Goal: Transaction & Acquisition: Purchase product/service

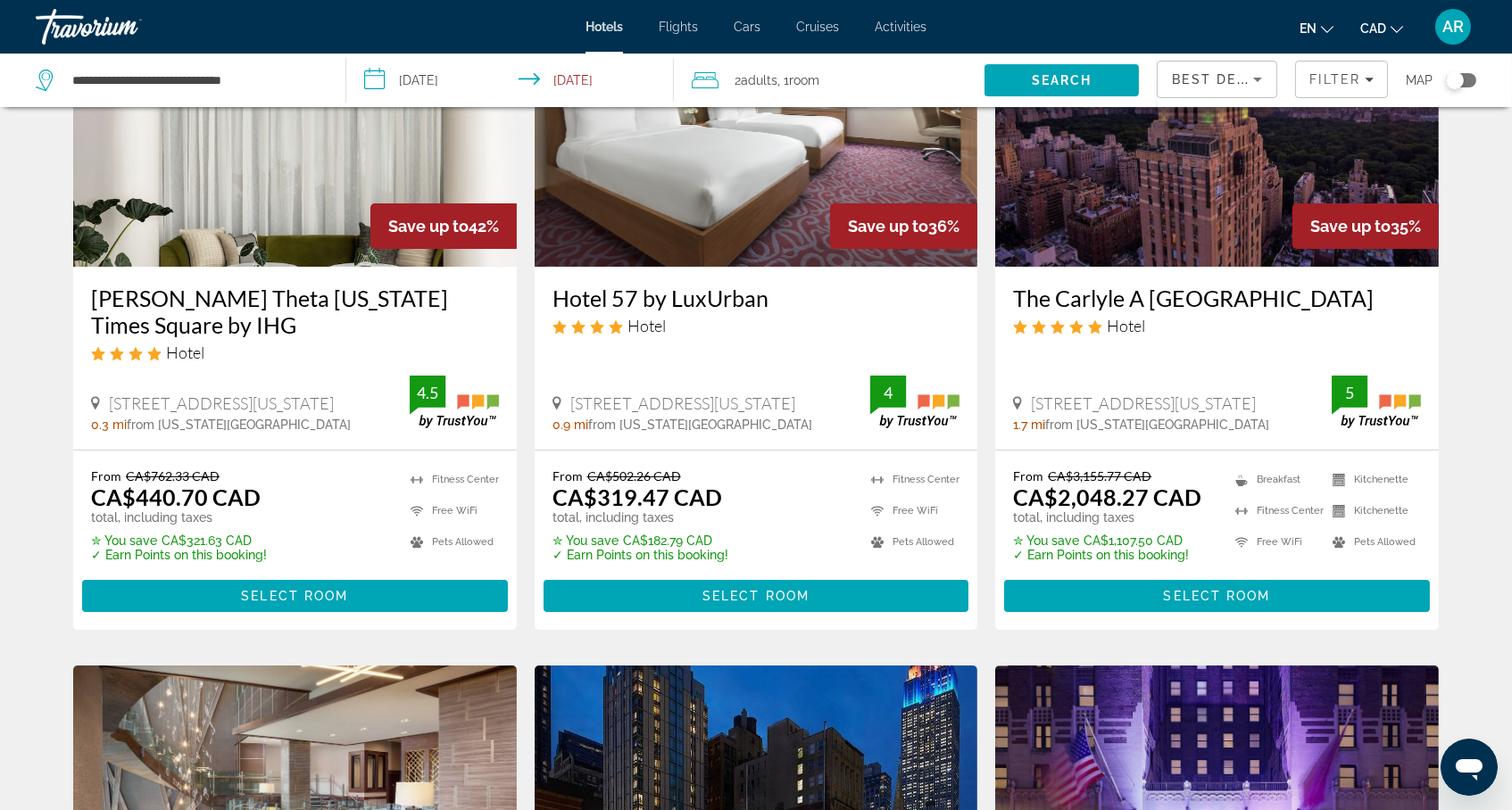
scroll to position [188, 0]
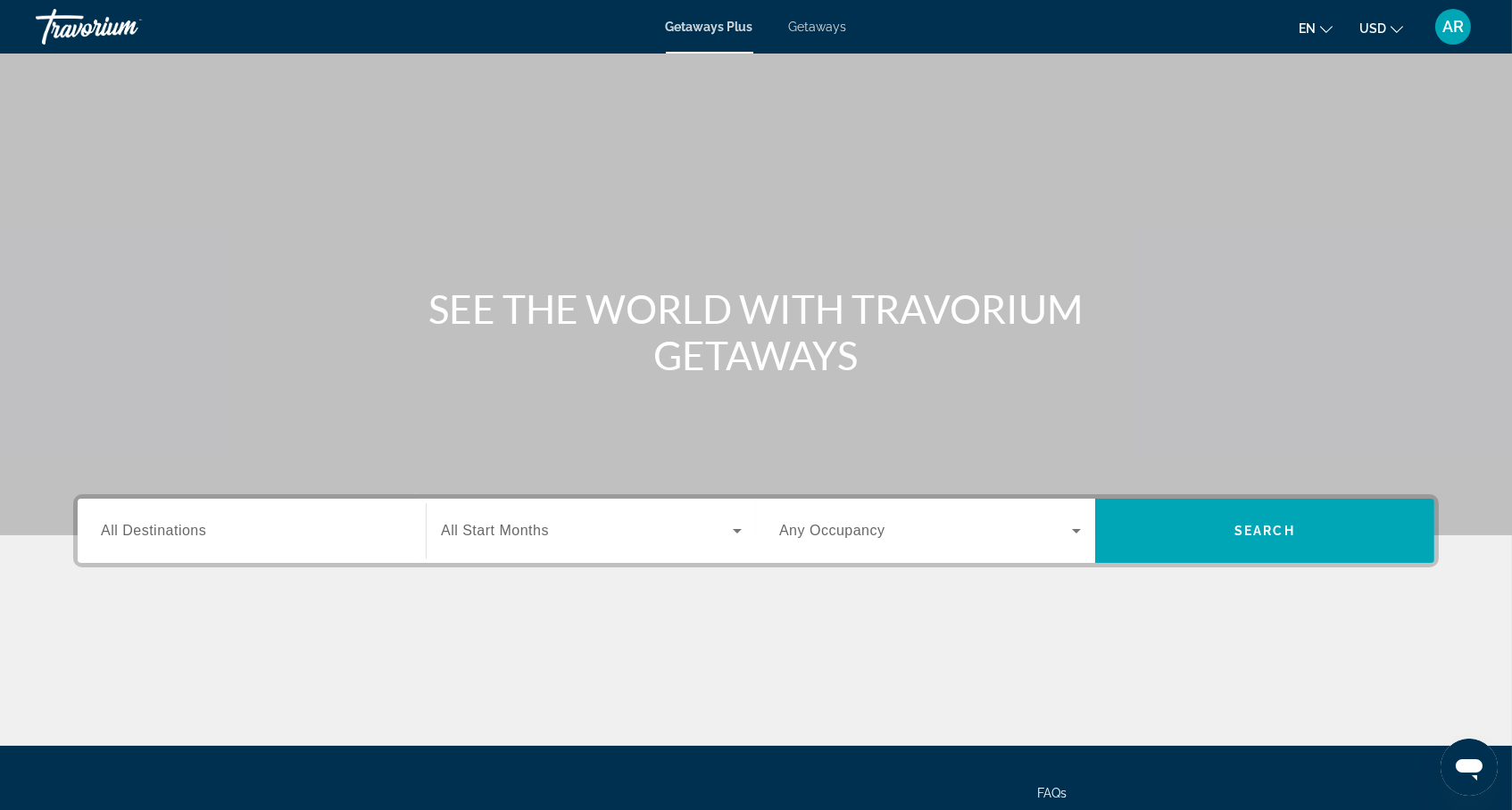
click at [823, 35] on div "Getaways Plus Getaways en English Español Français Italiano Português русский U…" at bounding box center [756, 27] width 1512 height 47
click at [817, 28] on span "Getaways" at bounding box center [818, 26] width 58 height 14
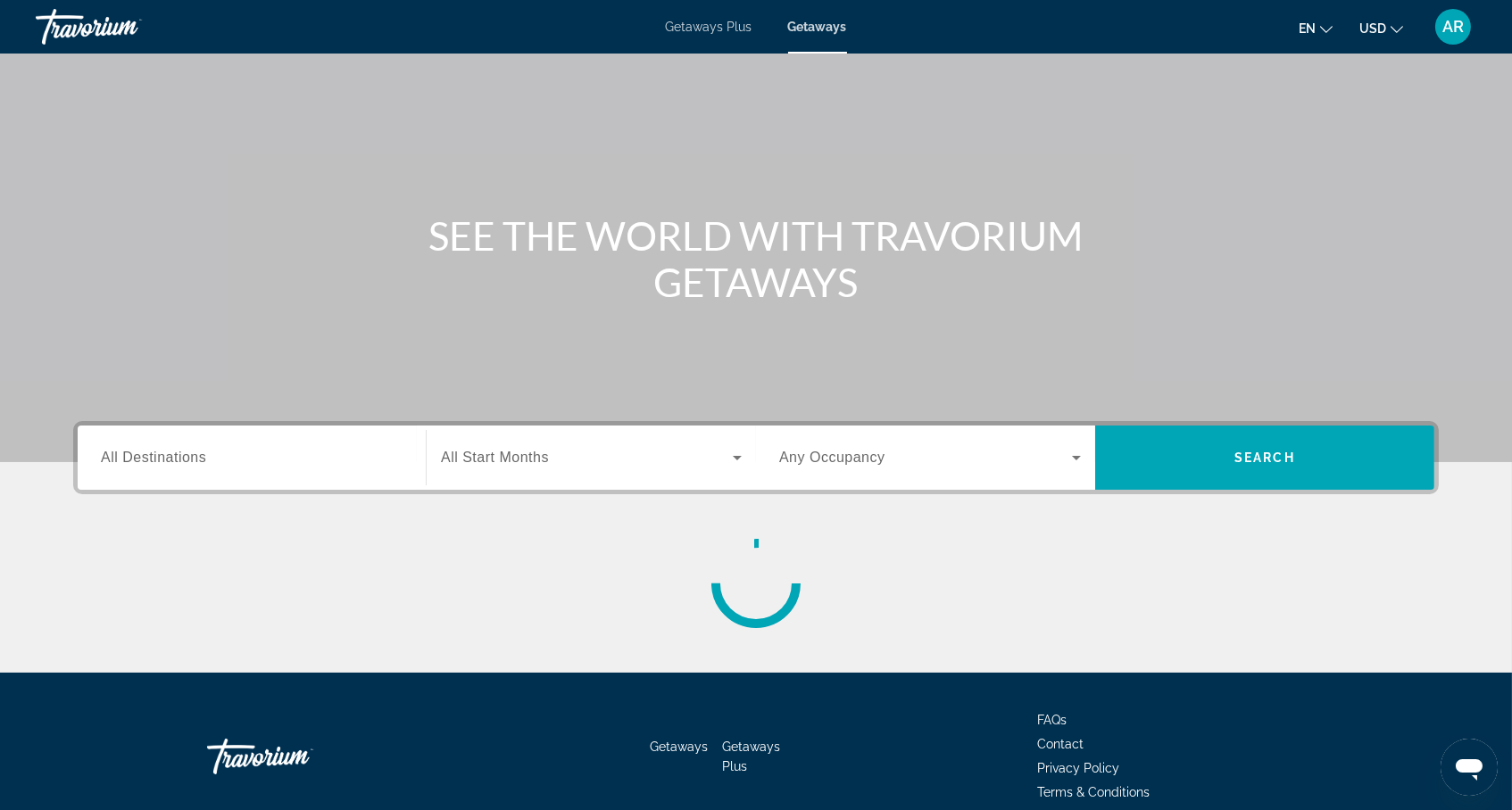
scroll to position [74, 0]
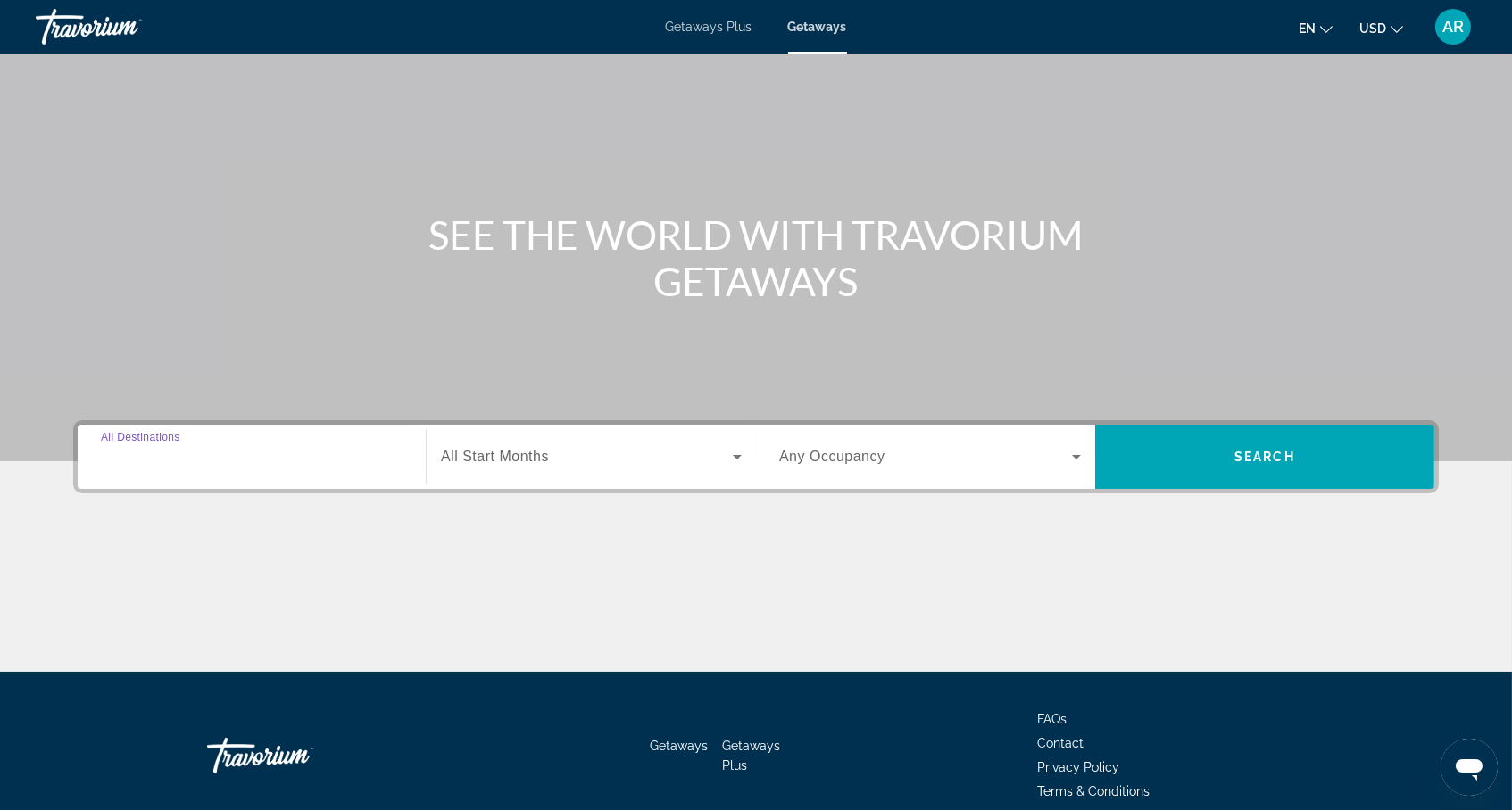
click at [305, 468] on input "Destination All Destinations" at bounding box center [251, 458] width 302 height 21
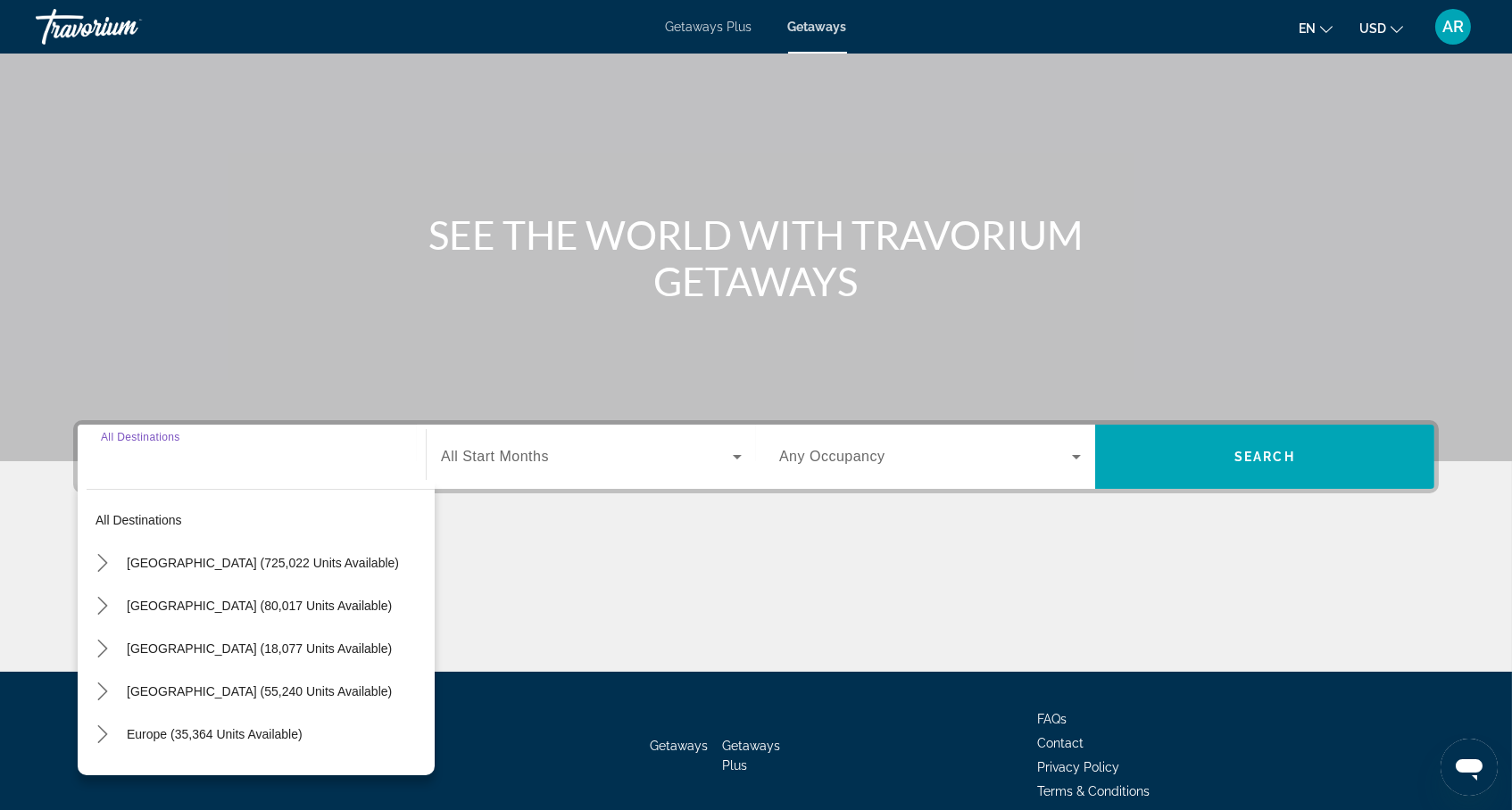
scroll to position [206, 0]
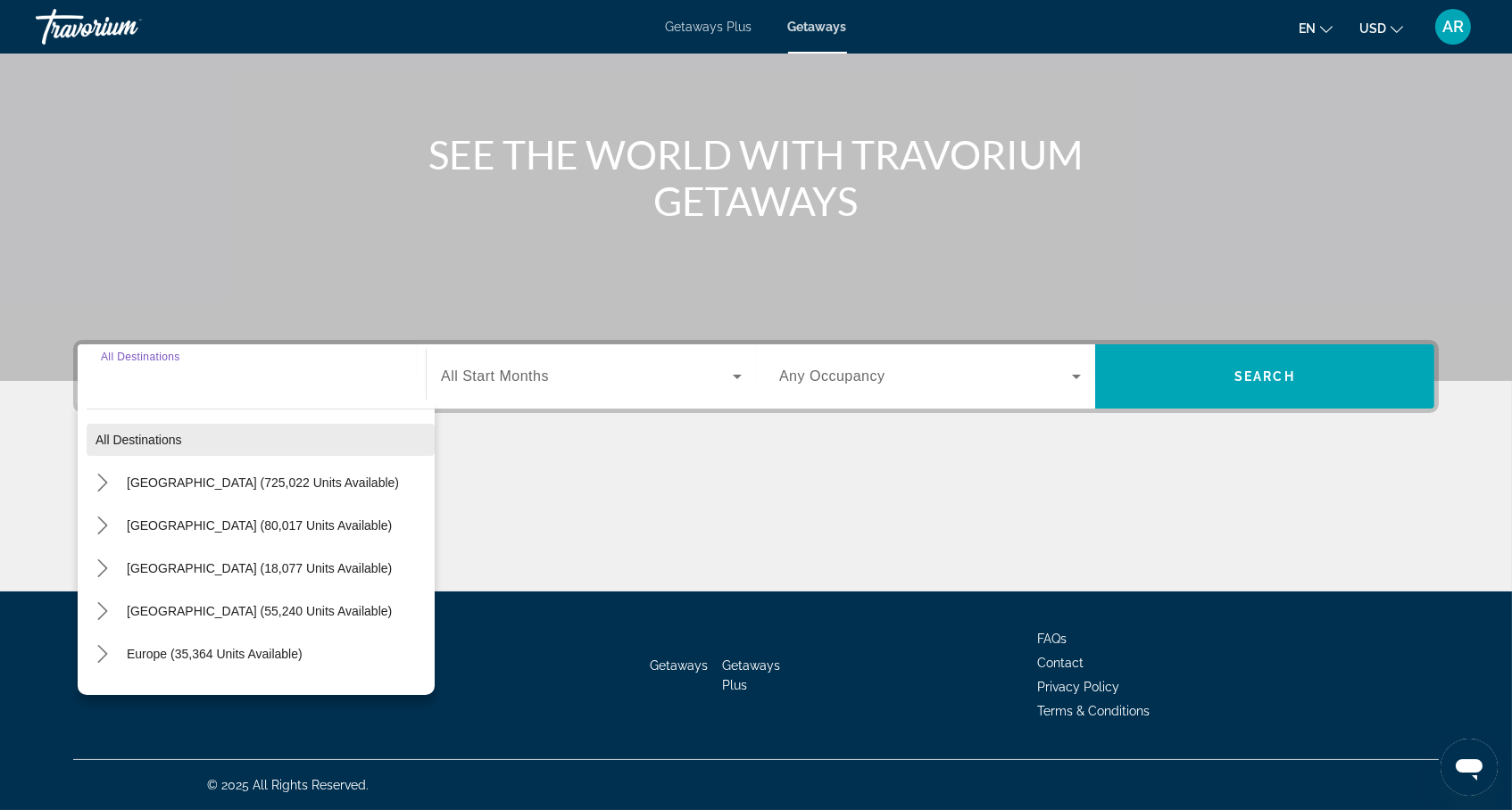
click at [233, 423] on span "Select destination: All destinations" at bounding box center [261, 440] width 349 height 43
type input "**********"
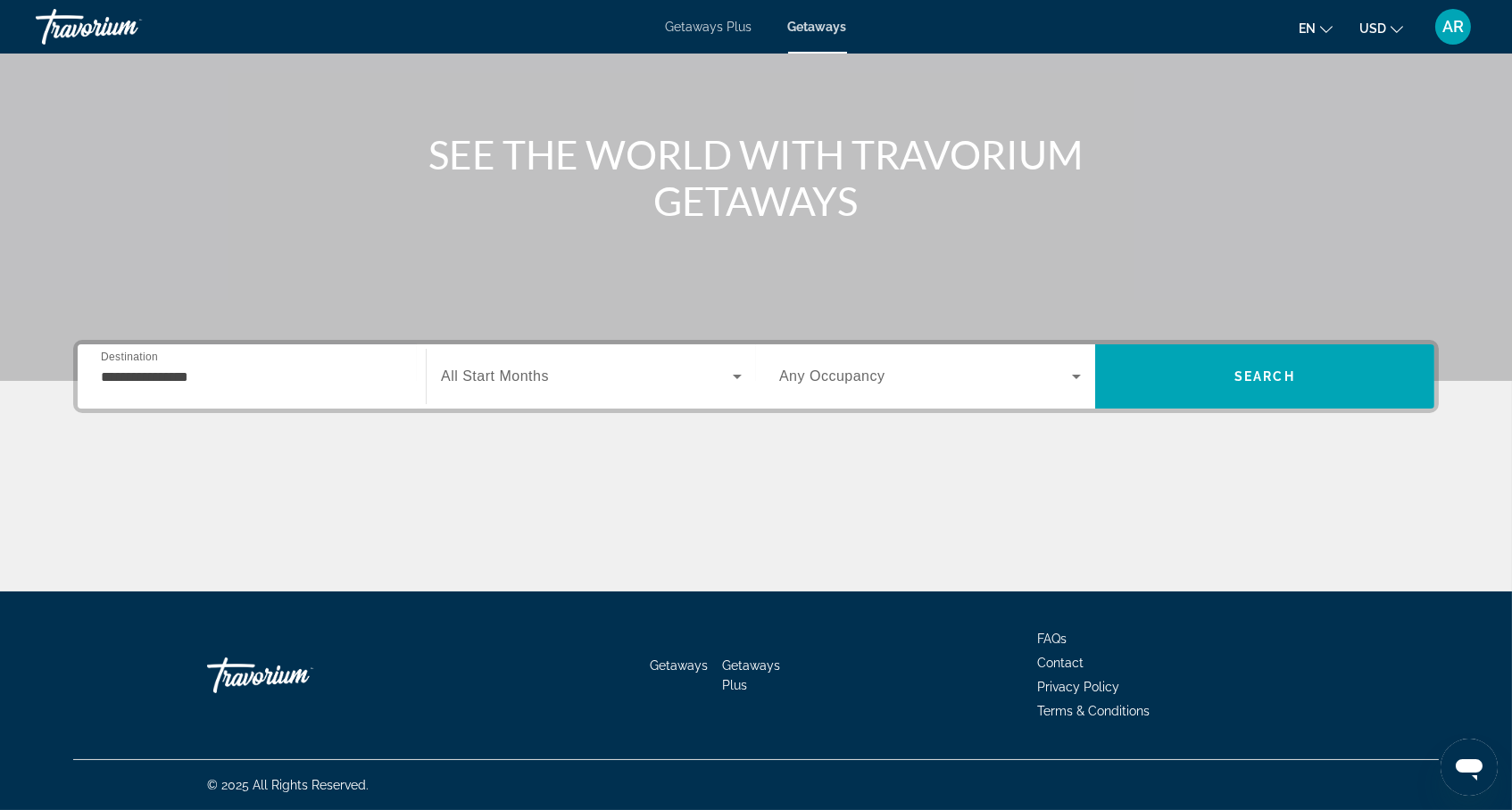
click at [468, 371] on div "Search widget" at bounding box center [592, 376] width 301 height 50
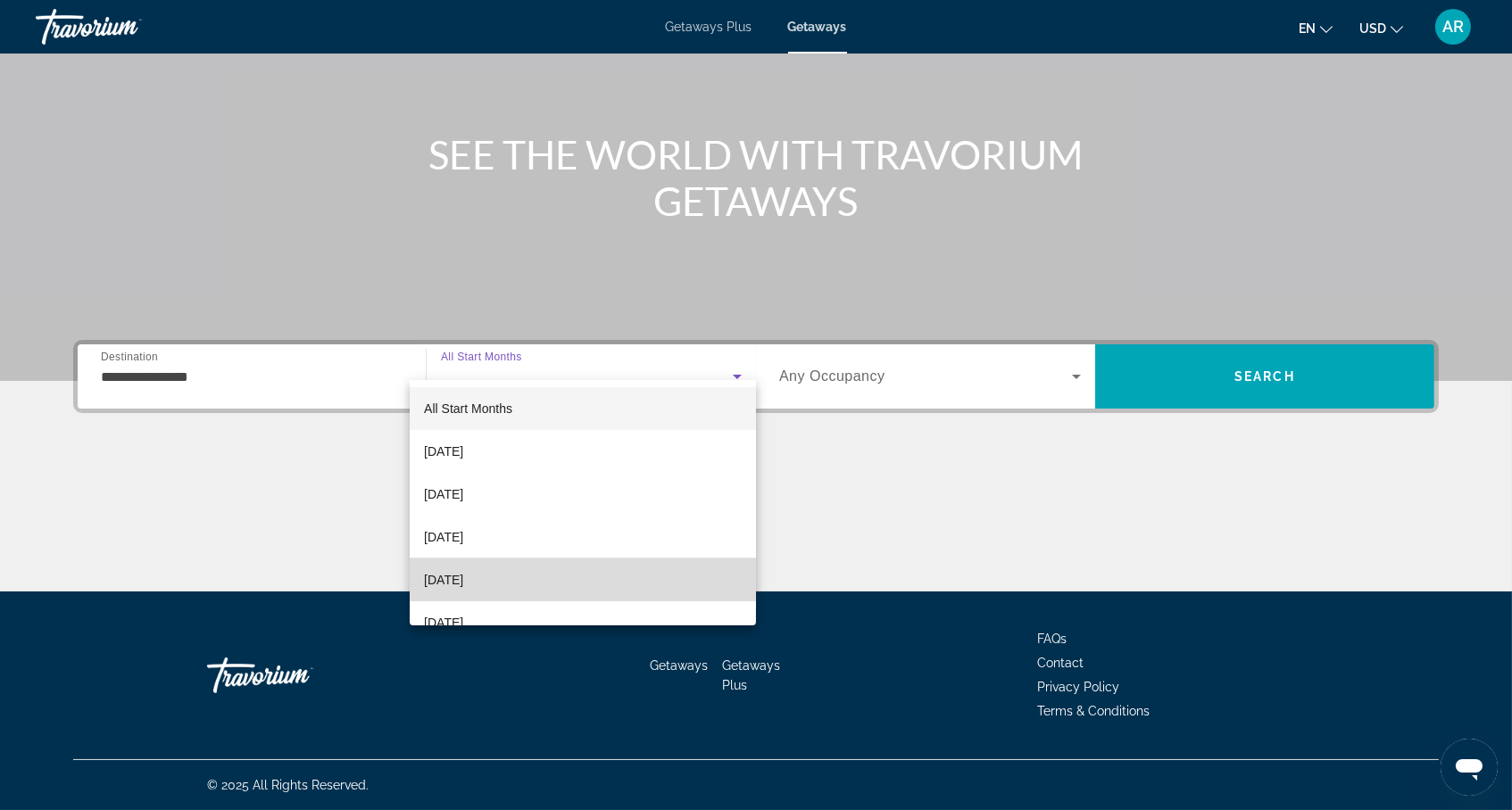
click at [486, 593] on mat-option "January 2026" at bounding box center [582, 580] width 347 height 43
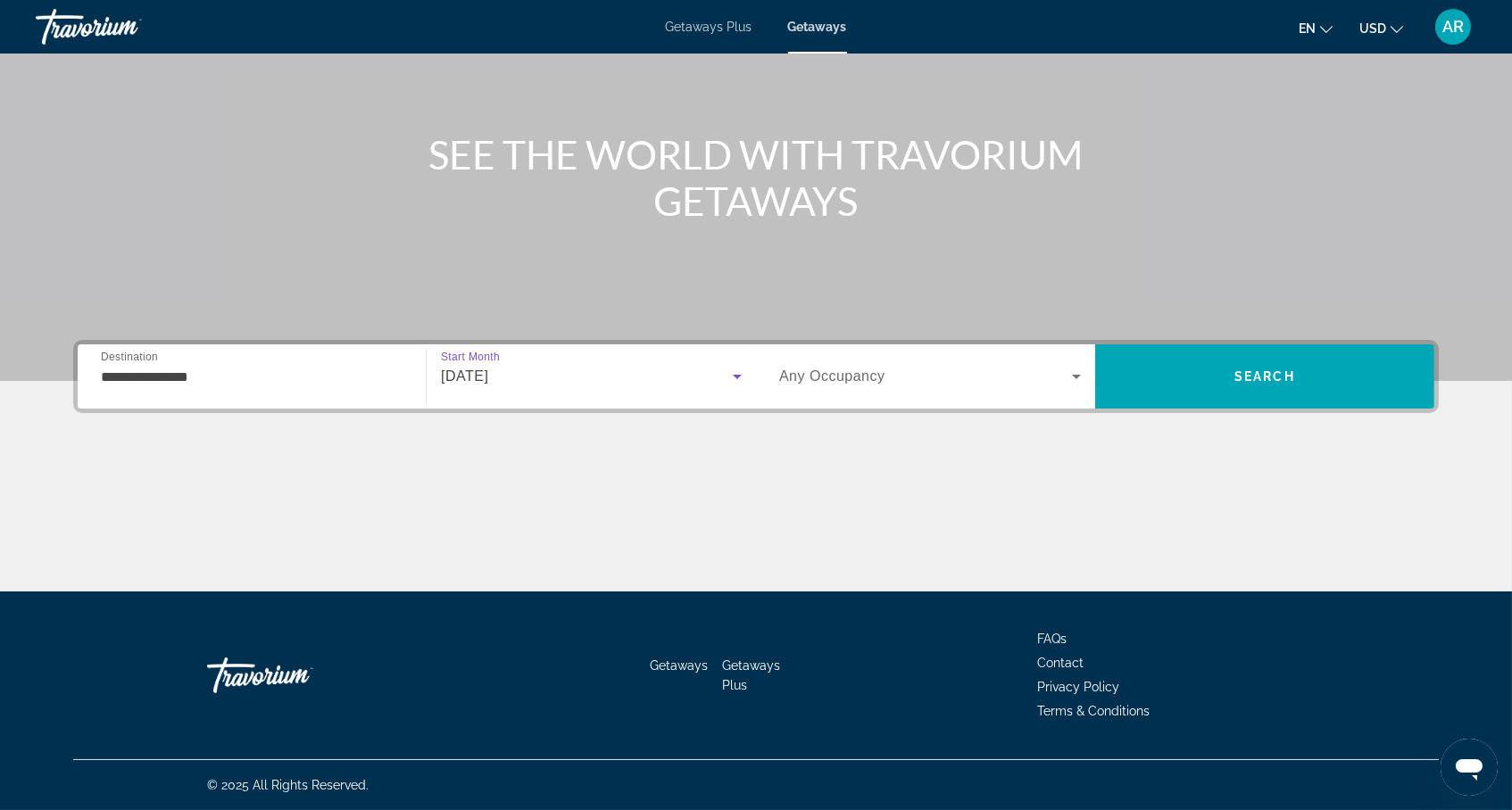
click at [906, 367] on div "Search widget" at bounding box center [930, 376] width 302 height 50
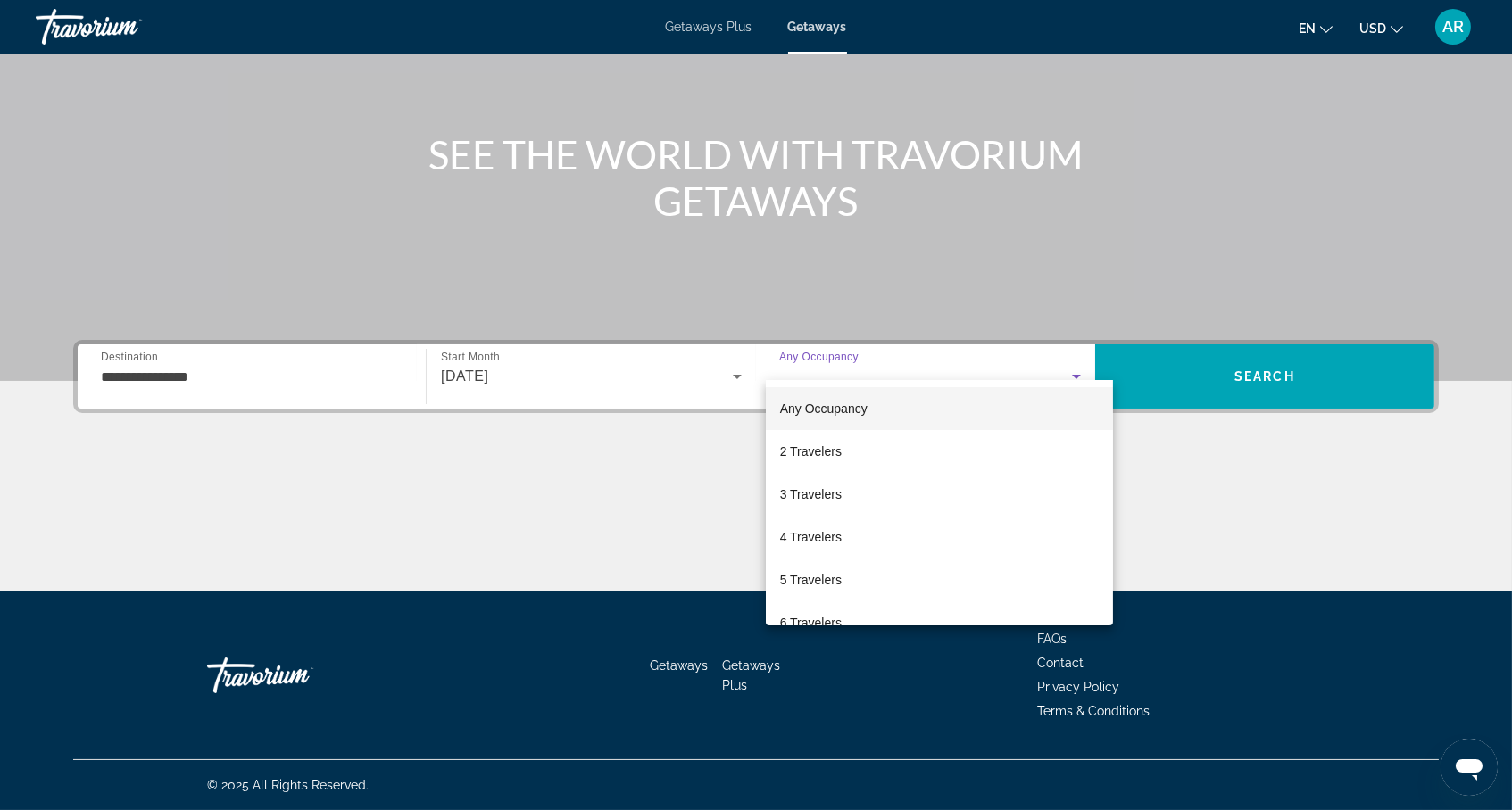
click at [1275, 374] on div at bounding box center [756, 405] width 1512 height 810
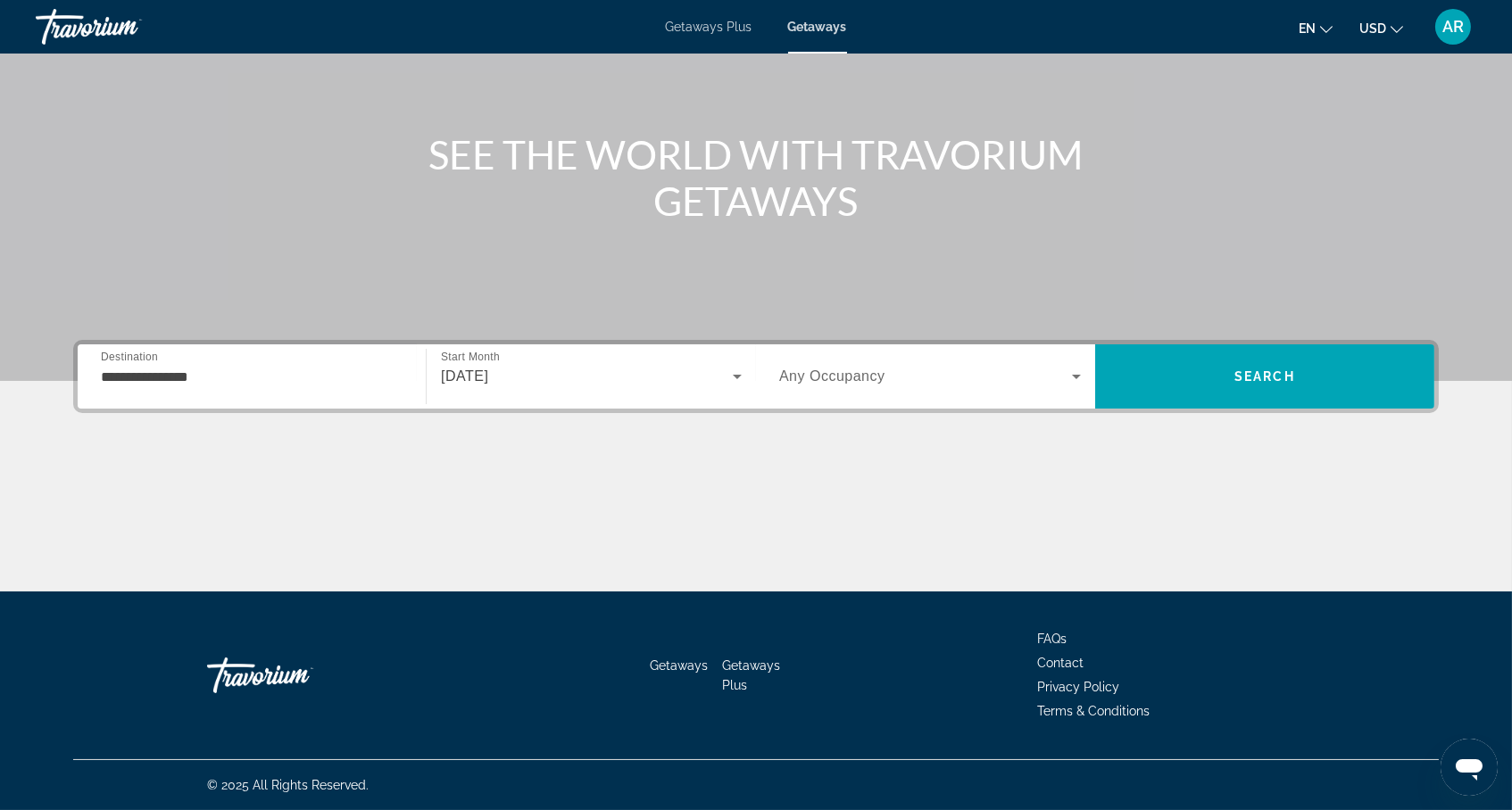
click at [1307, 480] on div "Main content" at bounding box center [755, 524] width 1365 height 134
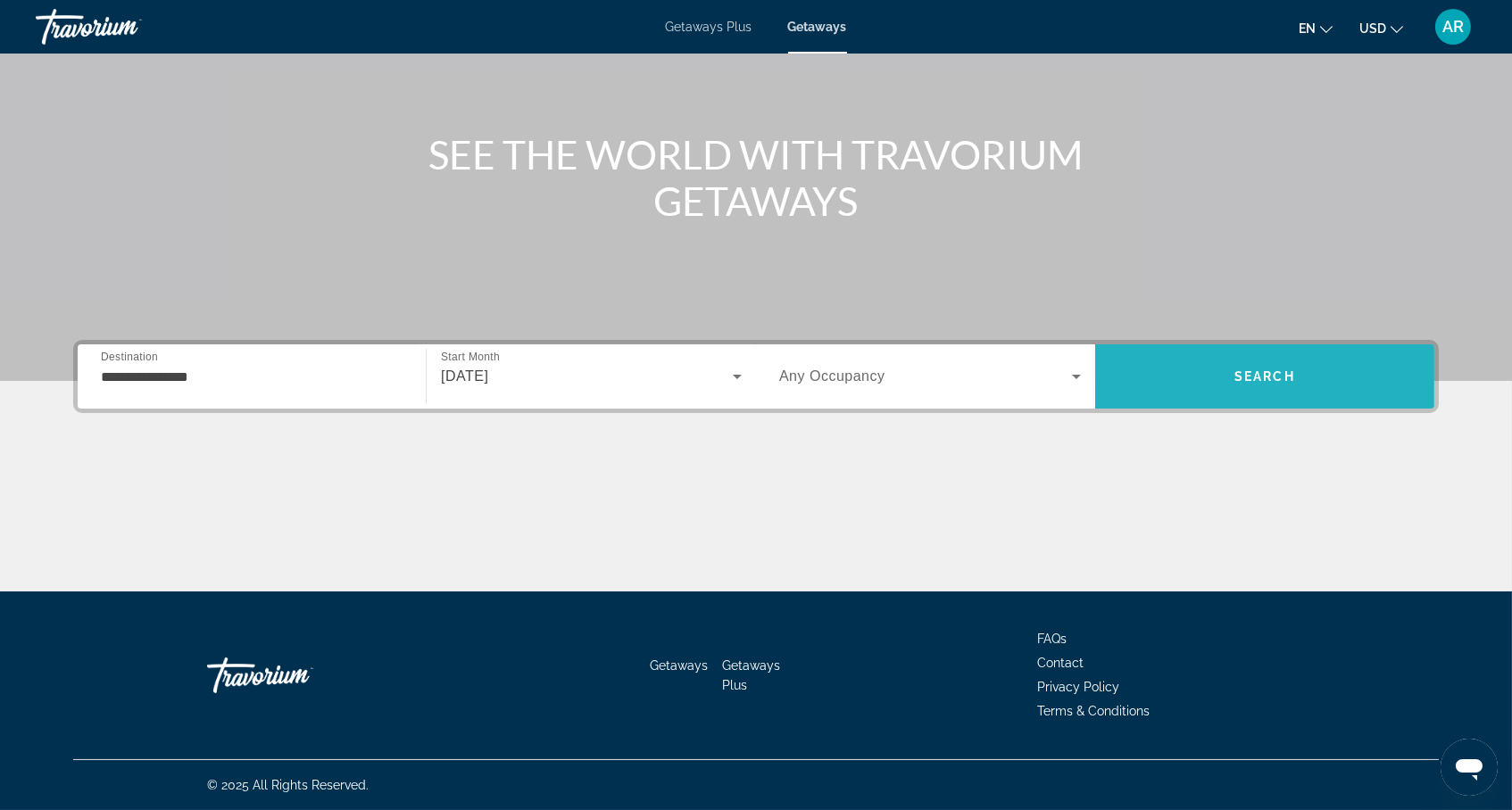
click at [1295, 369] on span "Search" at bounding box center [1264, 376] width 61 height 14
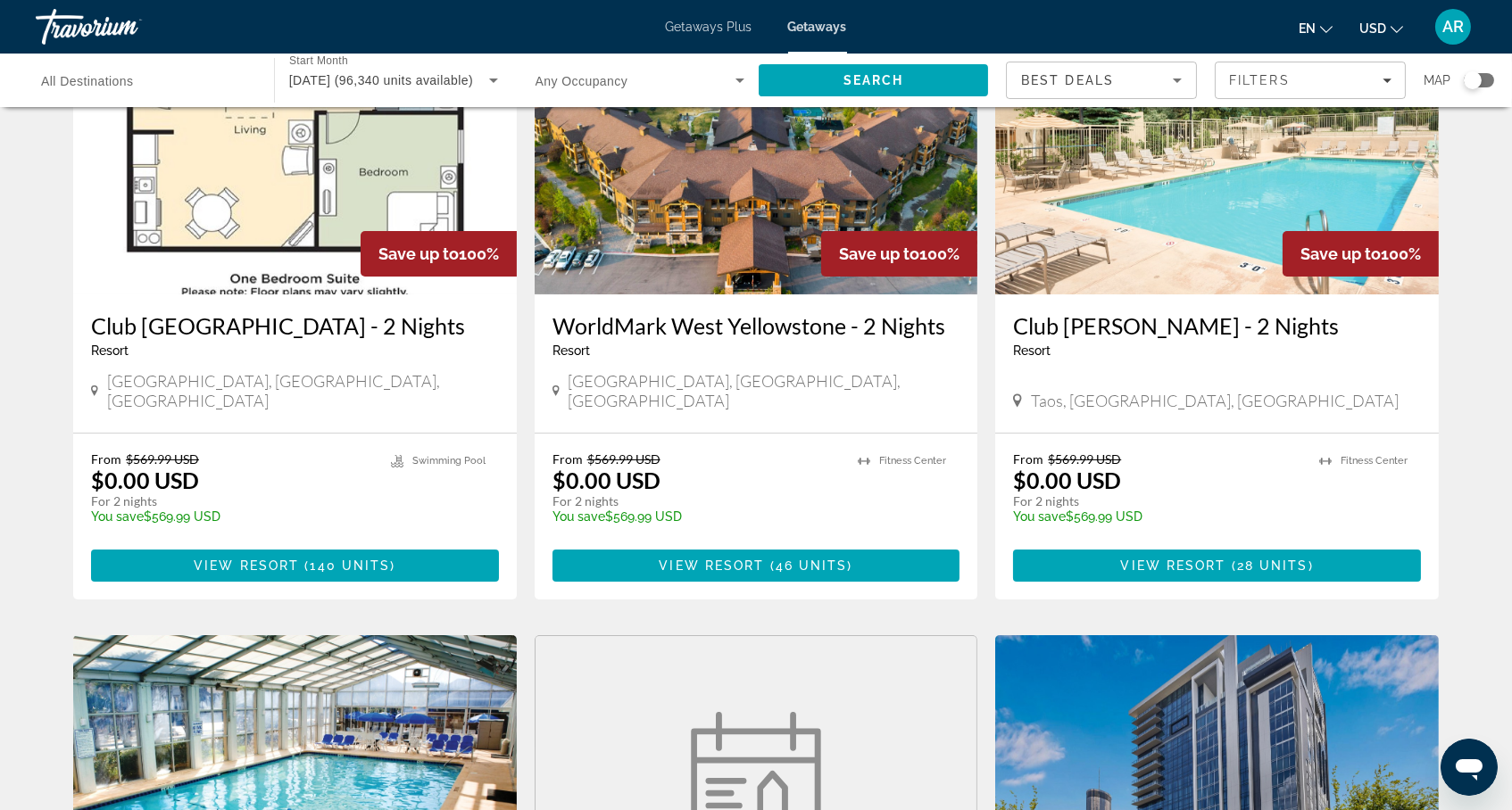
scroll to position [162, 0]
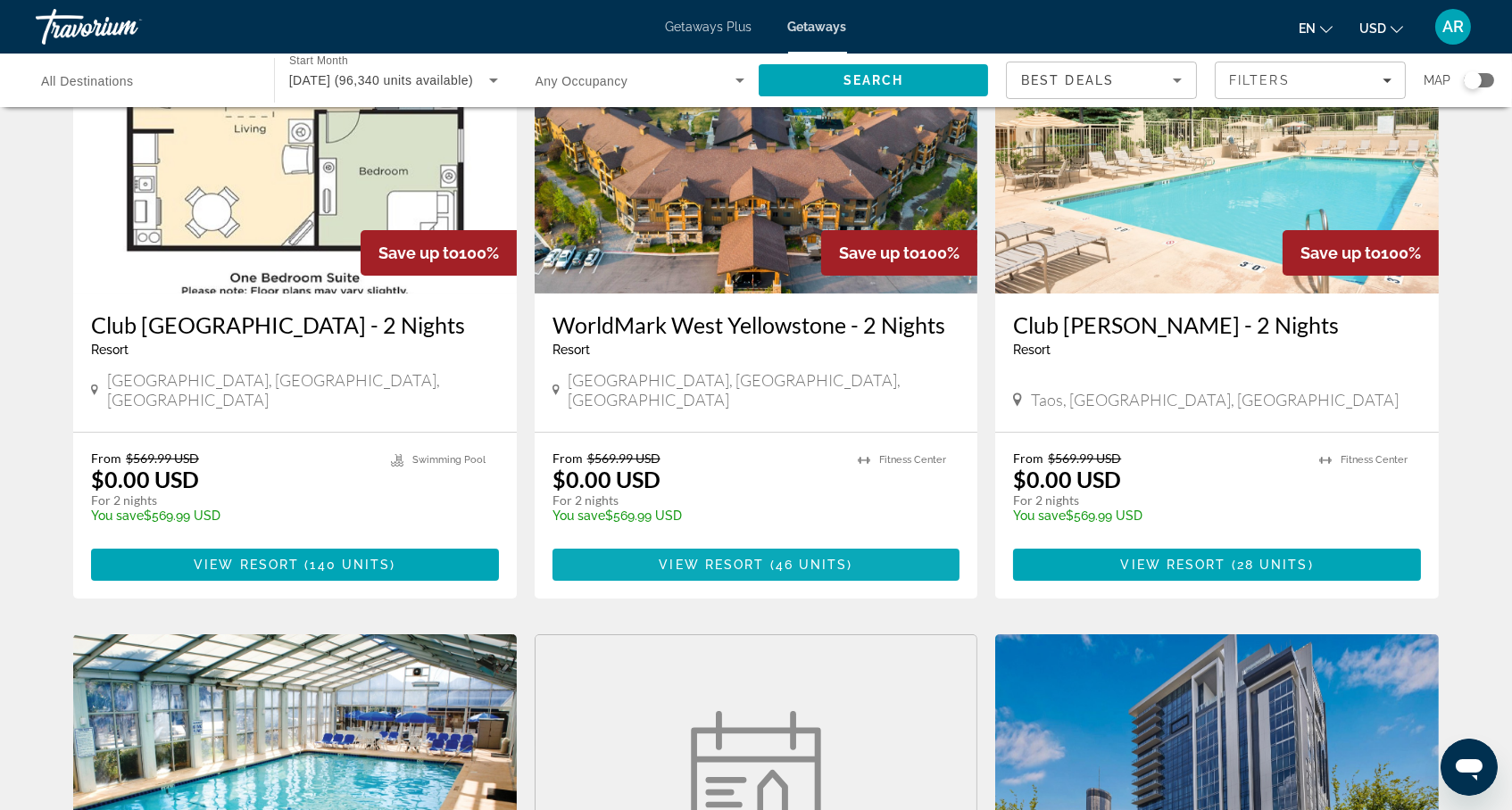
click at [751, 587] on span "Main content" at bounding box center [756, 565] width 407 height 43
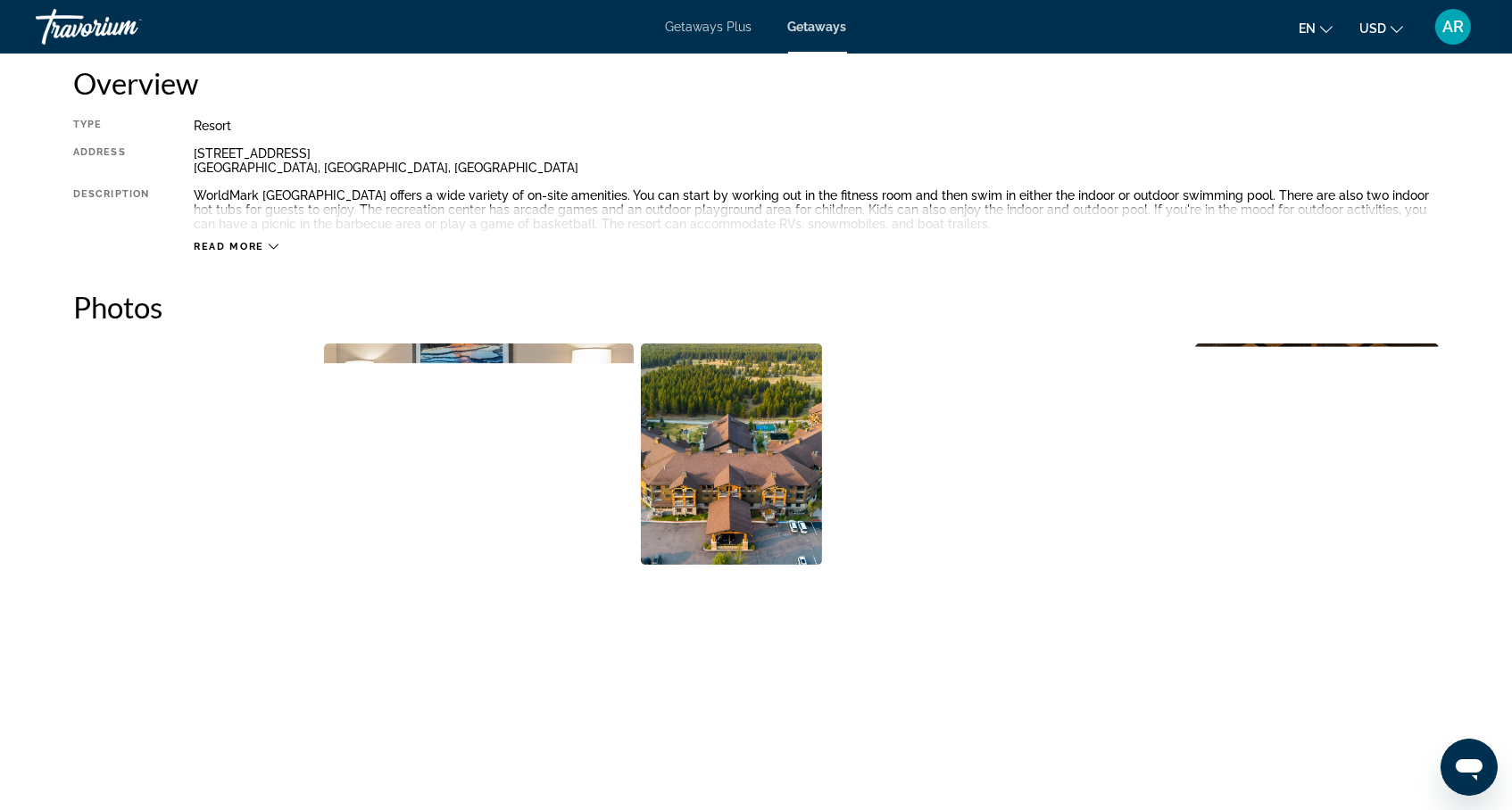
scroll to position [616, 0]
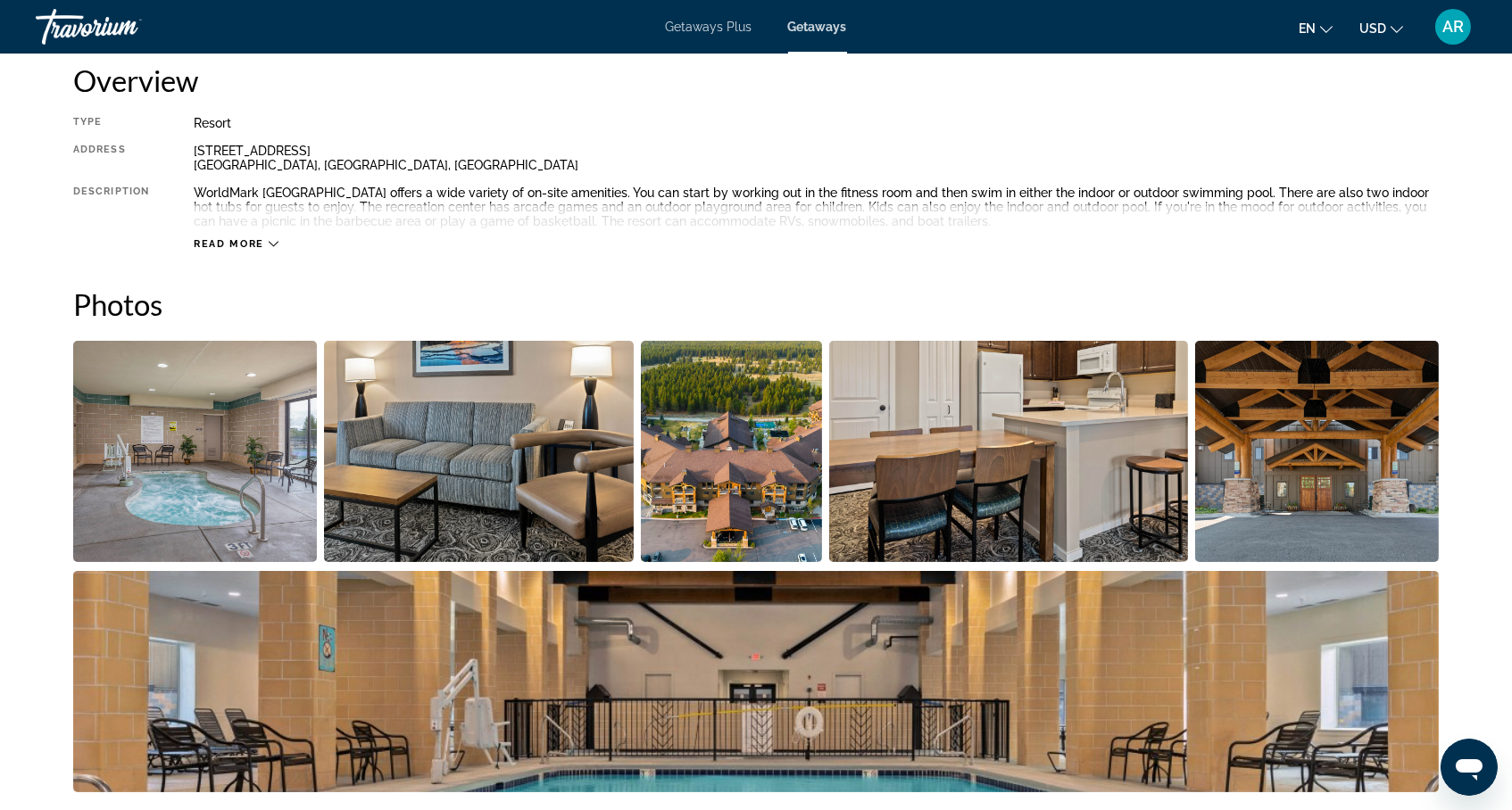
click at [229, 250] on div "Read more" at bounding box center [816, 226] width 1245 height 50
click at [235, 249] on div "Read more" at bounding box center [235, 244] width 85 height 11
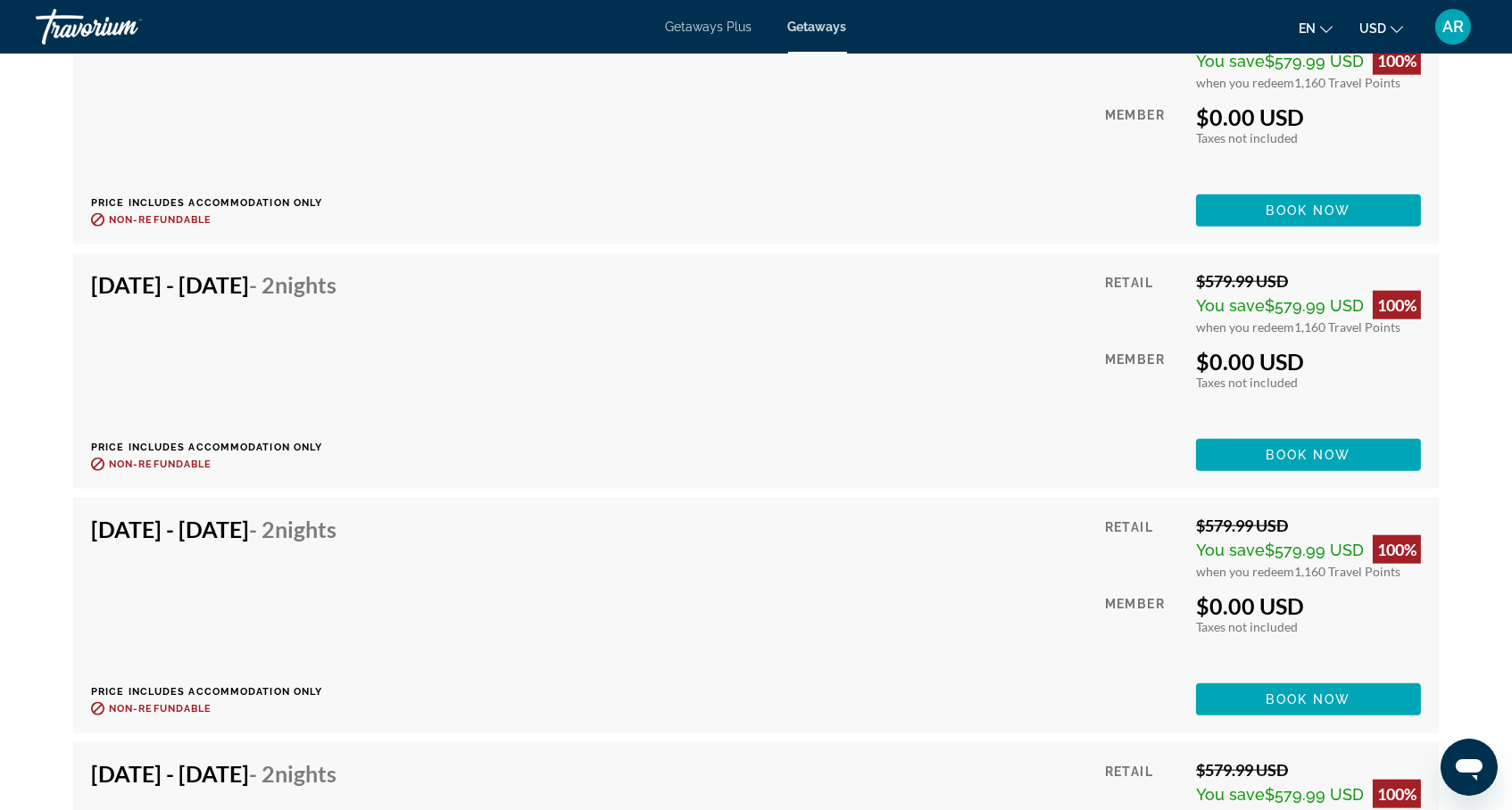
scroll to position [3859, 0]
drag, startPoint x: 1300, startPoint y: 254, endPoint x: 1402, endPoint y: 256, distance: 102.0
click at [1402, 90] on div "when you redeem 1,160 Travel Points" at bounding box center [1308, 82] width 225 height 15
click at [1401, 90] on span "1,160 Travel Points" at bounding box center [1348, 82] width 107 height 15
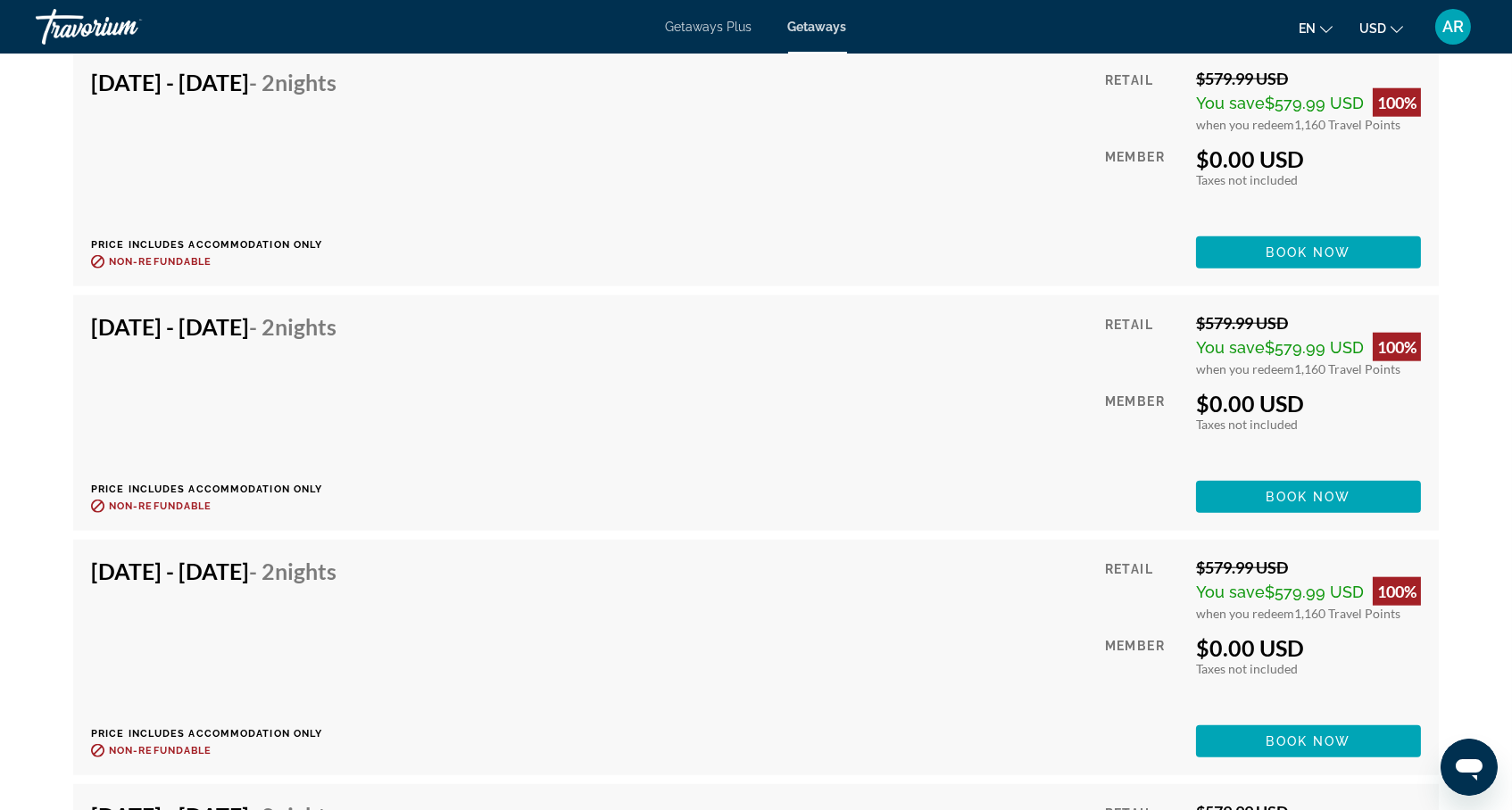
scroll to position [3814, 0]
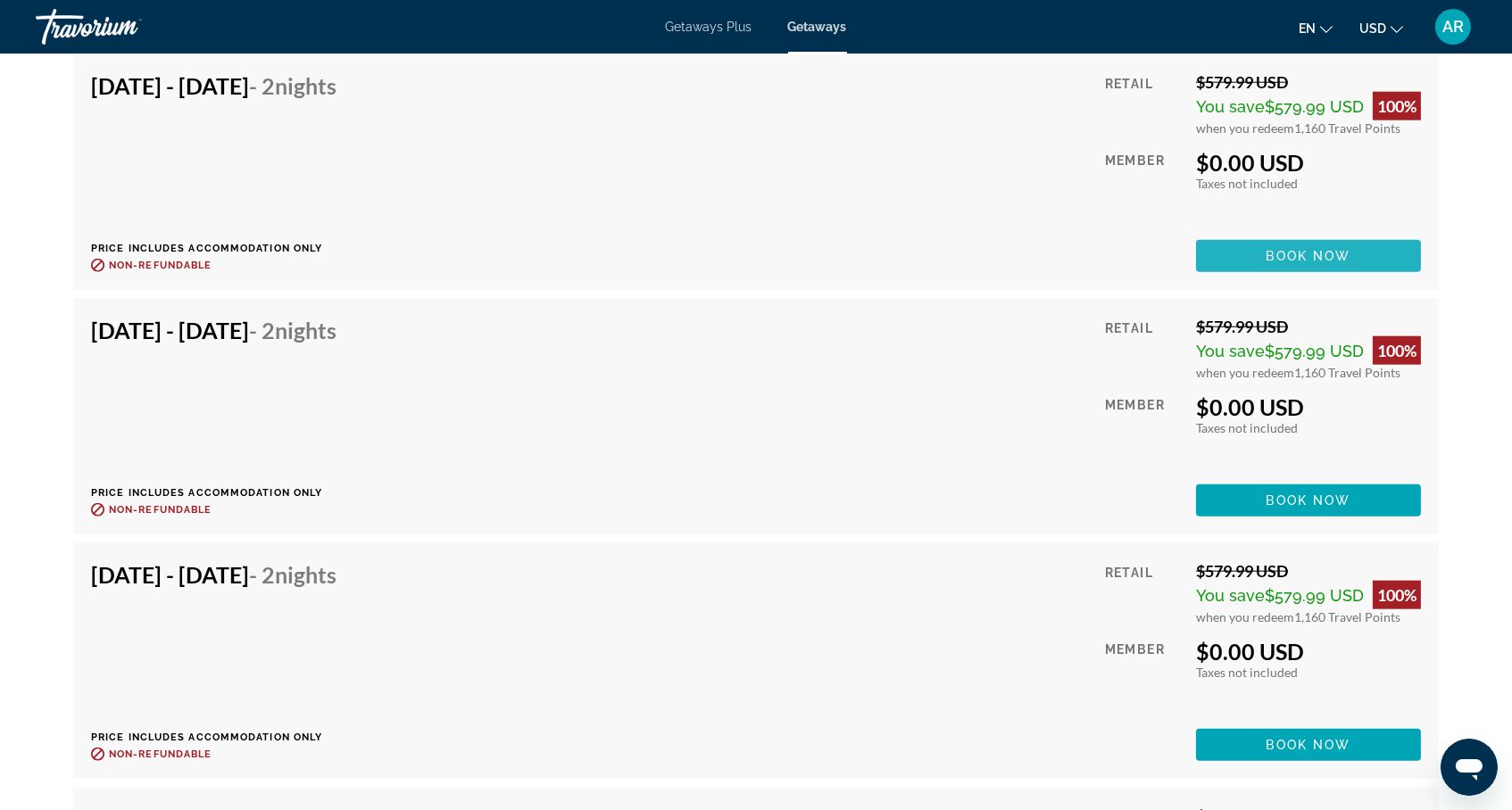
click at [1353, 277] on span "Main content" at bounding box center [1308, 256] width 225 height 43
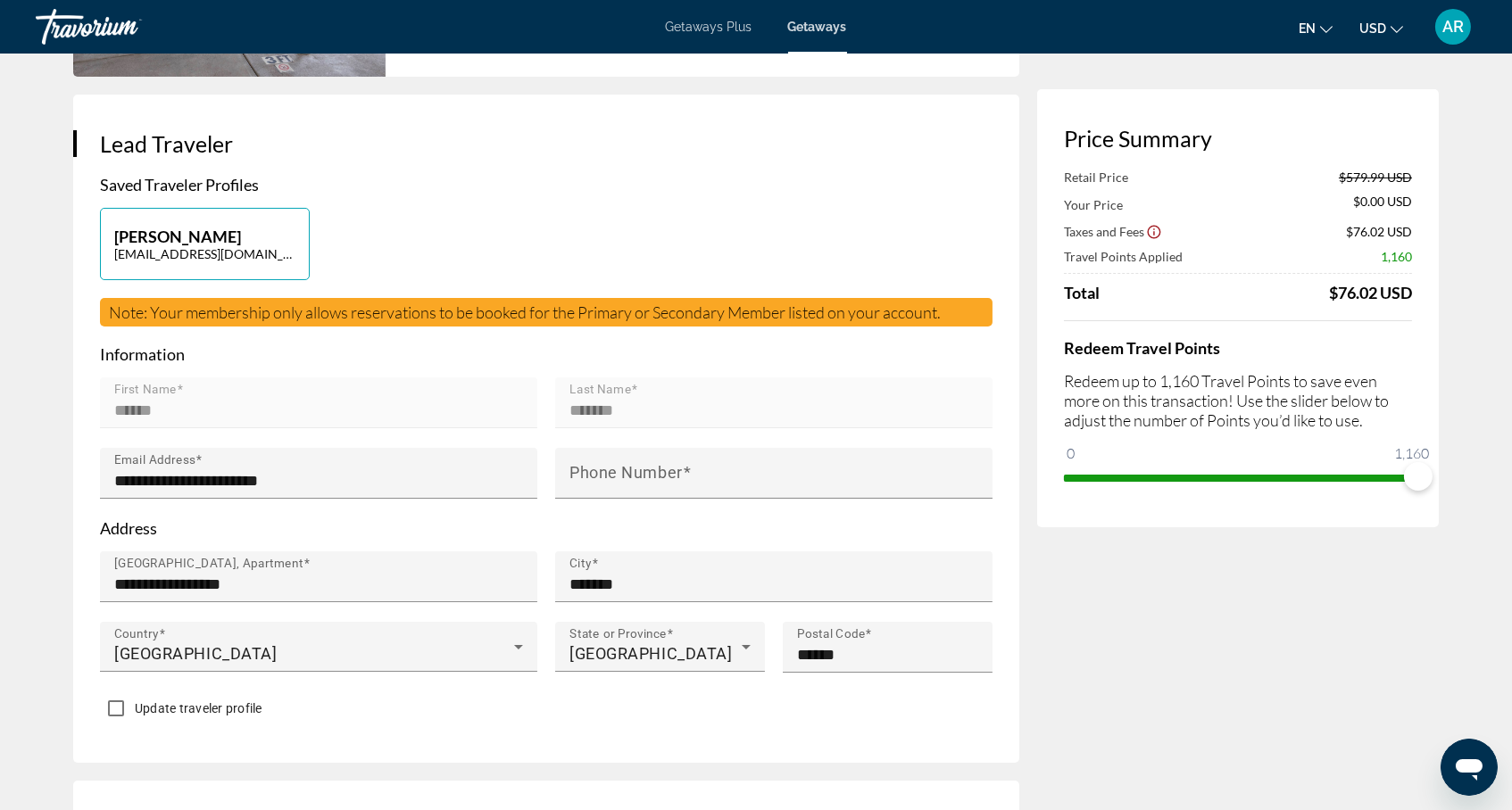
scroll to position [306, 0]
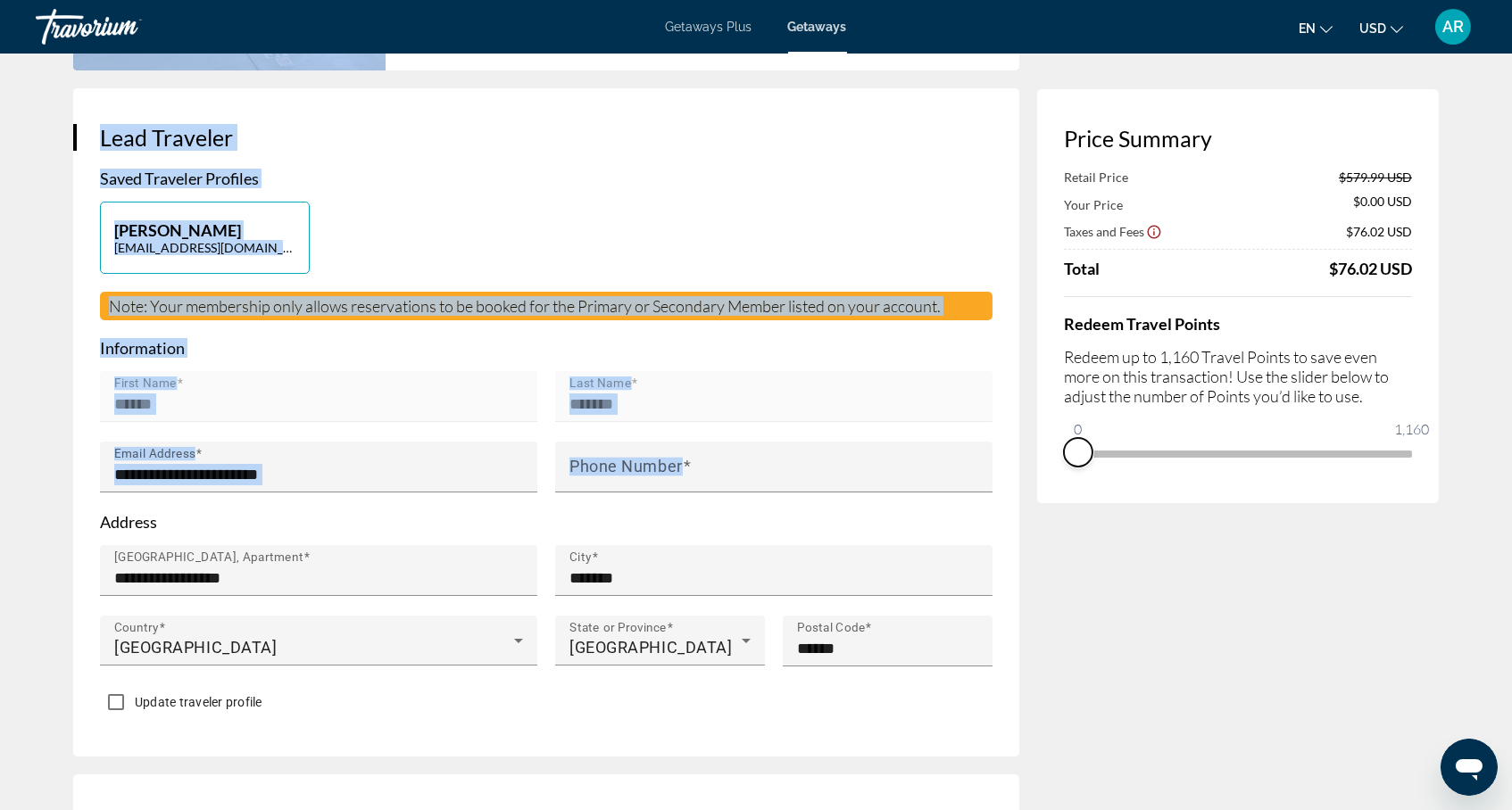
drag, startPoint x: 1419, startPoint y: 494, endPoint x: 990, endPoint y: 521, distance: 429.8
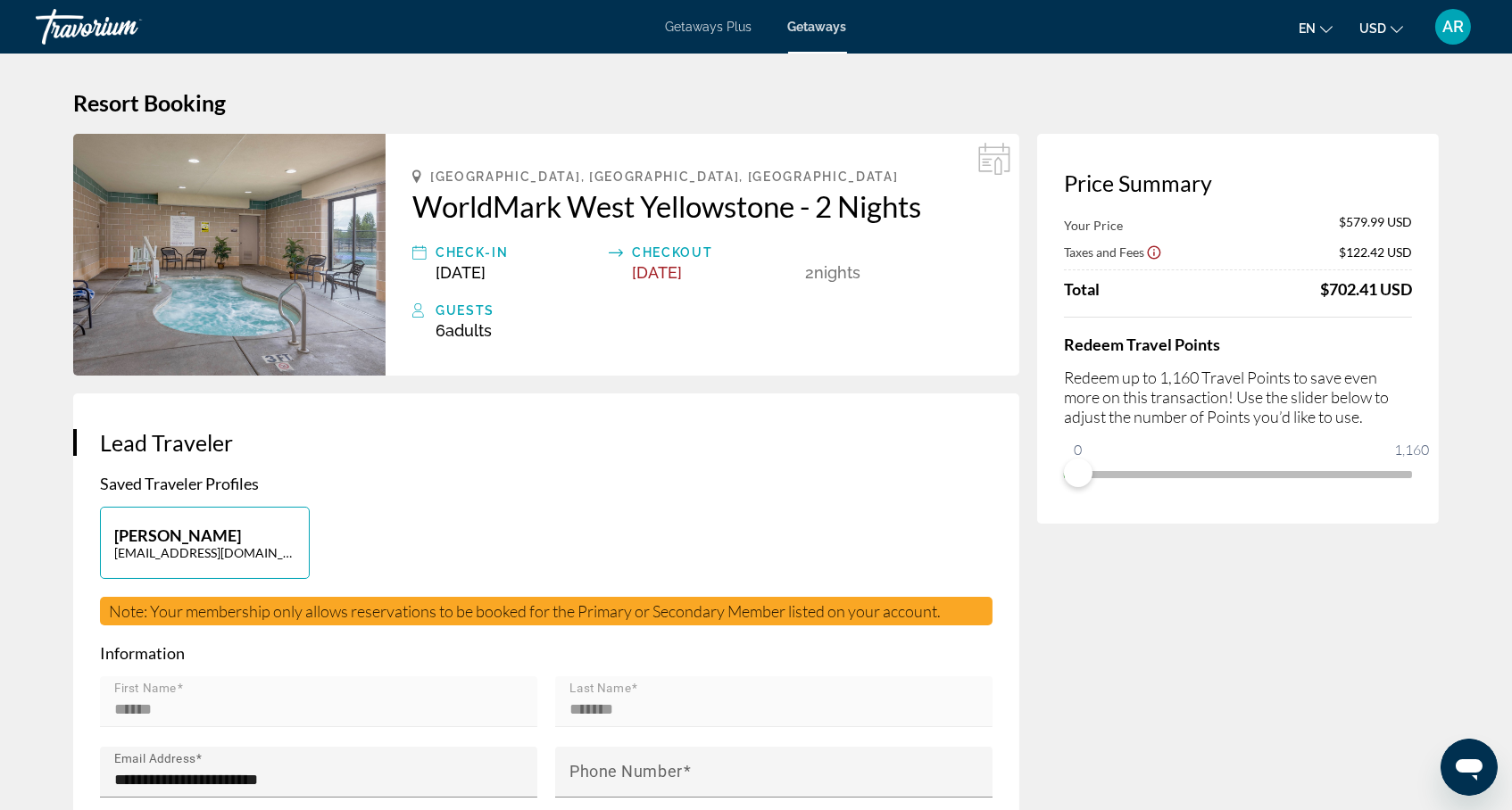
scroll to position [0, 0]
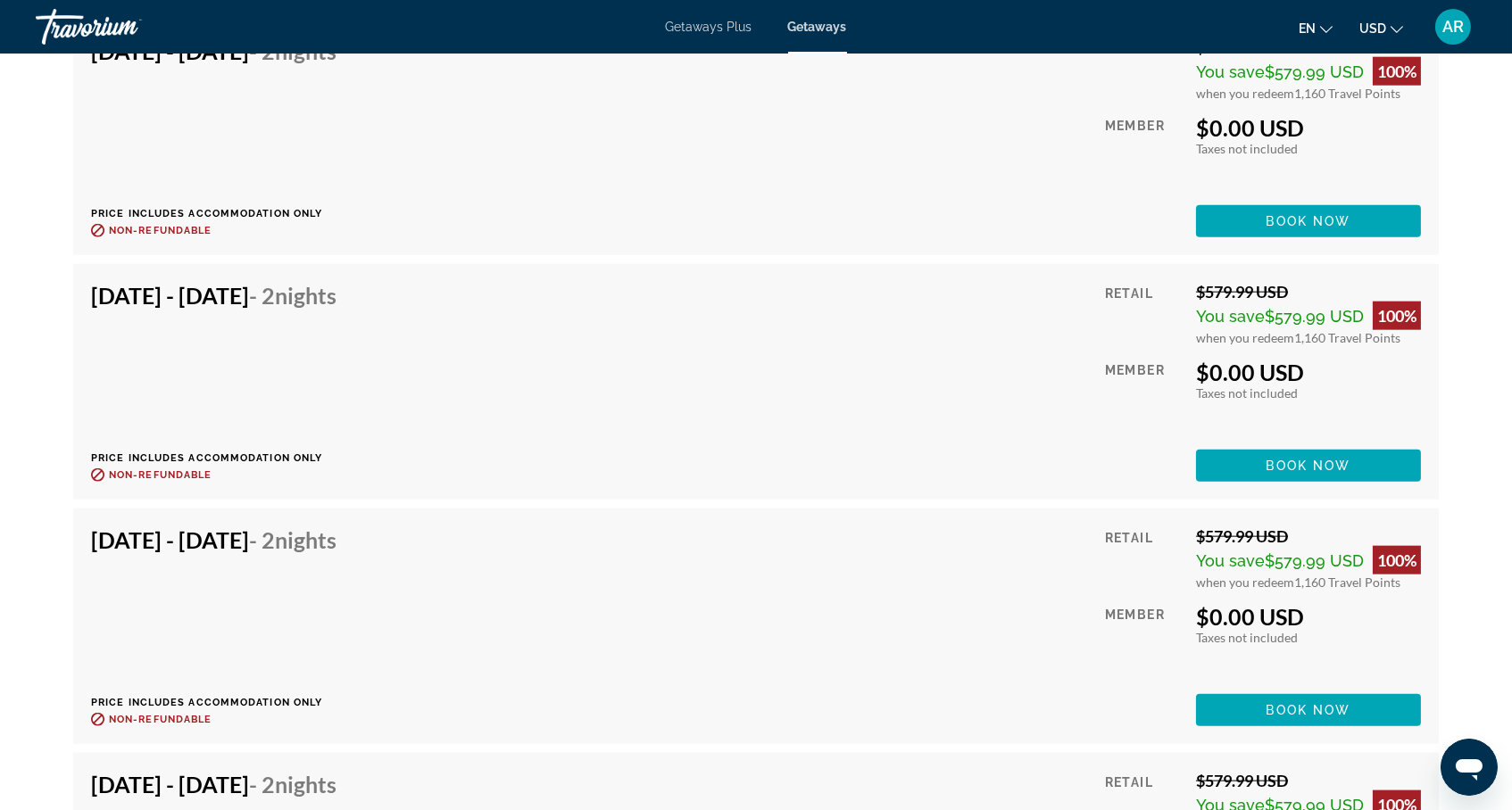
scroll to position [4125, 0]
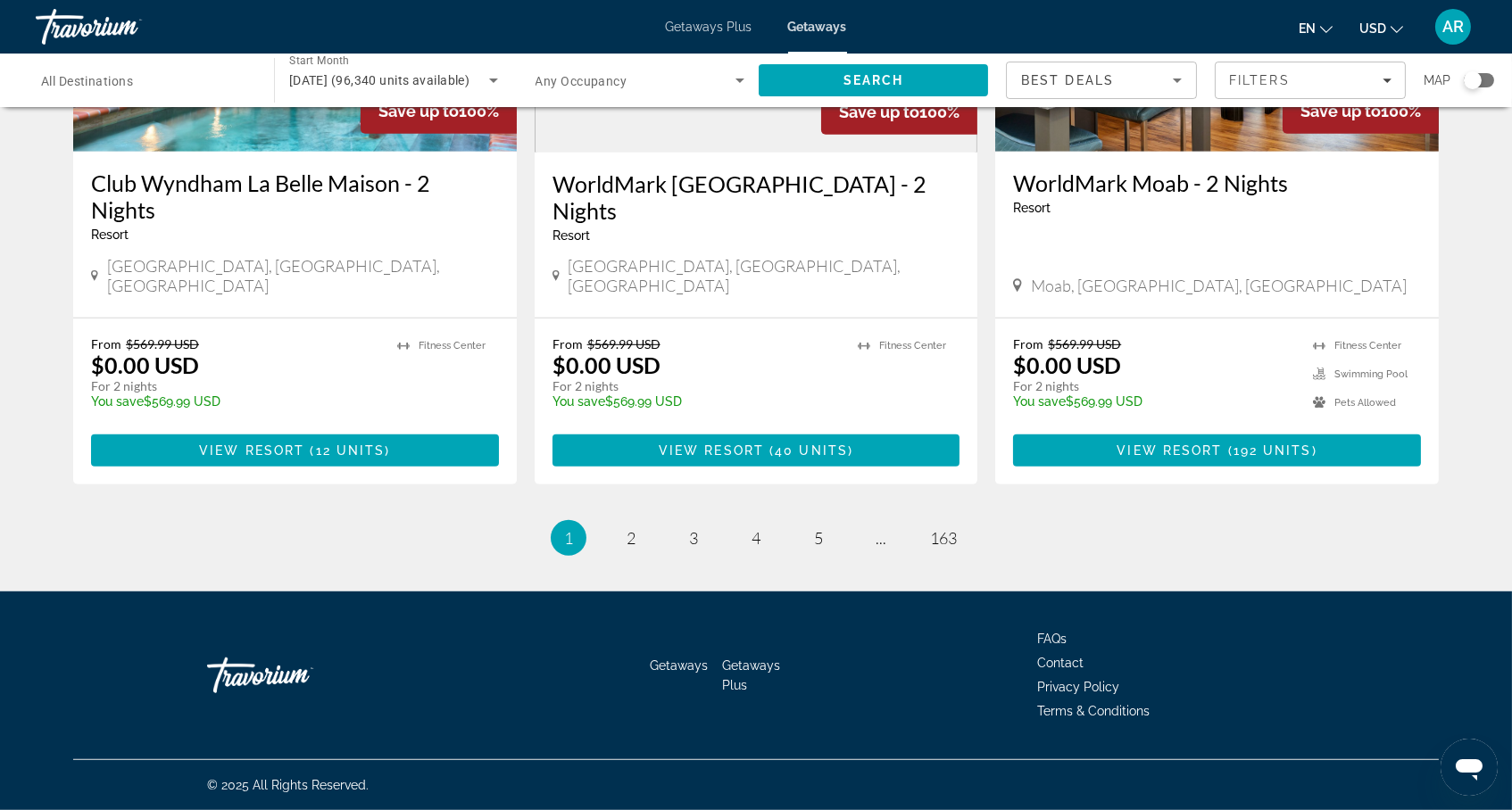
scroll to position [2281, 0]
click at [751, 528] on span "4" at bounding box center [756, 537] width 9 height 20
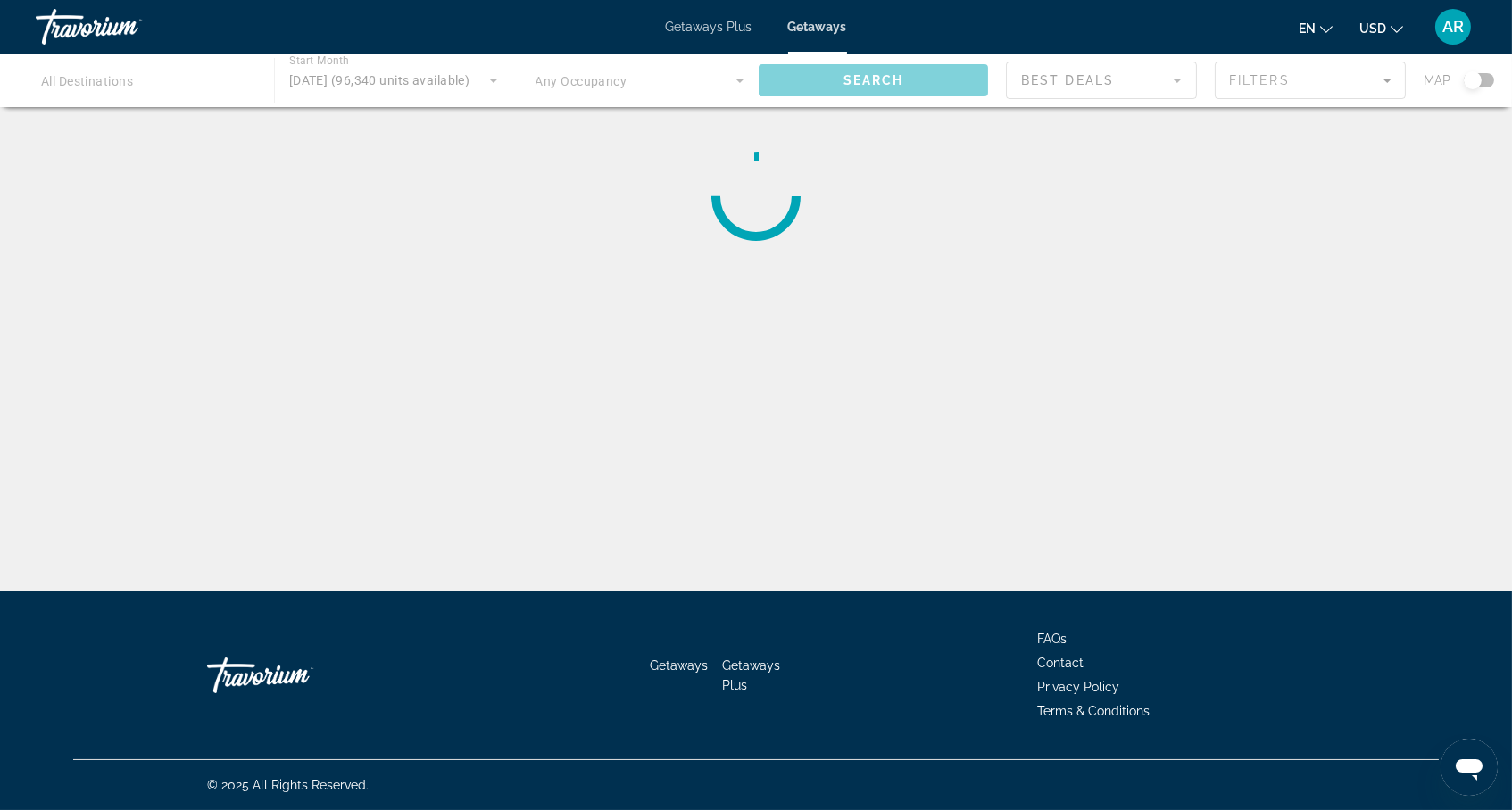
click at [1378, 32] on span "USD" at bounding box center [1373, 28] width 27 height 14
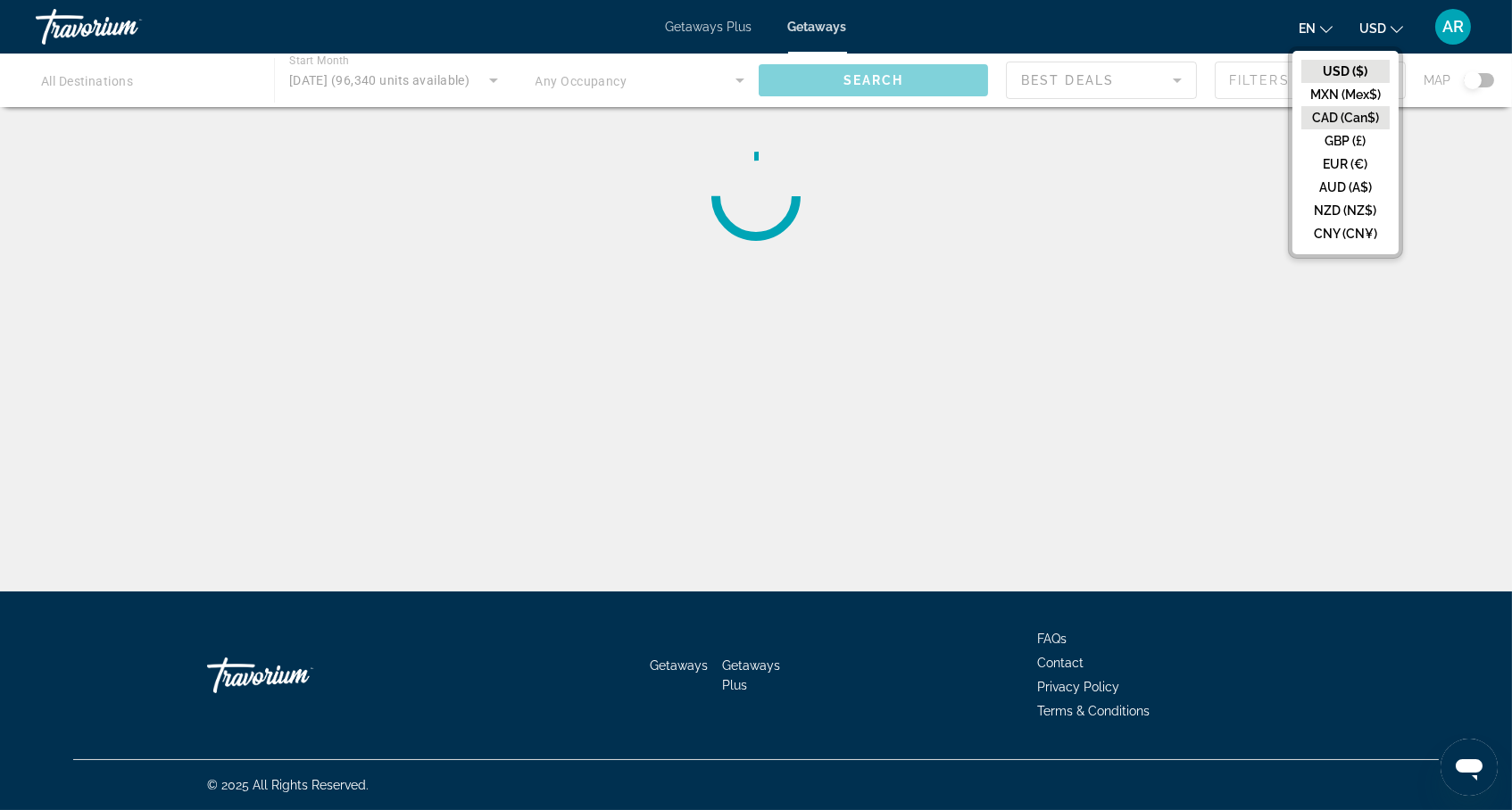
click at [1345, 128] on button "CAD (Can$)" at bounding box center [1346, 118] width 89 height 23
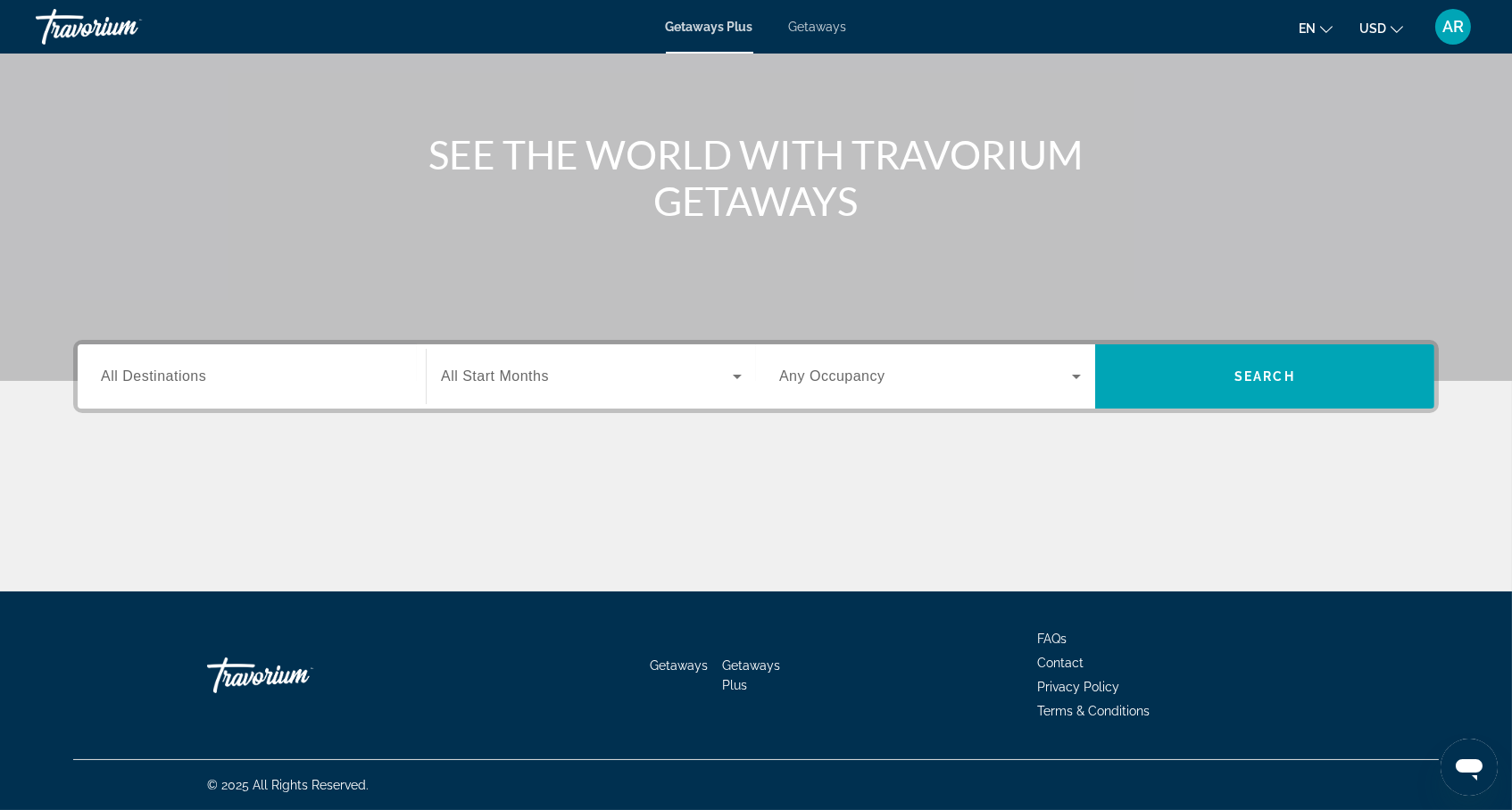
scroll to position [173, 0]
click at [292, 402] on div "Search widget" at bounding box center [251, 377] width 302 height 50
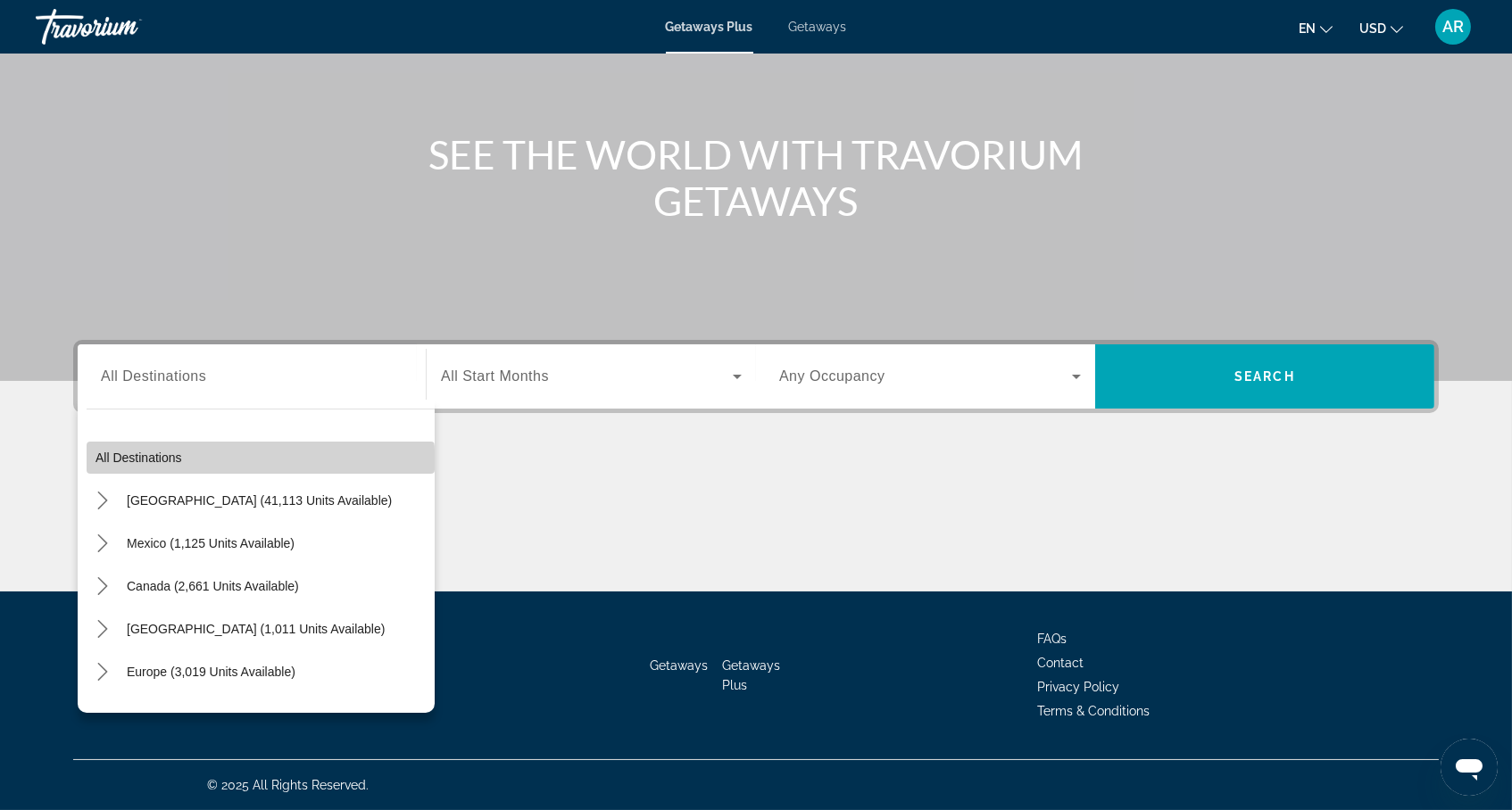
scroll to position [0, 0]
click at [194, 449] on span "Select destination: All destinations" at bounding box center [261, 458] width 349 height 43
type input "**********"
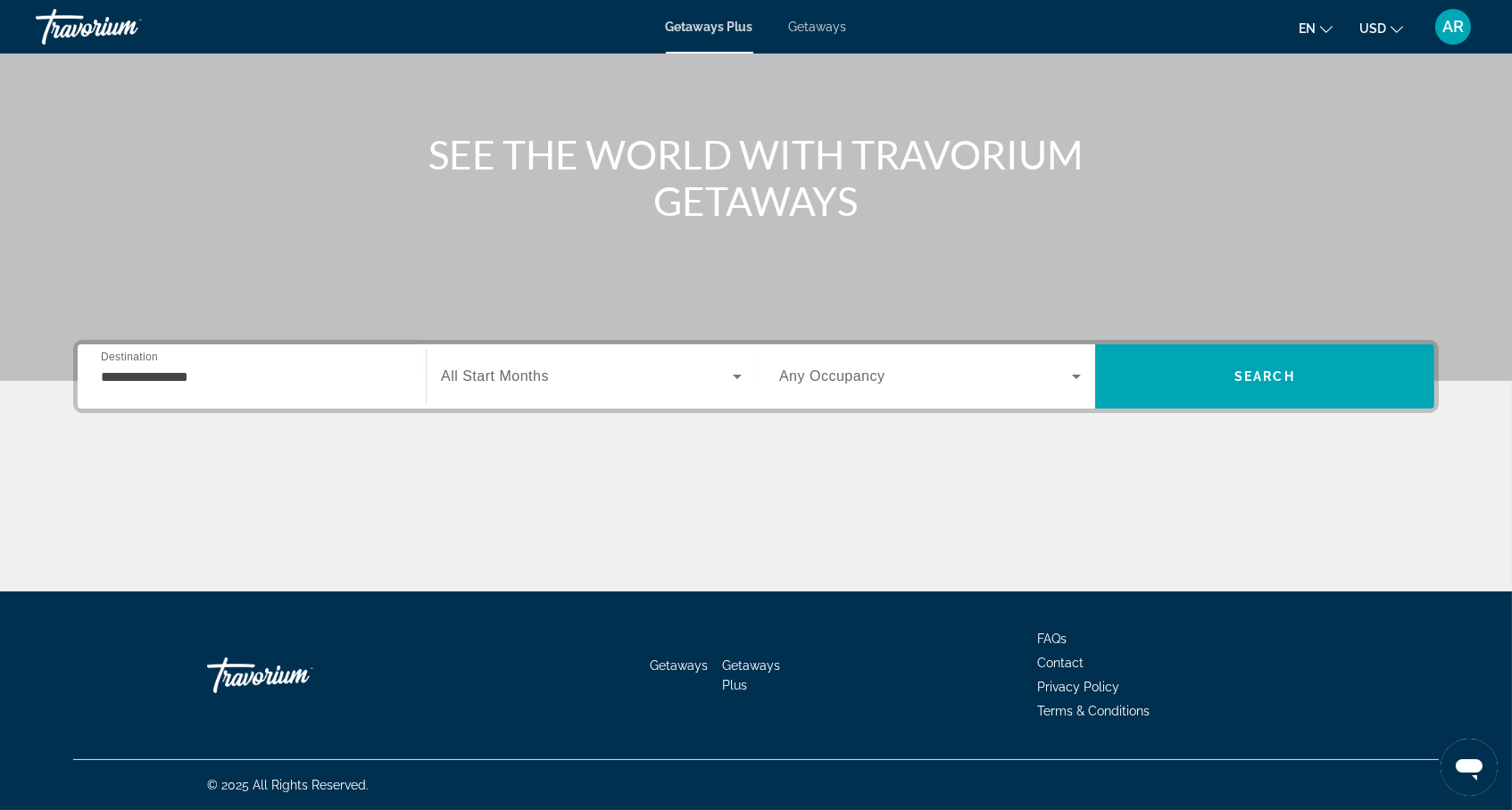
click at [581, 366] on span "Search widget" at bounding box center [587, 377] width 292 height 21
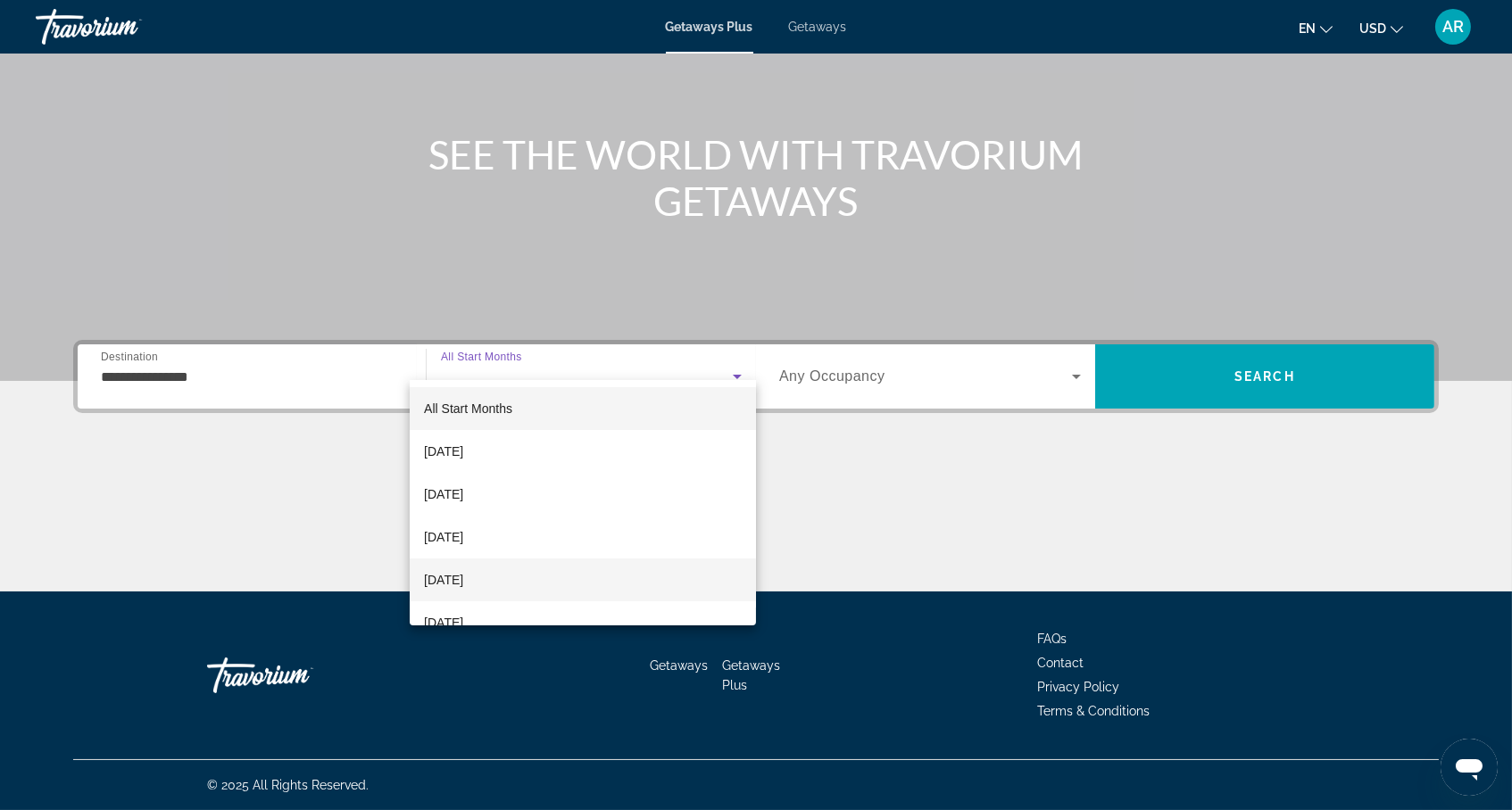
click at [570, 574] on mat-option "January 2026" at bounding box center [582, 580] width 347 height 43
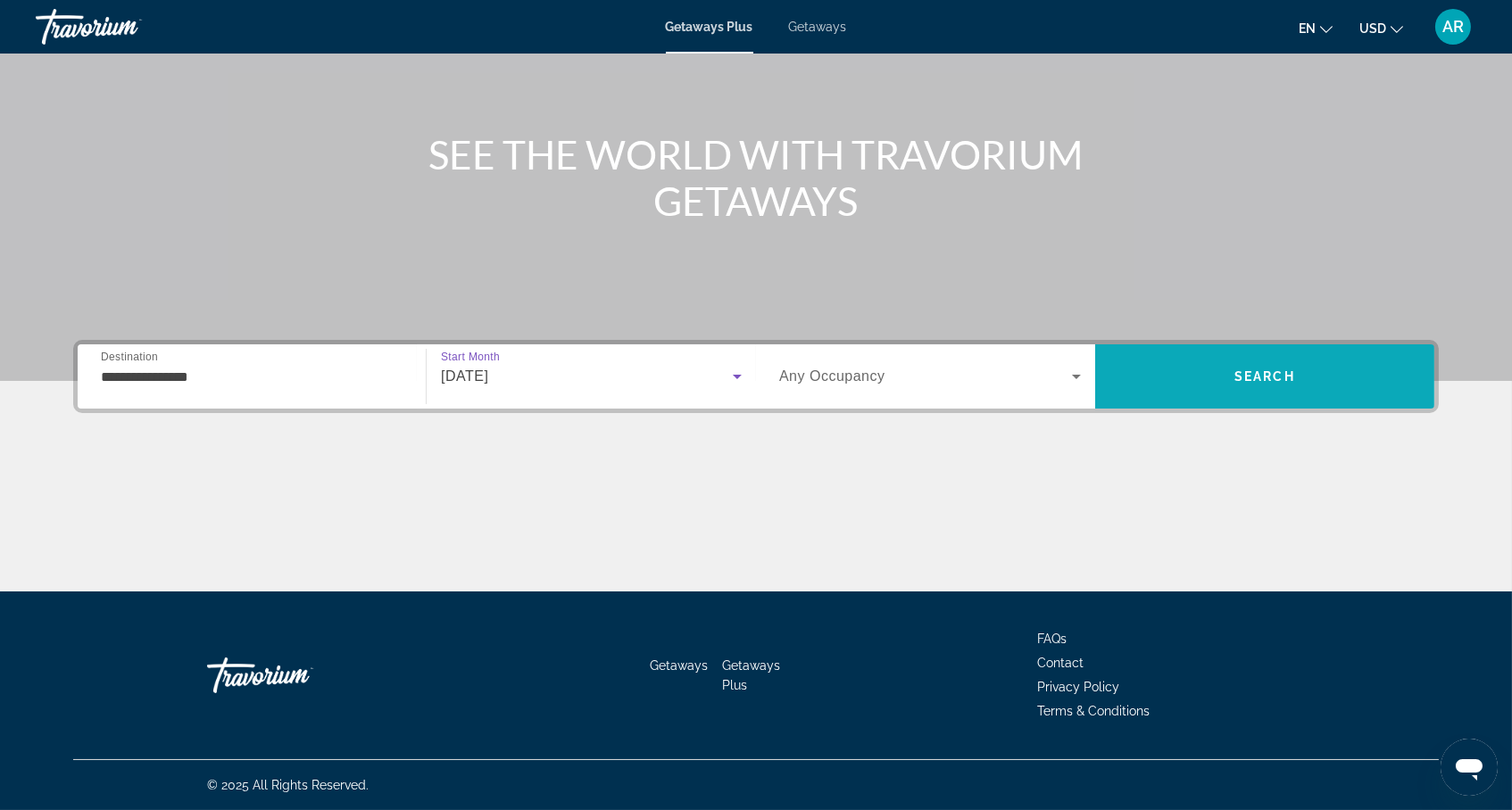
click at [1283, 369] on span "Search" at bounding box center [1264, 376] width 61 height 14
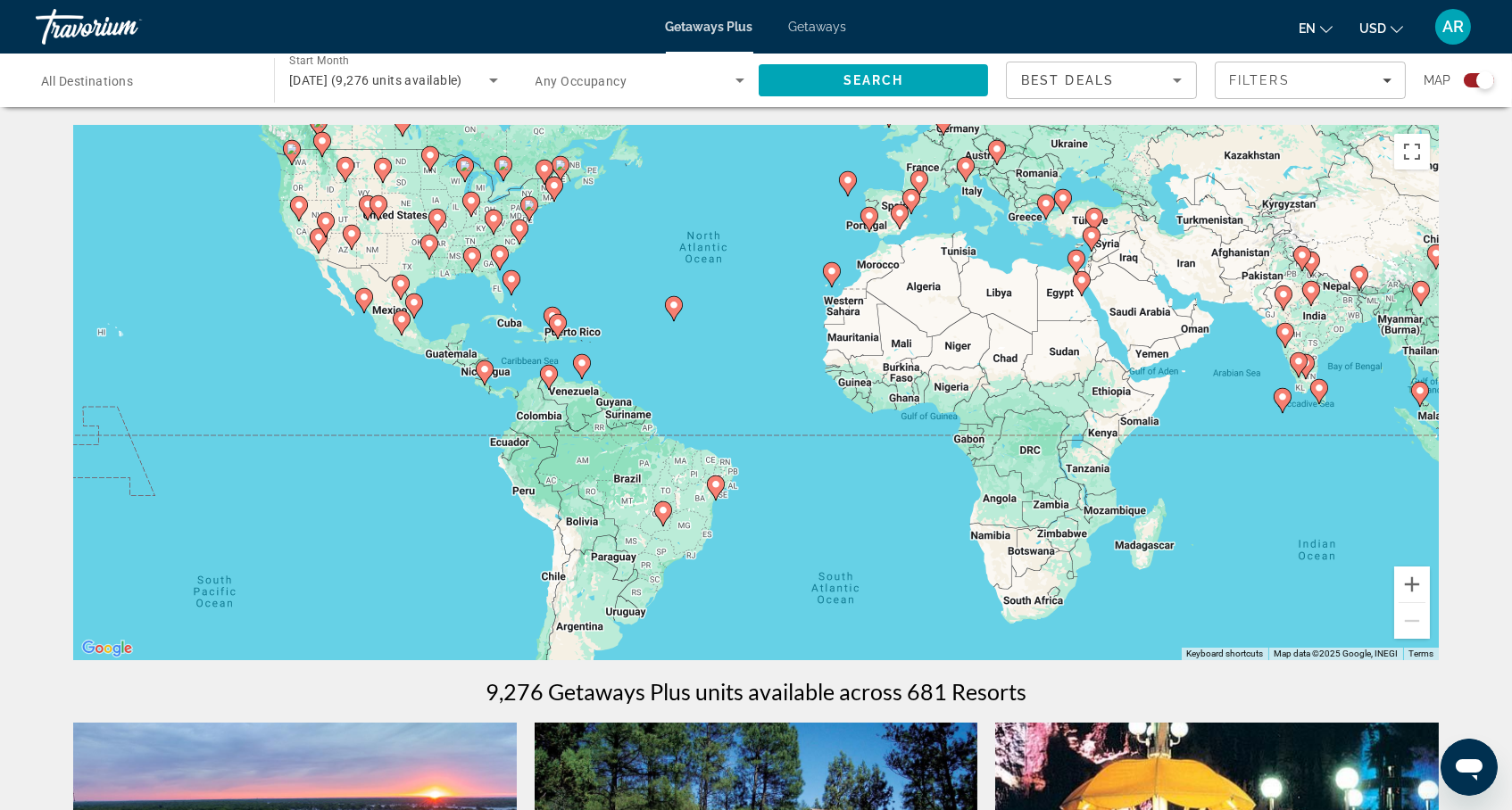
drag, startPoint x: 725, startPoint y: 536, endPoint x: 726, endPoint y: 418, distance: 118.0
click at [726, 418] on div "To activate drag with keyboard, press Alt + Enter. Once in keyboard drag state,…" at bounding box center [755, 392] width 1365 height 535
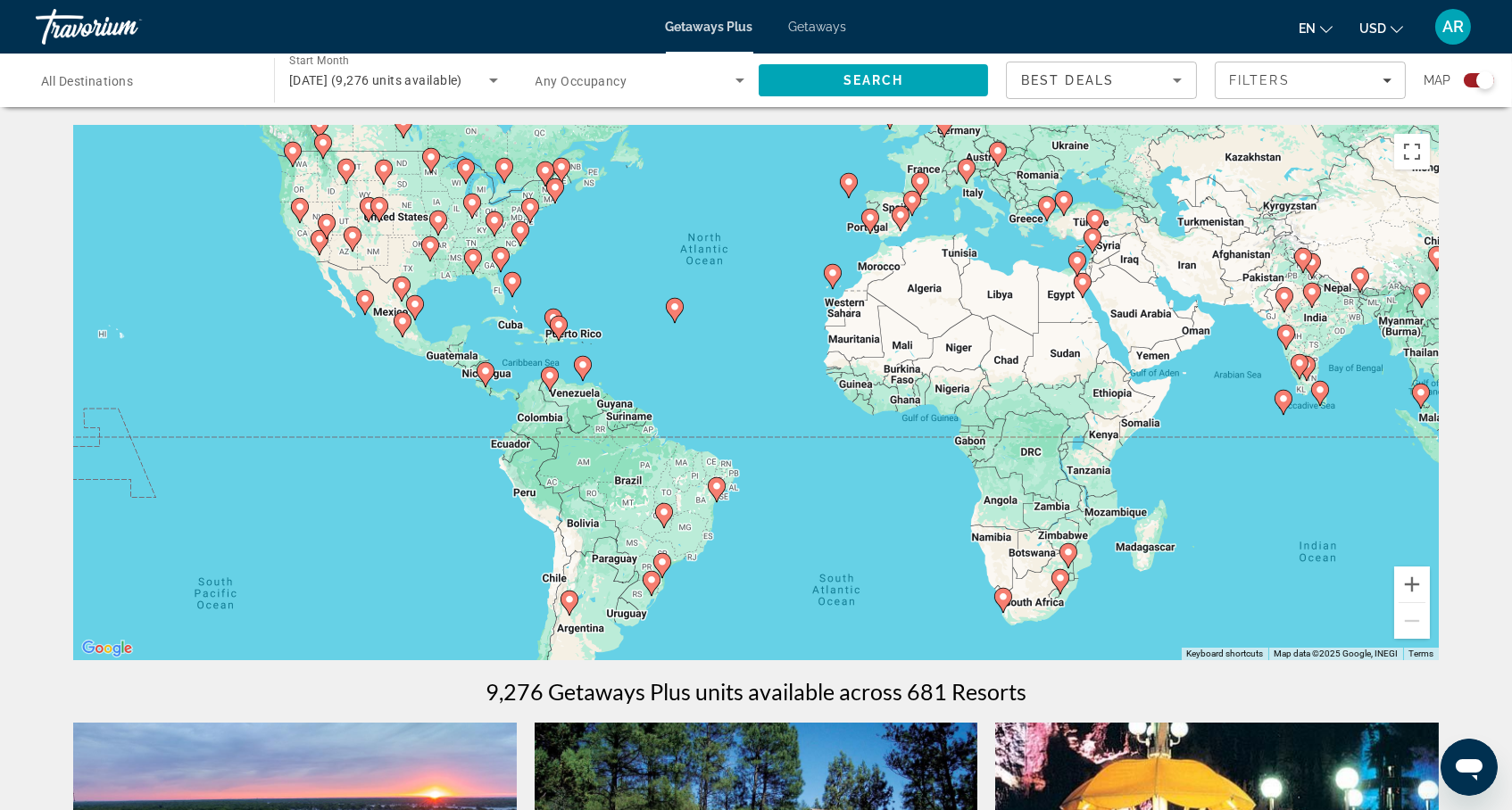
click at [558, 330] on image "Main content" at bounding box center [558, 324] width 10 height 10
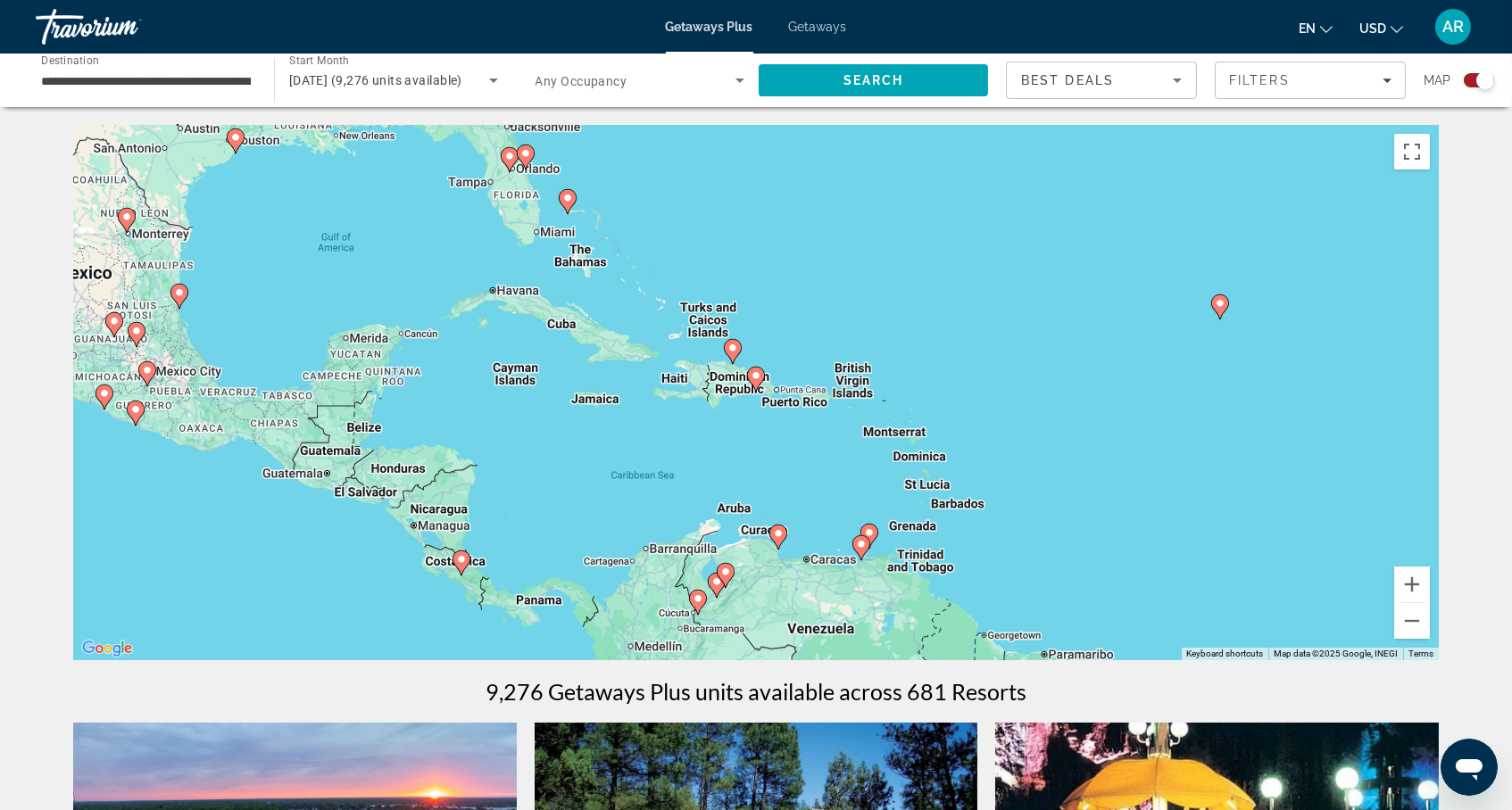
click at [756, 389] on icon "Main content" at bounding box center [755, 379] width 16 height 23
click at [1430, 590] on button "Zoom in" at bounding box center [1412, 585] width 36 height 36
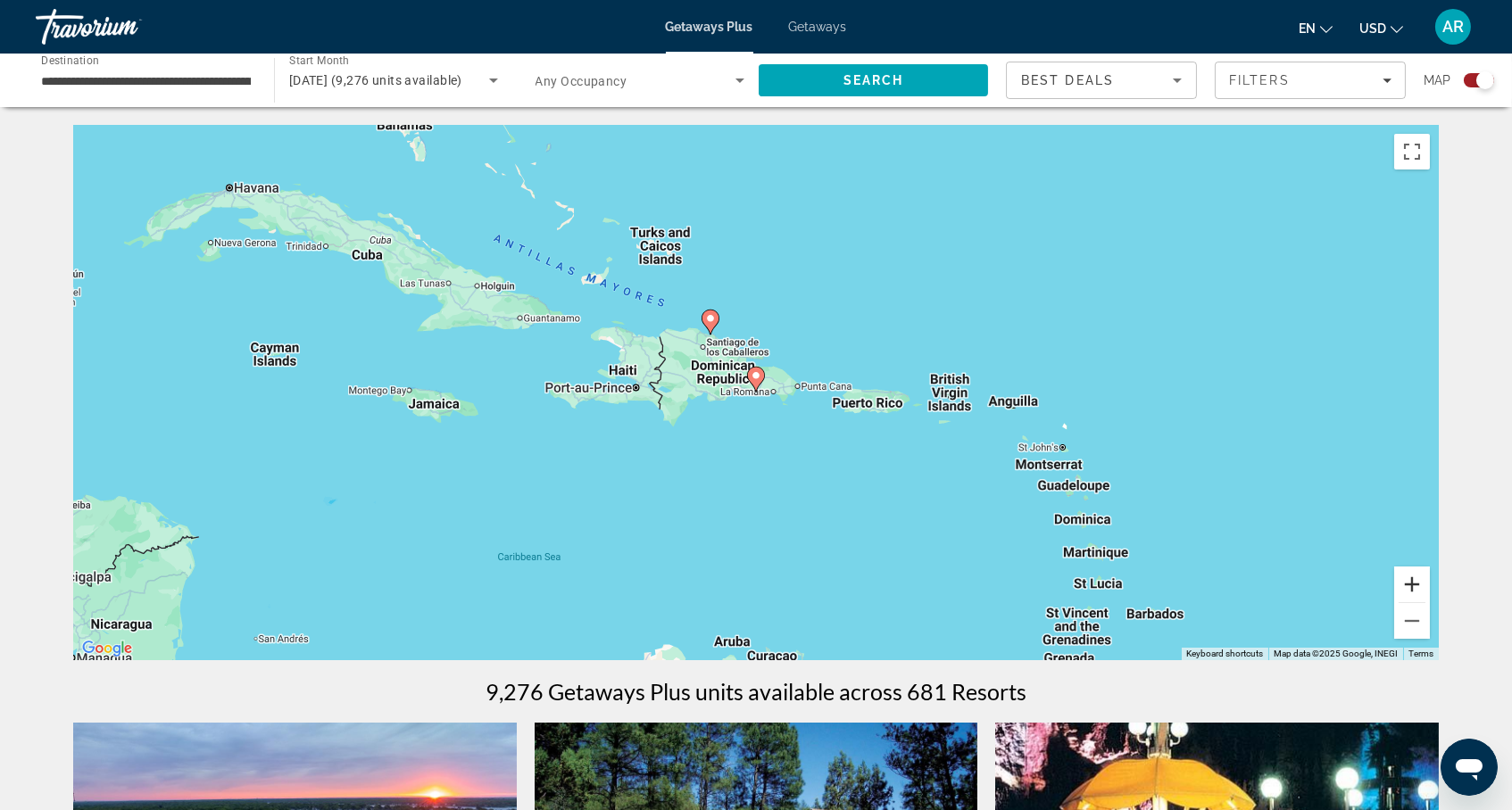
click at [1430, 590] on button "Zoom in" at bounding box center [1412, 585] width 36 height 36
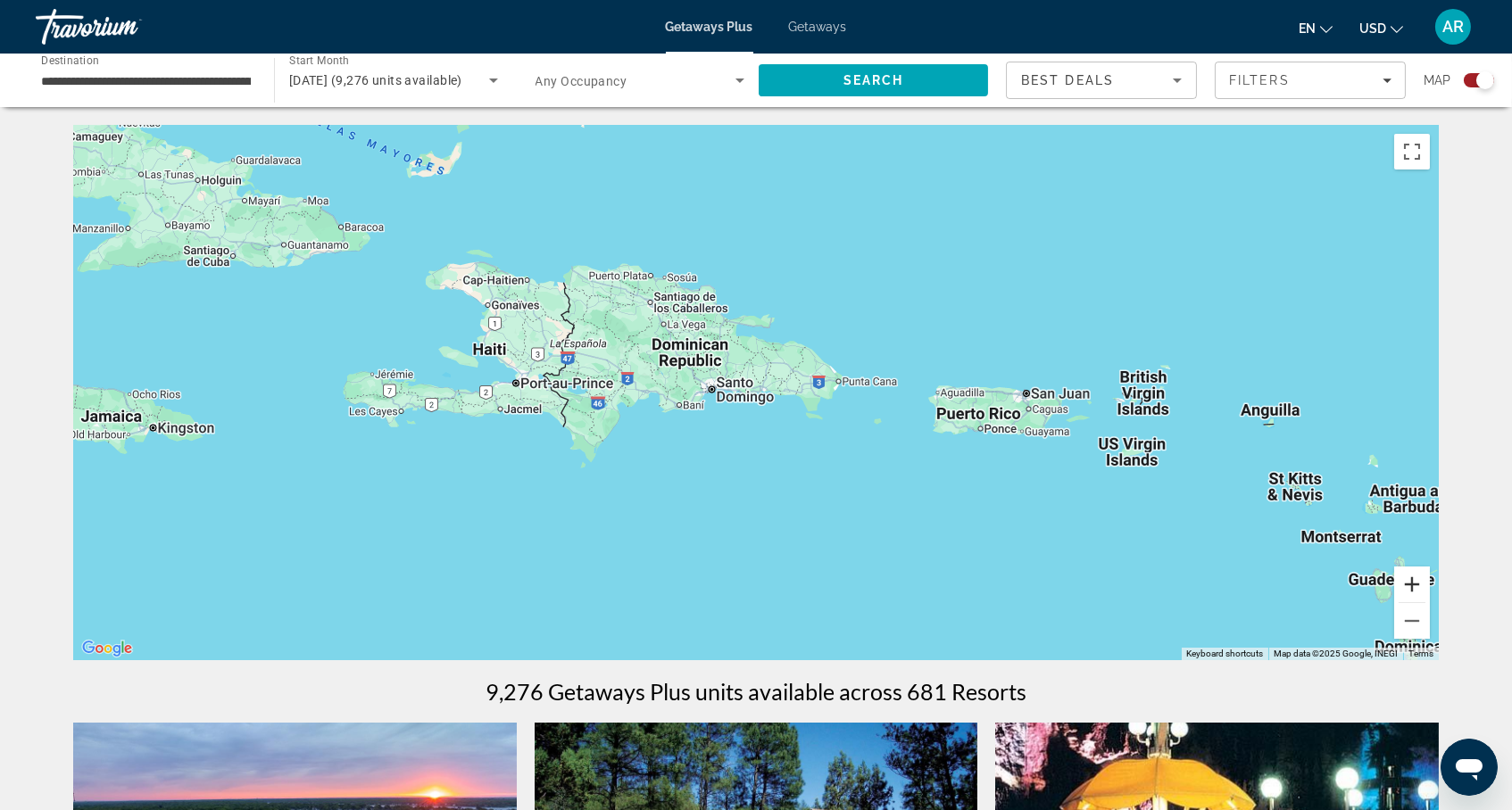
click at [1430, 591] on button "Zoom in" at bounding box center [1412, 585] width 36 height 36
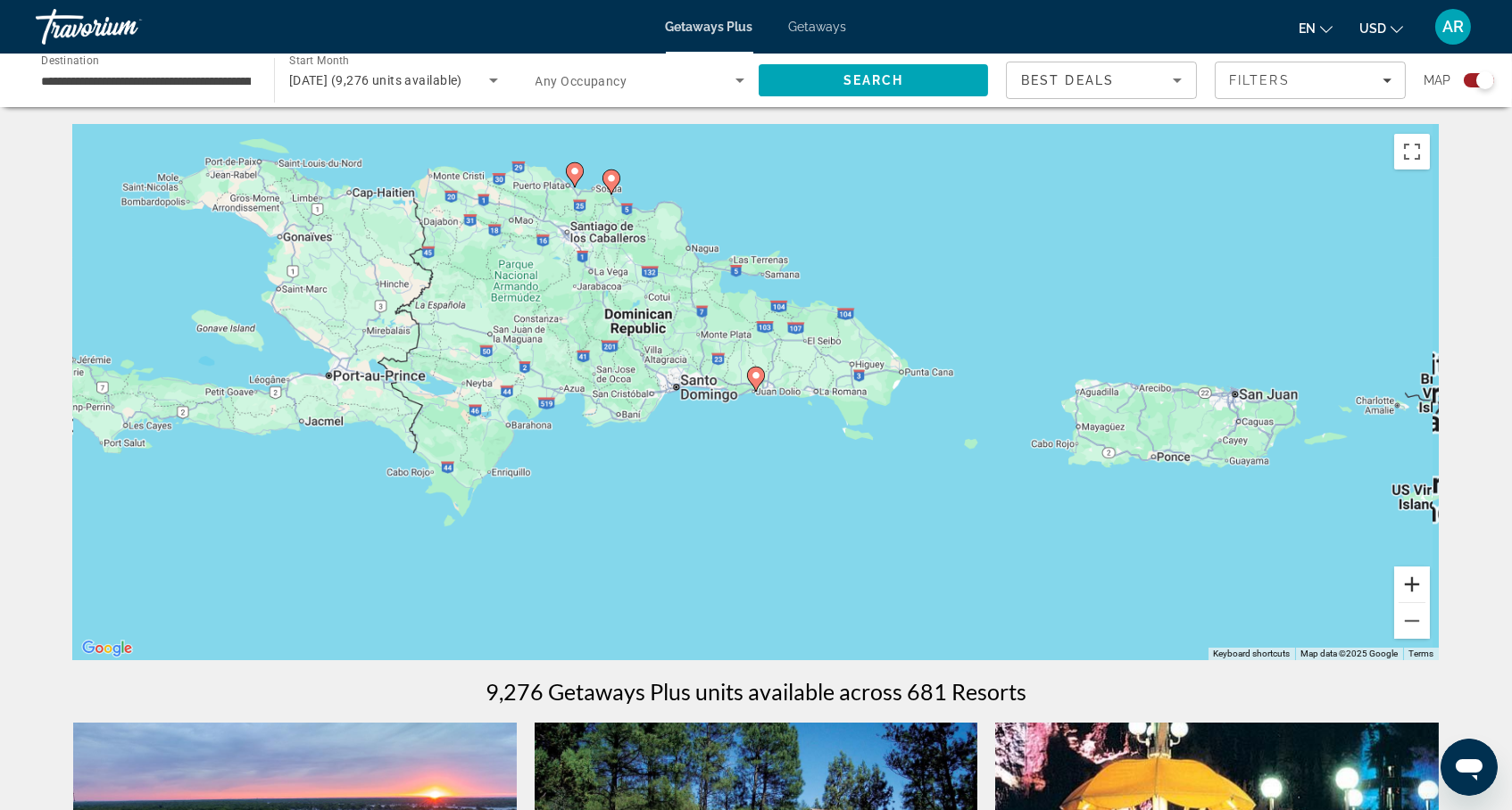
click at [1430, 591] on button "Zoom in" at bounding box center [1412, 585] width 36 height 36
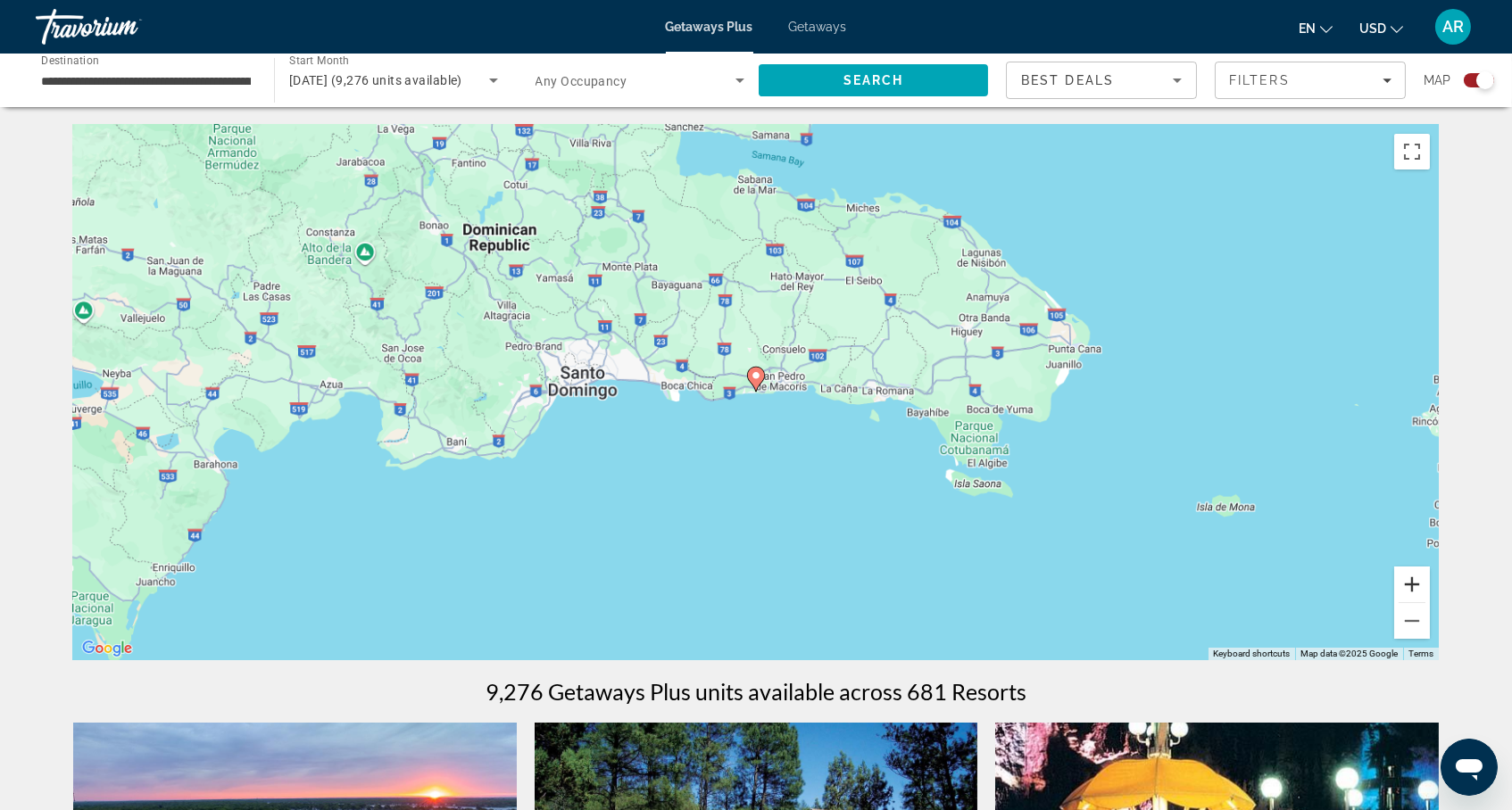
click at [1430, 591] on button "Zoom in" at bounding box center [1412, 585] width 36 height 36
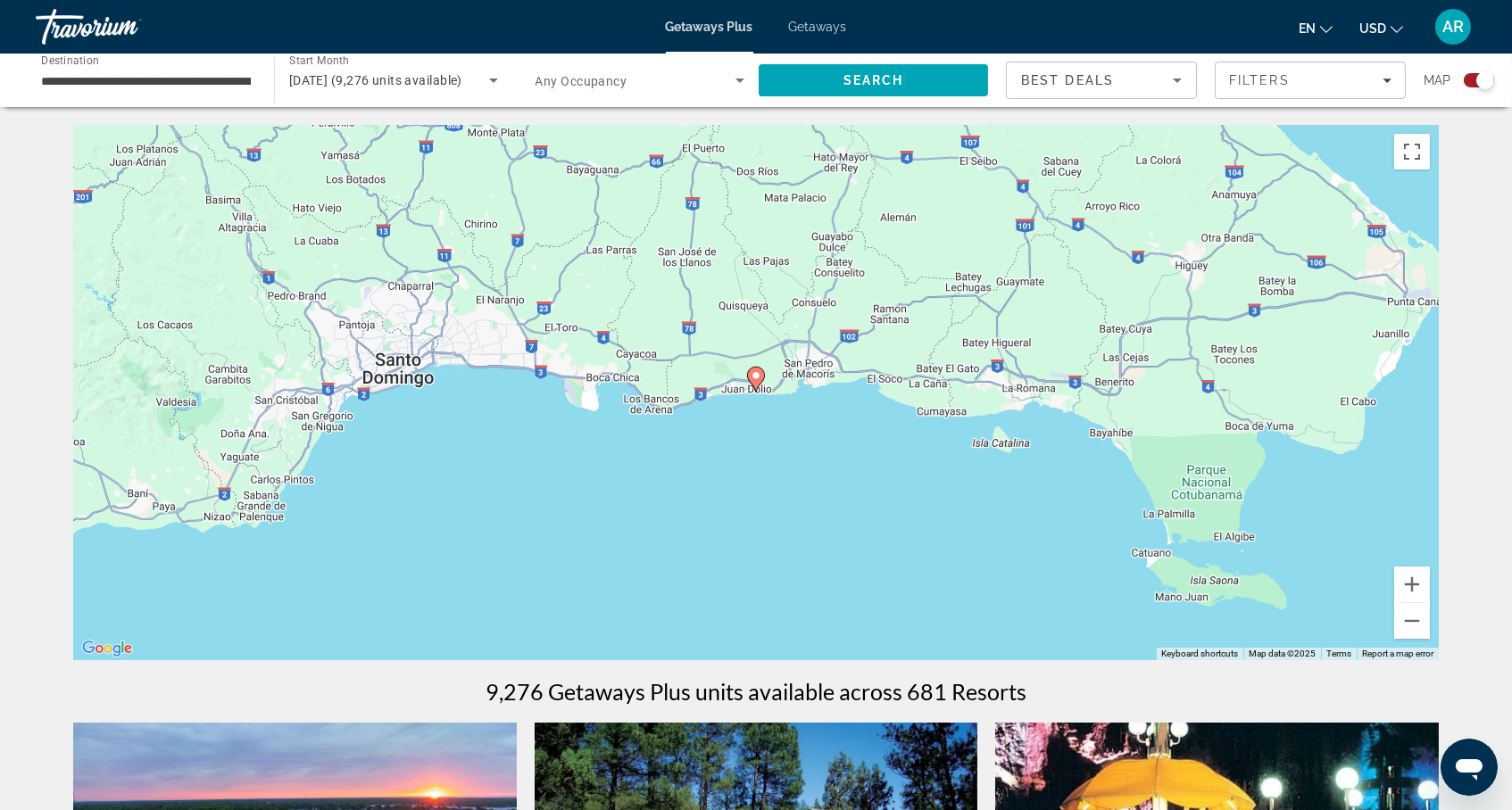
click at [756, 381] on image "Main content" at bounding box center [755, 375] width 10 height 10
type input "**********"
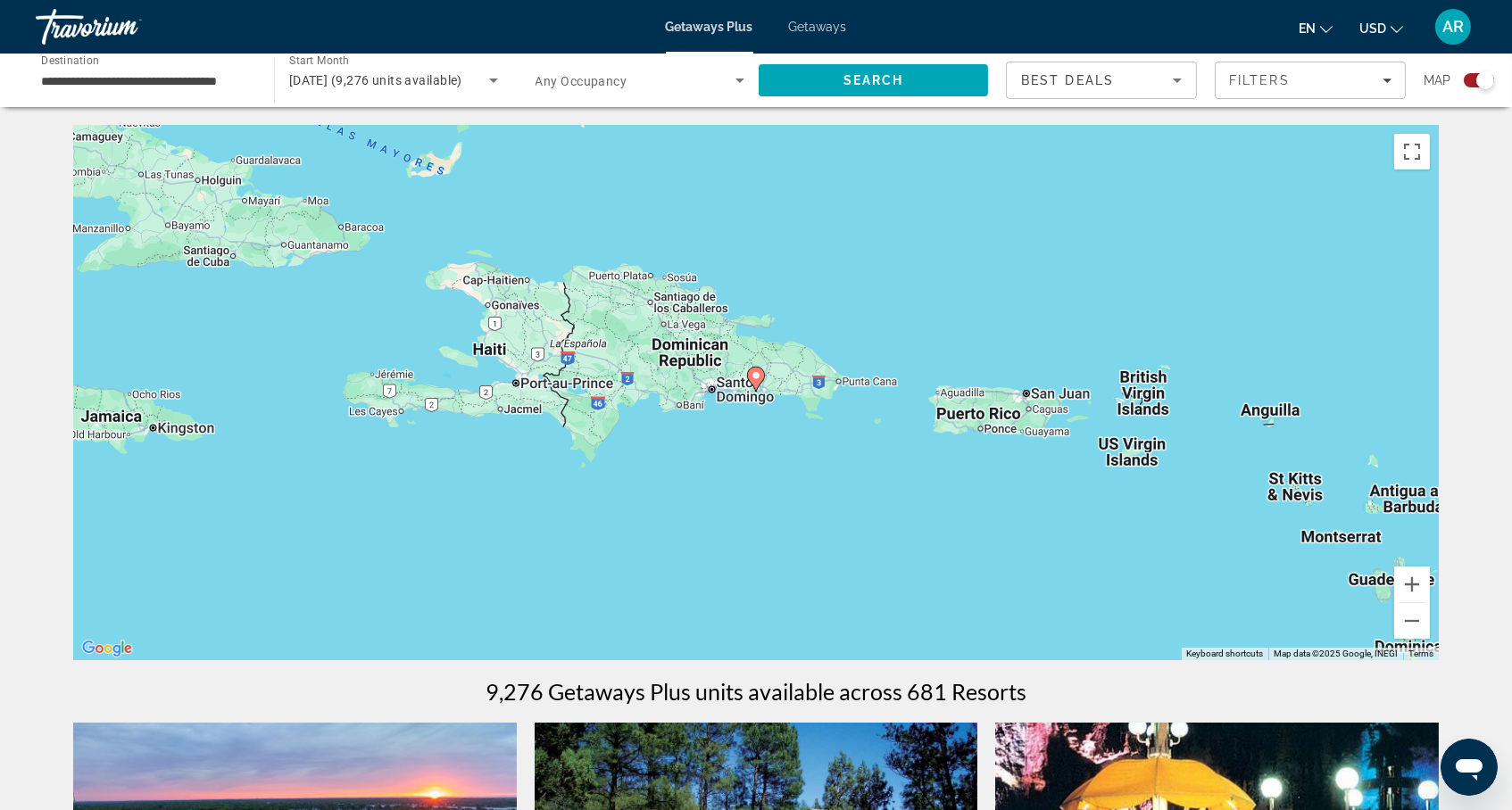
click at [758, 381] on image "Main content" at bounding box center [755, 375] width 10 height 10
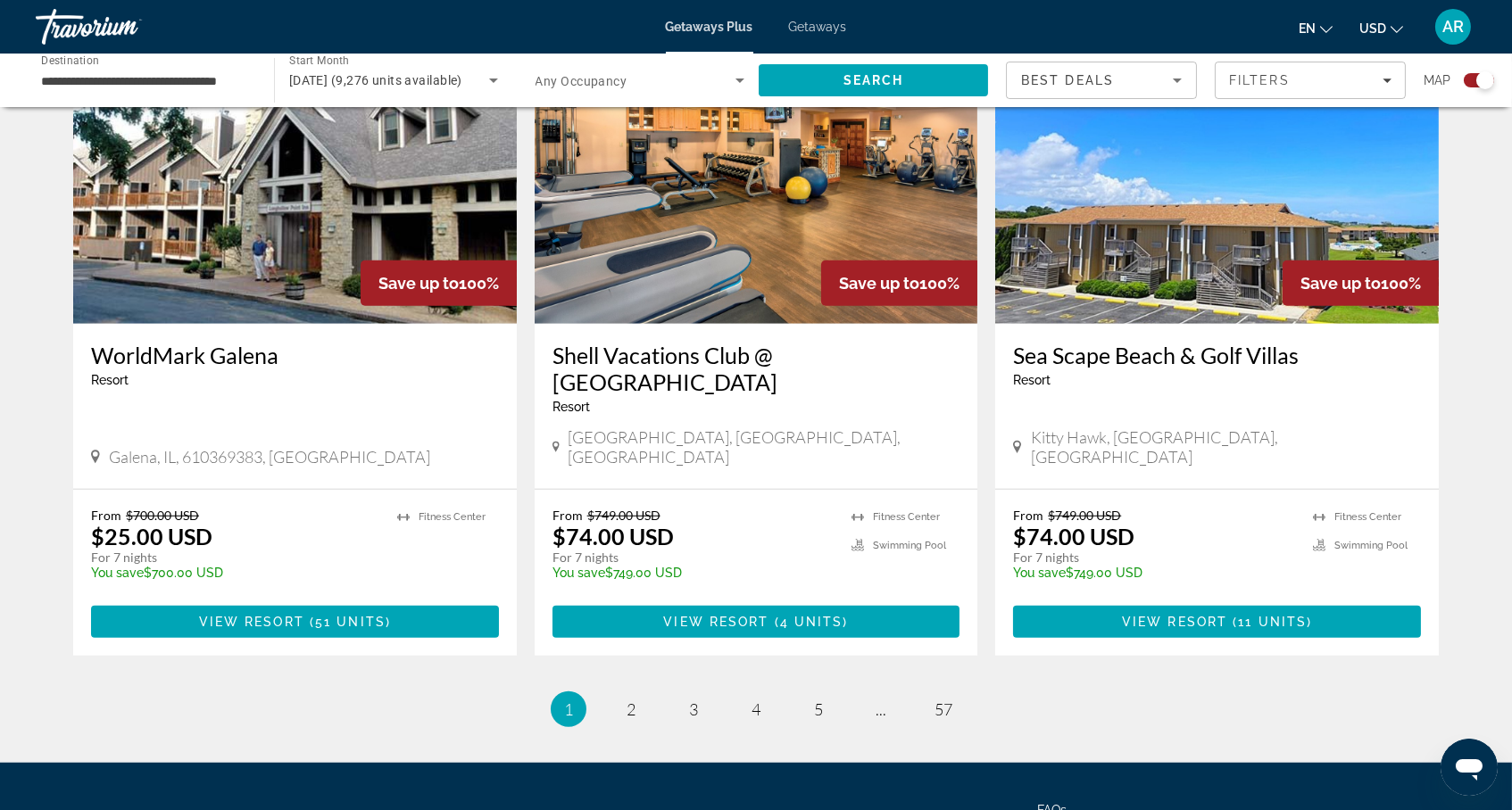
scroll to position [2641, 0]
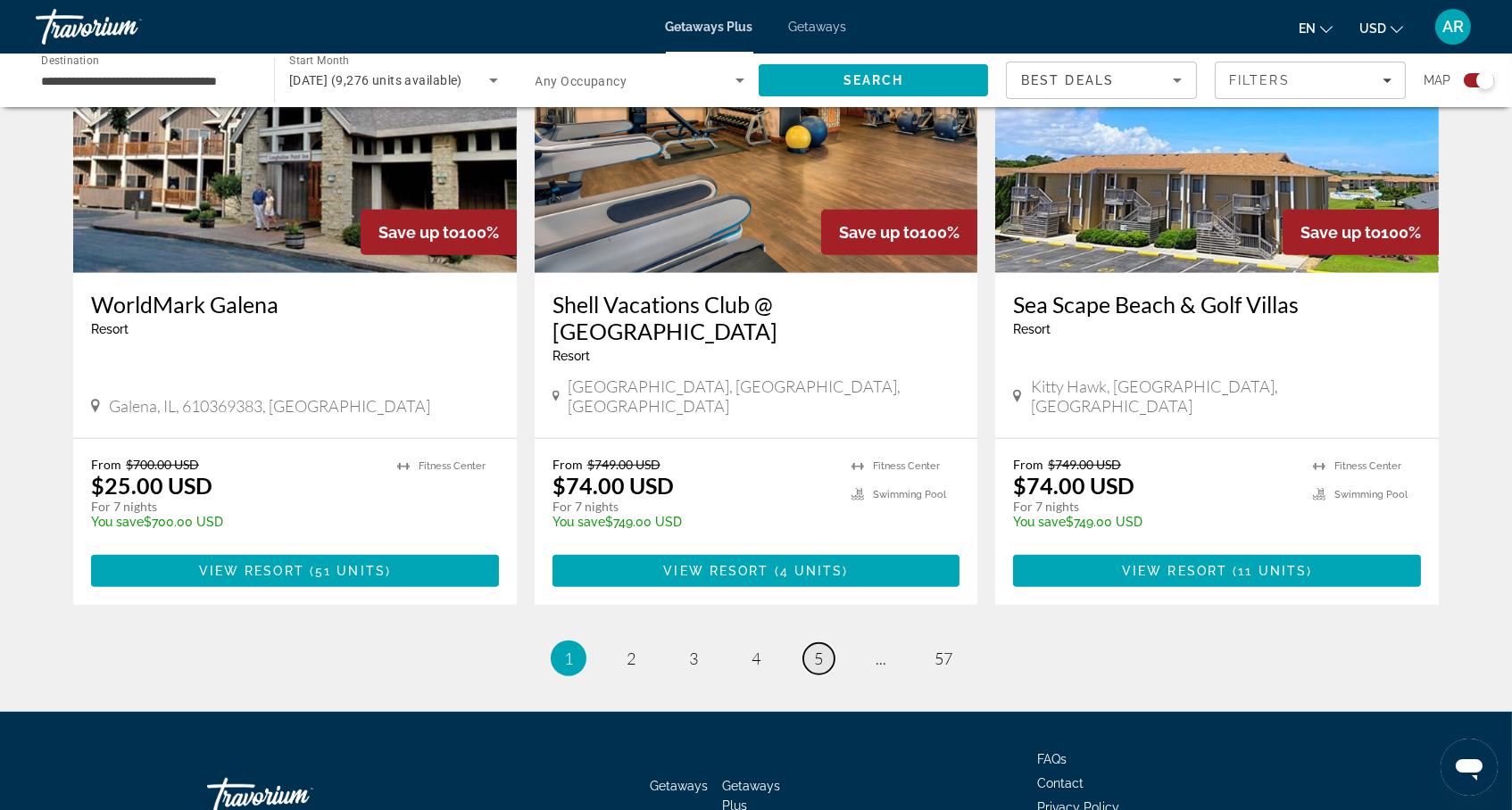
click at [828, 675] on link "page 5" at bounding box center [819, 659] width 31 height 31
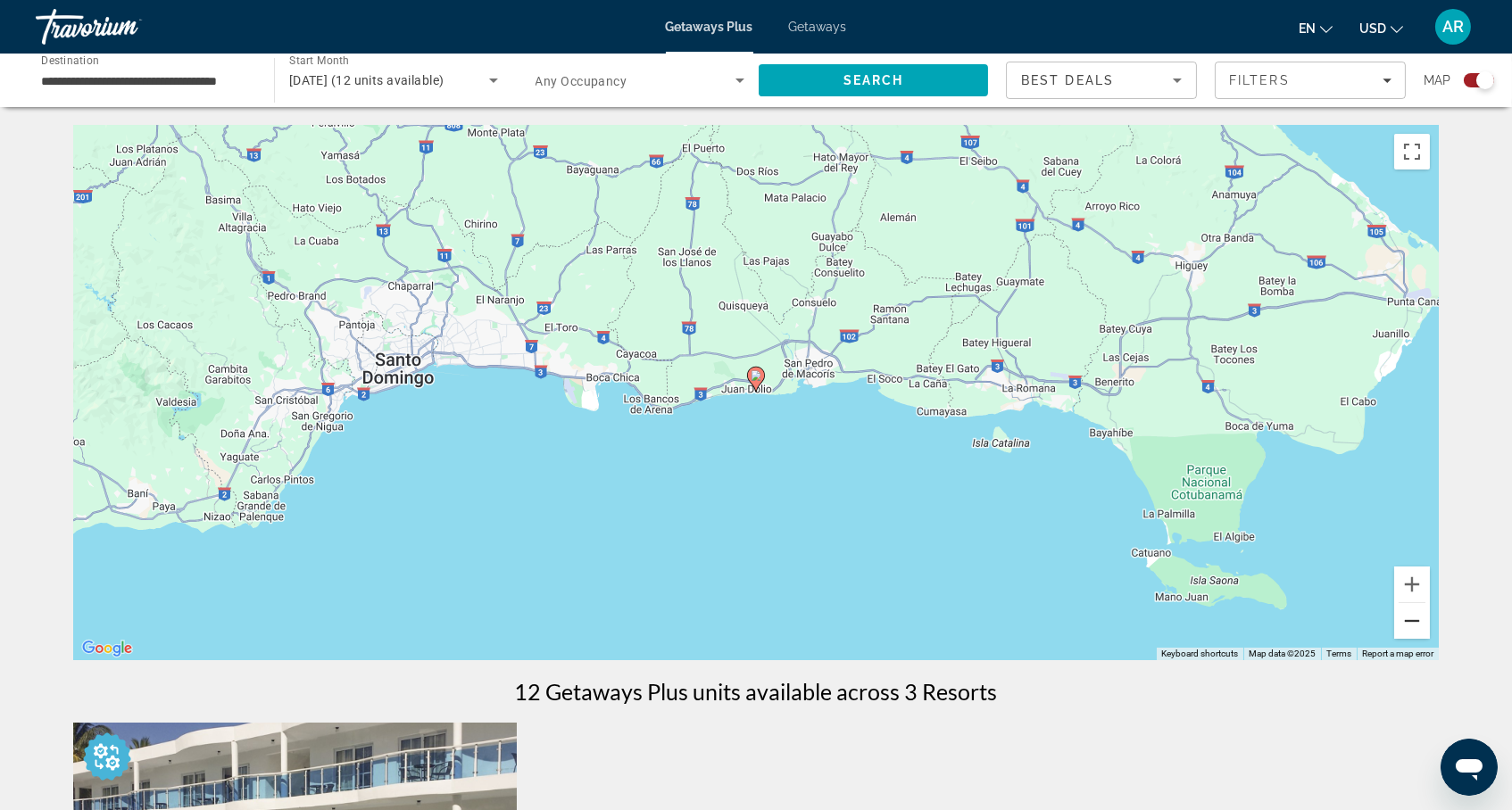
click at [1430, 633] on button "Zoom out" at bounding box center [1412, 621] width 36 height 36
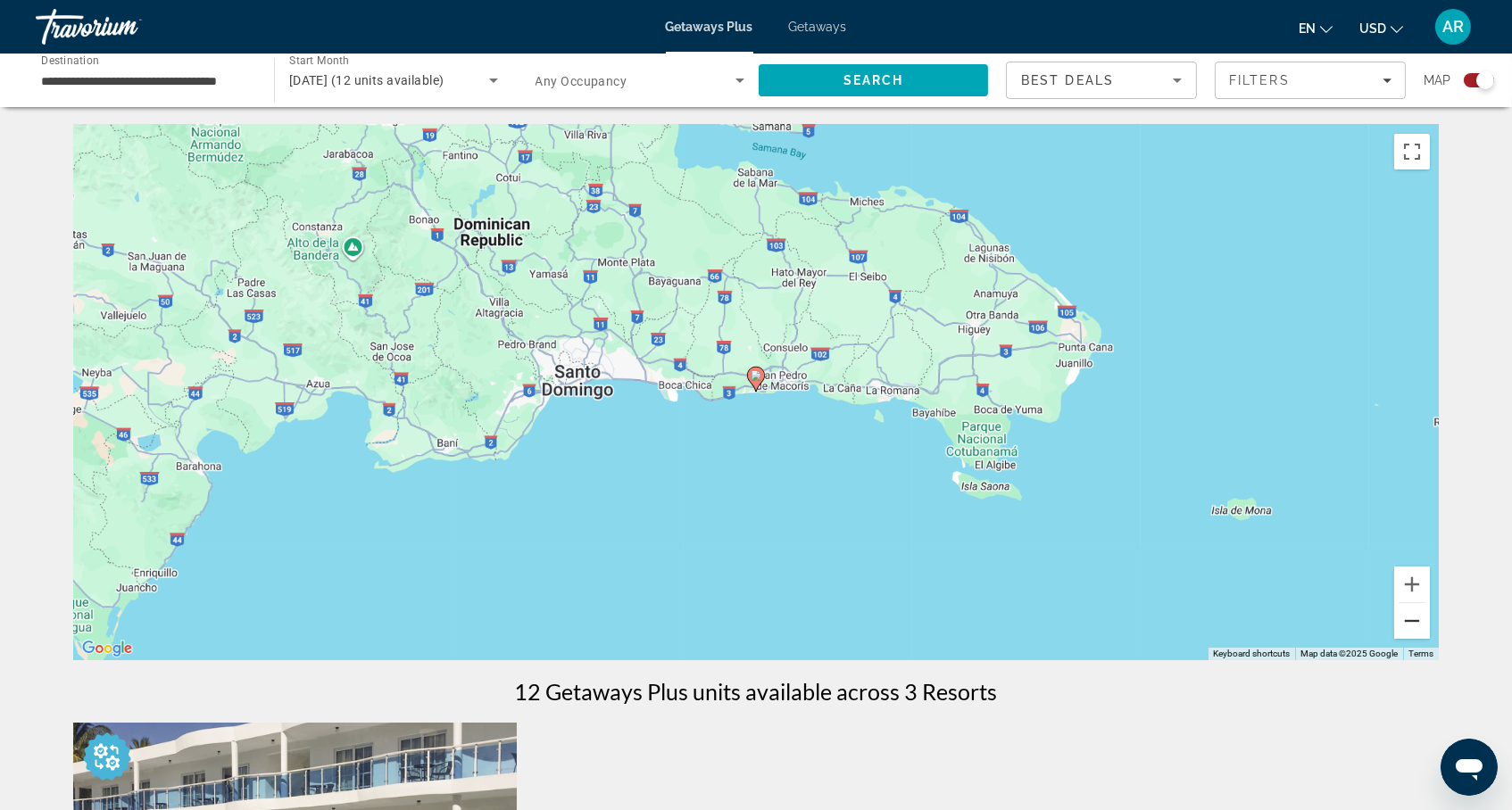
click at [1430, 633] on button "Zoom out" at bounding box center [1412, 621] width 36 height 36
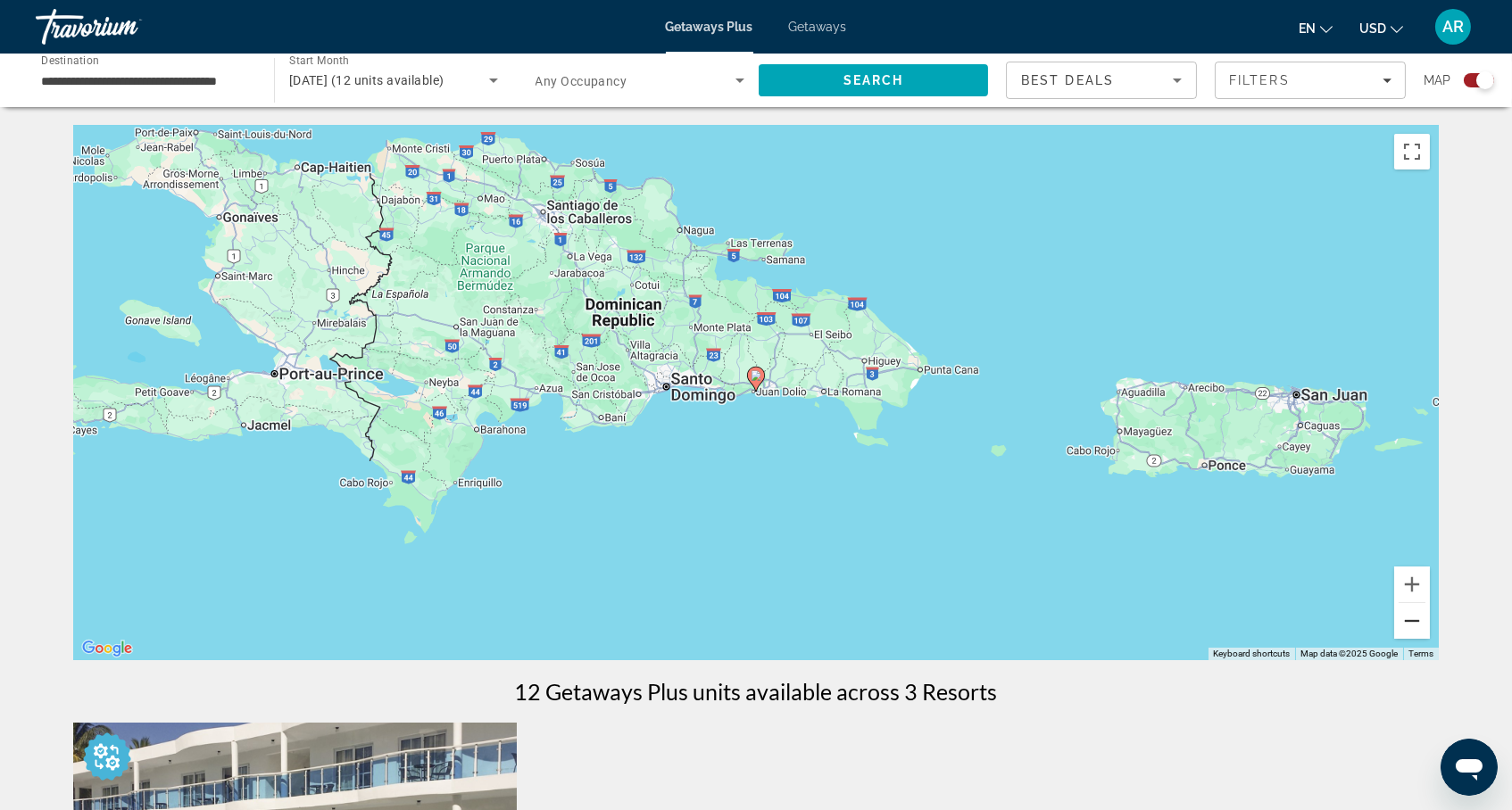
click at [1430, 633] on button "Zoom out" at bounding box center [1412, 621] width 36 height 36
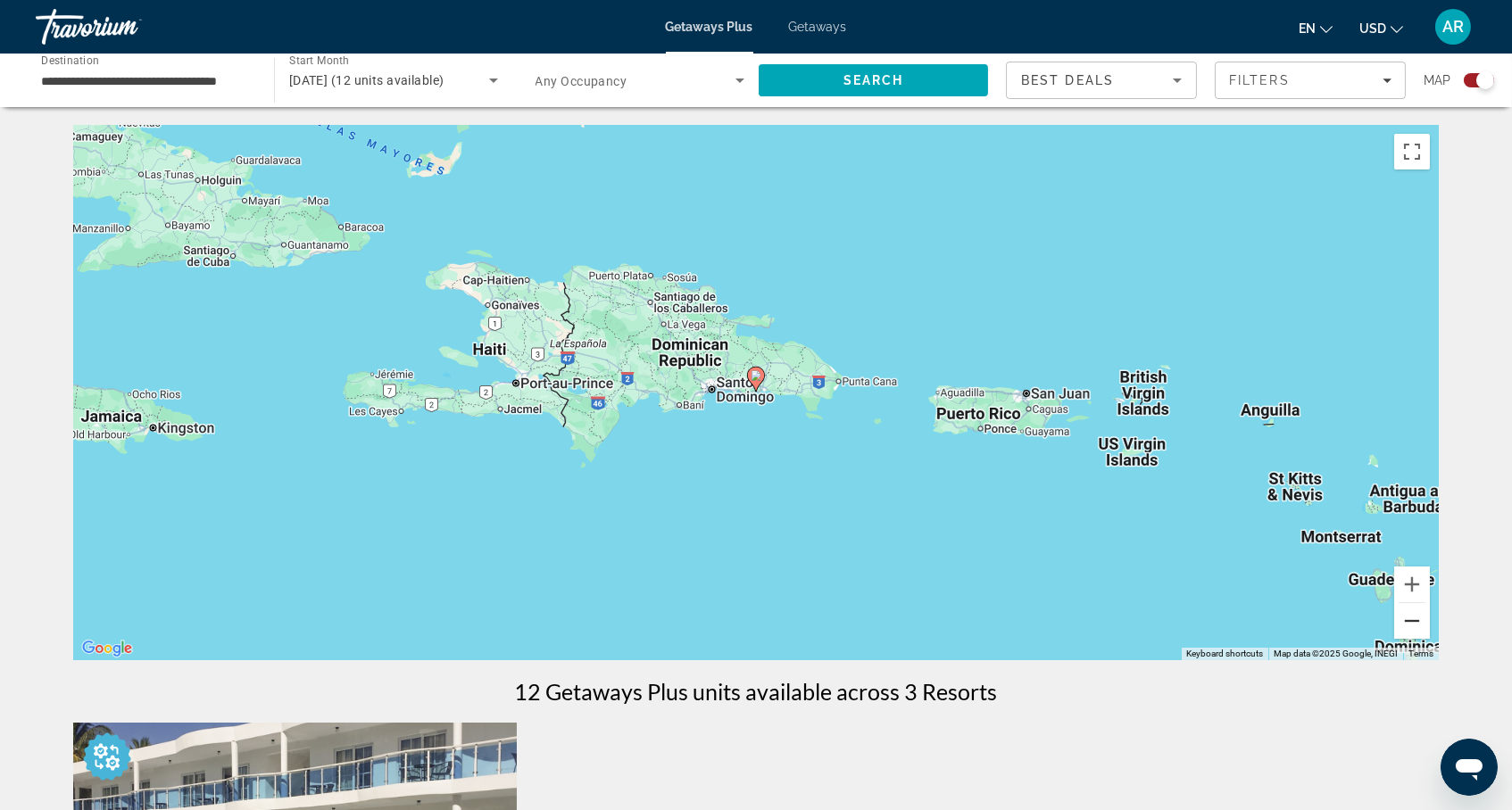
click at [1430, 633] on button "Zoom out" at bounding box center [1412, 621] width 36 height 36
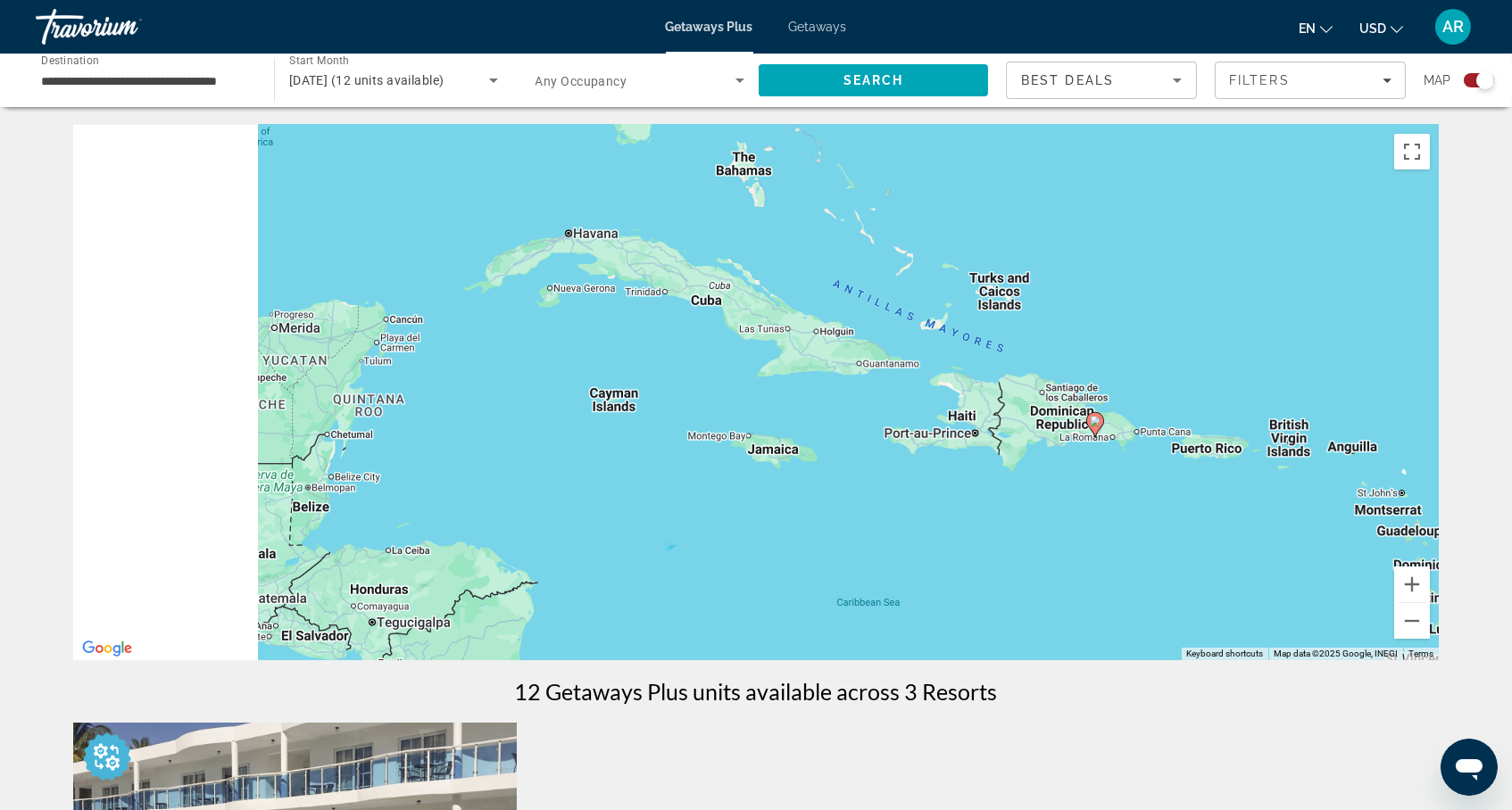
drag, startPoint x: 496, startPoint y: 366, endPoint x: 963, endPoint y: 467, distance: 477.8
click at [963, 467] on div "To activate drag with keyboard, press Alt + Enter. Once in keyboard drag state,…" at bounding box center [755, 392] width 1365 height 535
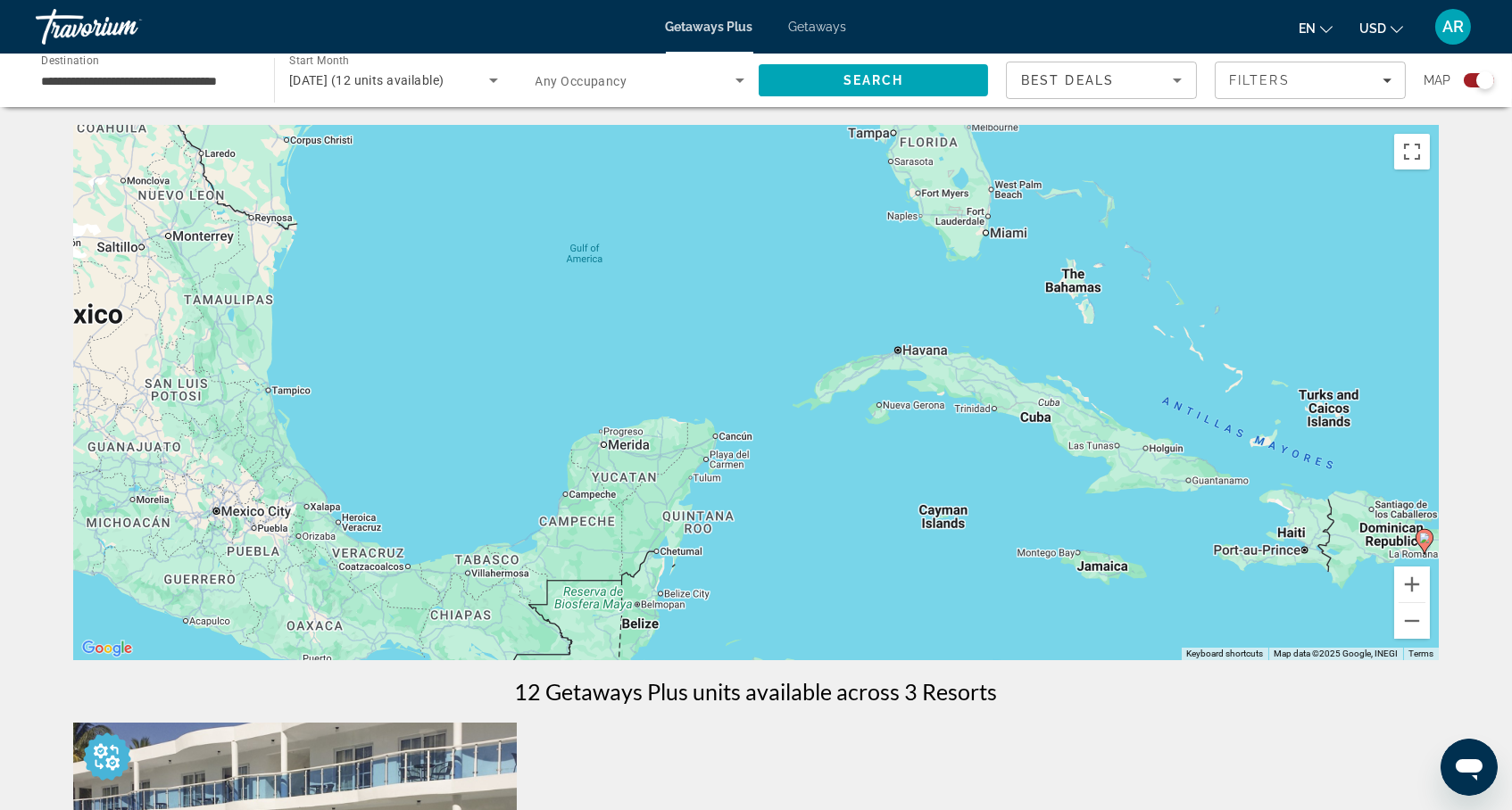
drag, startPoint x: 632, startPoint y: 401, endPoint x: 1093, endPoint y: 407, distance: 461.0
click at [1093, 407] on div "To activate drag with keyboard, press Alt + Enter. Once in keyboard drag state,…" at bounding box center [755, 392] width 1365 height 535
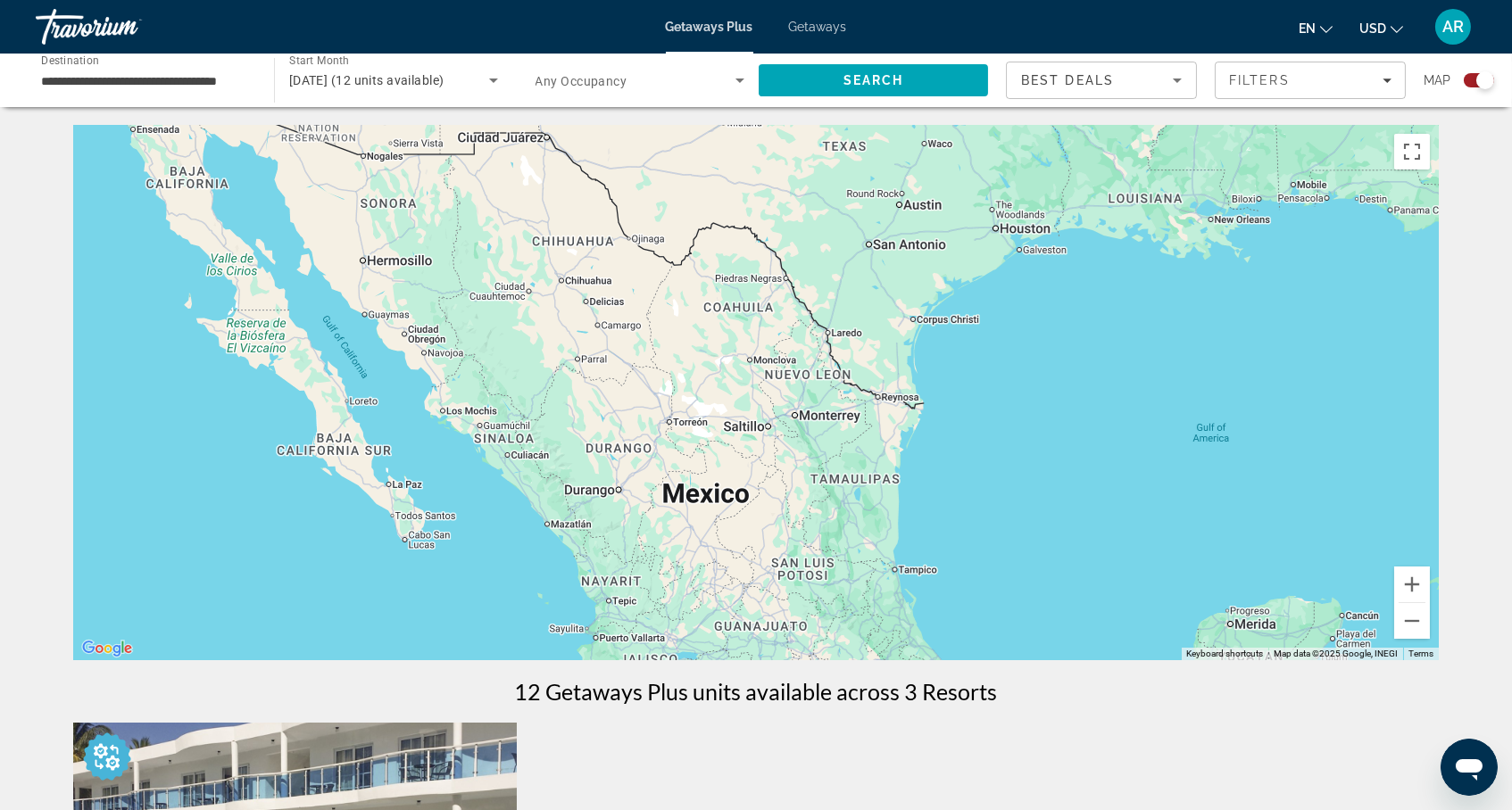
drag, startPoint x: 926, startPoint y: 253, endPoint x: 949, endPoint y: 456, distance: 204.3
click at [949, 456] on div "To activate drag with keyboard, press Alt + Enter. Once in keyboard drag state,…" at bounding box center [755, 392] width 1365 height 535
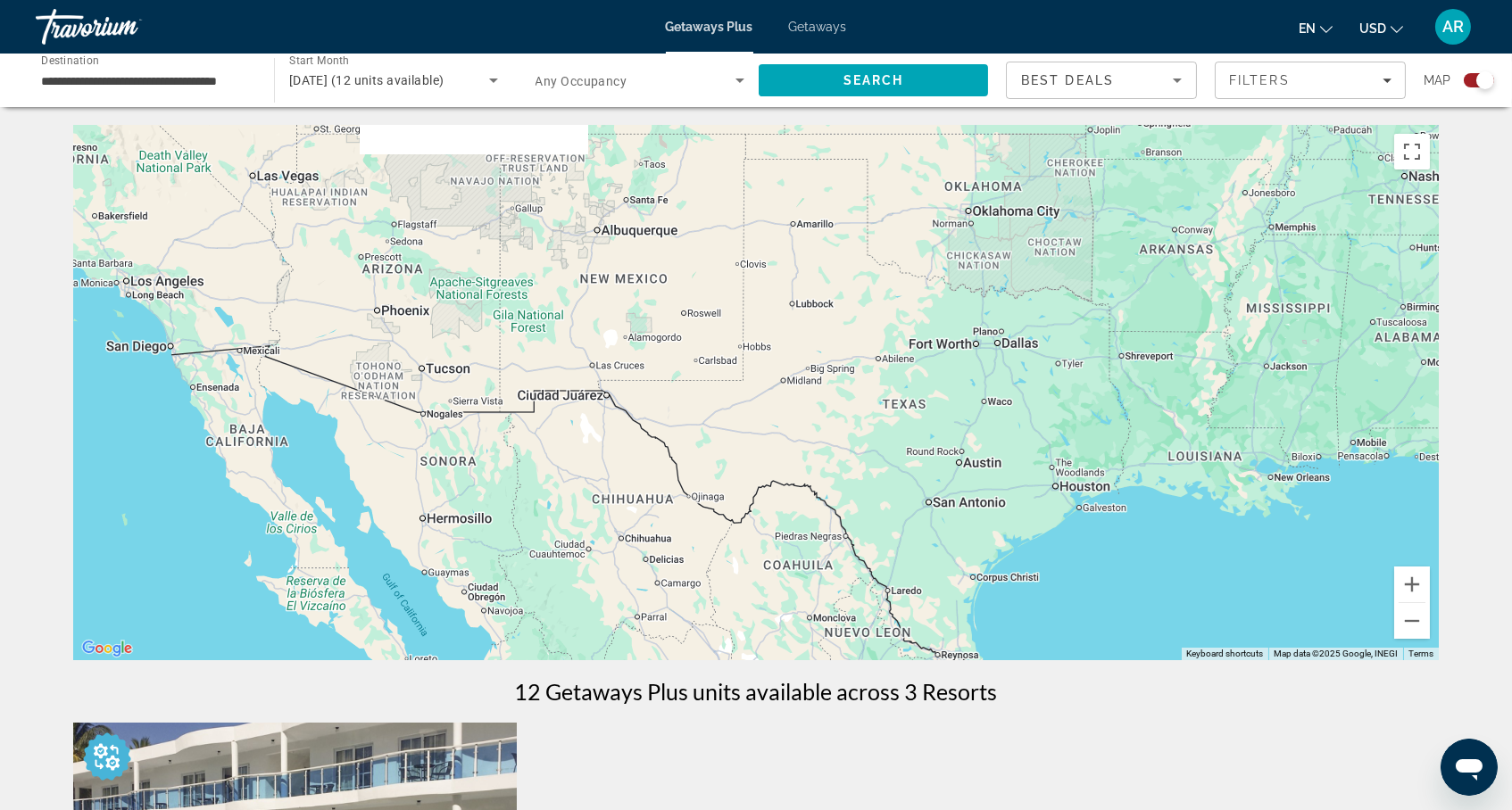
drag, startPoint x: 653, startPoint y: 367, endPoint x: 699, endPoint y: 564, distance: 202.3
click at [699, 564] on div "To activate drag with keyboard, press Alt + Enter. Once in keyboard drag state,…" at bounding box center [755, 392] width 1365 height 535
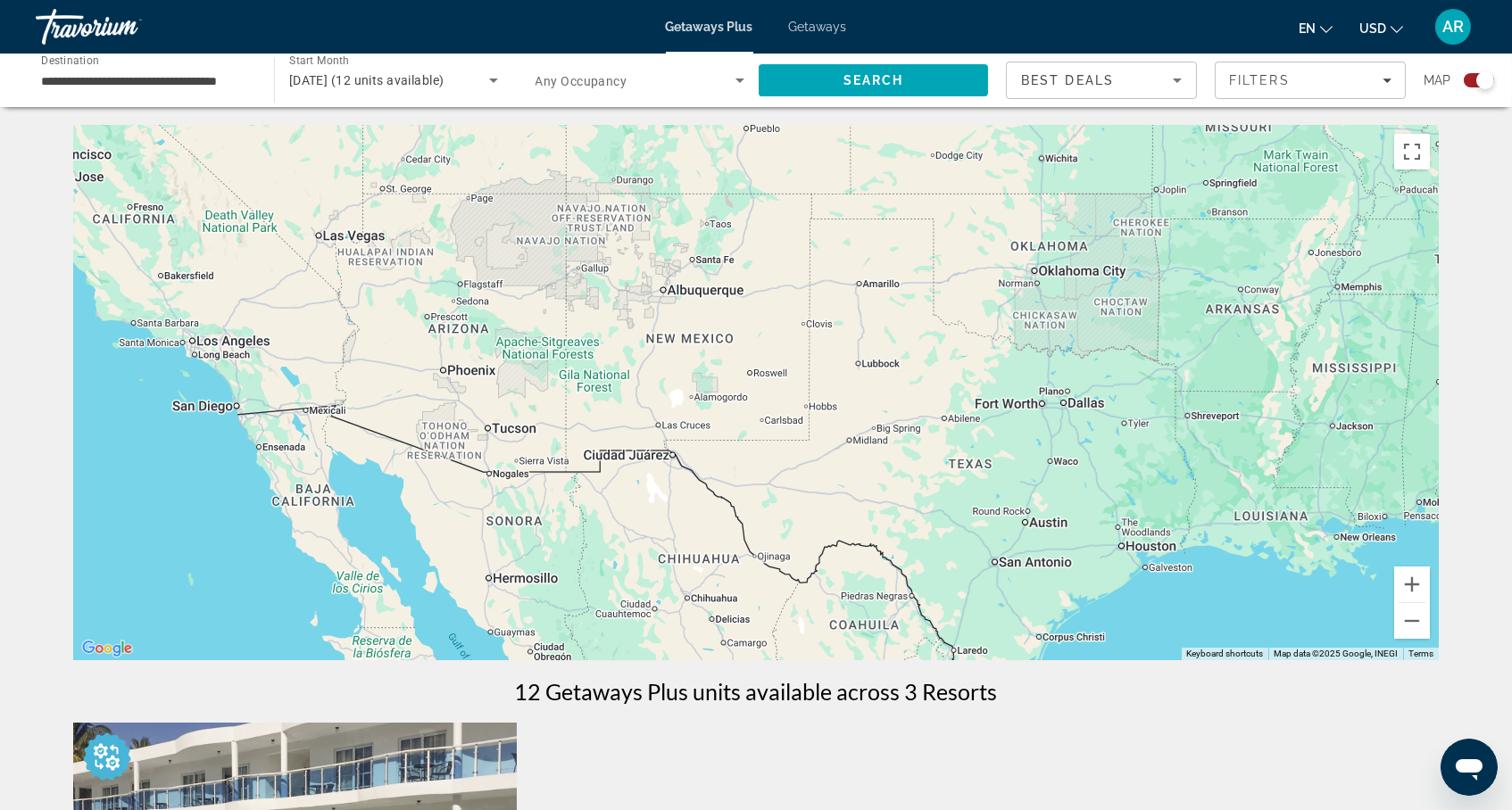
drag, startPoint x: 805, startPoint y: 405, endPoint x: 964, endPoint y: 490, distance: 180.3
click at [964, 490] on div "To activate drag with keyboard, press Alt + Enter. Once in keyboard drag state,…" at bounding box center [755, 392] width 1365 height 535
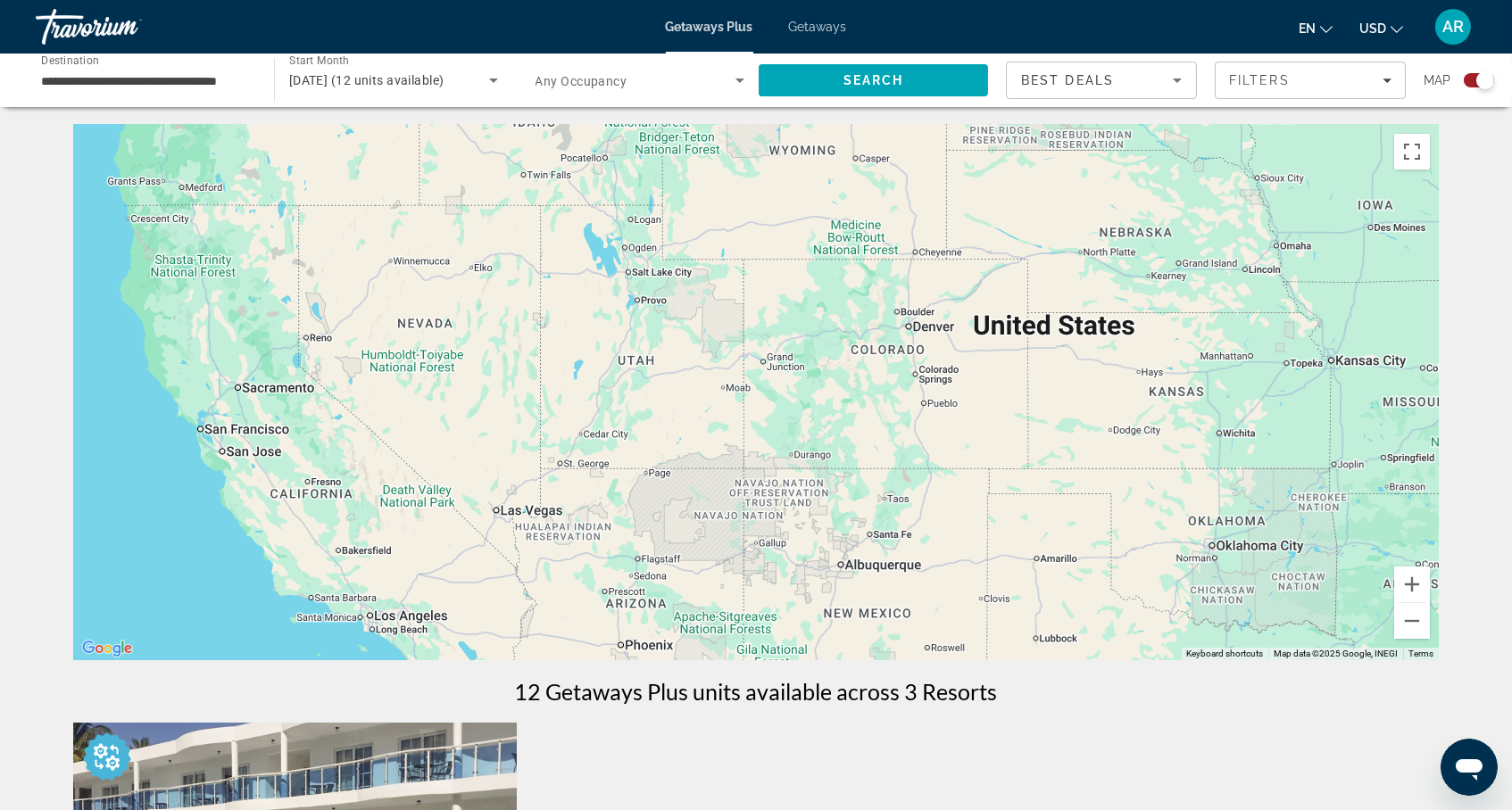
drag, startPoint x: 917, startPoint y: 259, endPoint x: 904, endPoint y: 349, distance: 90.9
click at [904, 349] on div "To activate drag with keyboard, press Alt + Enter. Once in keyboard drag state,…" at bounding box center [755, 392] width 1365 height 535
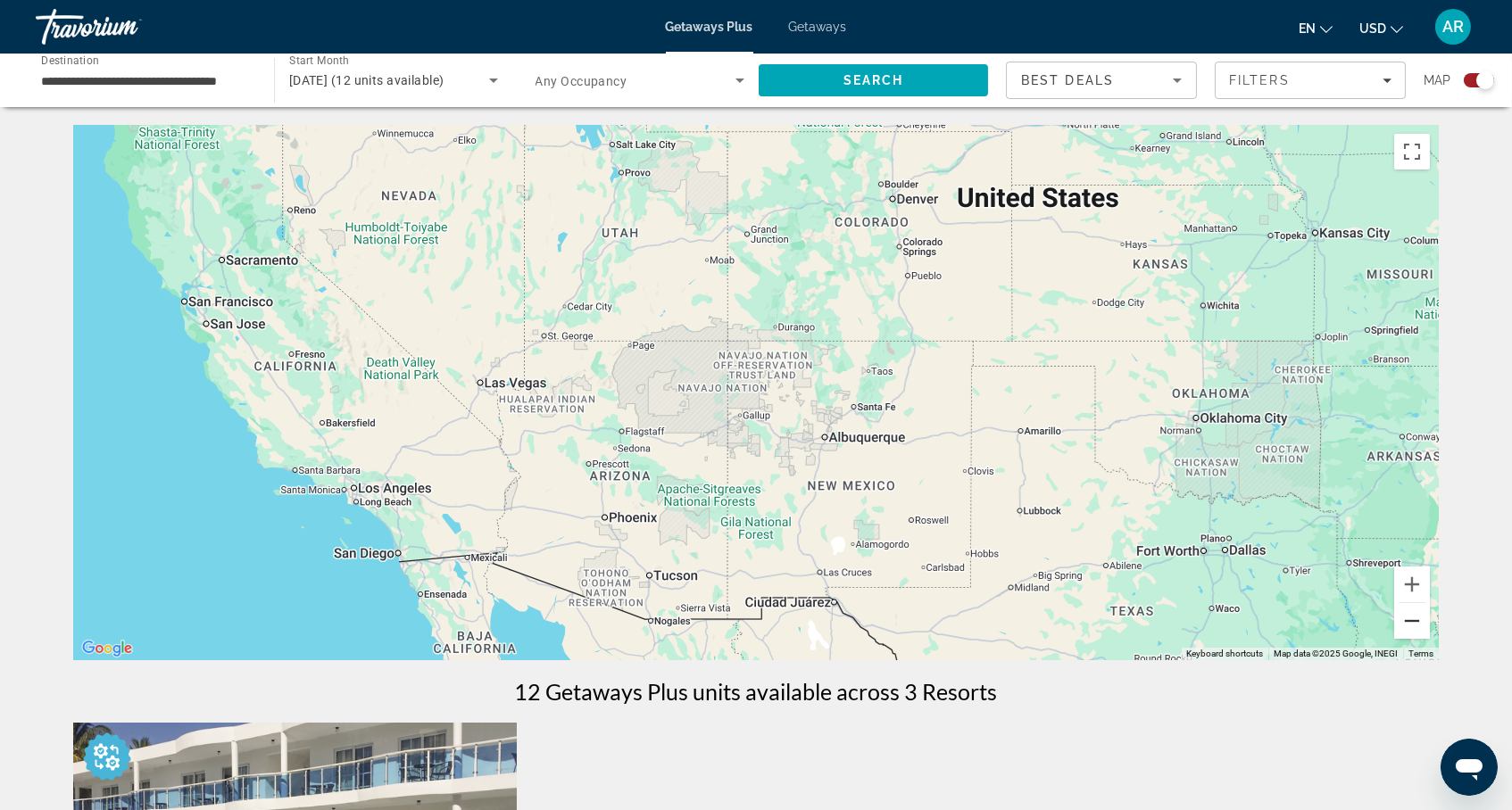
click at [1430, 618] on button "Zoom out" at bounding box center [1412, 621] width 36 height 36
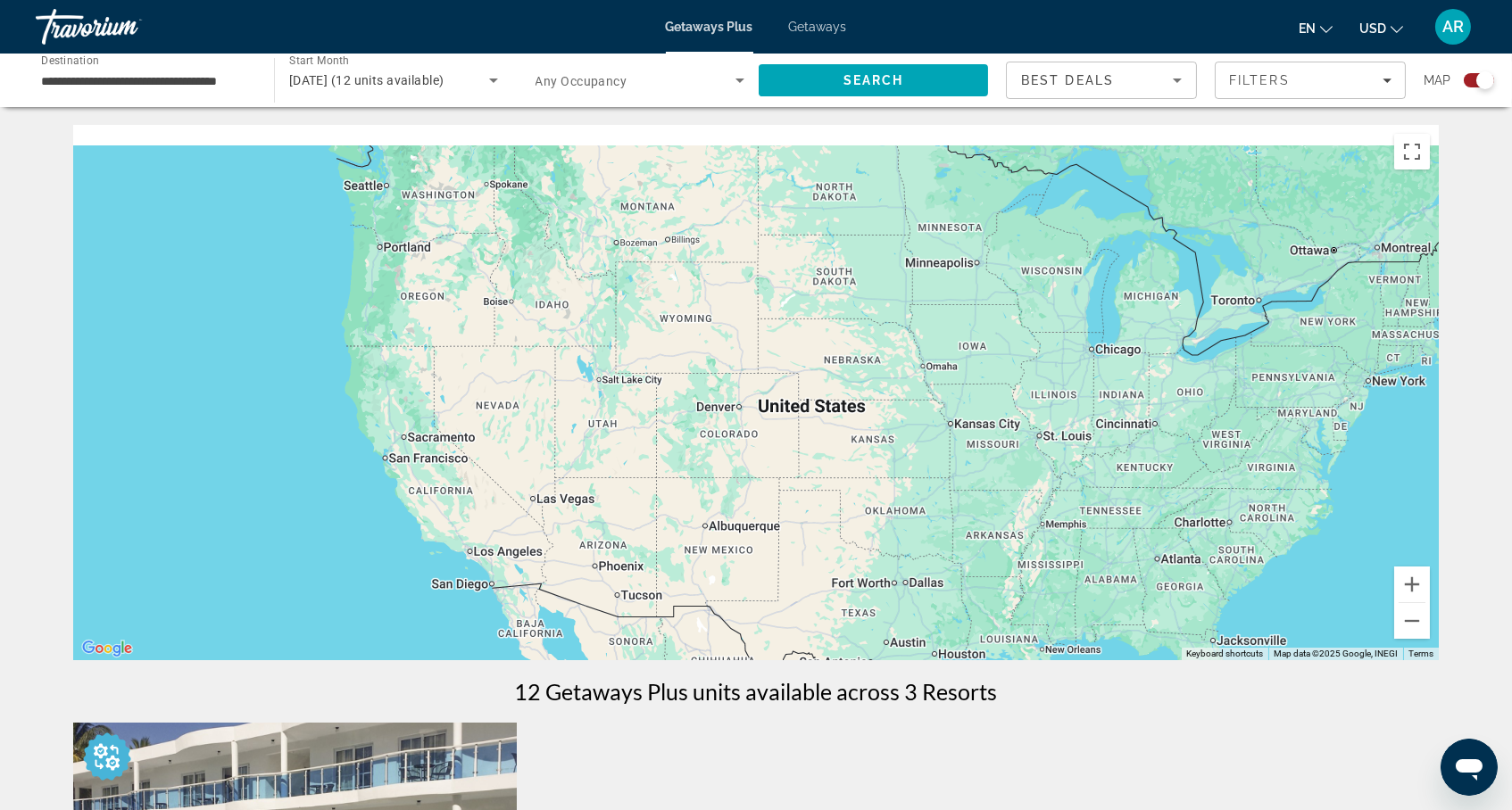
drag, startPoint x: 1103, startPoint y: 353, endPoint x: 930, endPoint y: 561, distance: 270.5
click at [936, 555] on div "To activate drag with keyboard, press Alt + Enter. Once in keyboard drag state,…" at bounding box center [755, 392] width 1365 height 535
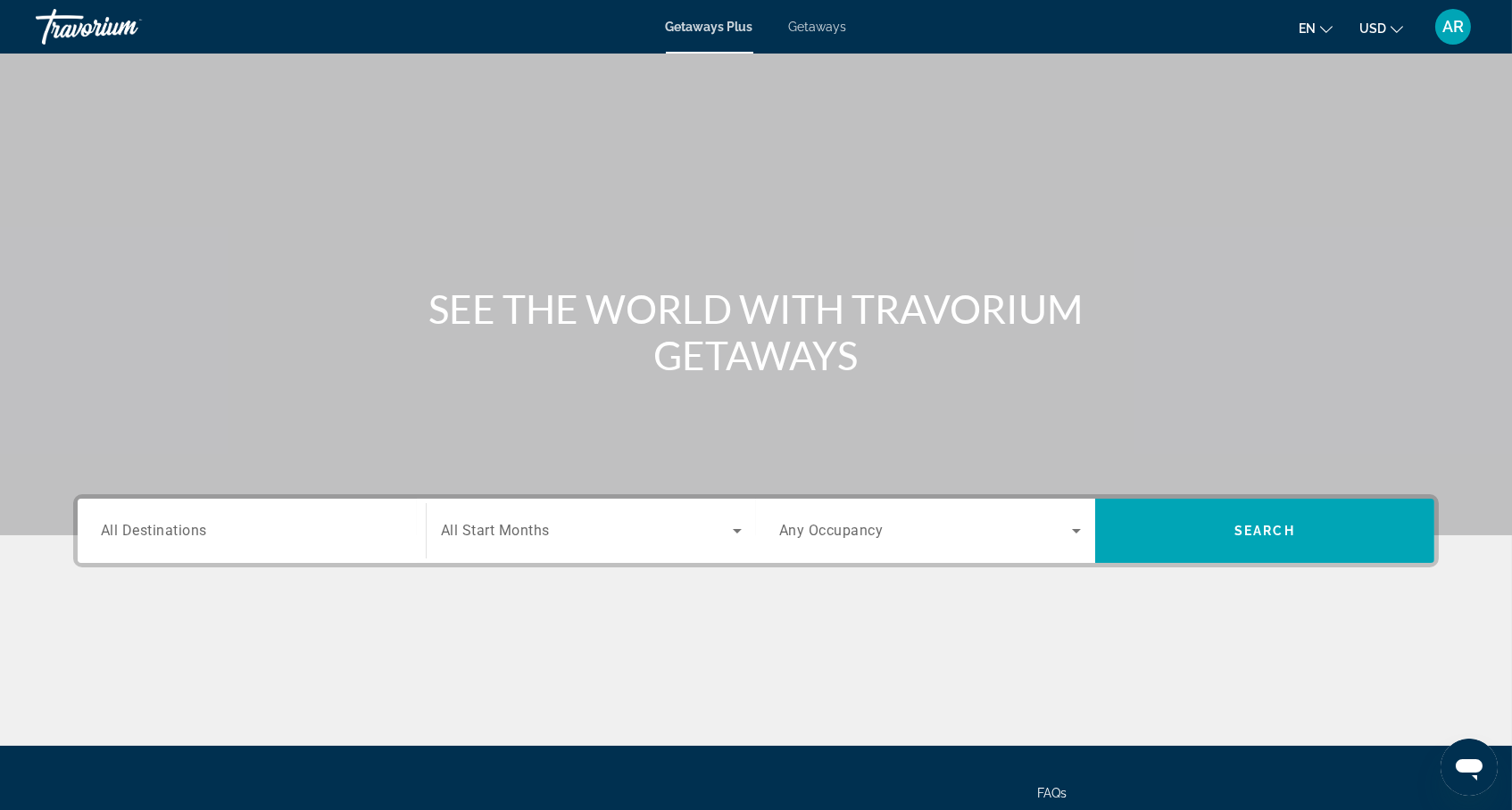
click at [239, 557] on div "Search widget" at bounding box center [251, 532] width 302 height 50
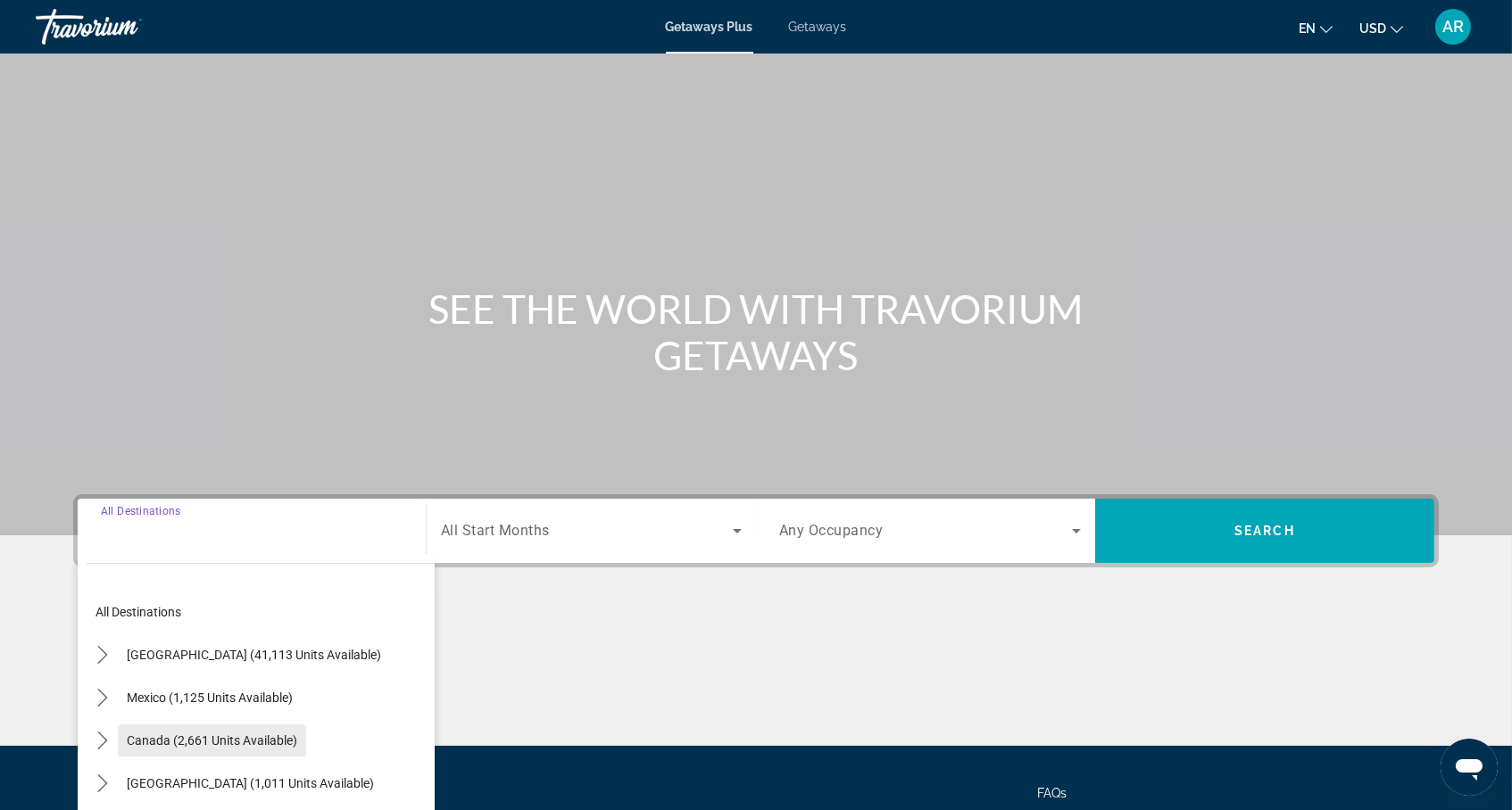
scroll to position [206, 0]
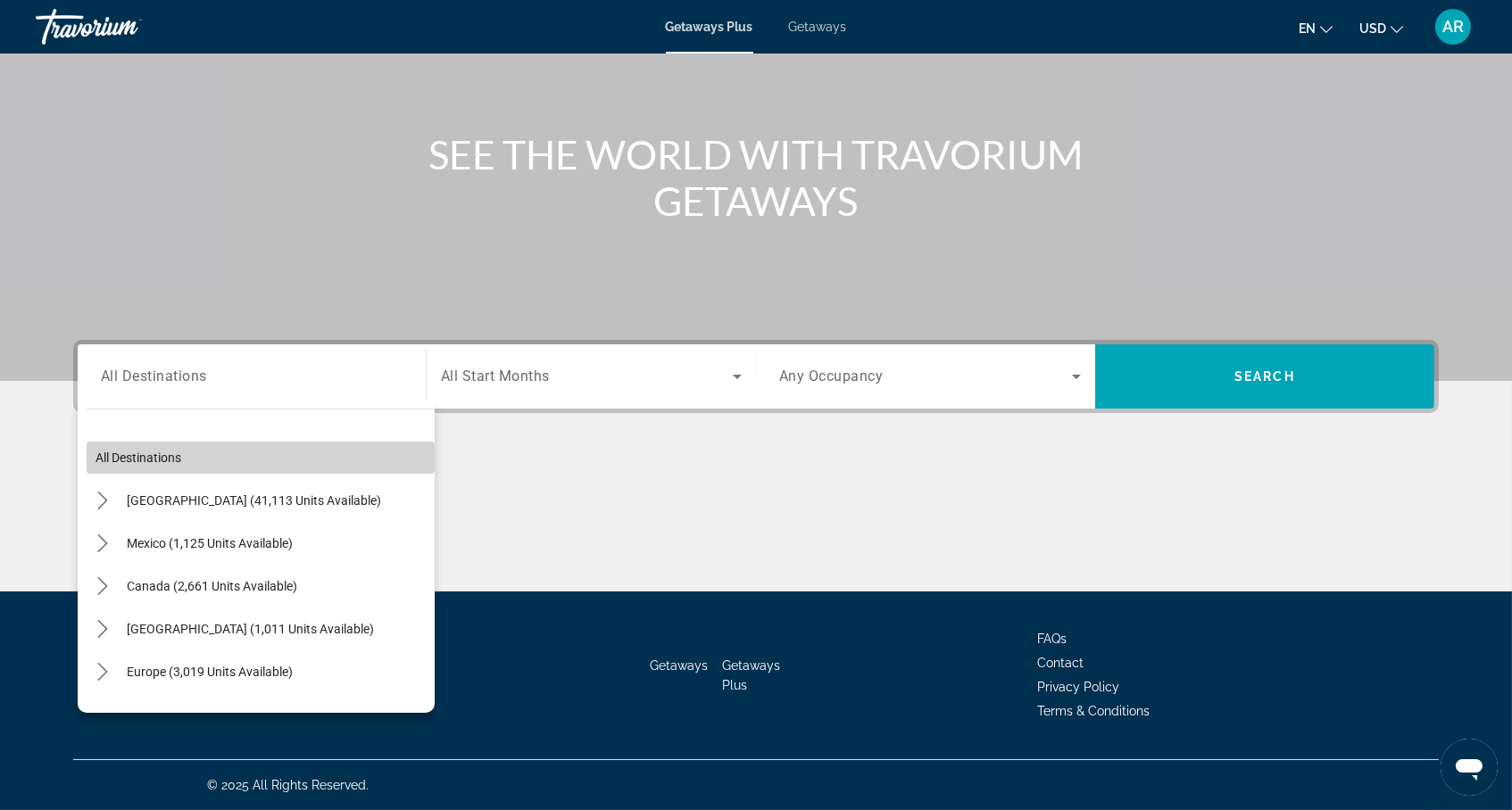
click at [218, 454] on span "Select destination: All destinations" at bounding box center [261, 458] width 349 height 43
type input "**********"
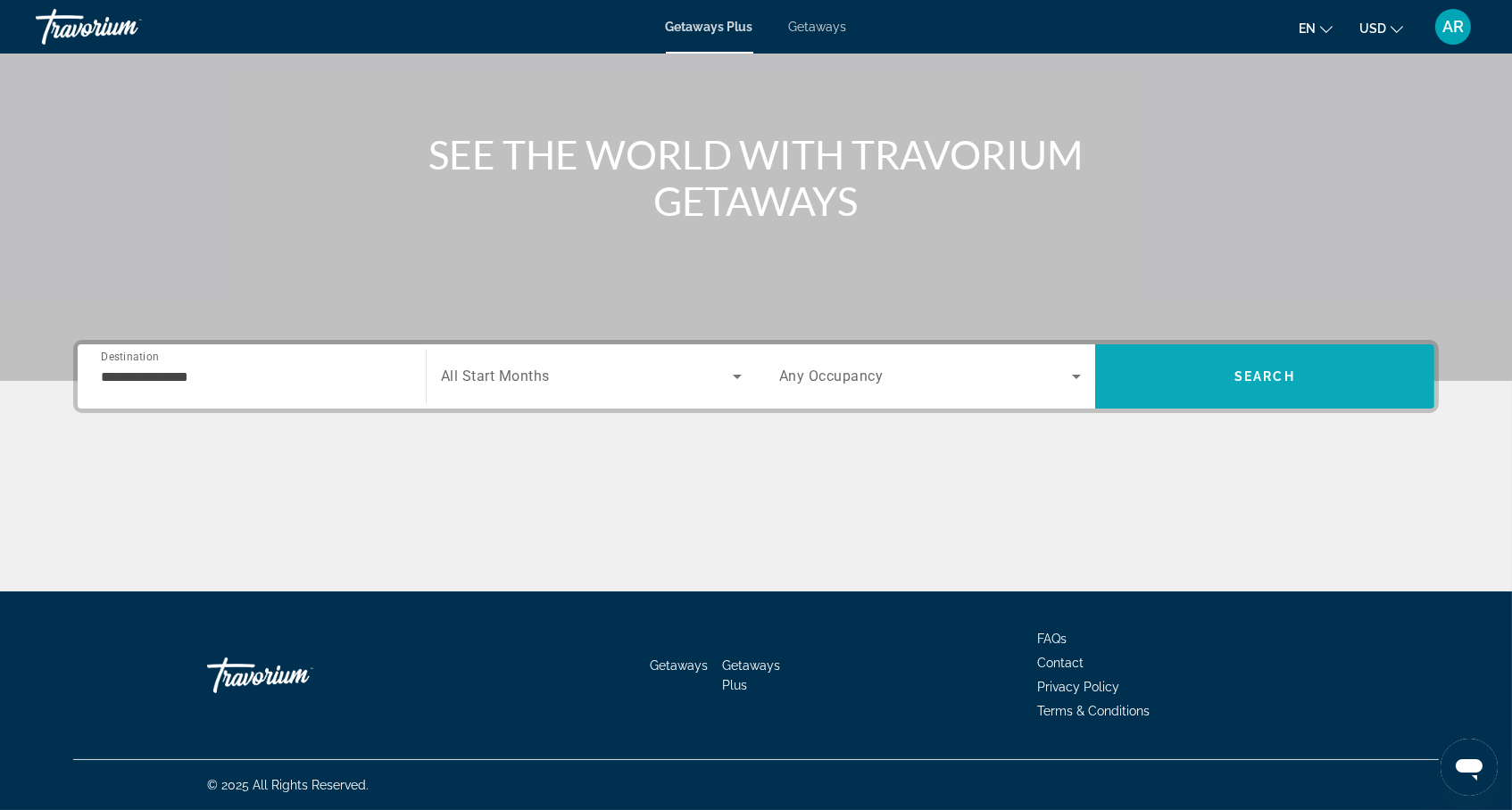
click at [1303, 365] on span "Search" at bounding box center [1264, 377] width 339 height 43
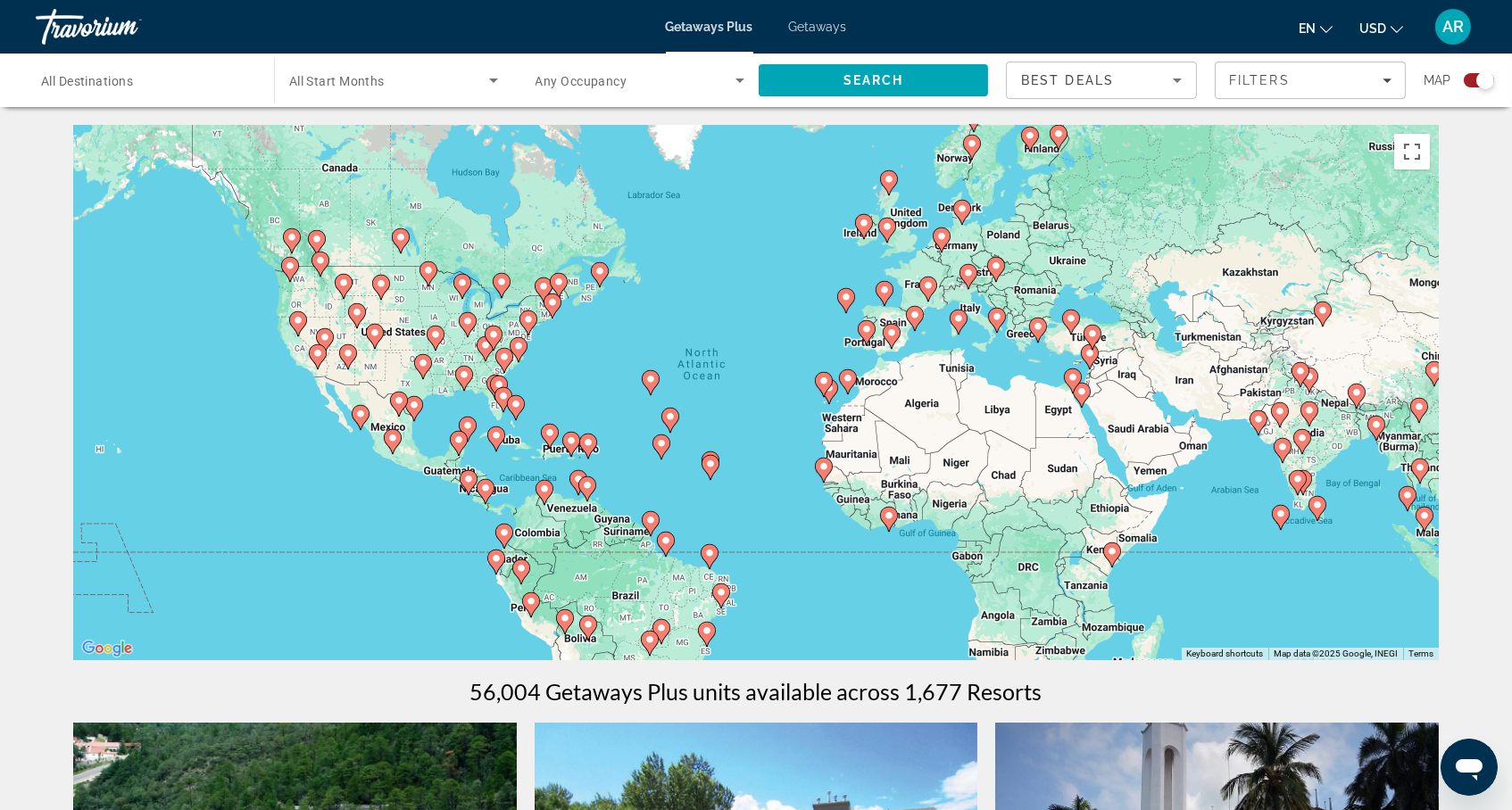
click at [1378, 22] on span "USD" at bounding box center [1373, 28] width 27 height 14
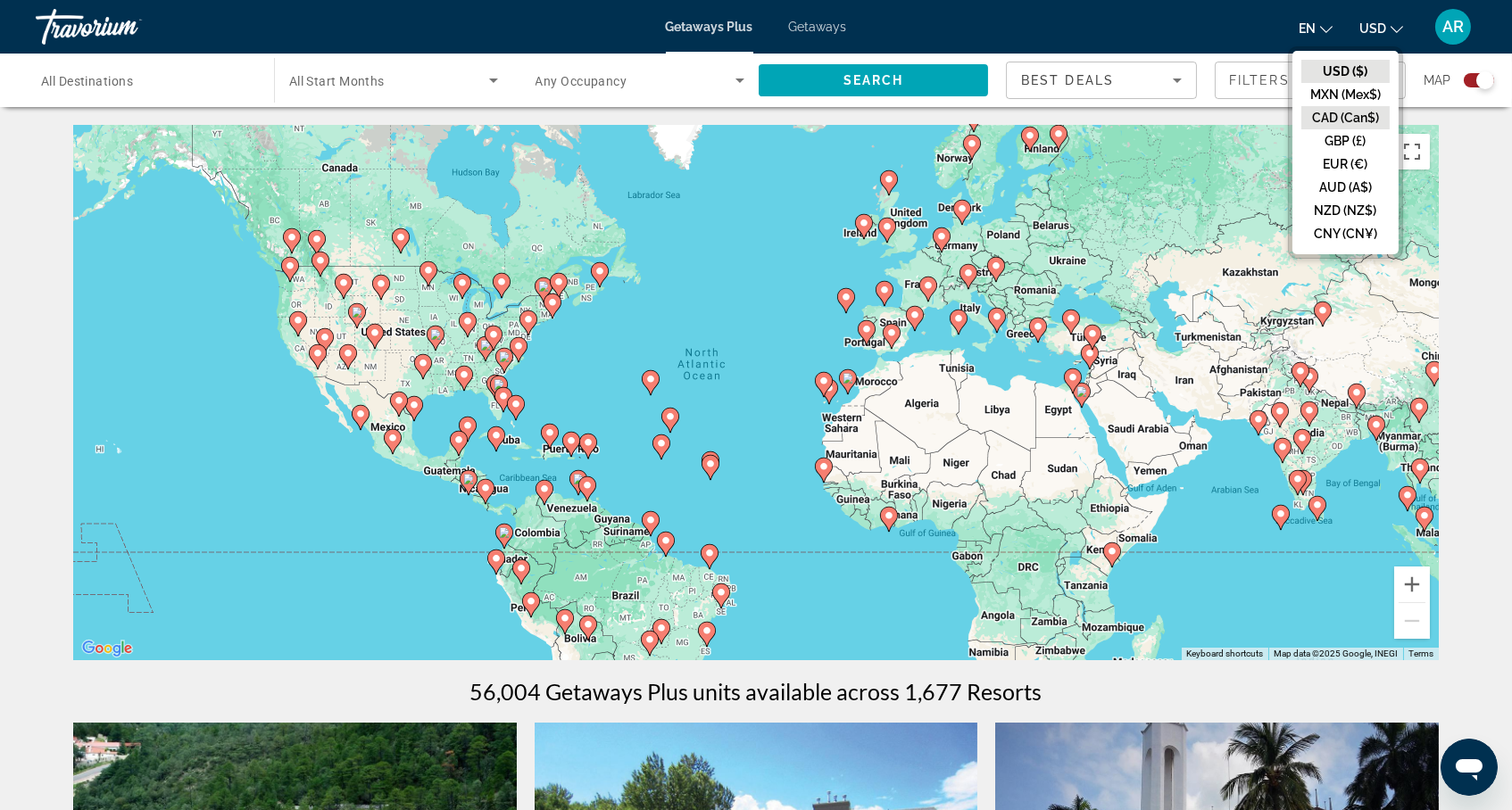
click at [1334, 126] on button "CAD (Can$)" at bounding box center [1346, 118] width 89 height 23
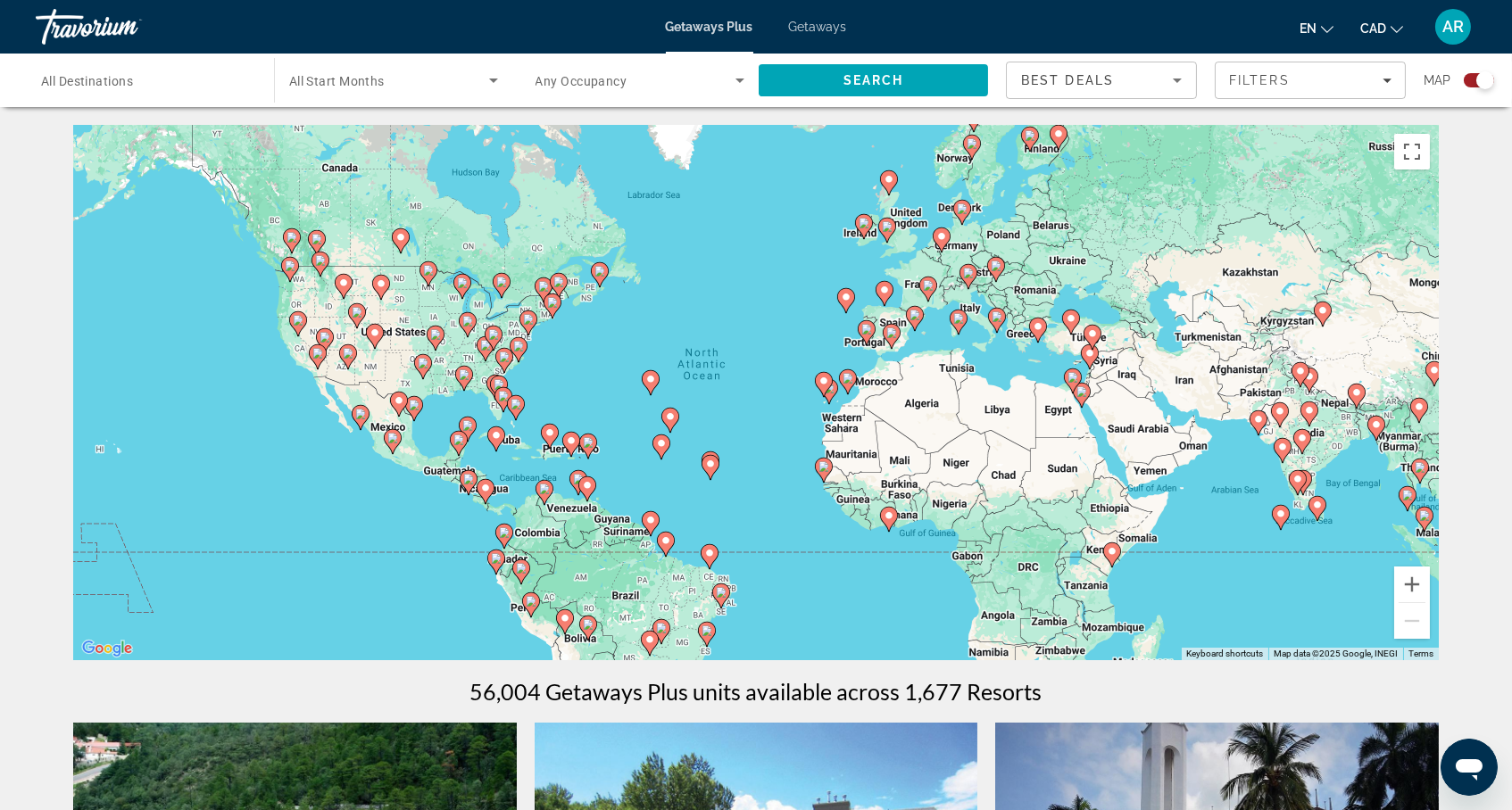
click at [317, 245] on image "Main content" at bounding box center [316, 238] width 10 height 10
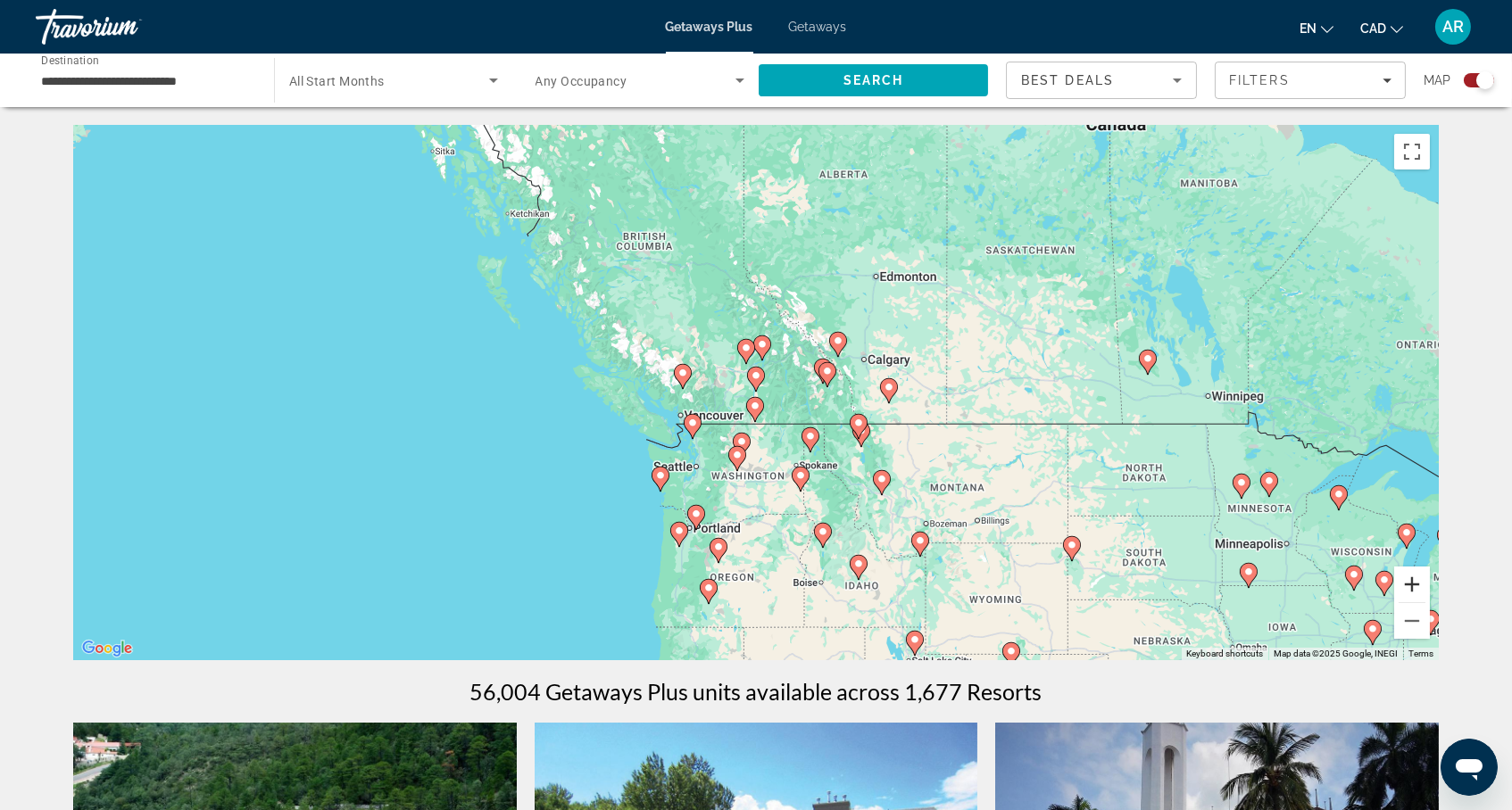
click at [1430, 602] on button "Zoom in" at bounding box center [1412, 585] width 36 height 36
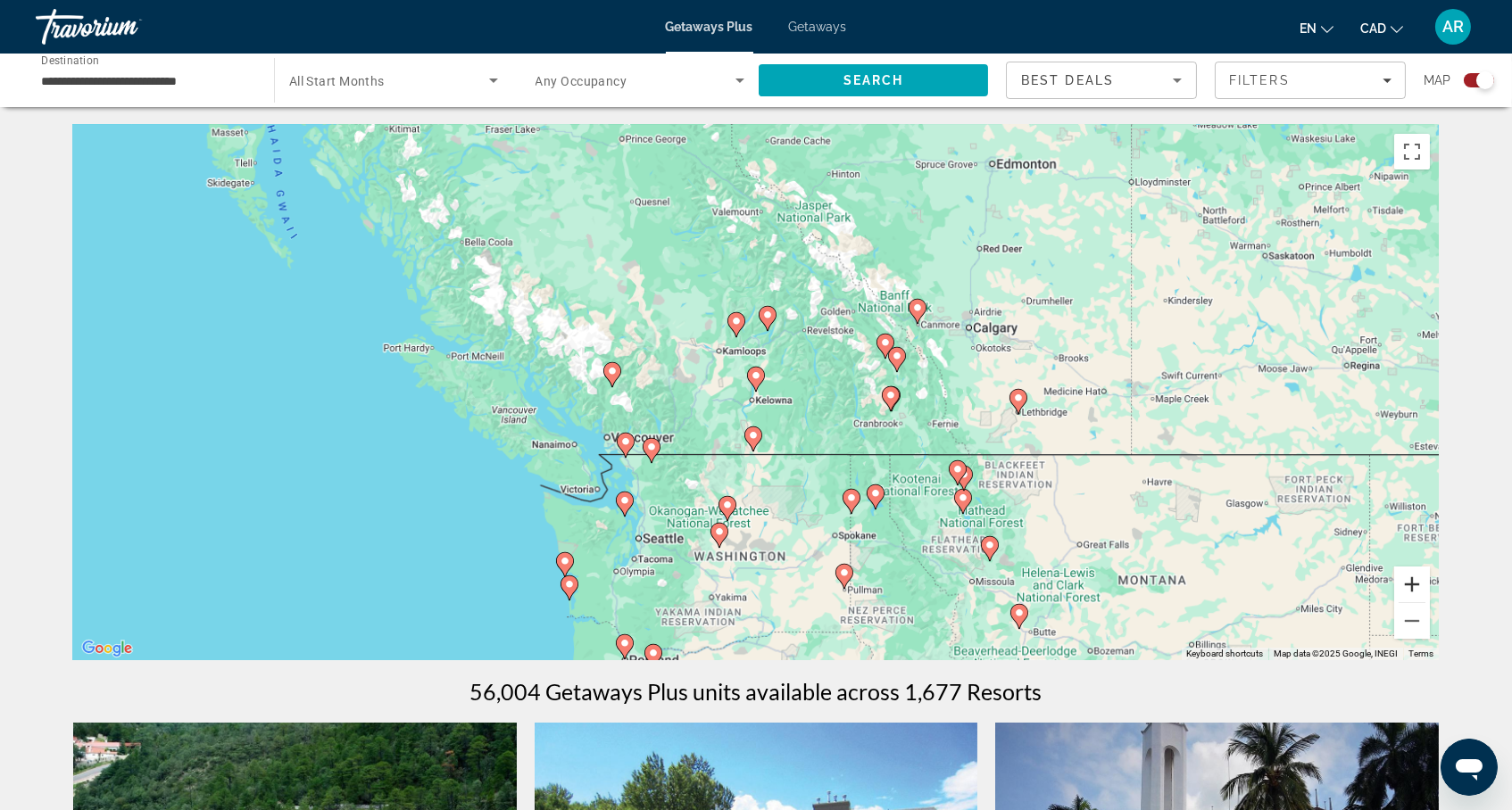
click at [1430, 600] on button "Zoom in" at bounding box center [1412, 585] width 36 height 36
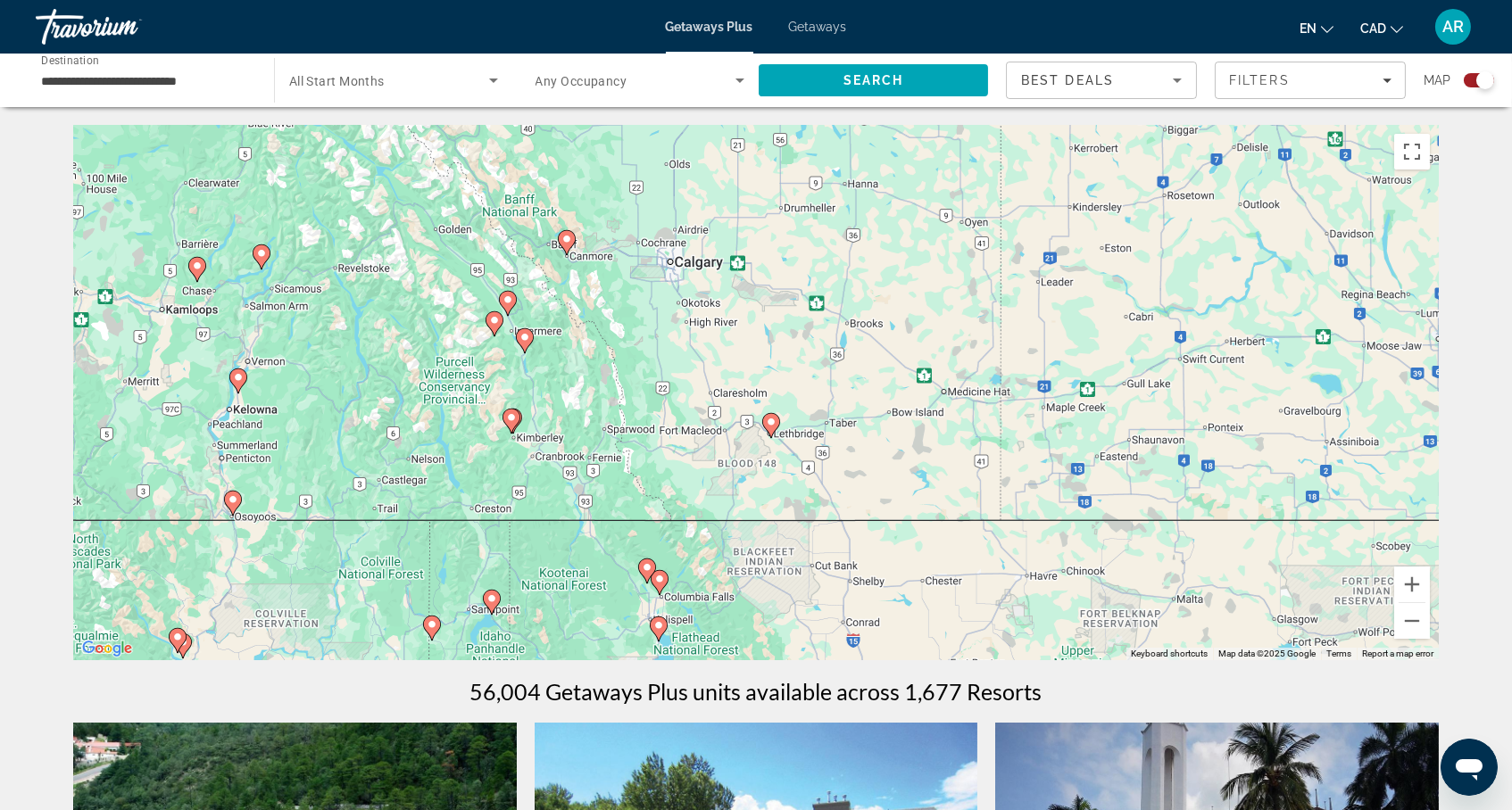
drag, startPoint x: 1095, startPoint y: 463, endPoint x: 572, endPoint y: 465, distance: 523.0
click at [573, 465] on div "To activate drag with keyboard, press Alt + Enter. Once in keyboard drag state,…" at bounding box center [755, 392] width 1365 height 535
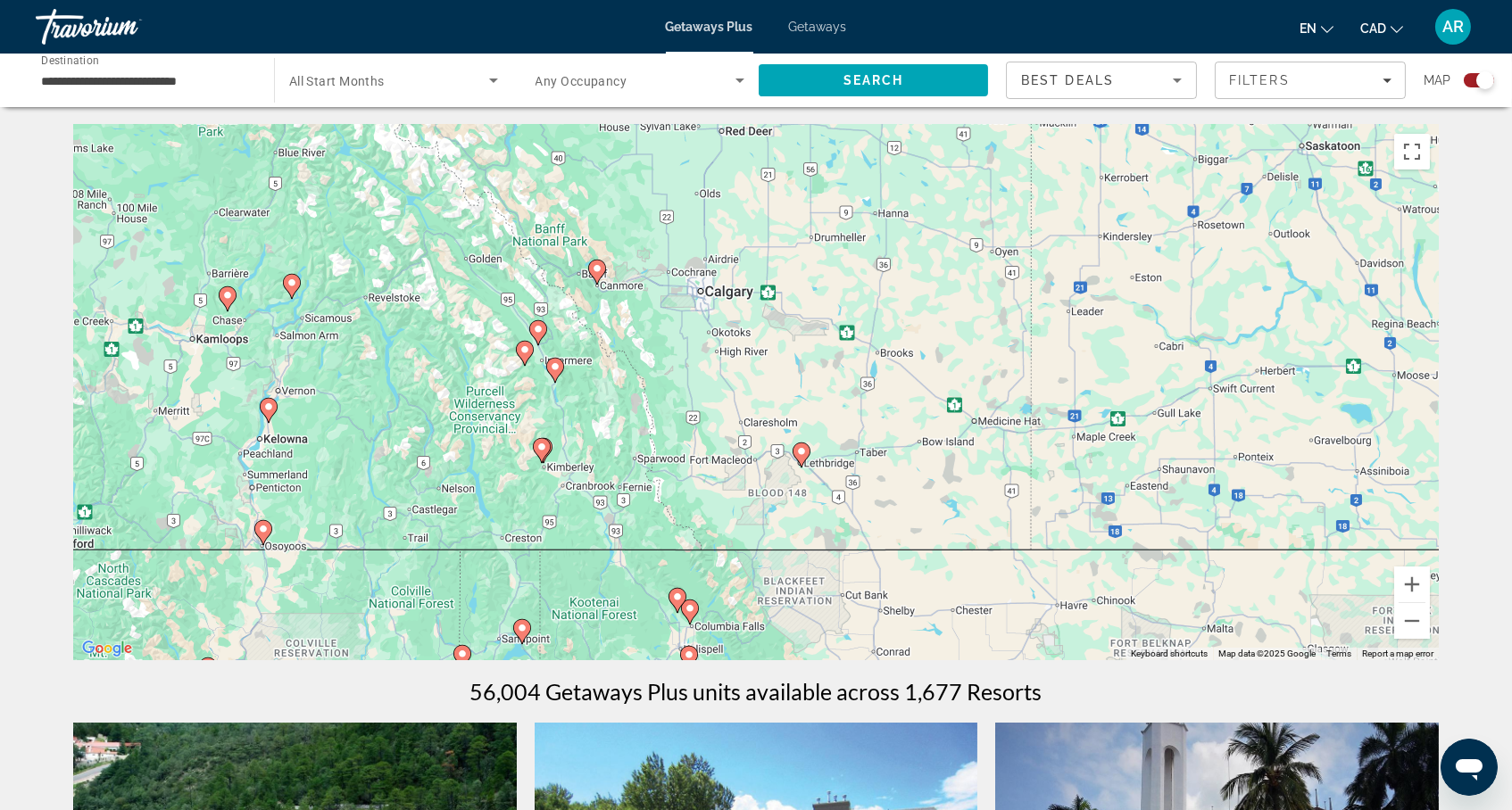
drag, startPoint x: 527, startPoint y: 427, endPoint x: 602, endPoint y: 487, distance: 96.0
click at [602, 487] on div "To activate drag with keyboard, press Alt + Enter. Once in keyboard drag state,…" at bounding box center [755, 392] width 1365 height 535
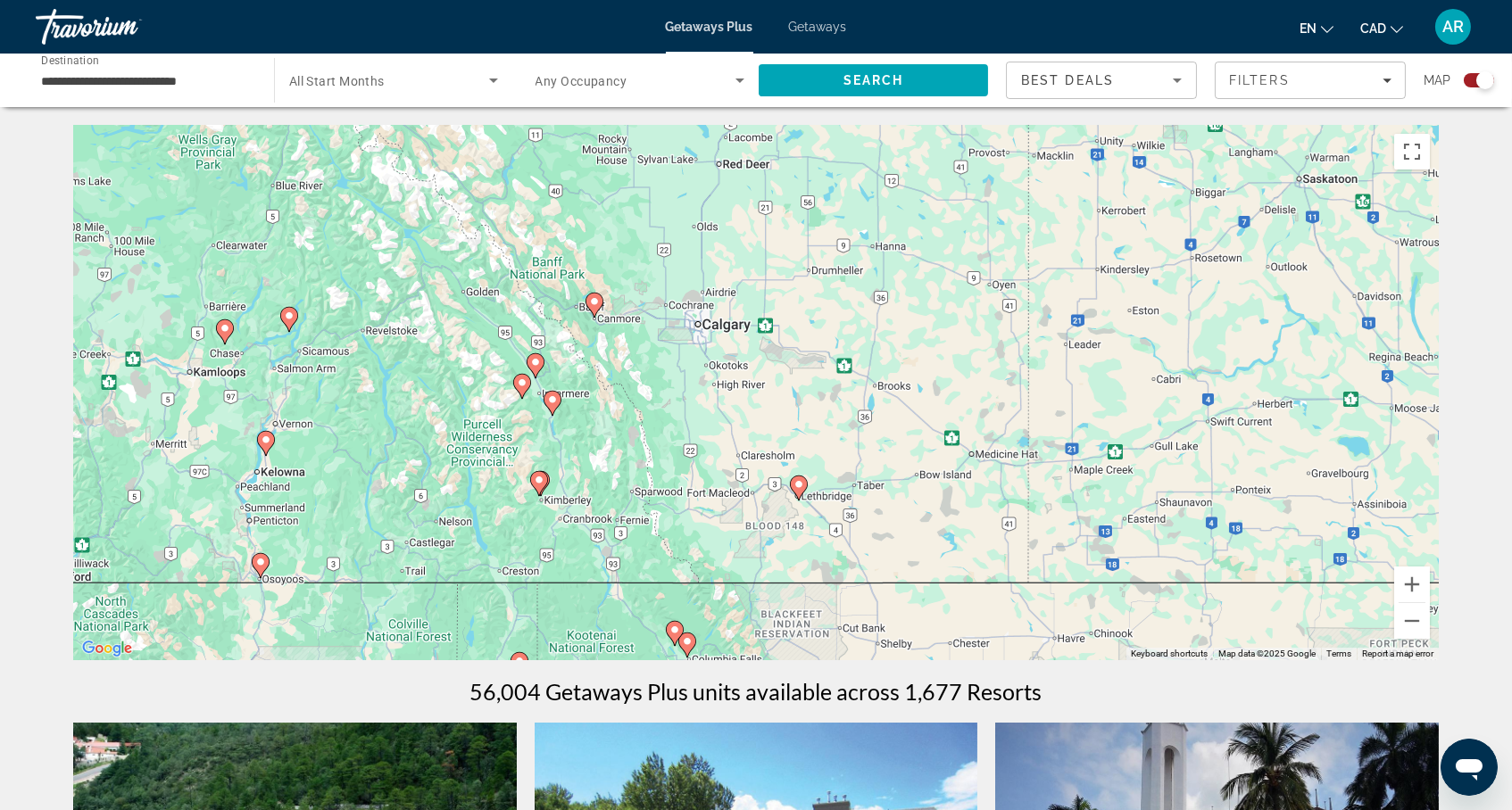
click at [592, 307] on image "Main content" at bounding box center [593, 301] width 10 height 10
type input "**********"
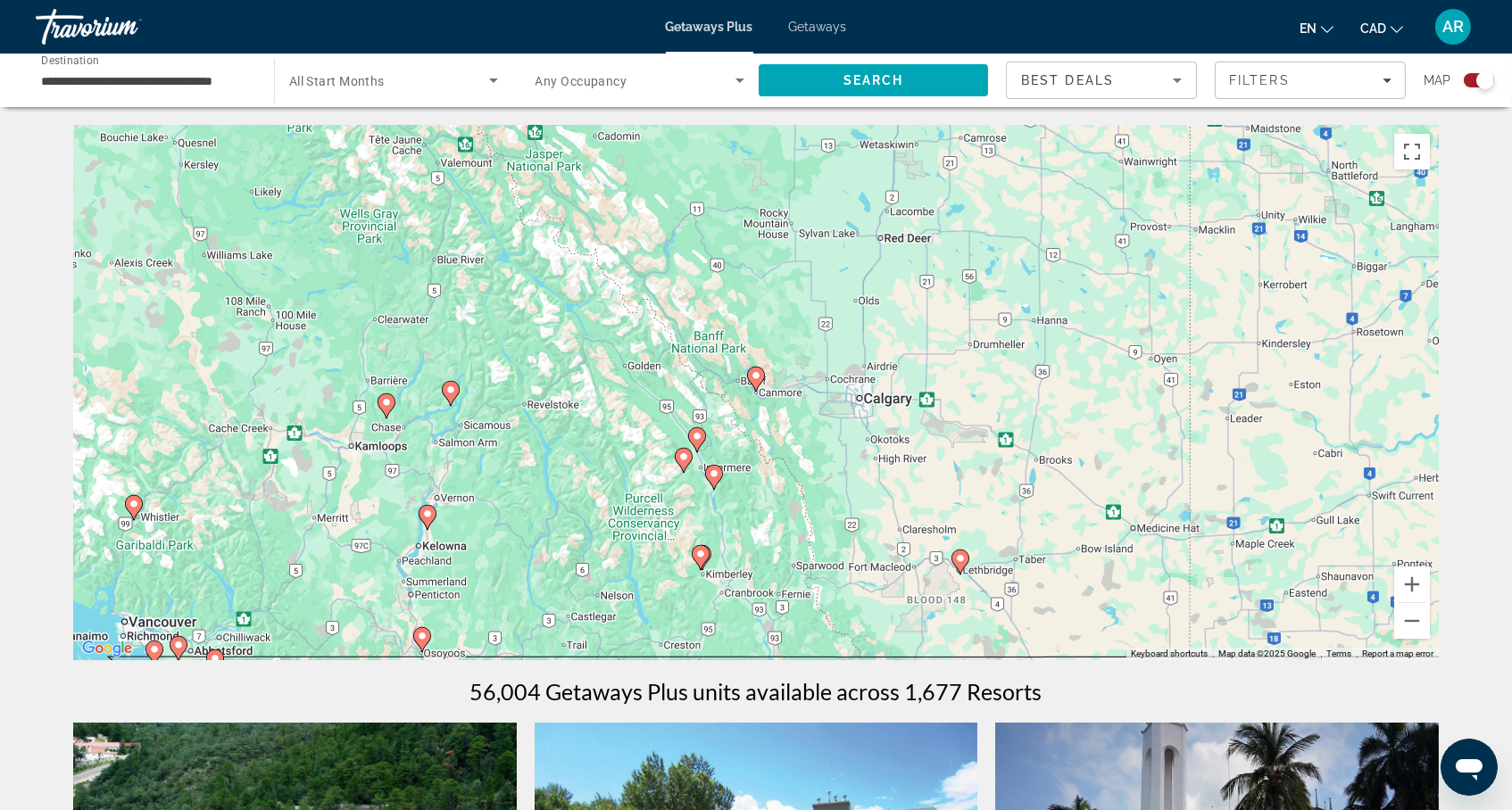
click at [756, 390] on icon "Main content" at bounding box center [755, 379] width 16 height 23
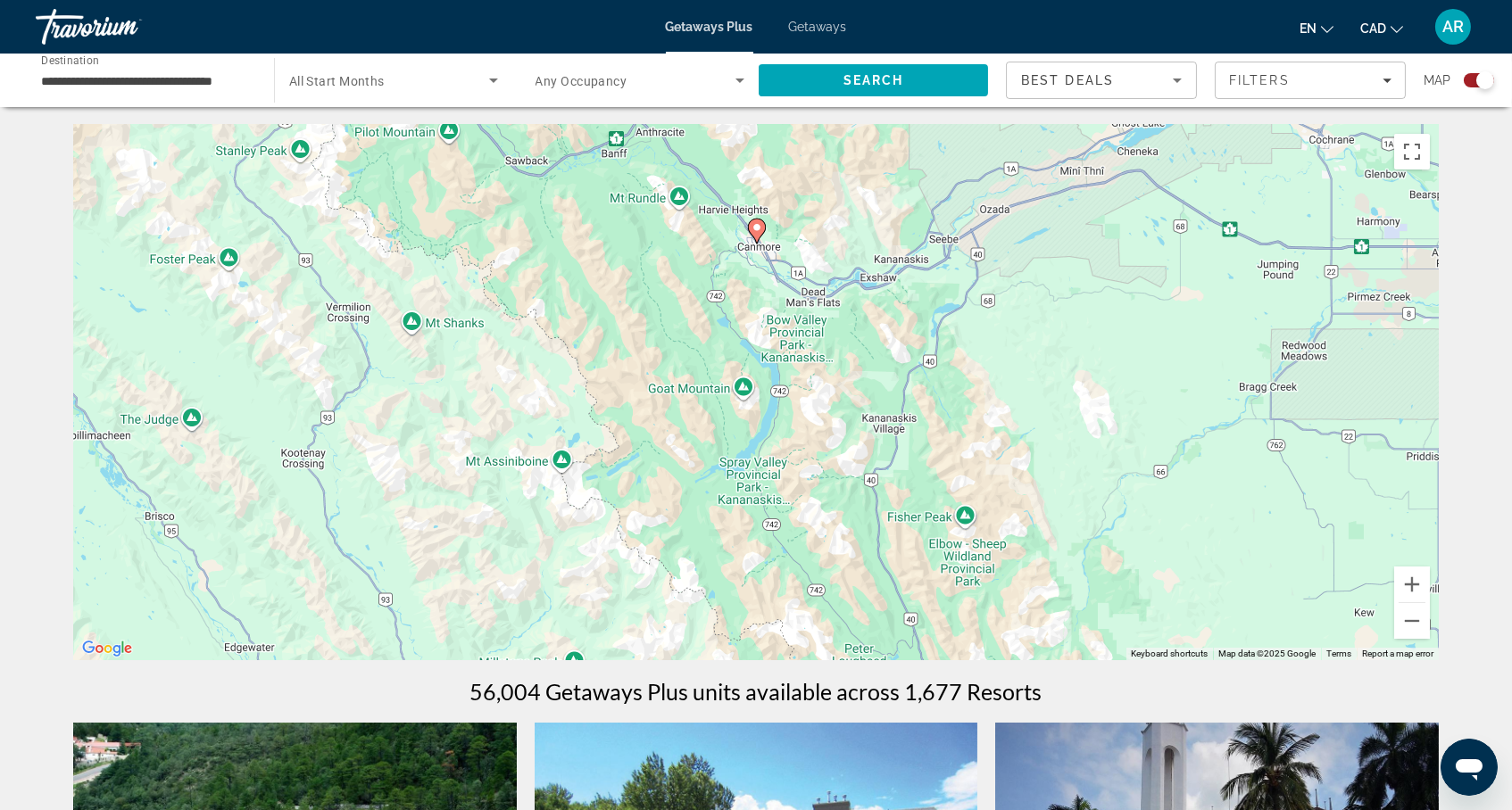
drag, startPoint x: 710, startPoint y: 517, endPoint x: 712, endPoint y: 363, distance: 154.0
click at [712, 363] on div "To navigate, press the arrow keys. To activate drag with keyboard, press Alt + …" at bounding box center [755, 392] width 1365 height 535
click at [760, 231] on image "Main content" at bounding box center [757, 225] width 10 height 10
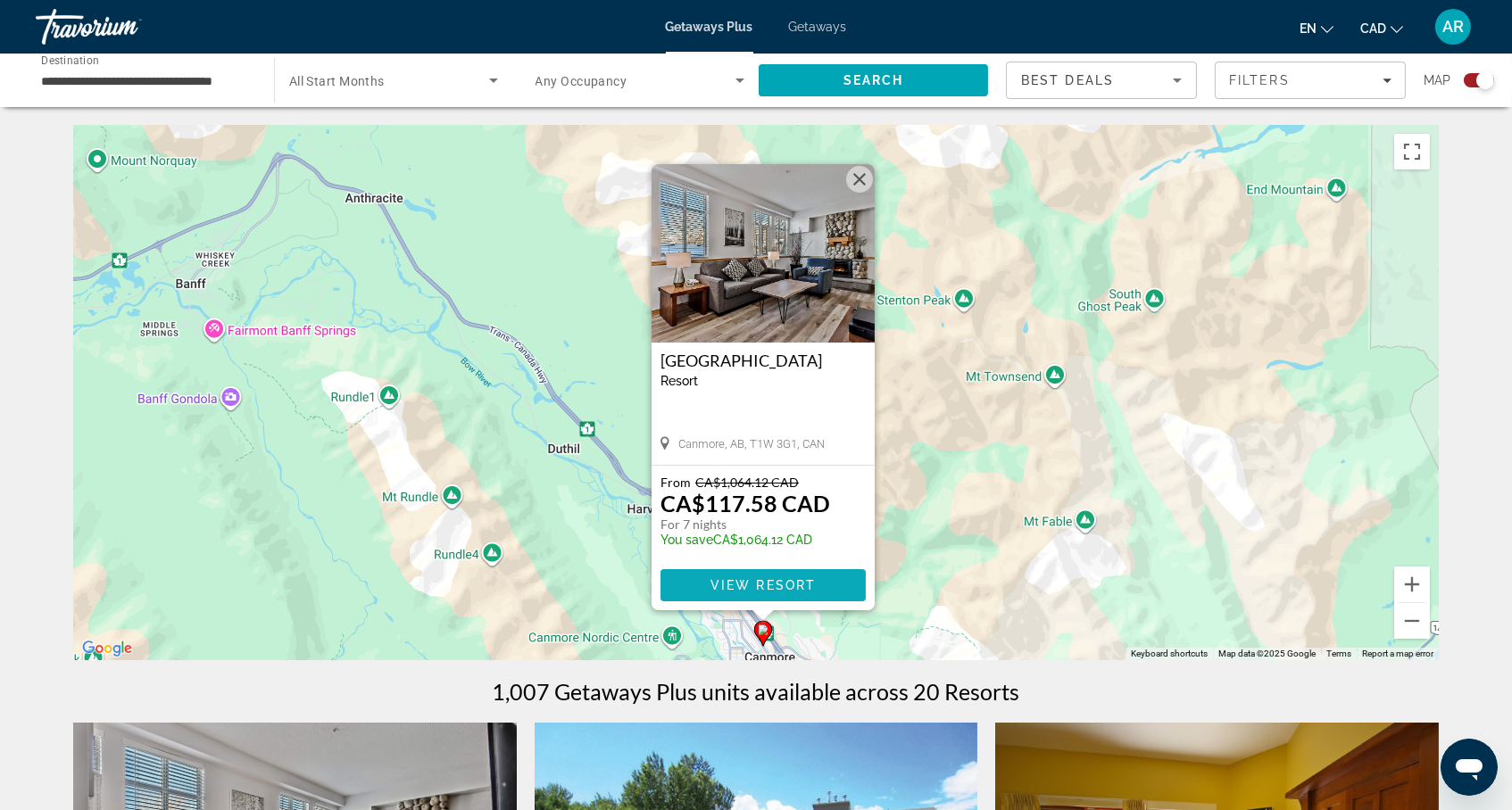
click at [768, 591] on span "View Resort" at bounding box center [763, 585] width 106 height 14
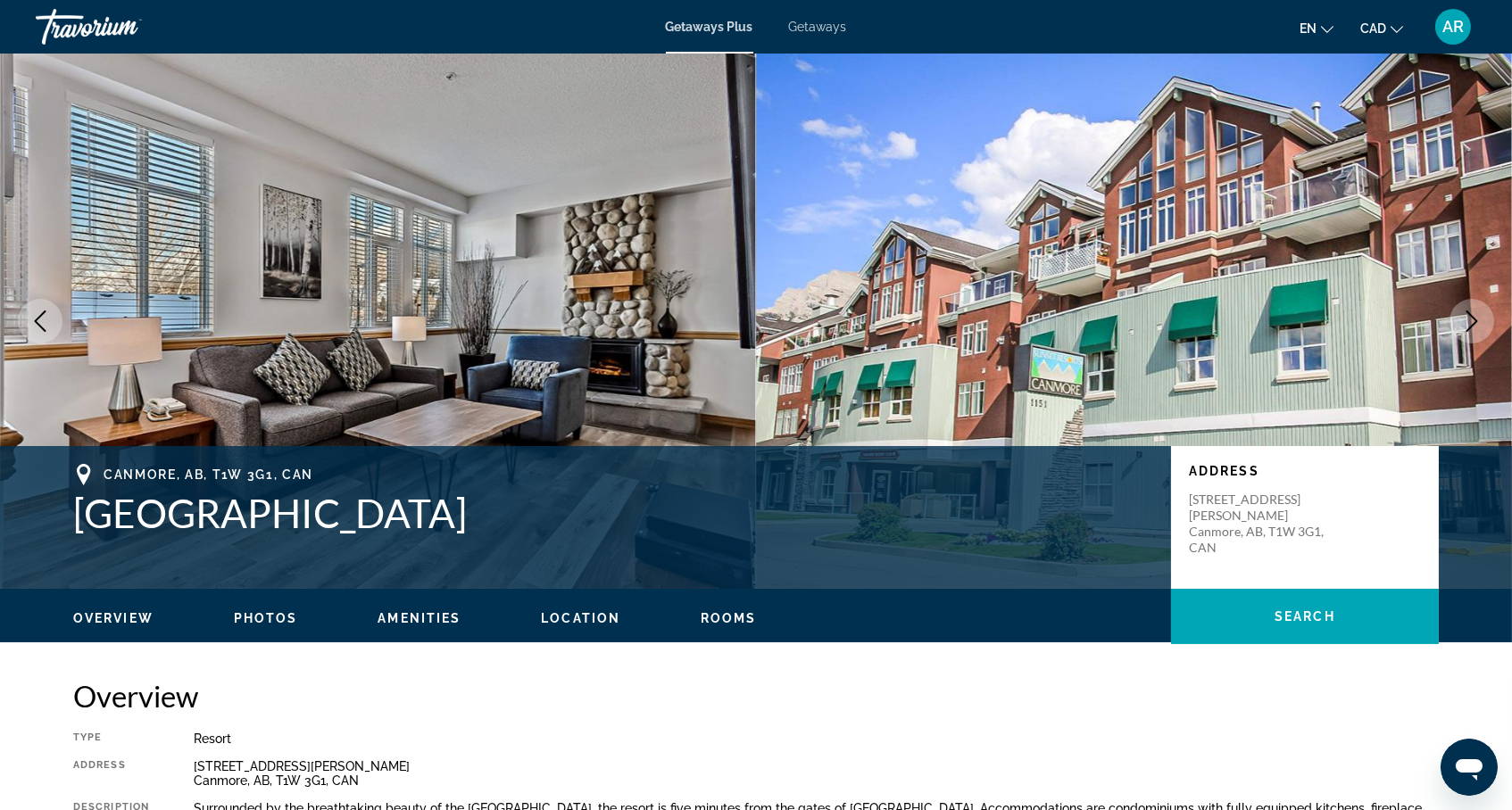
click at [835, 22] on span "Getaways" at bounding box center [818, 26] width 58 height 14
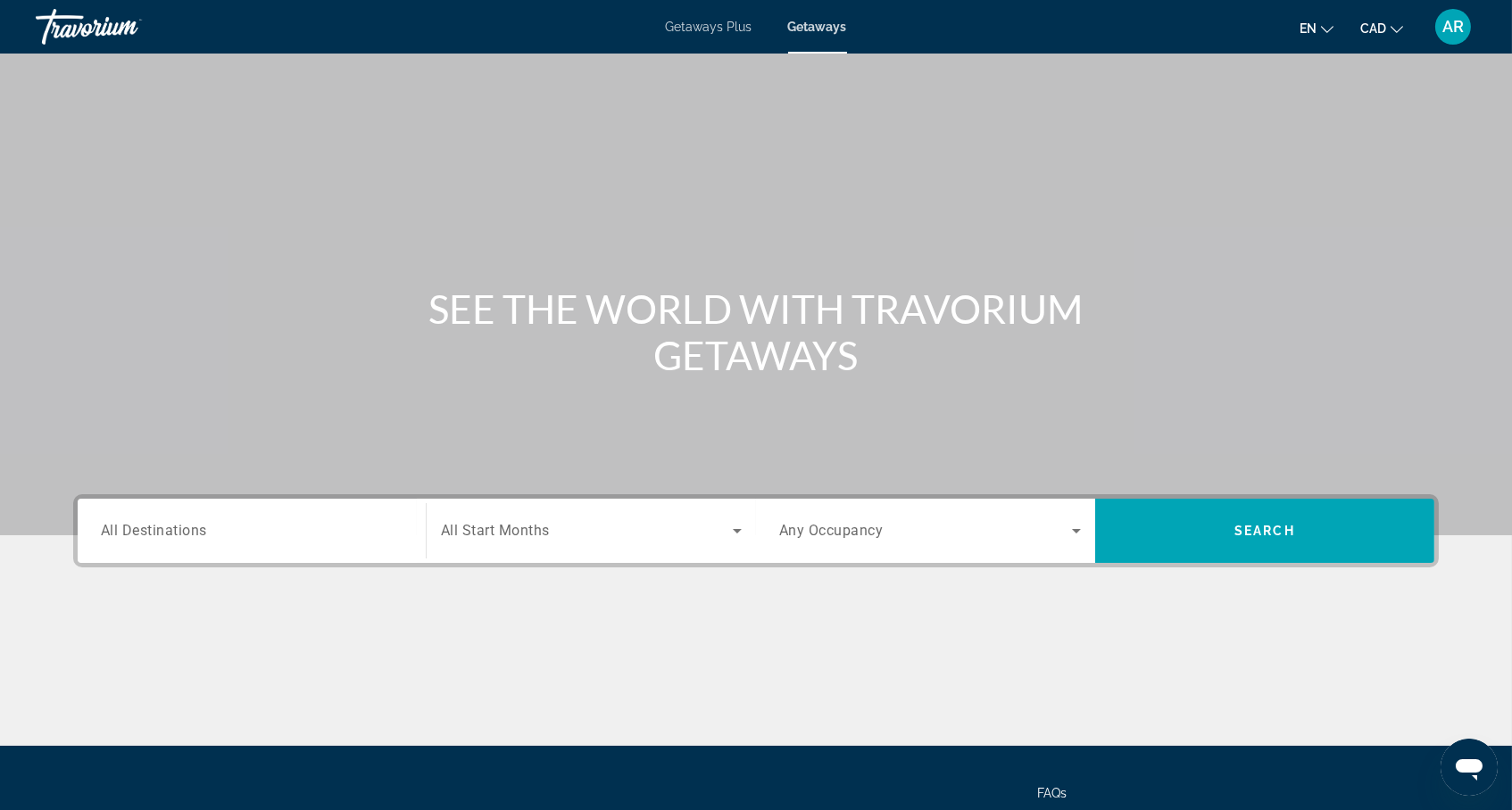
click at [288, 547] on div "Search widget" at bounding box center [251, 532] width 302 height 50
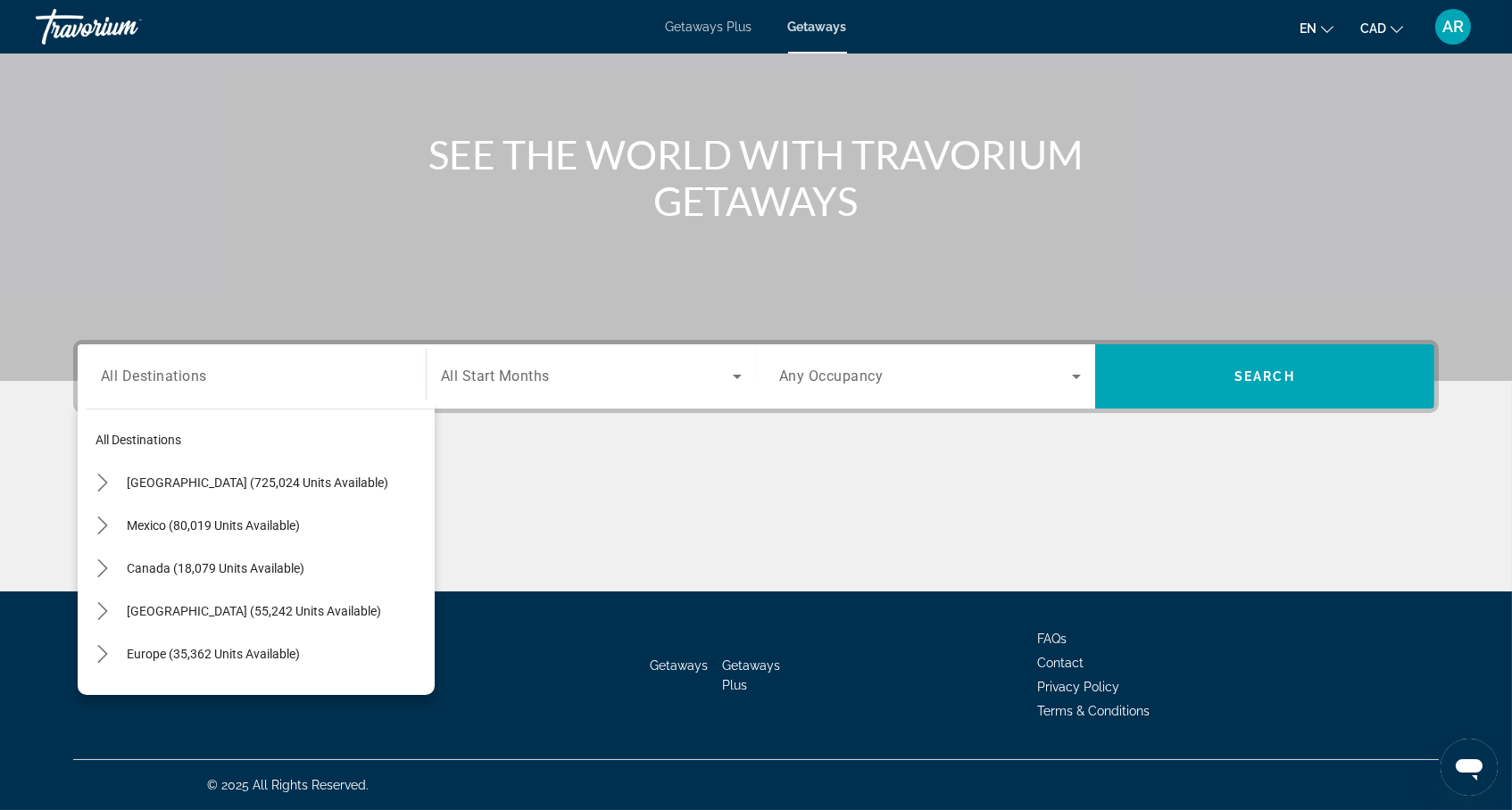
click at [691, 434] on div "Destination All Destinations All destinations United States (725,024 units avai…" at bounding box center [756, 465] width 1437 height 251
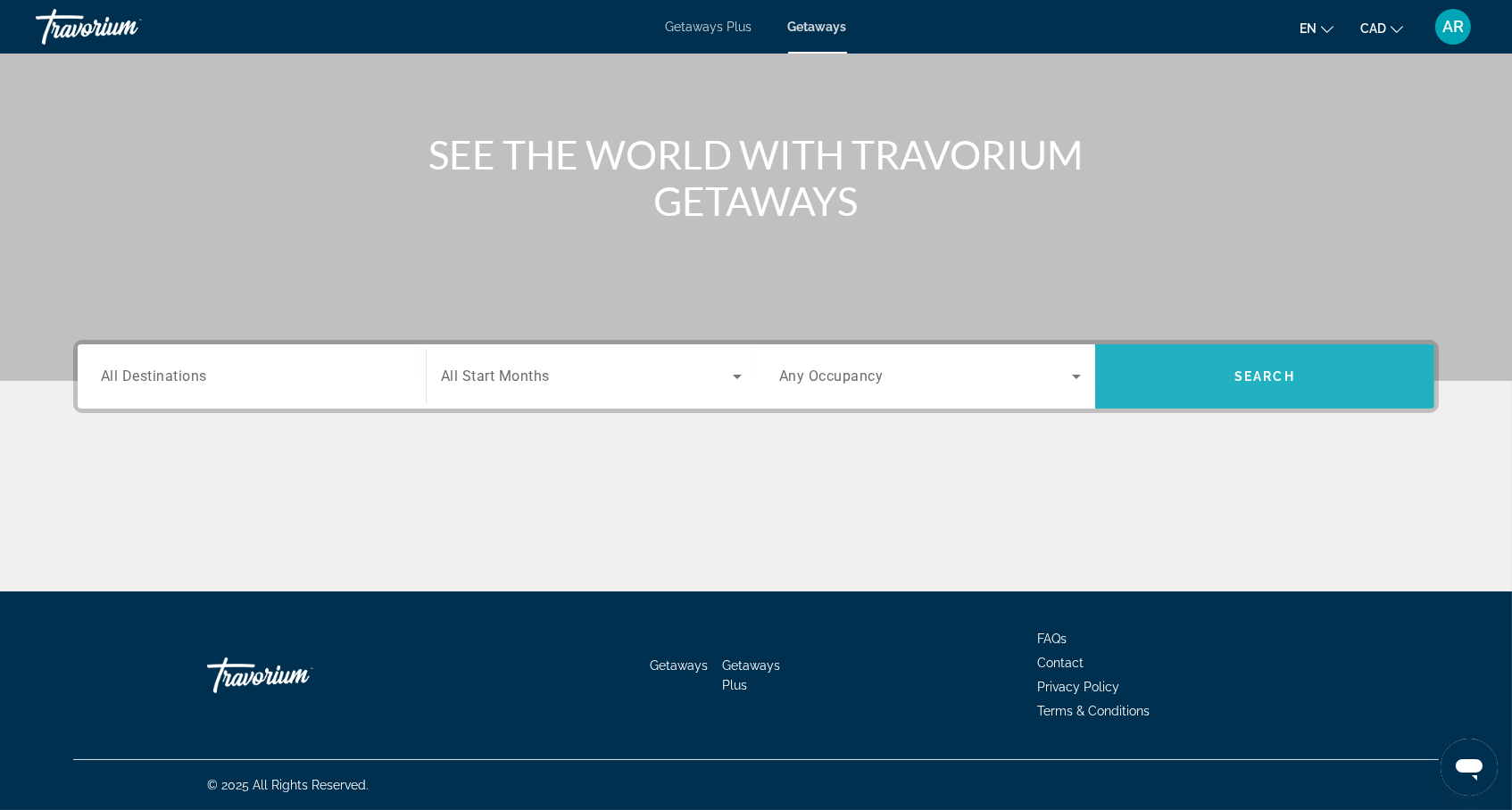
click at [1289, 364] on span "Search" at bounding box center [1264, 377] width 339 height 43
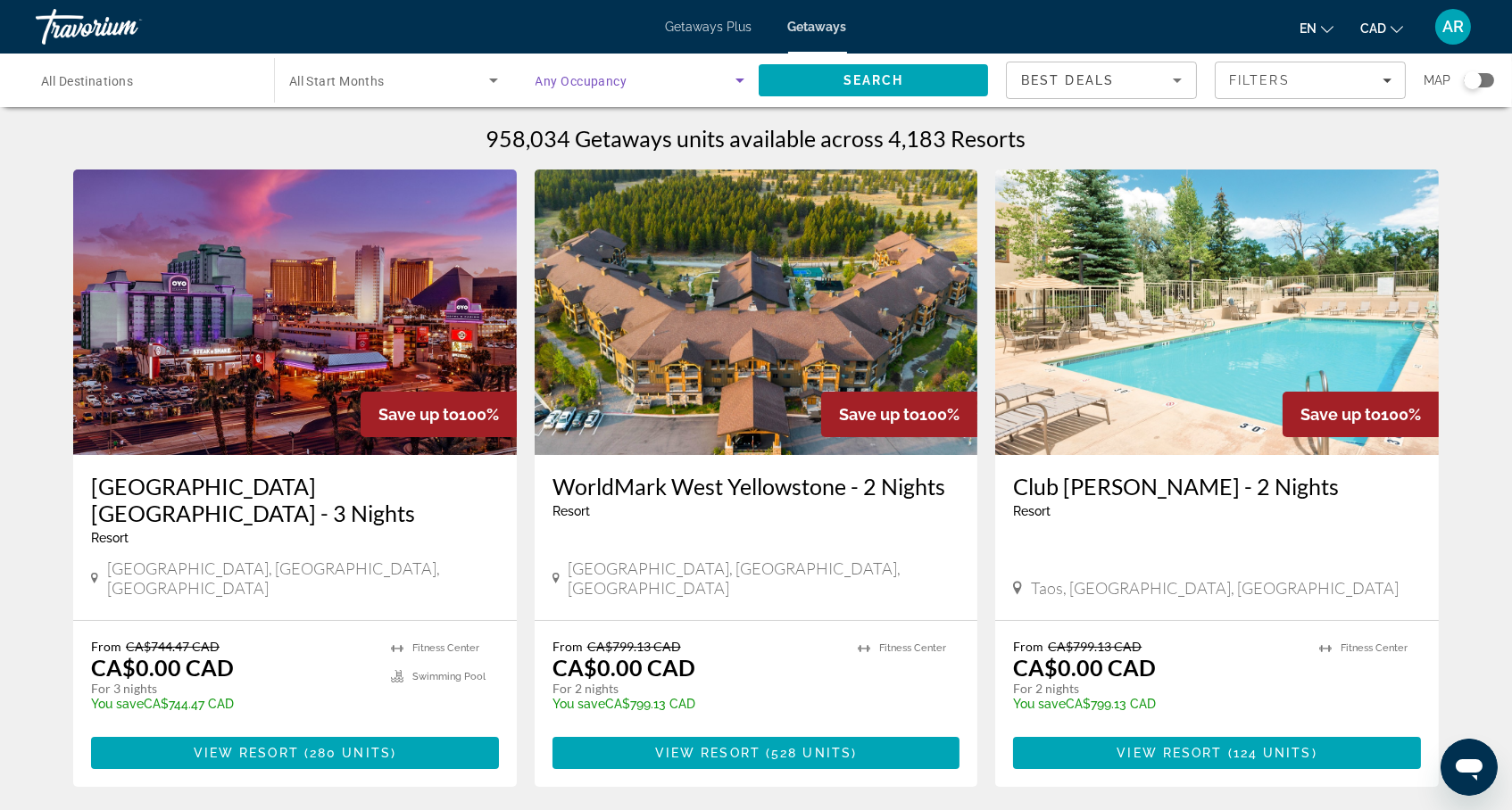
click at [629, 87] on span "Search widget" at bounding box center [635, 80] width 201 height 21
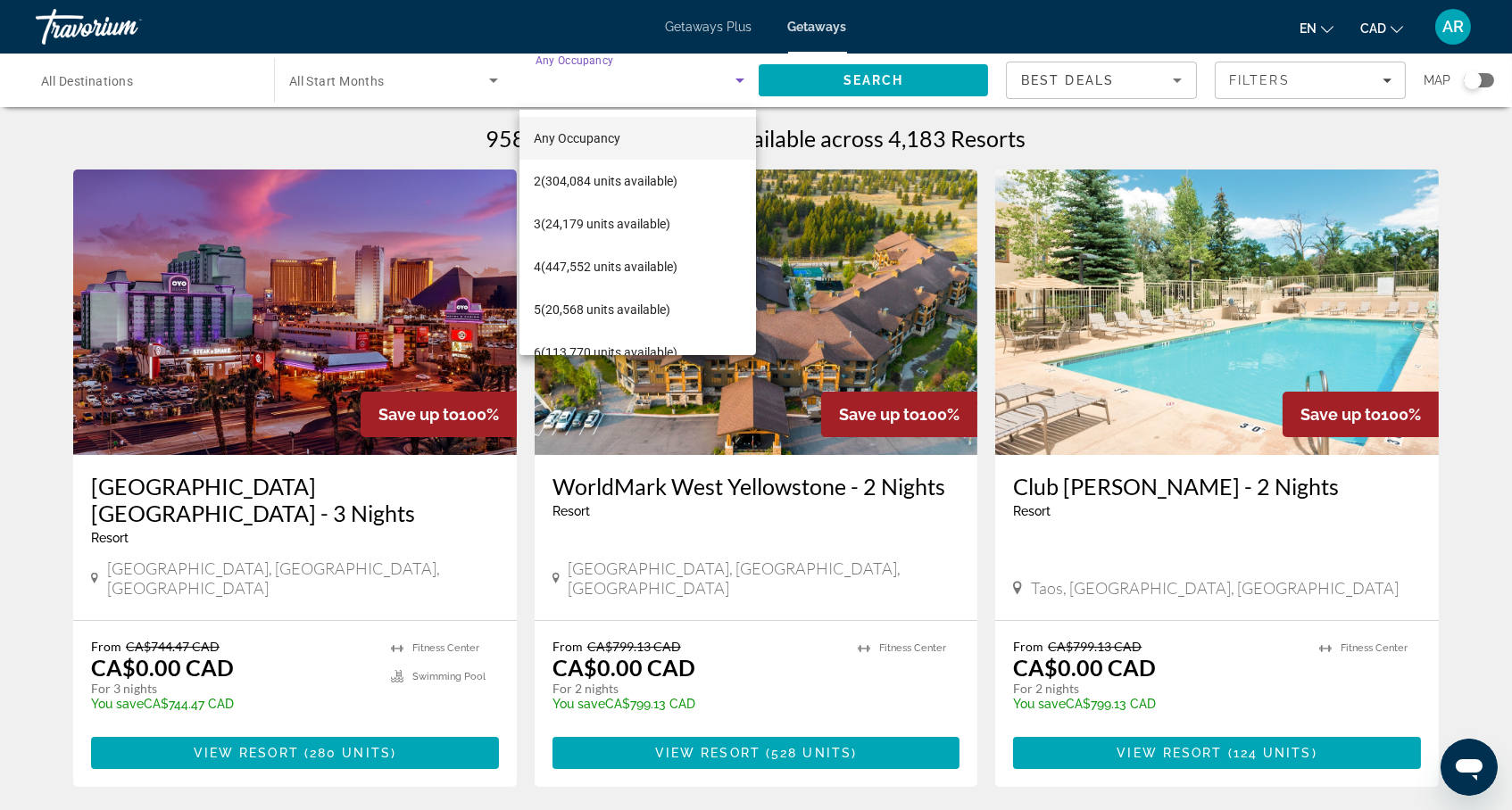
click at [169, 78] on div at bounding box center [756, 405] width 1512 height 810
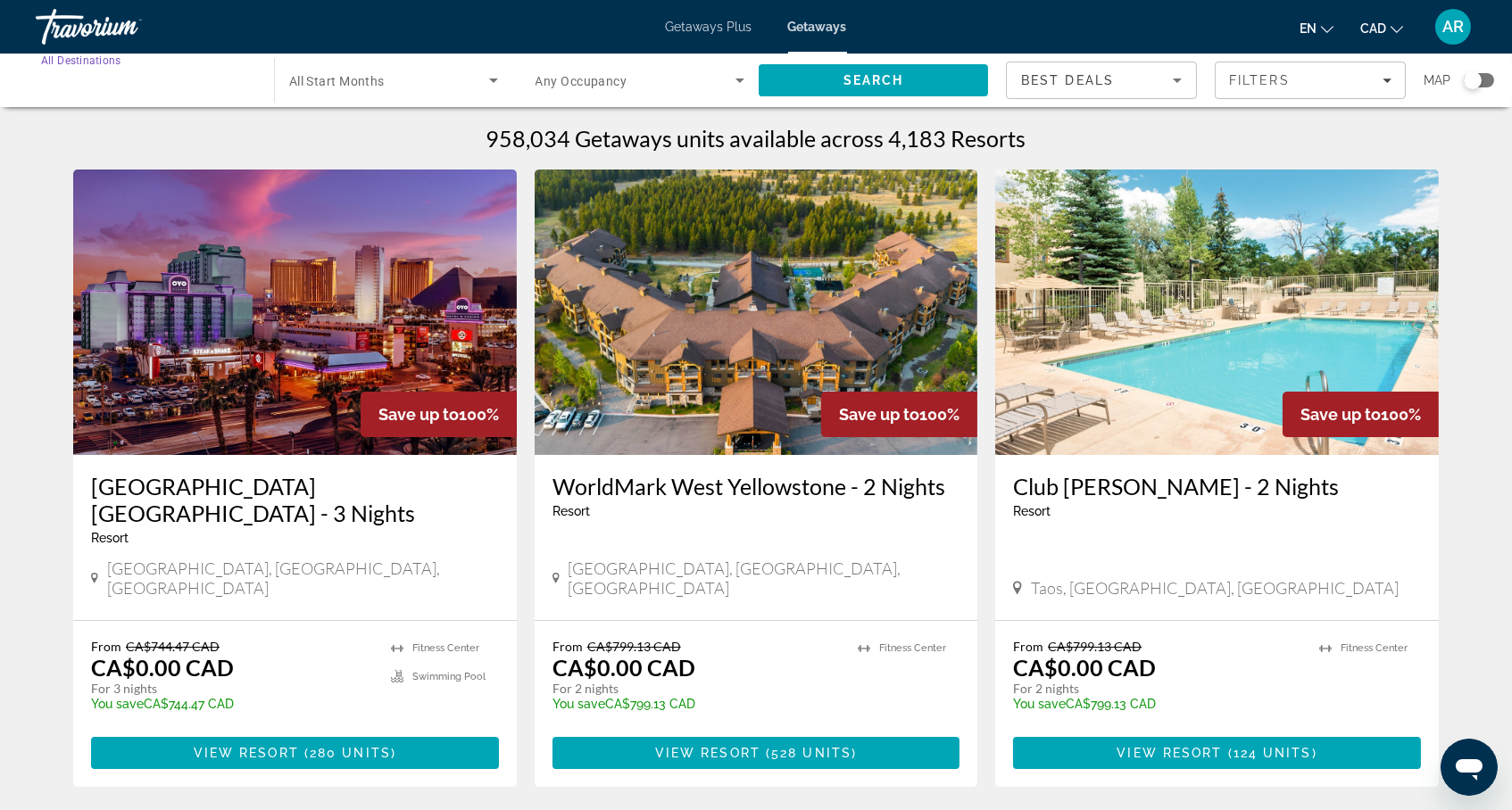
click at [200, 88] on input "Destination All Destinations" at bounding box center [146, 80] width 209 height 21
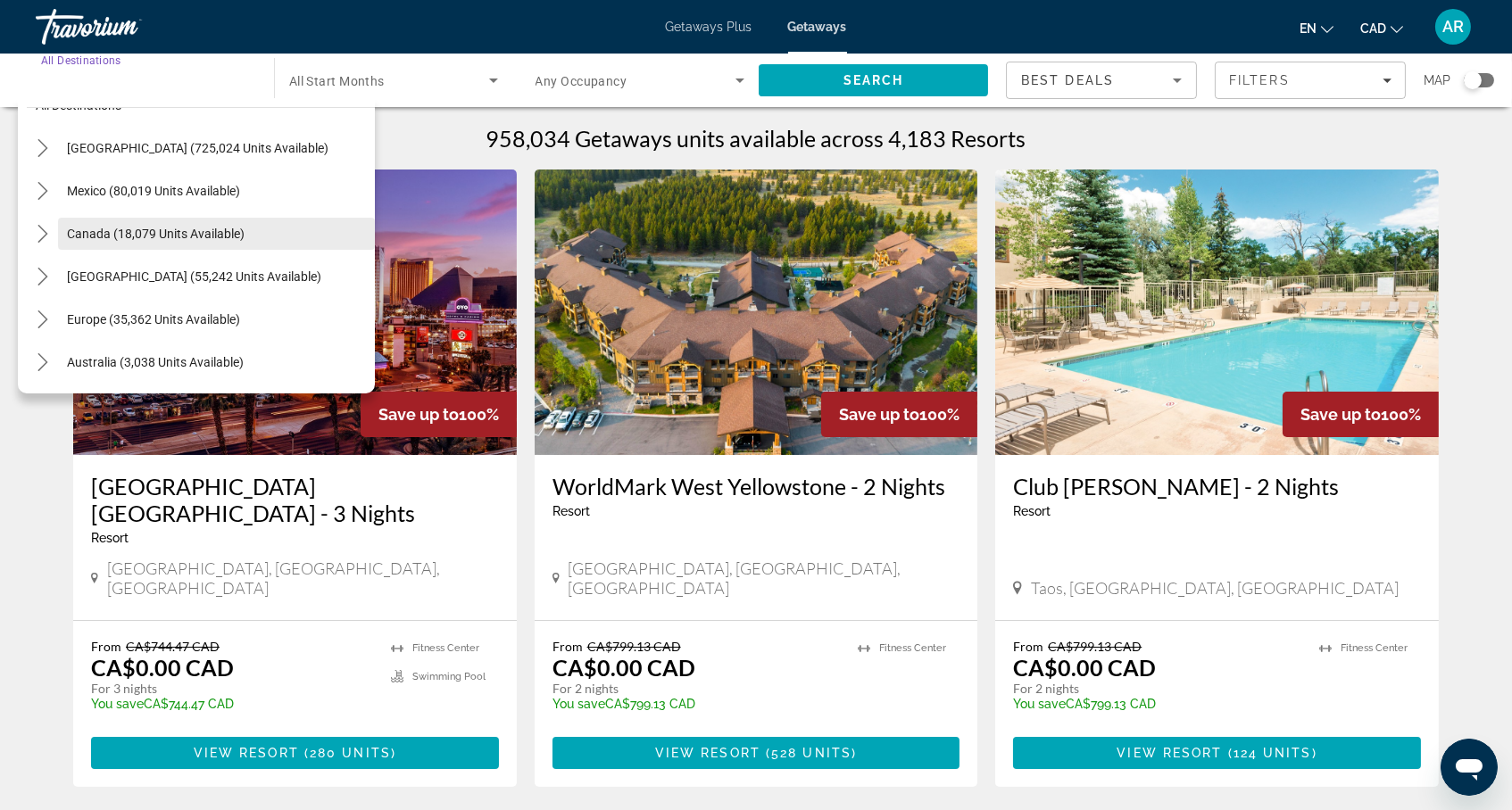
scroll to position [38, 0]
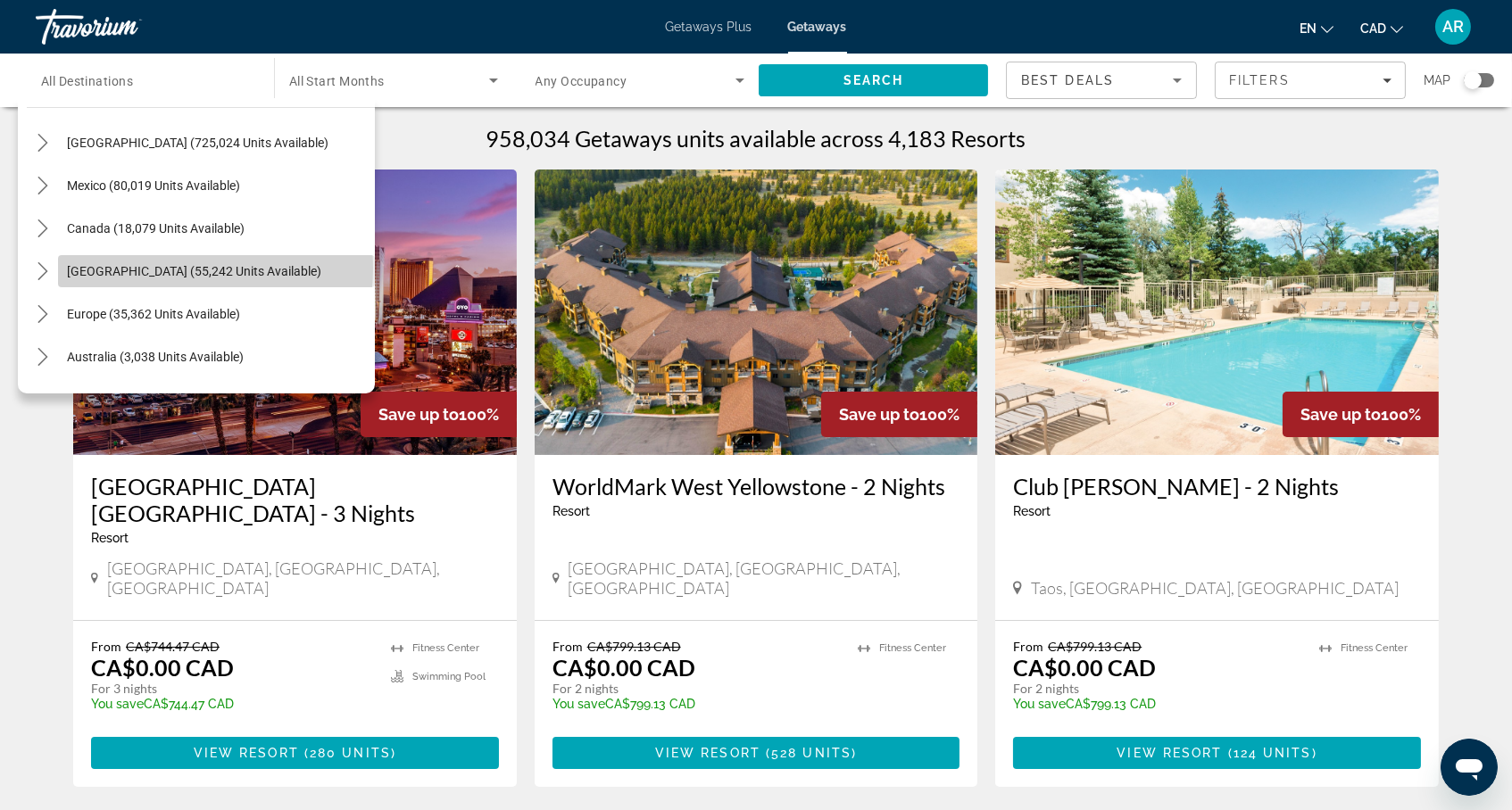
click at [150, 274] on span "Caribbean & Atlantic Islands (55,242 units available)" at bounding box center [194, 271] width 254 height 14
type input "**********"
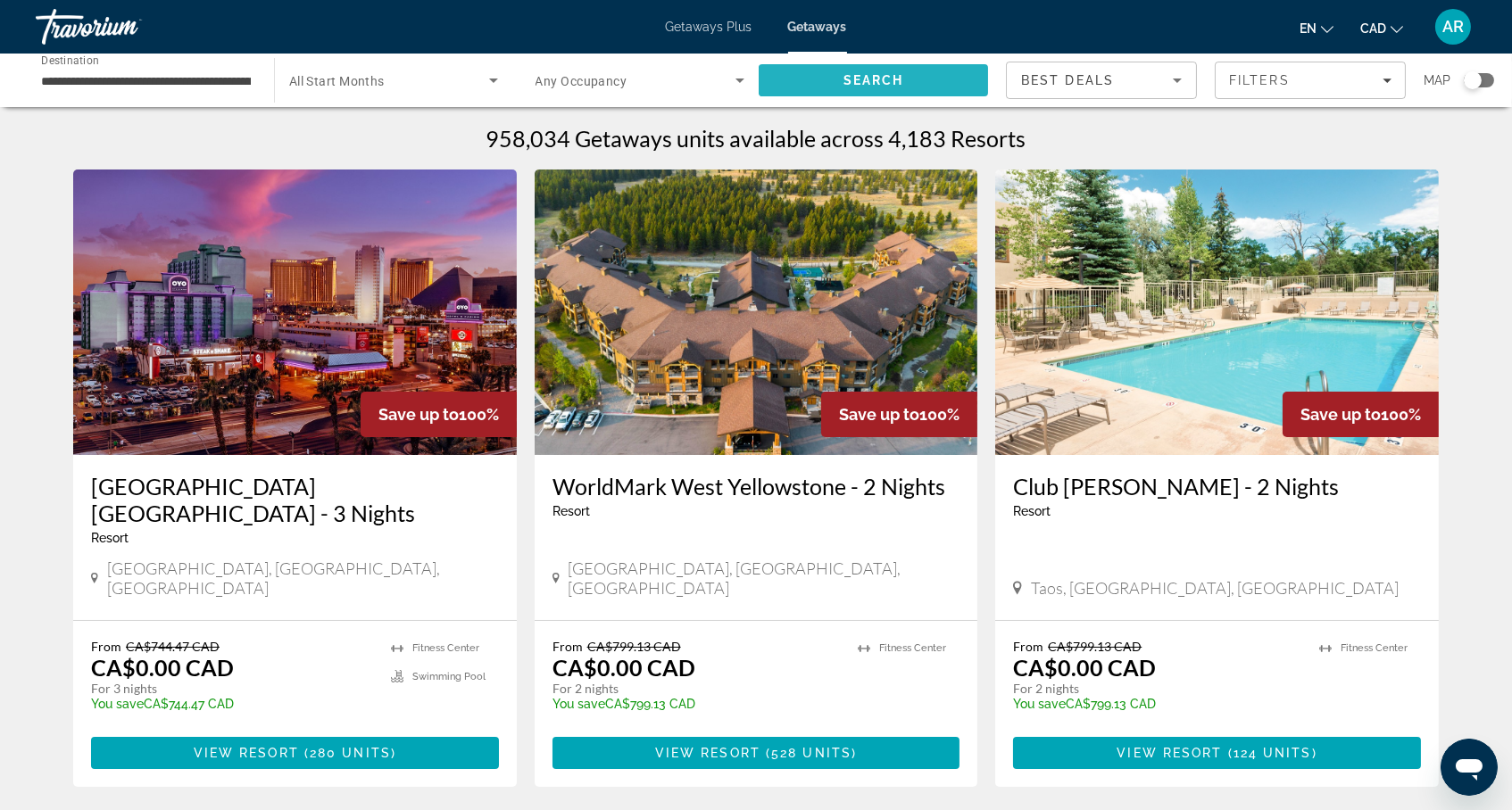
click at [885, 92] on span "Search" at bounding box center [873, 80] width 229 height 43
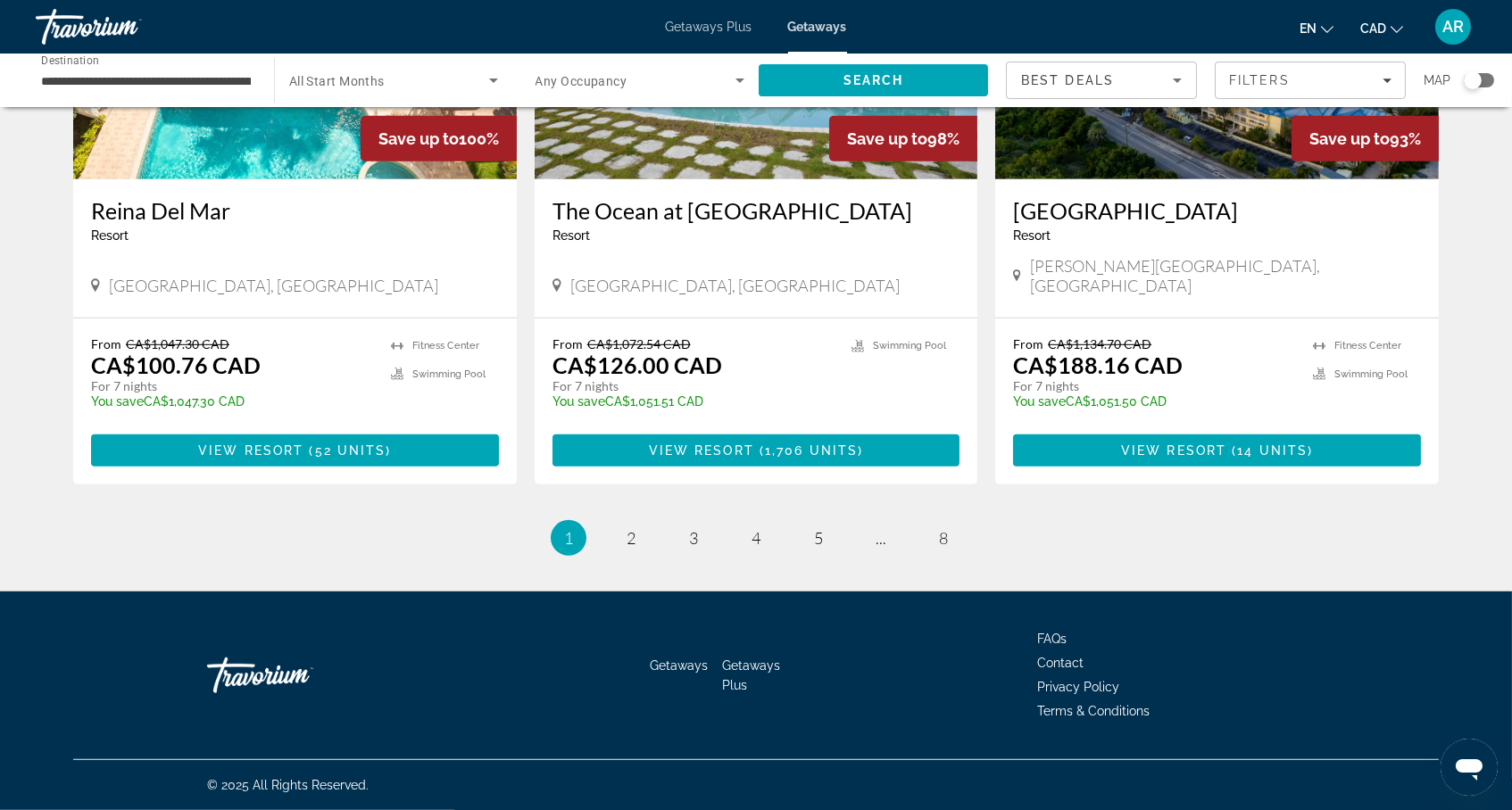
scroll to position [2223, 0]
click at [631, 523] on link "page 2" at bounding box center [631, 538] width 31 height 31
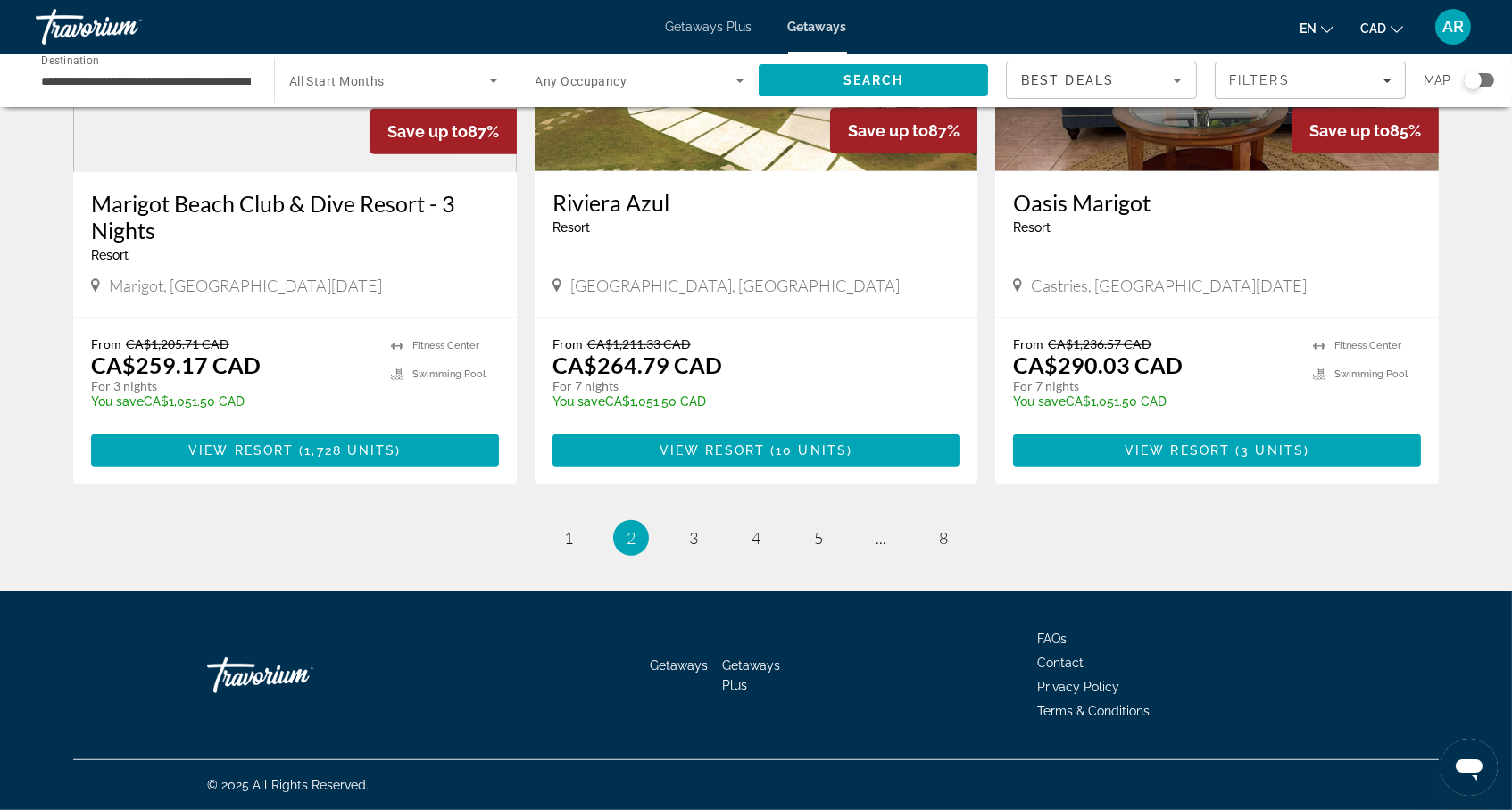
scroll to position [2252, 0]
click at [689, 531] on span "3" at bounding box center [693, 537] width 9 height 20
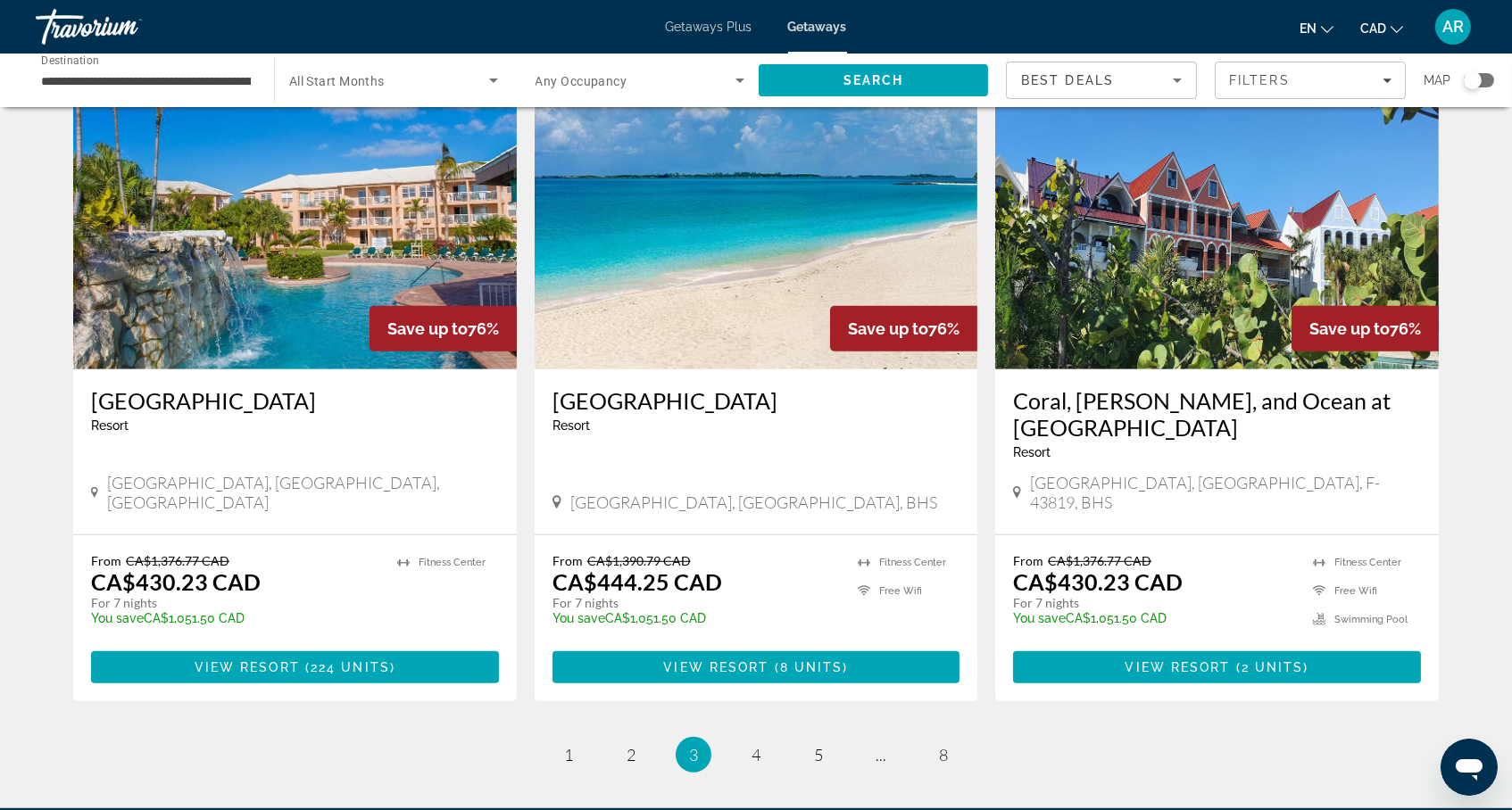
scroll to position [1972, 0]
click at [670, 369] on img "Main content" at bounding box center [756, 227] width 444 height 286
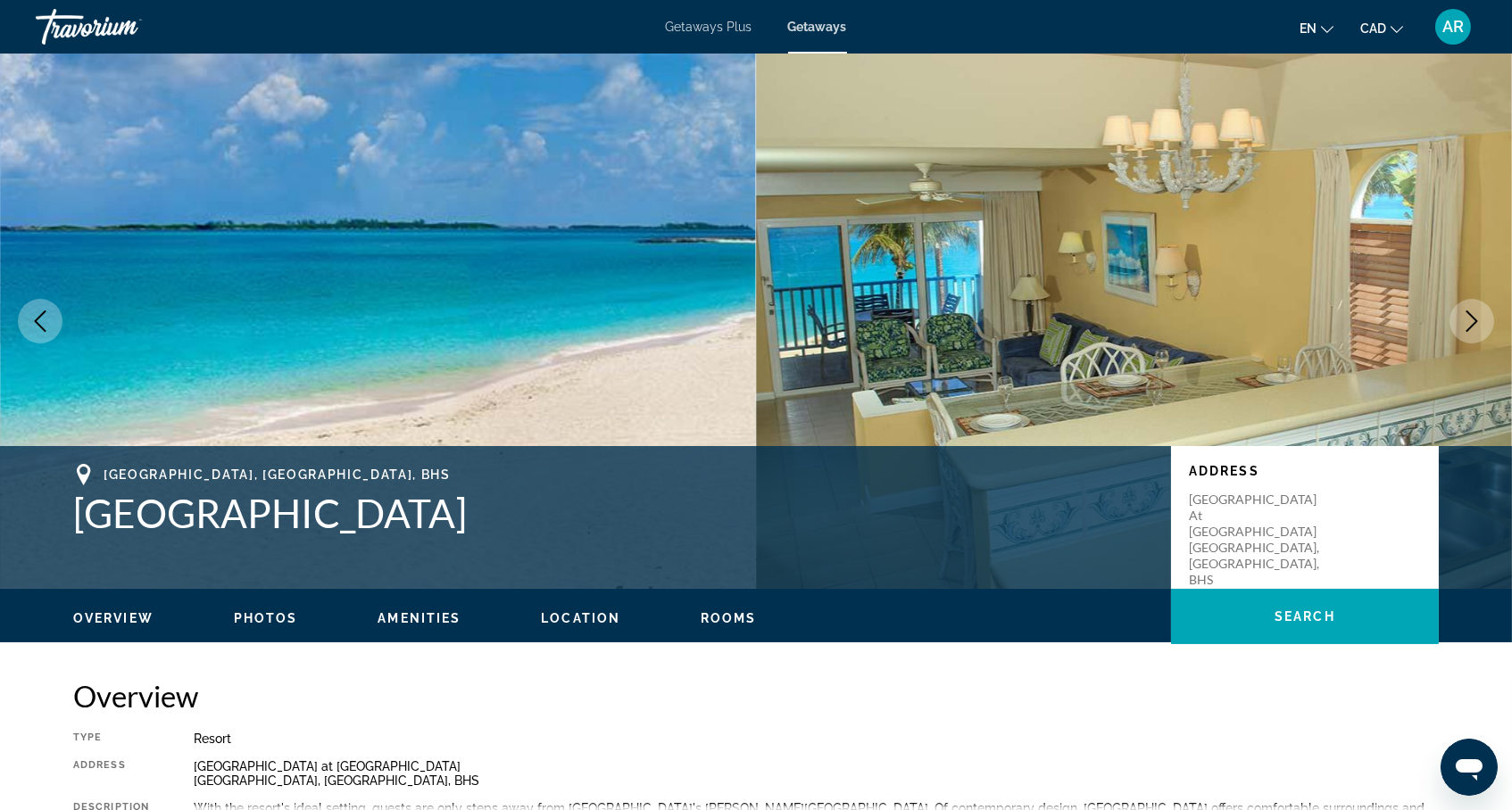
click at [1467, 332] on icon "Next image" at bounding box center [1472, 320] width 21 height 21
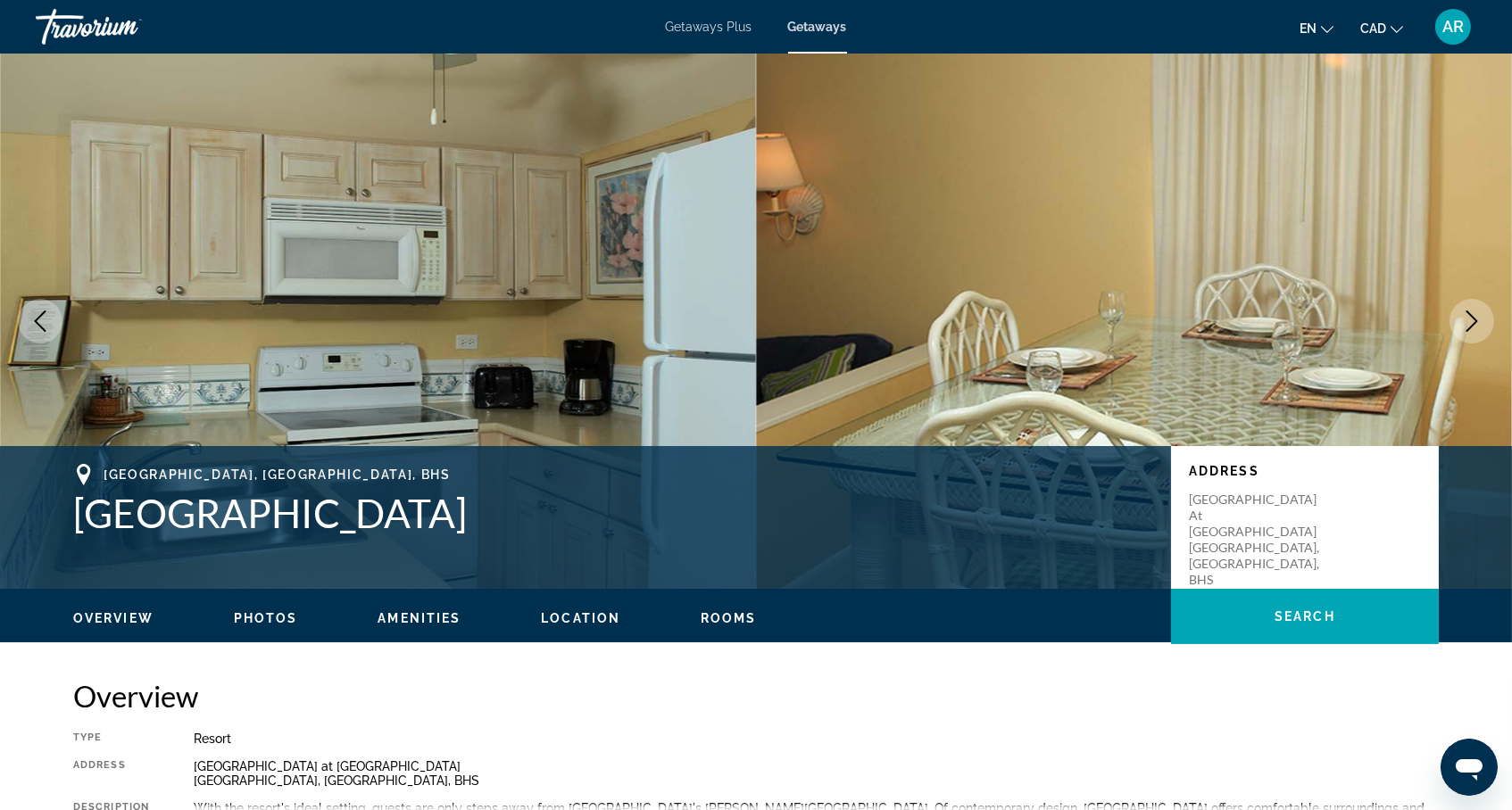
click at [1466, 332] on icon "Next image" at bounding box center [1472, 320] width 21 height 21
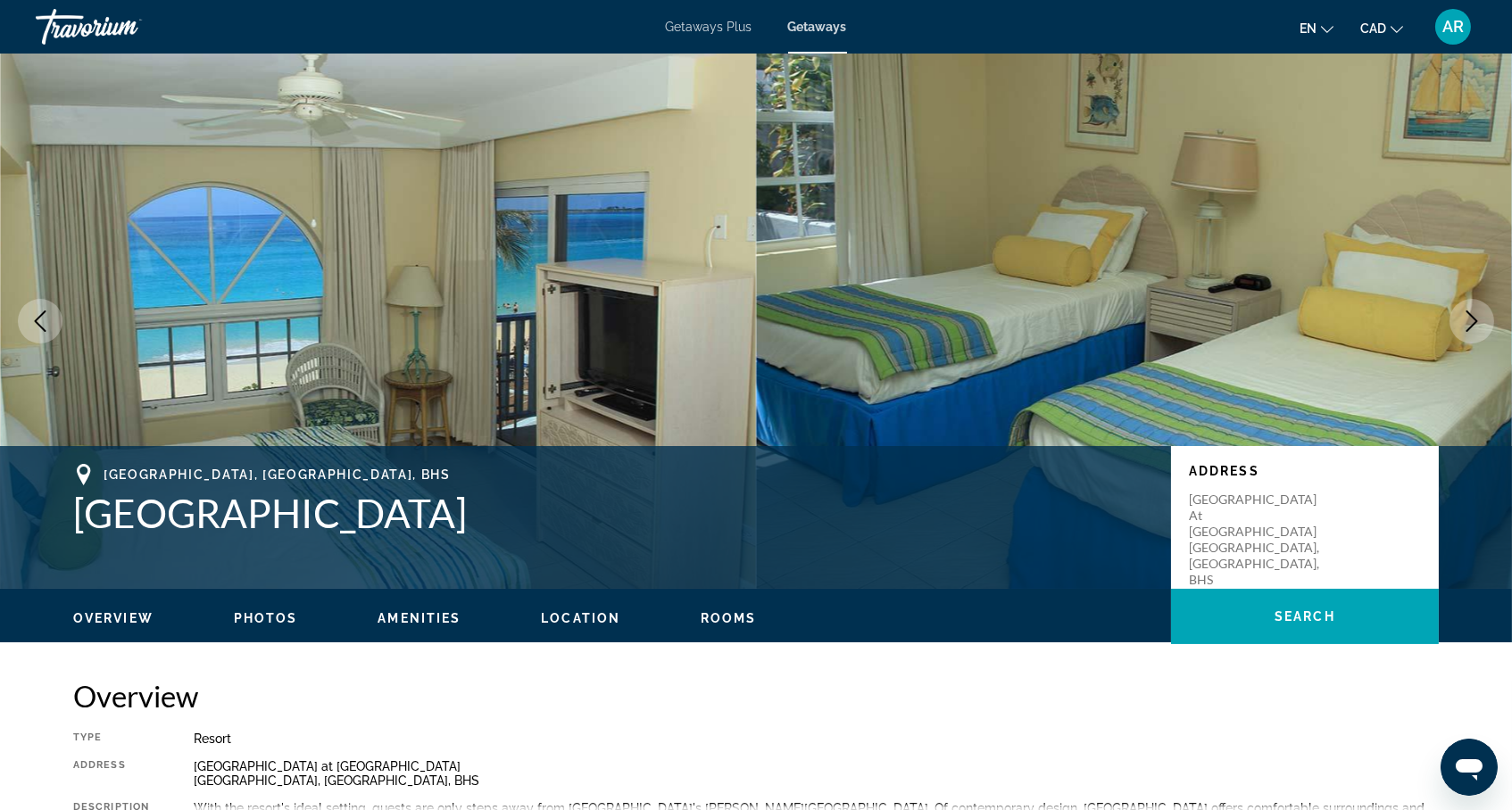
click at [1466, 330] on icon "Next image" at bounding box center [1472, 320] width 21 height 21
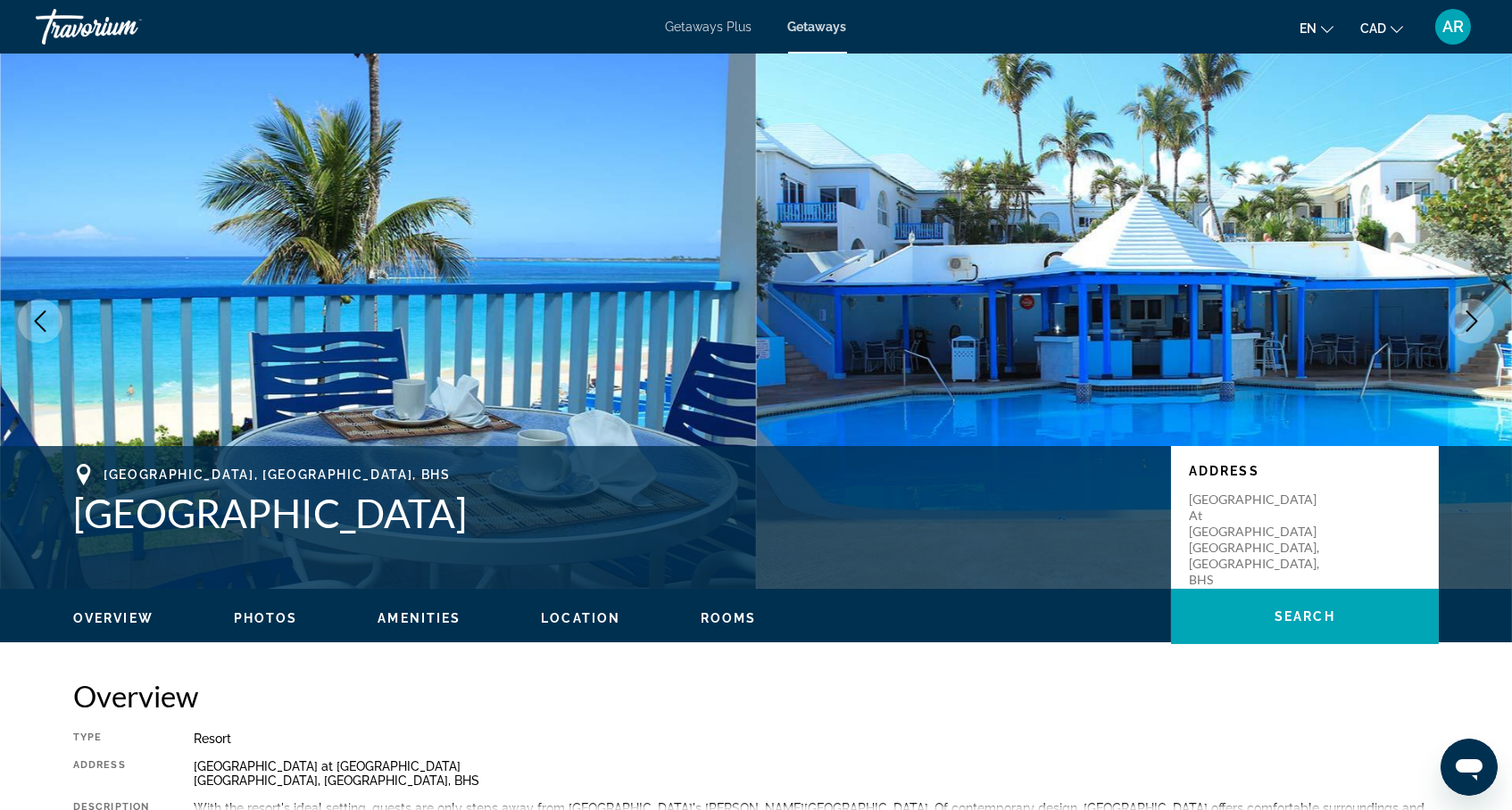
click at [1466, 331] on icon "Next image" at bounding box center [1472, 320] width 11 height 21
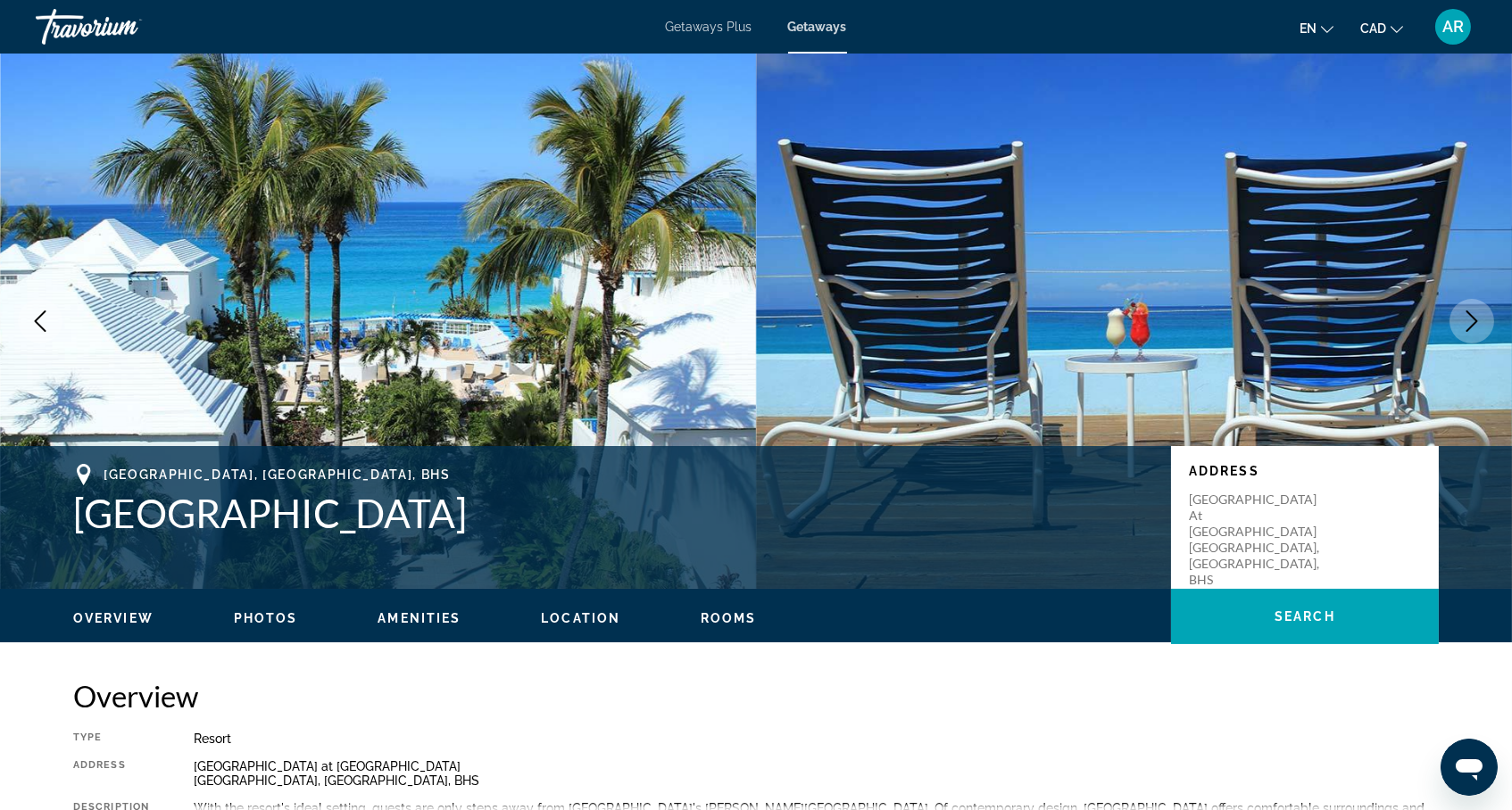
click at [1467, 331] on icon "Next image" at bounding box center [1472, 320] width 21 height 21
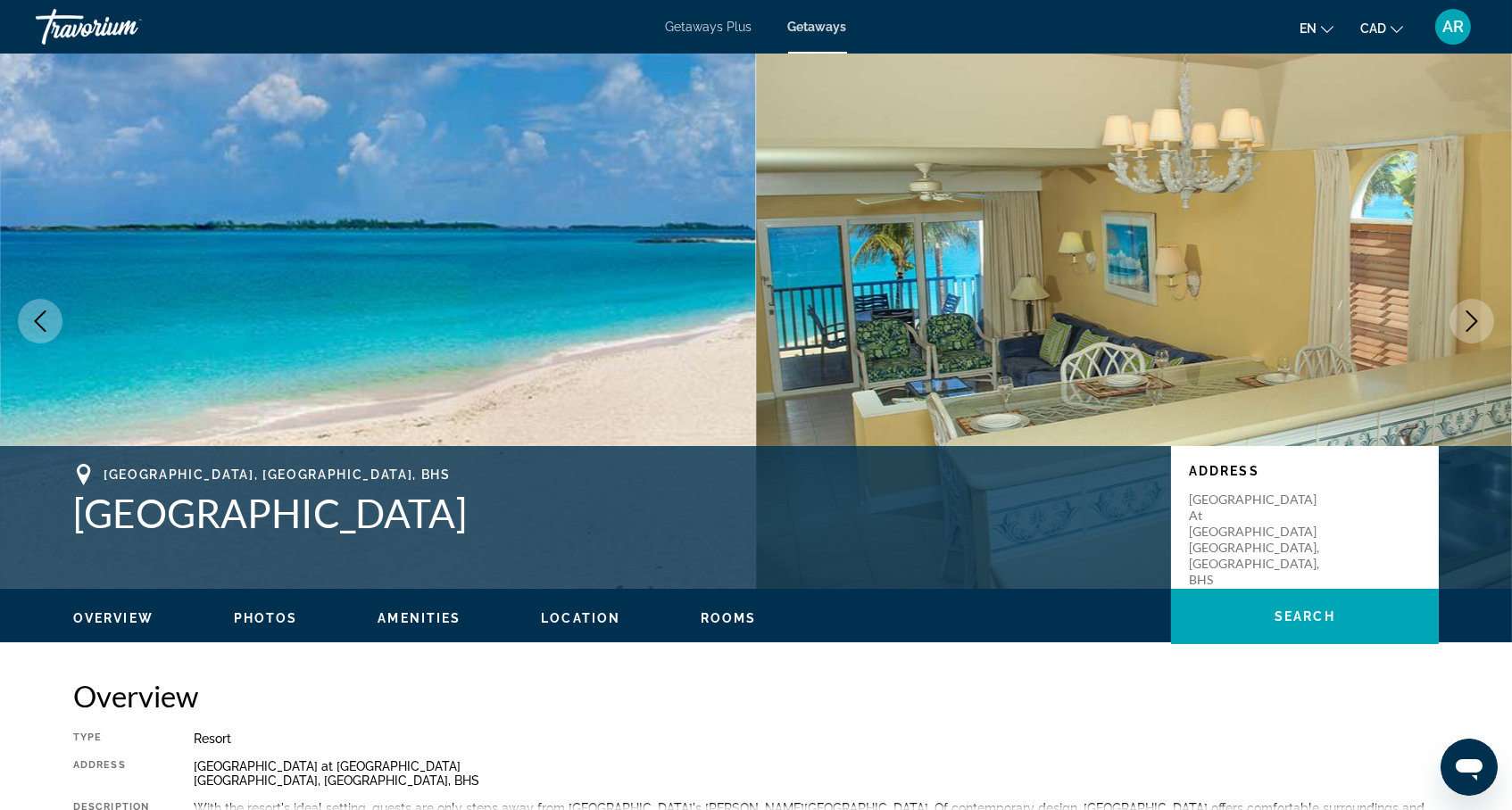
click at [1468, 331] on icon "Next image" at bounding box center [1472, 320] width 21 height 21
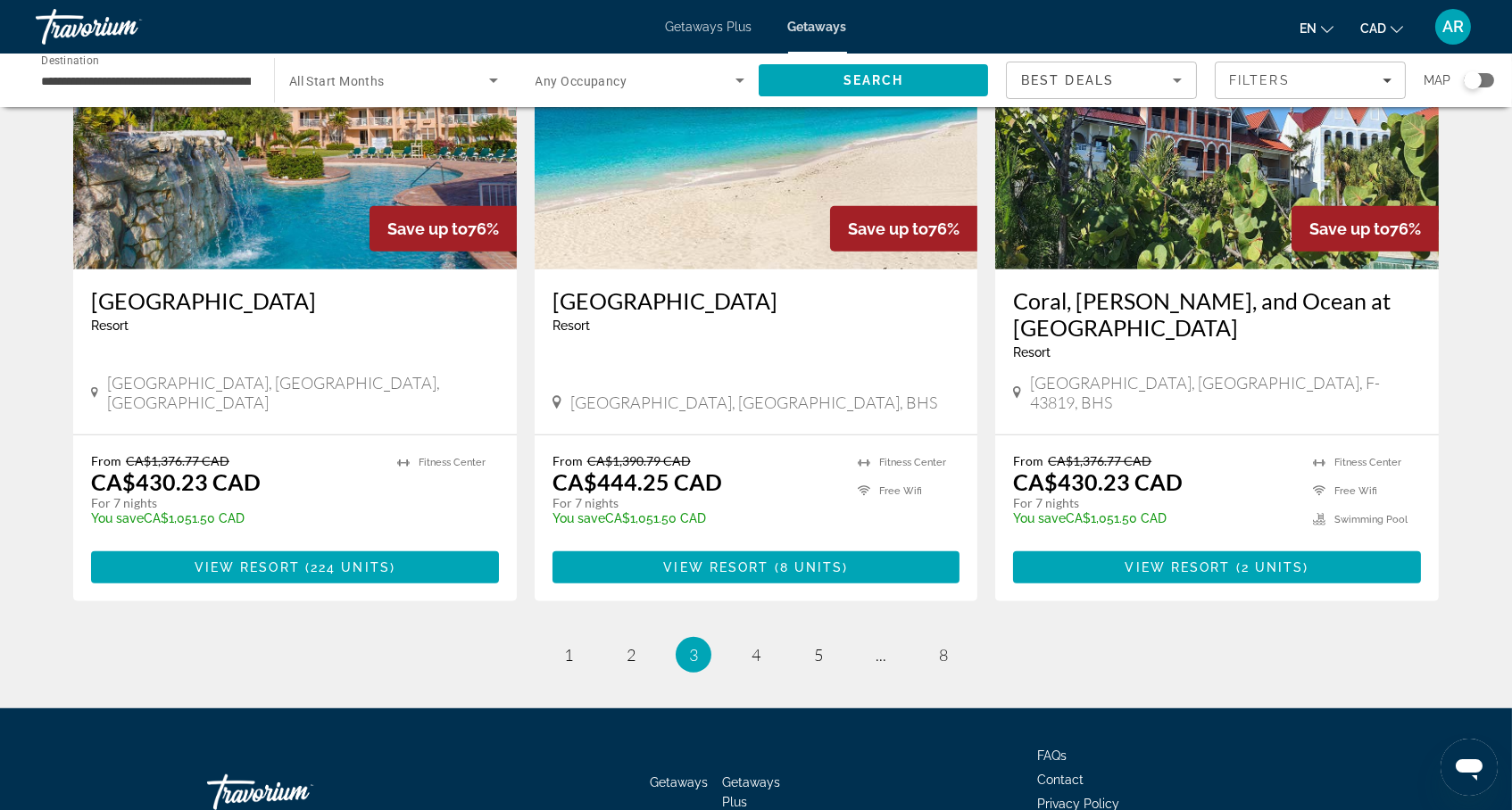
scroll to position [2079, 0]
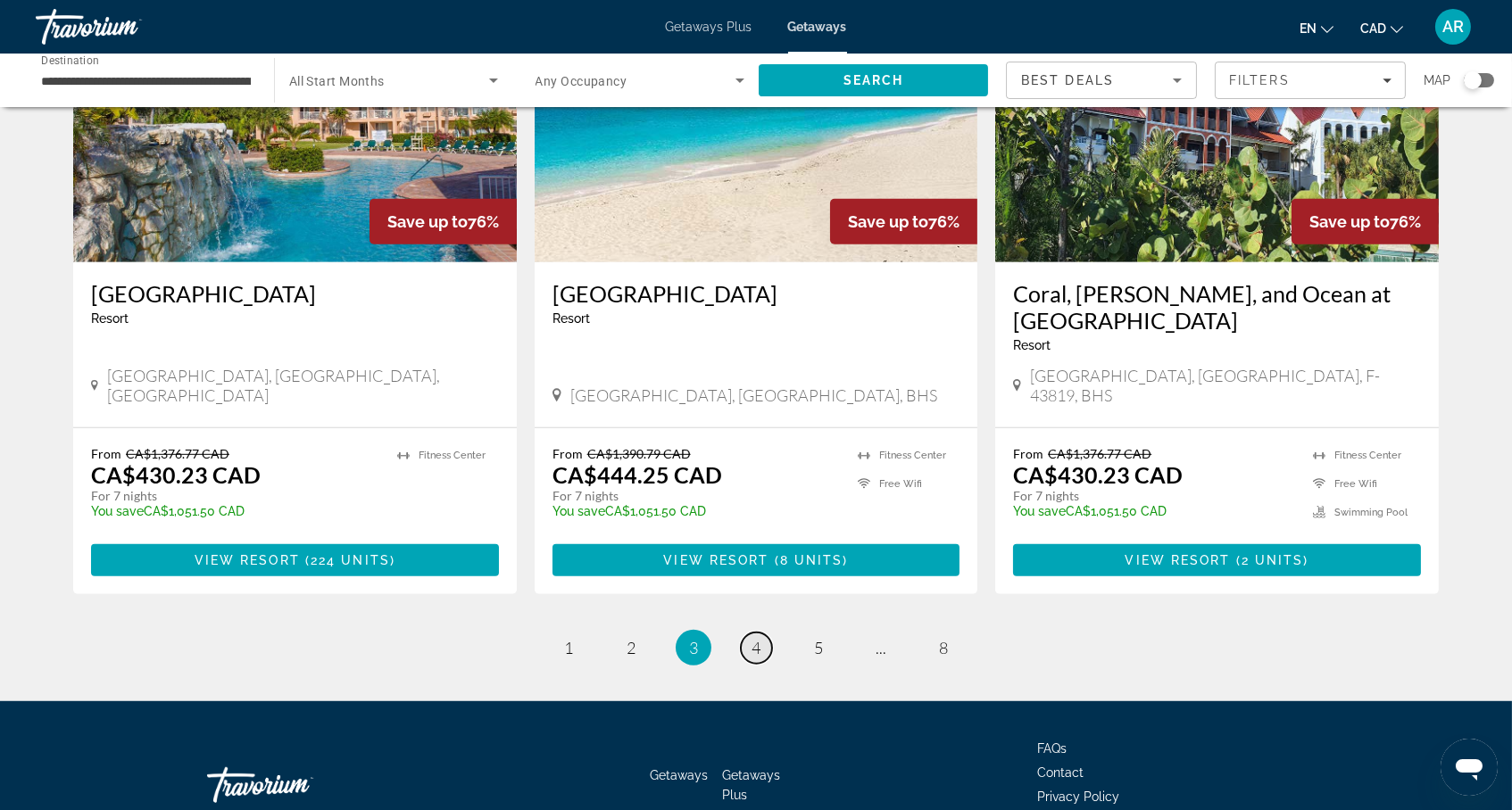
click at [754, 658] on span "4" at bounding box center [756, 647] width 9 height 20
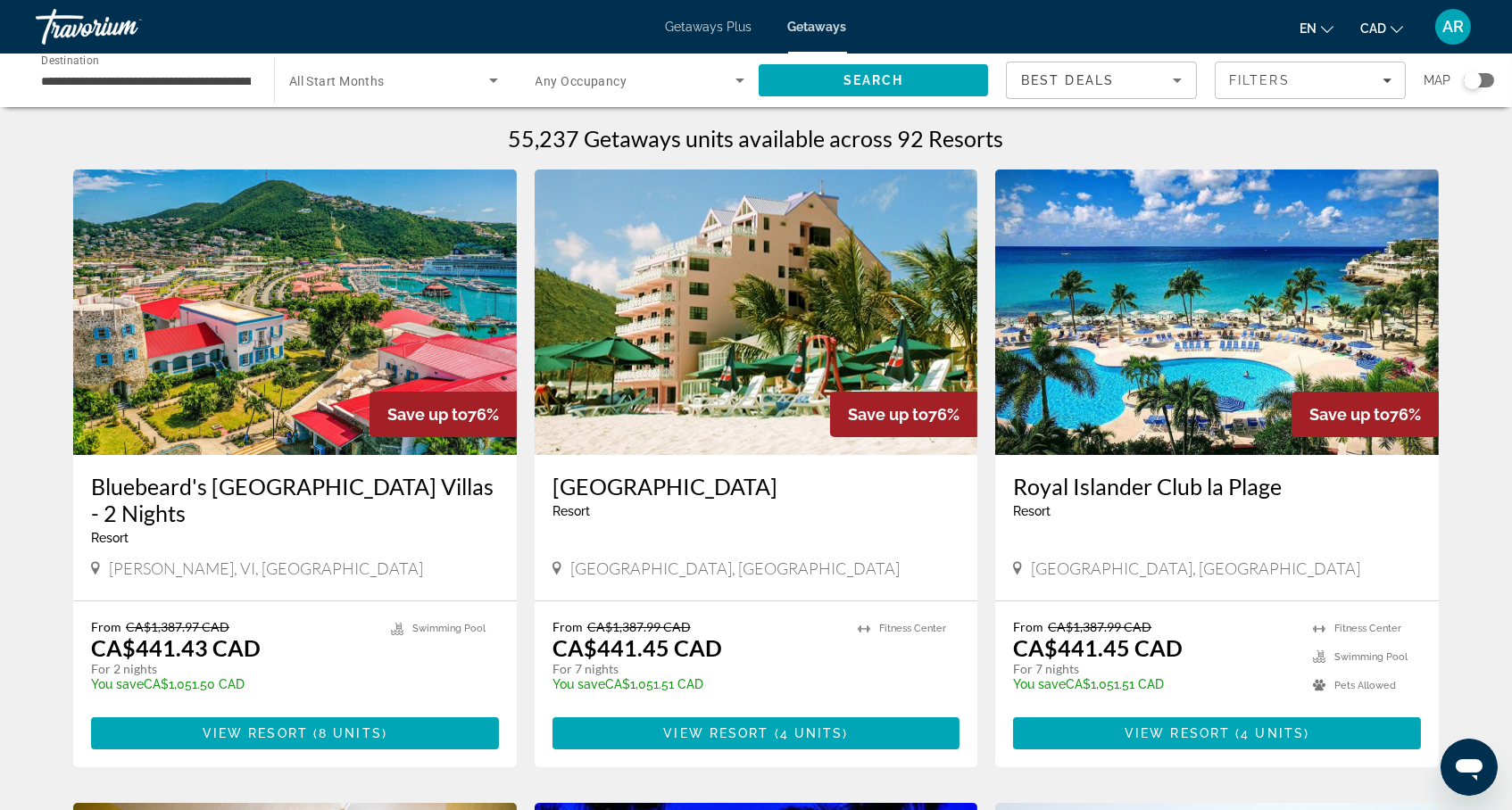
click at [1203, 336] on img "Main content" at bounding box center [1217, 312] width 444 height 286
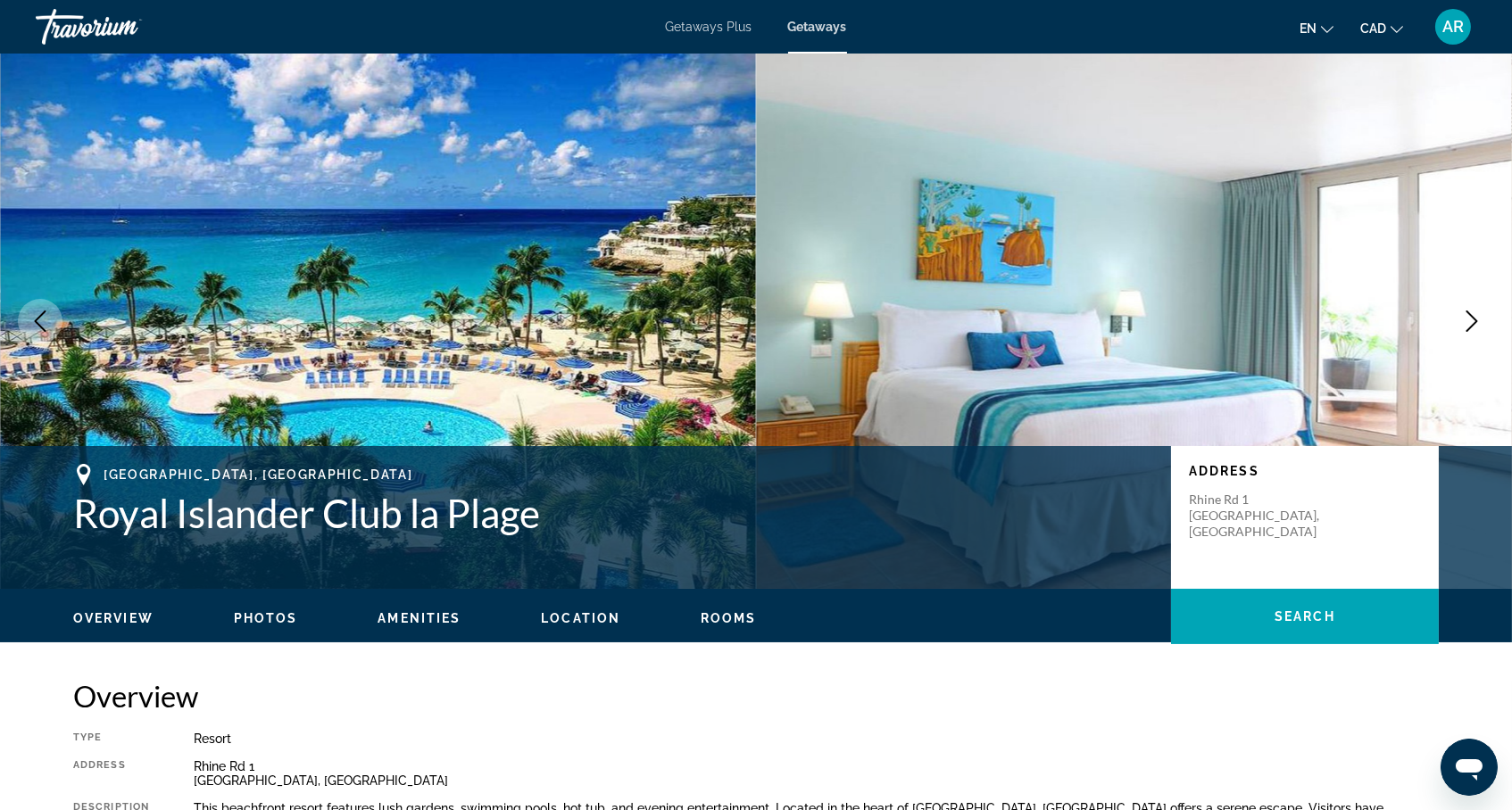
click at [1470, 332] on icon "Next image" at bounding box center [1472, 320] width 21 height 21
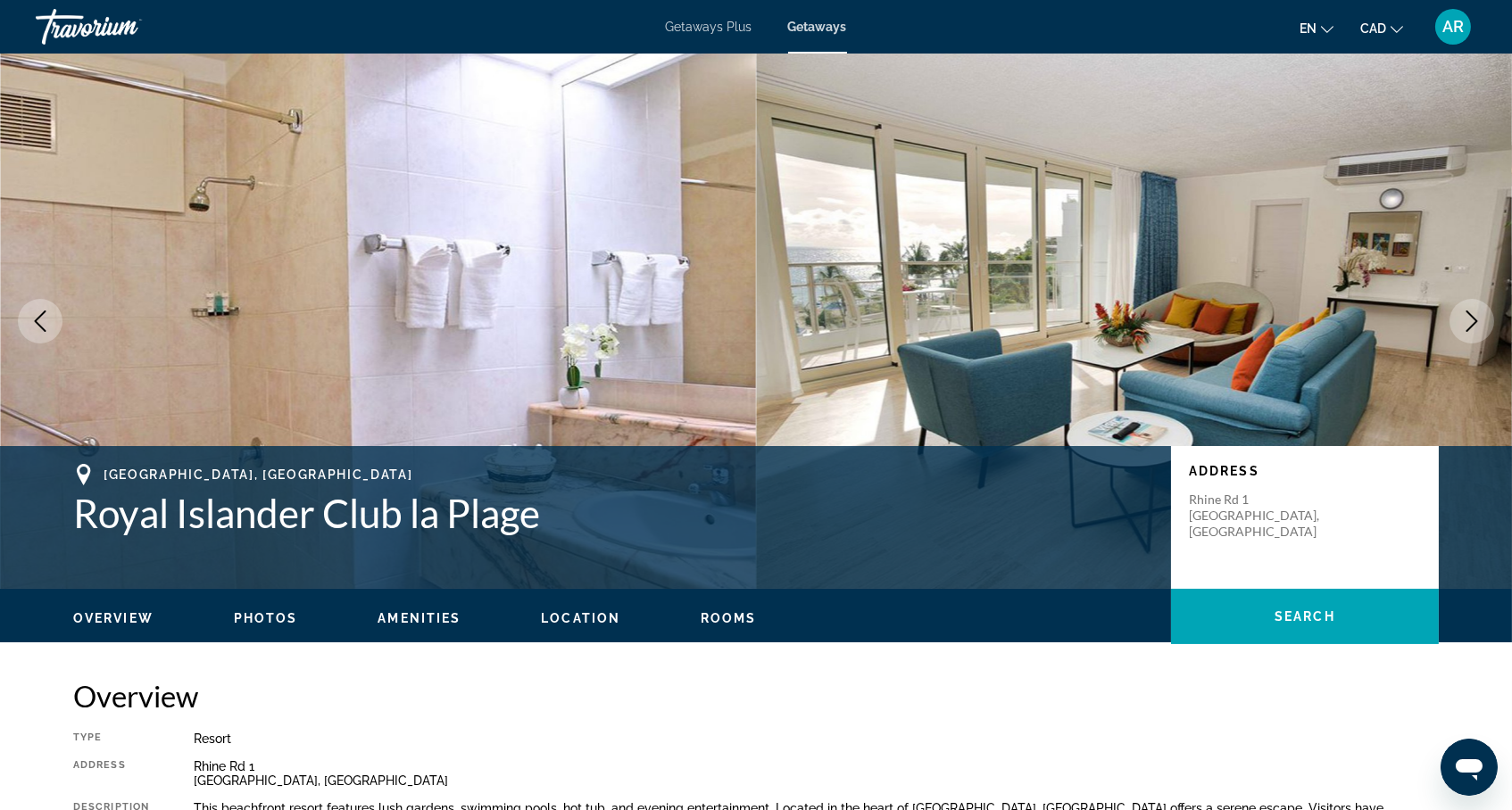
click at [1468, 332] on icon "Next image" at bounding box center [1472, 320] width 21 height 21
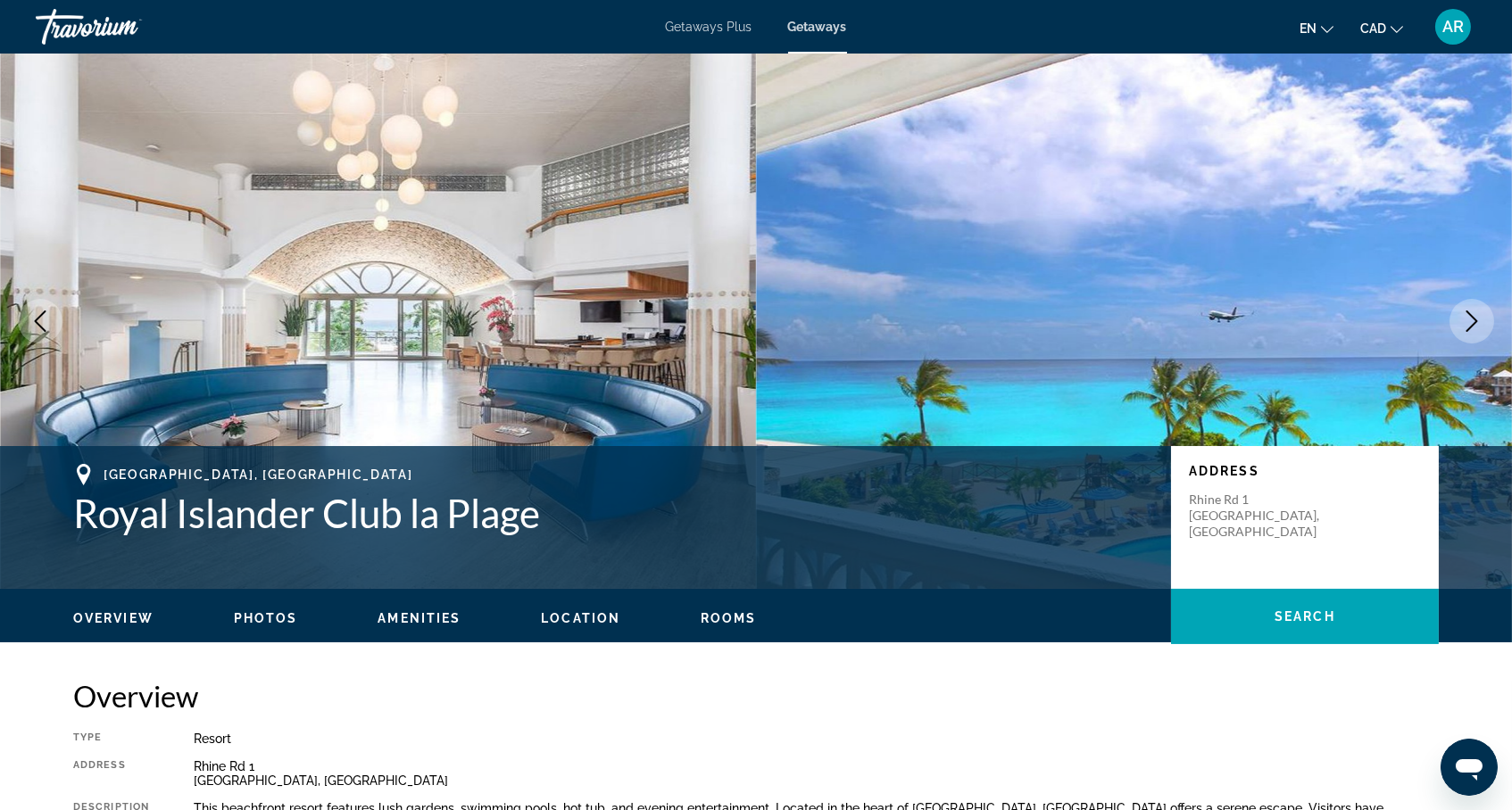
click at [1467, 330] on icon "Next image" at bounding box center [1472, 320] width 21 height 21
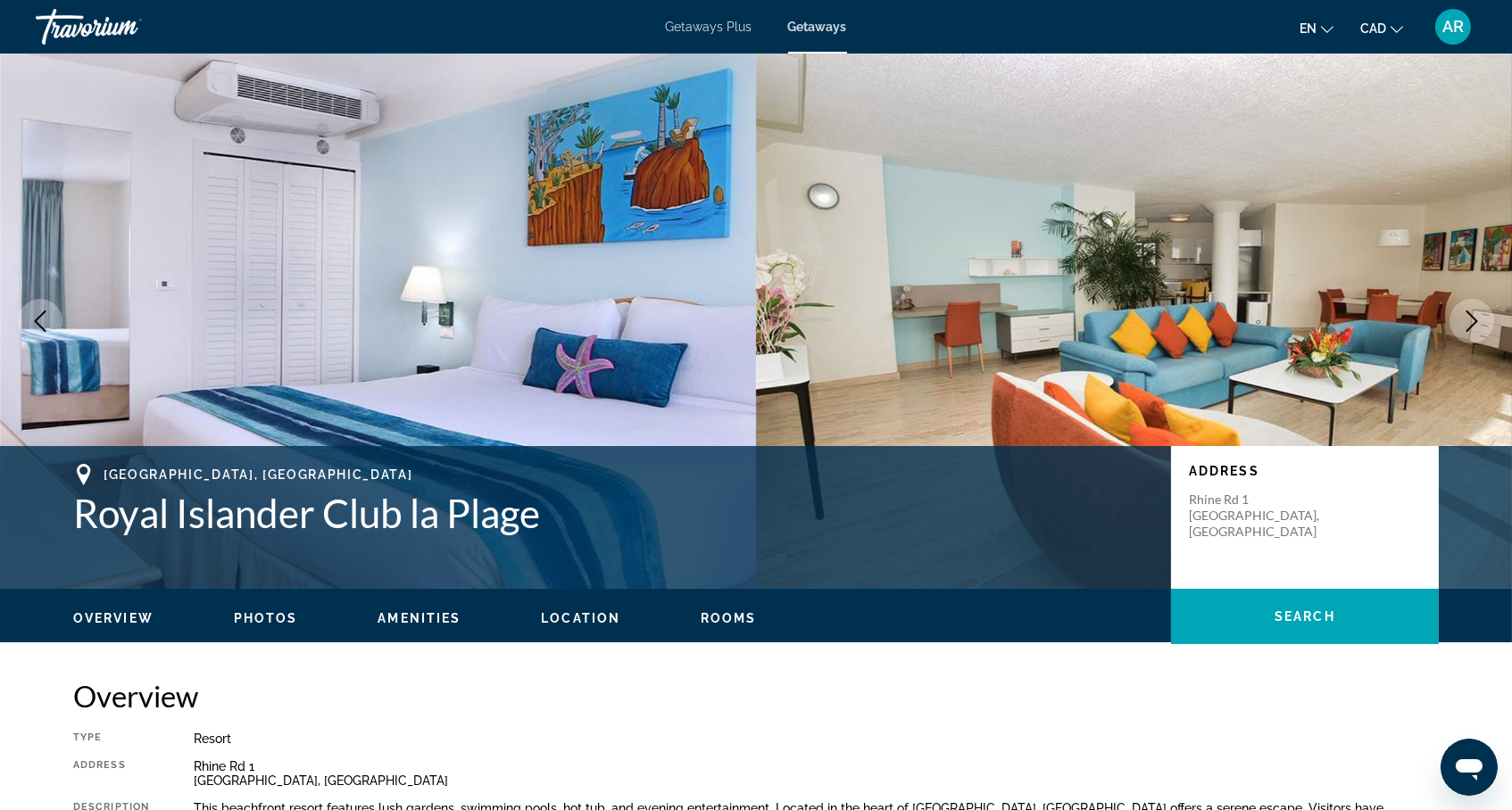
click at [1470, 330] on icon "Next image" at bounding box center [1472, 320] width 21 height 21
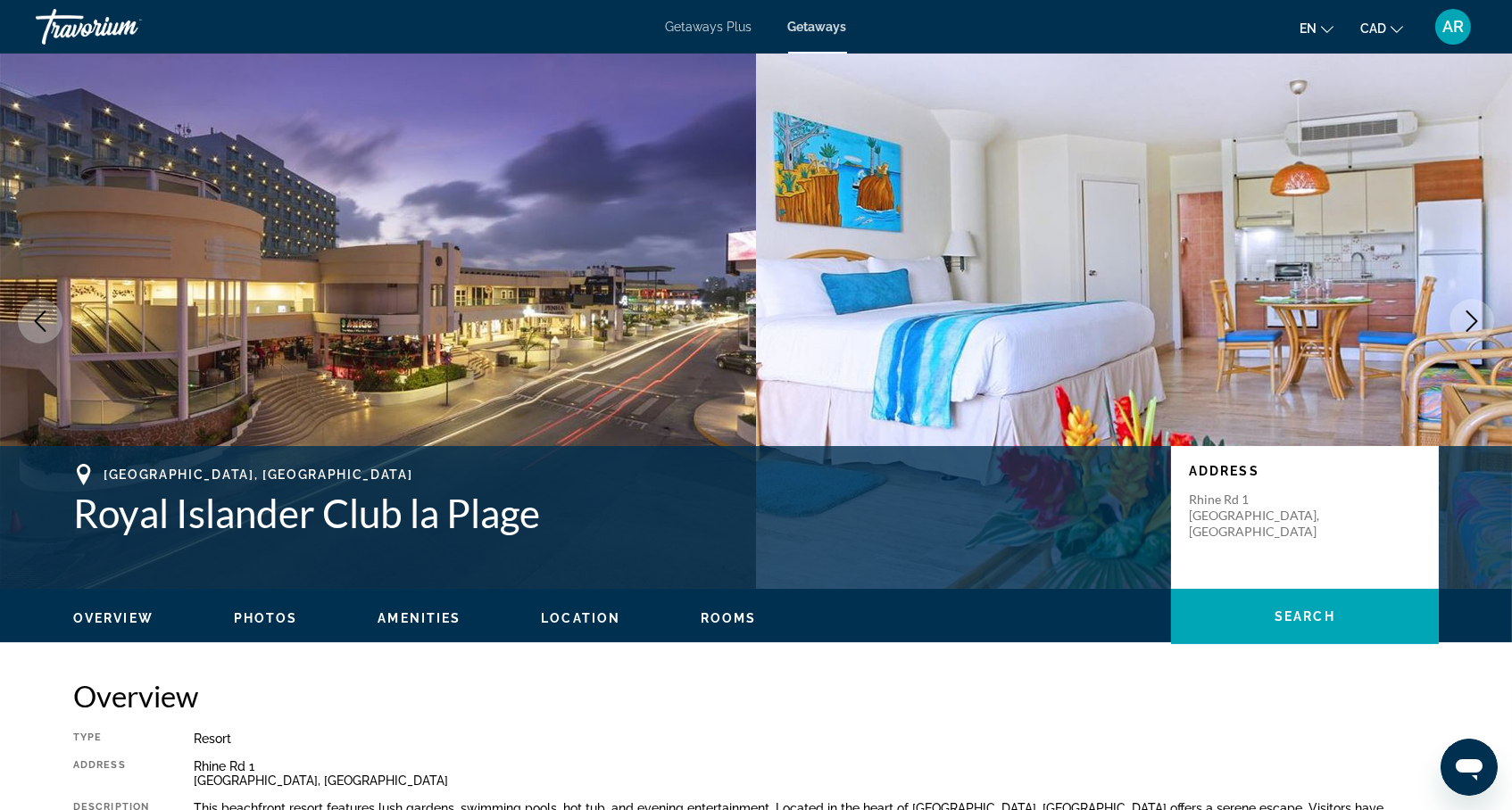
click at [1470, 330] on icon "Next image" at bounding box center [1472, 320] width 21 height 21
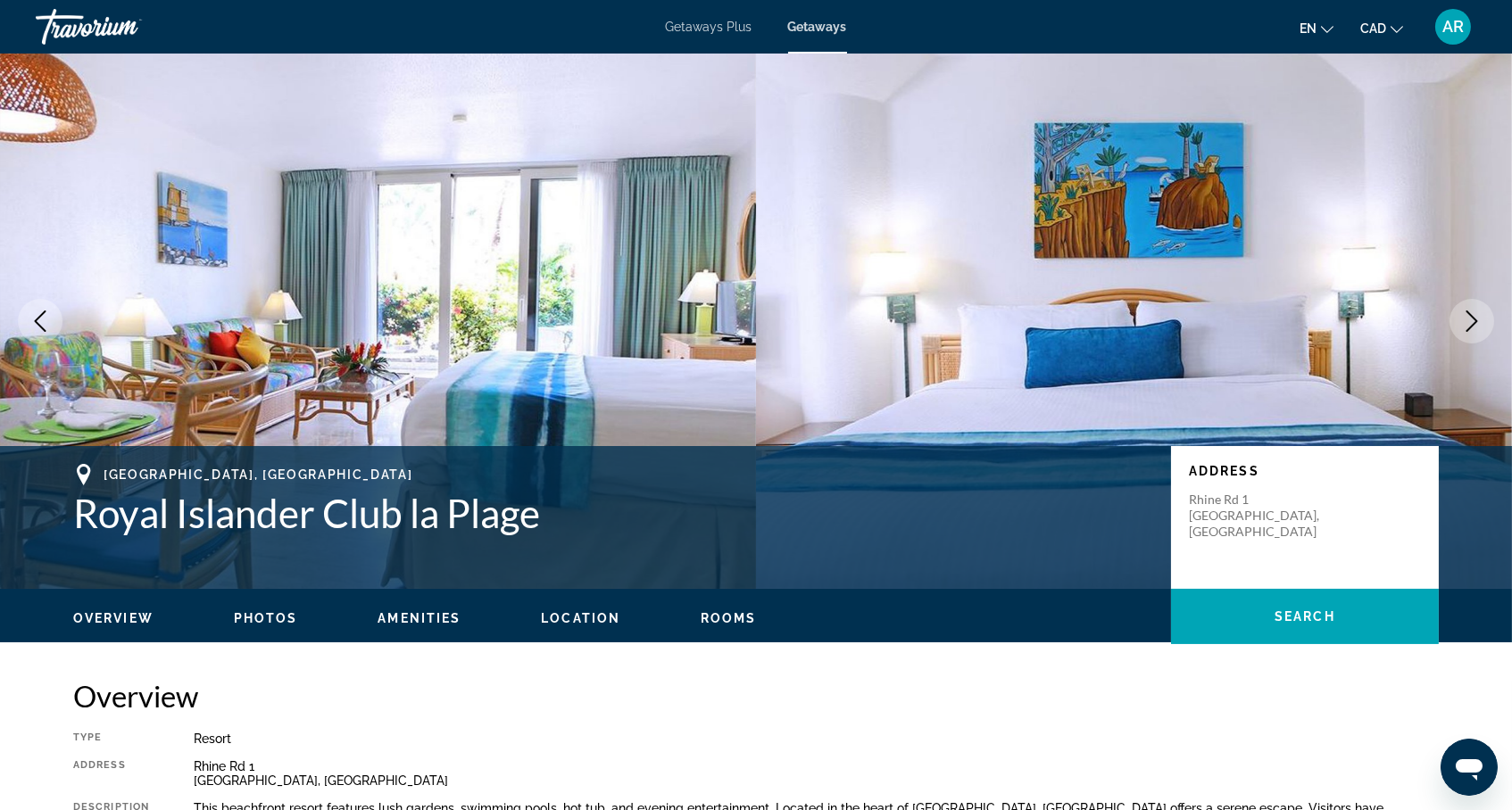
click at [1470, 330] on icon "Next image" at bounding box center [1472, 320] width 21 height 21
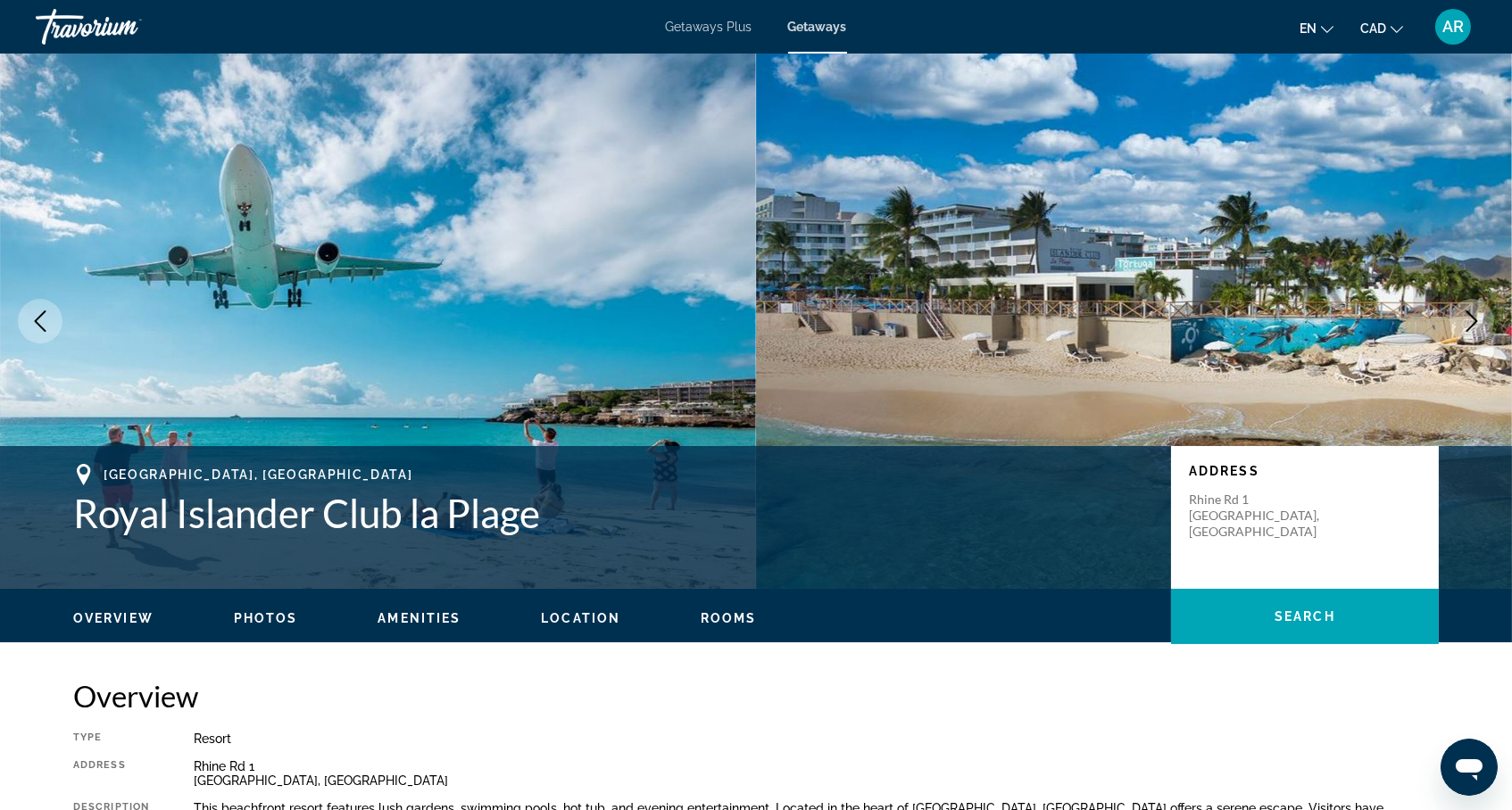
click at [1470, 330] on icon "Next image" at bounding box center [1472, 320] width 21 height 21
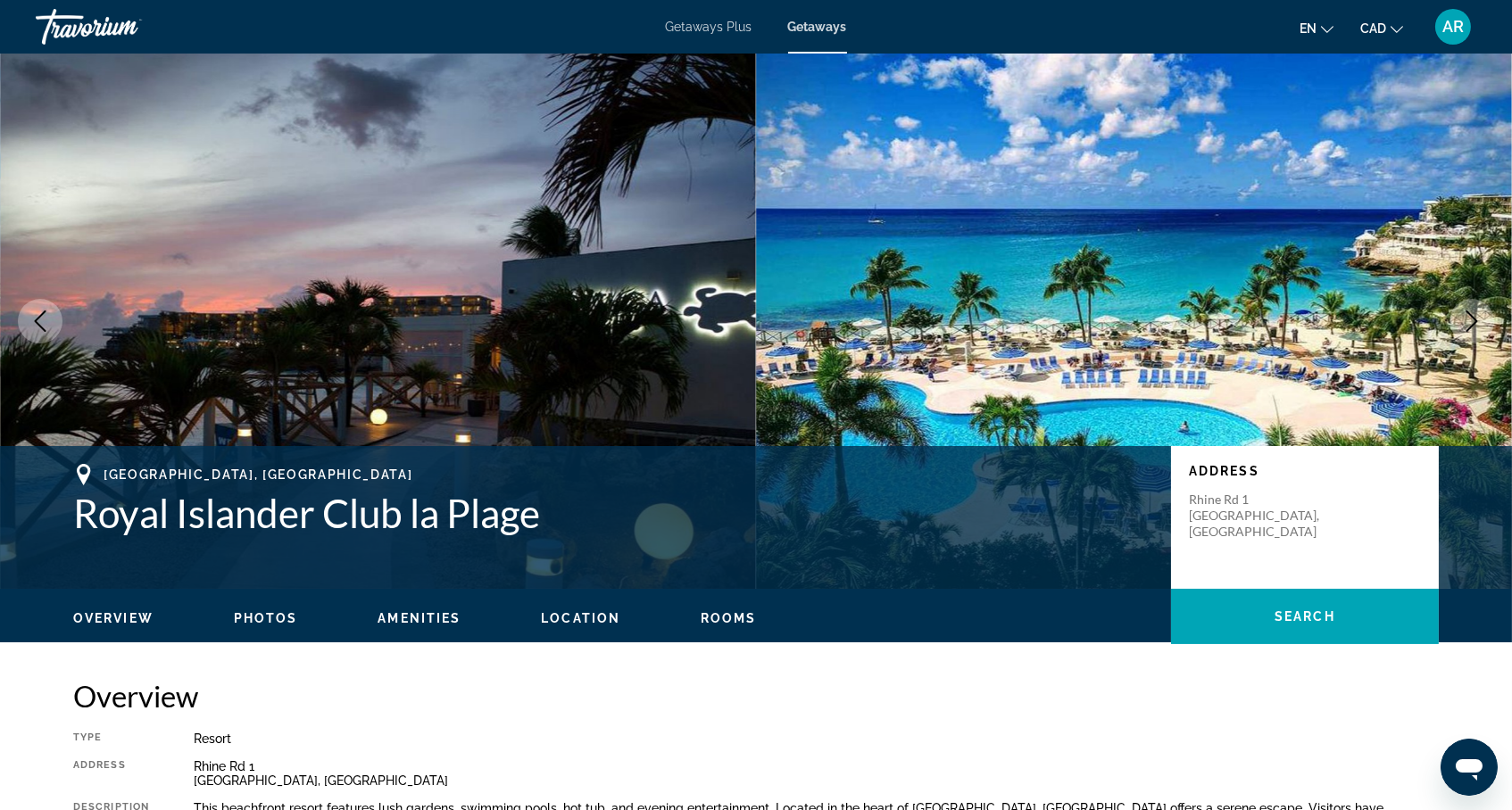
click at [51, 325] on button "Previous image" at bounding box center [40, 321] width 45 height 45
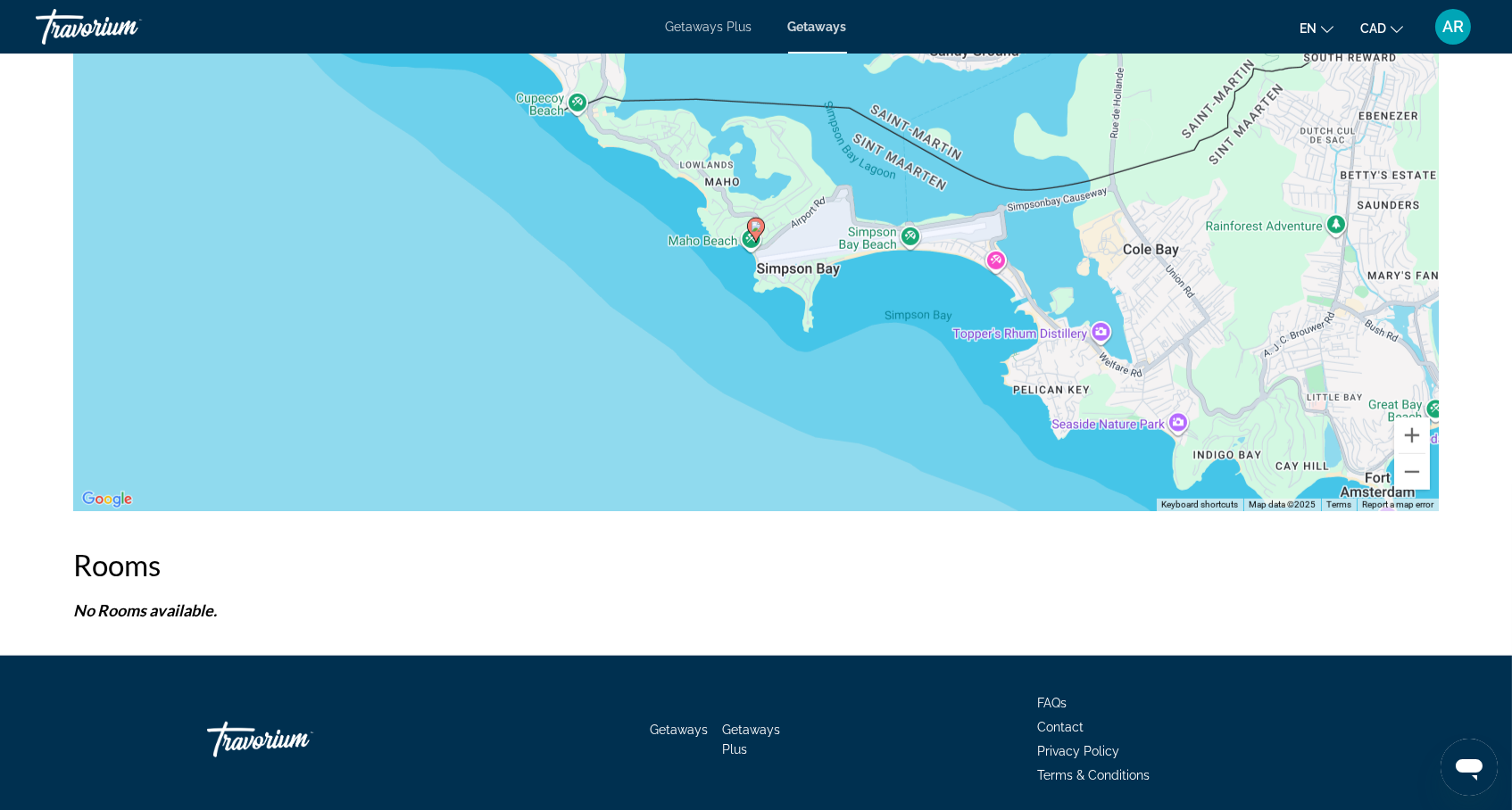
scroll to position [2685, 0]
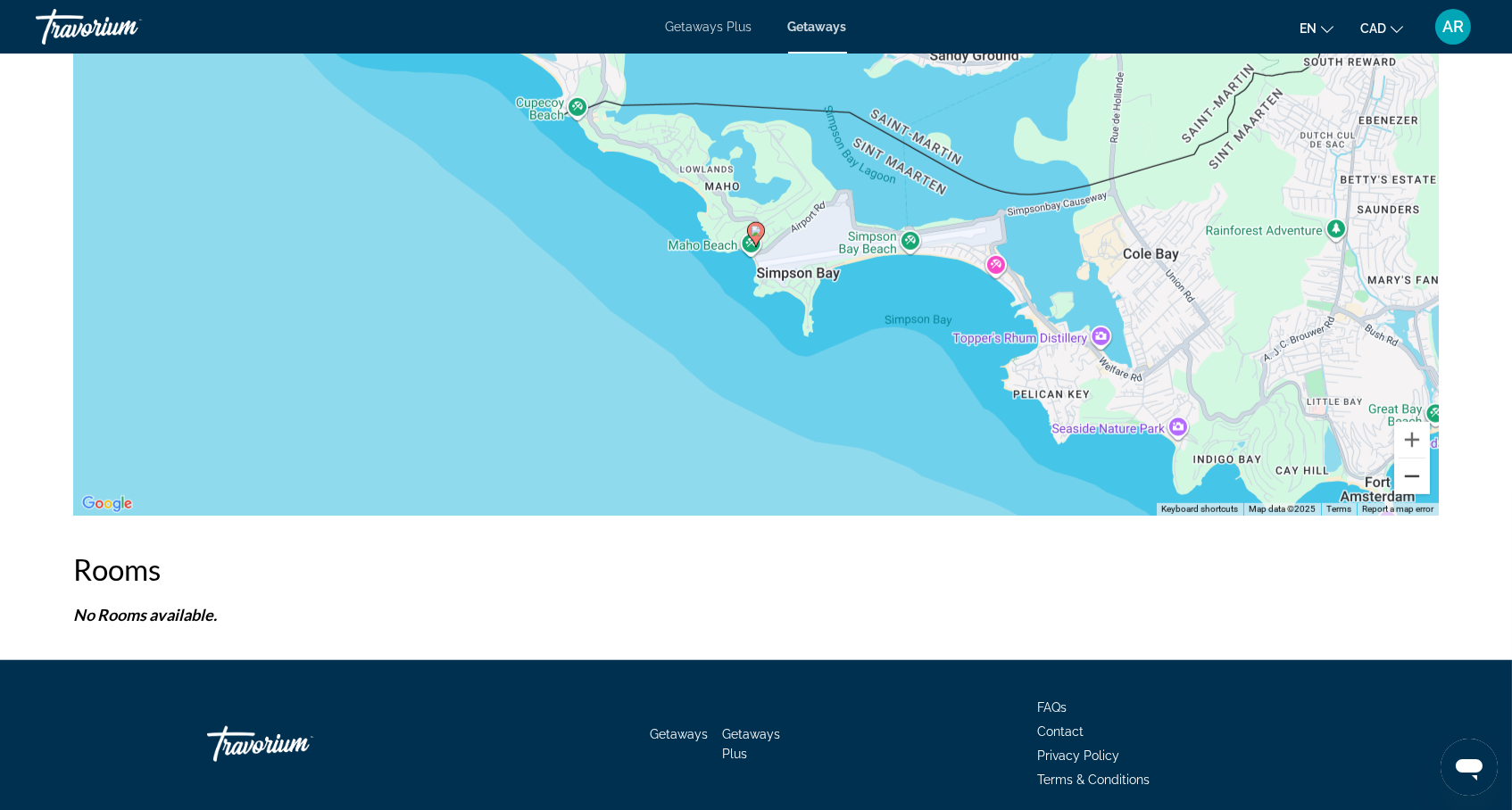
click at [1430, 494] on button "Zoom out" at bounding box center [1412, 476] width 36 height 36
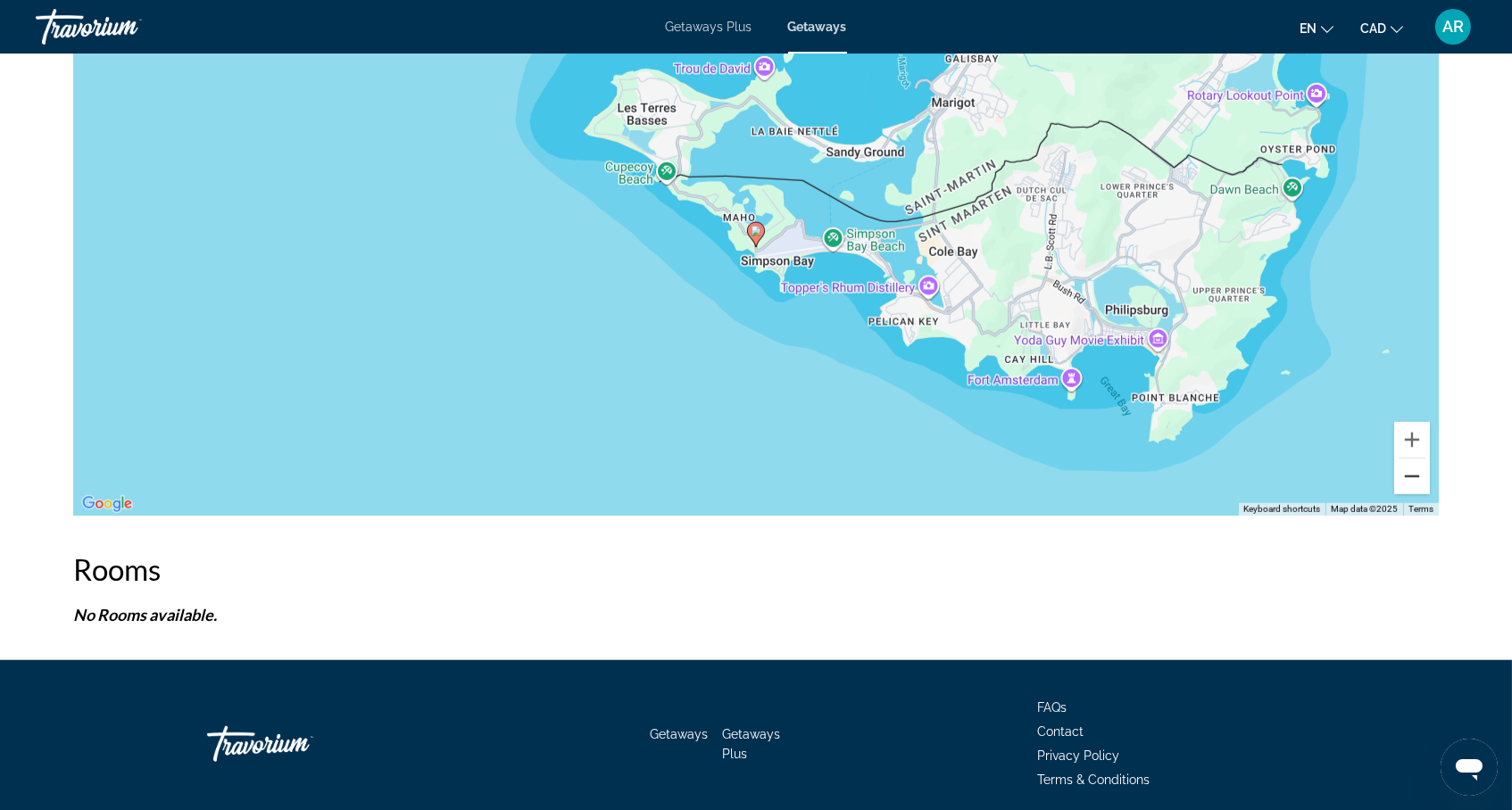
click at [1430, 494] on button "Zoom out" at bounding box center [1412, 476] width 36 height 36
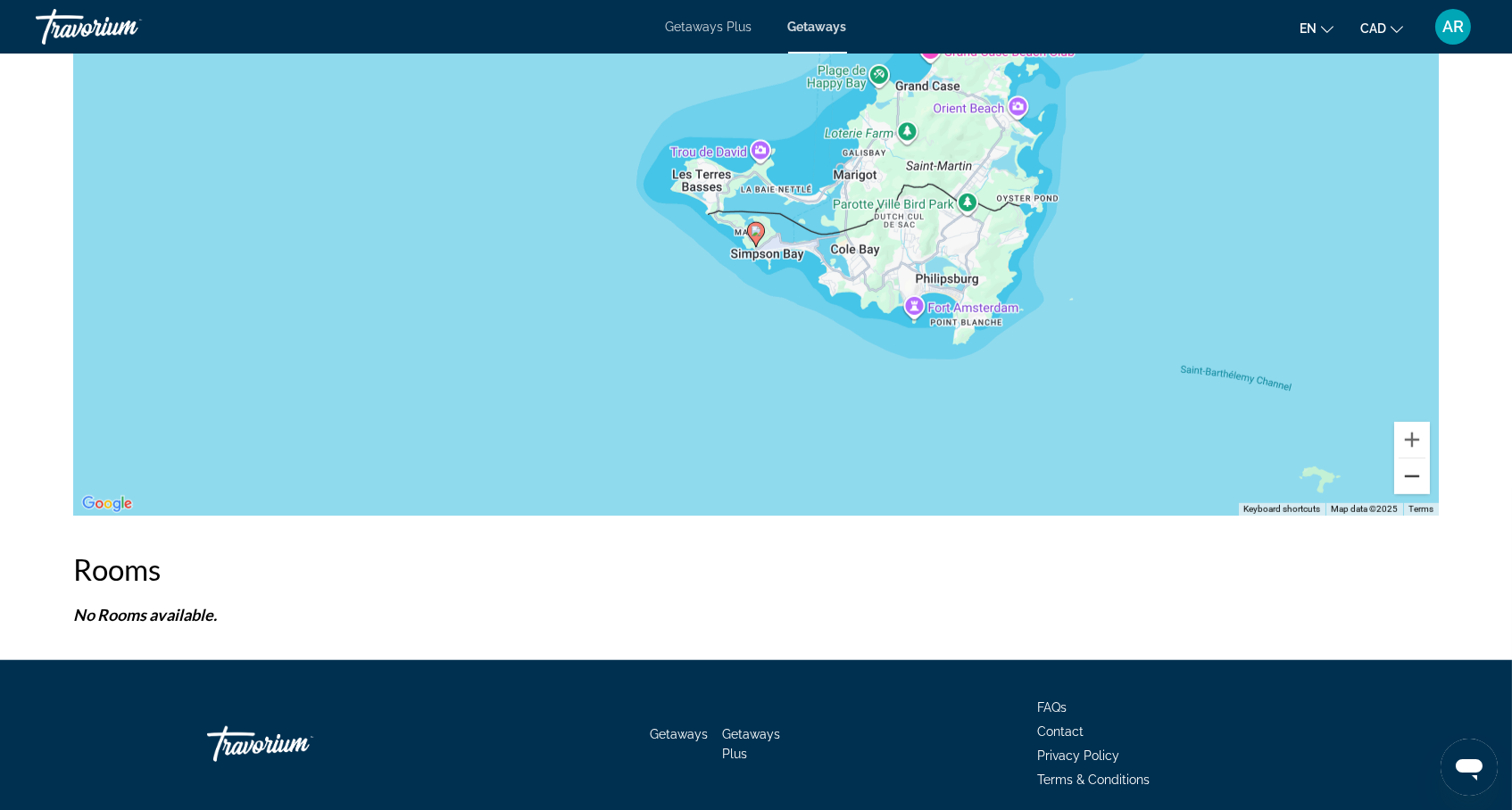
click at [1430, 494] on button "Zoom out" at bounding box center [1412, 476] width 36 height 36
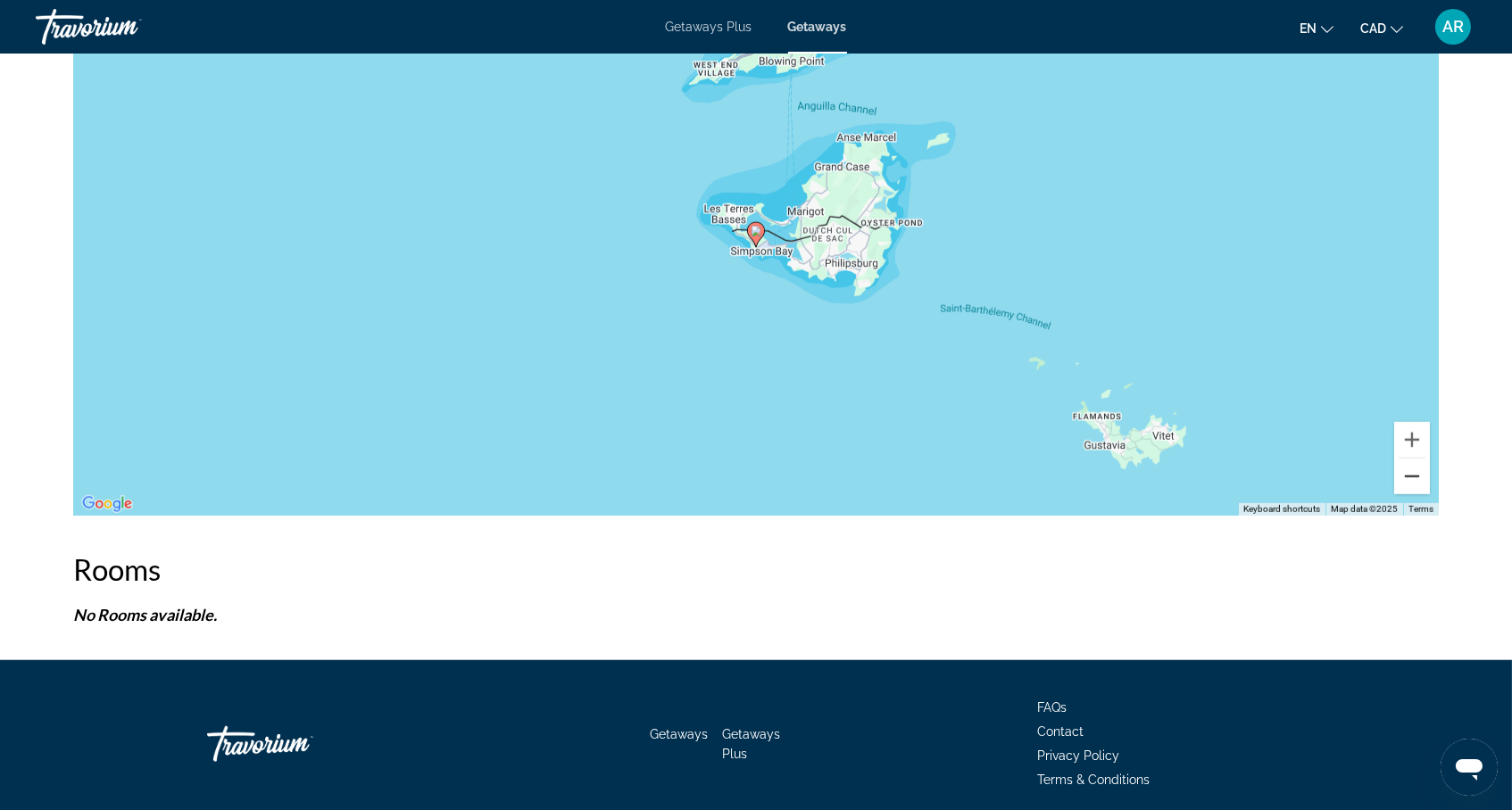
click at [1430, 494] on button "Zoom out" at bounding box center [1412, 476] width 36 height 36
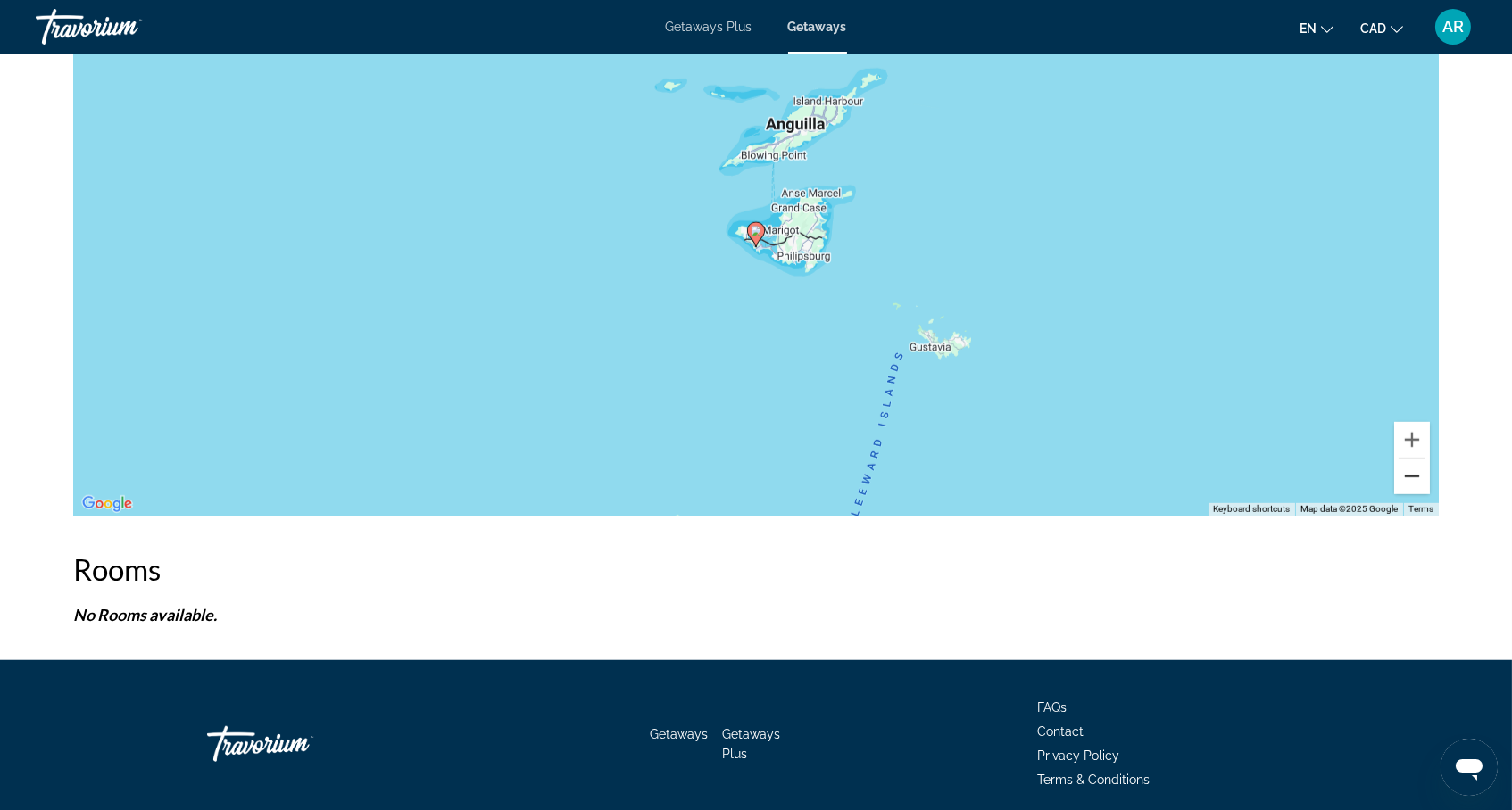
click at [1430, 494] on button "Zoom out" at bounding box center [1412, 476] width 36 height 36
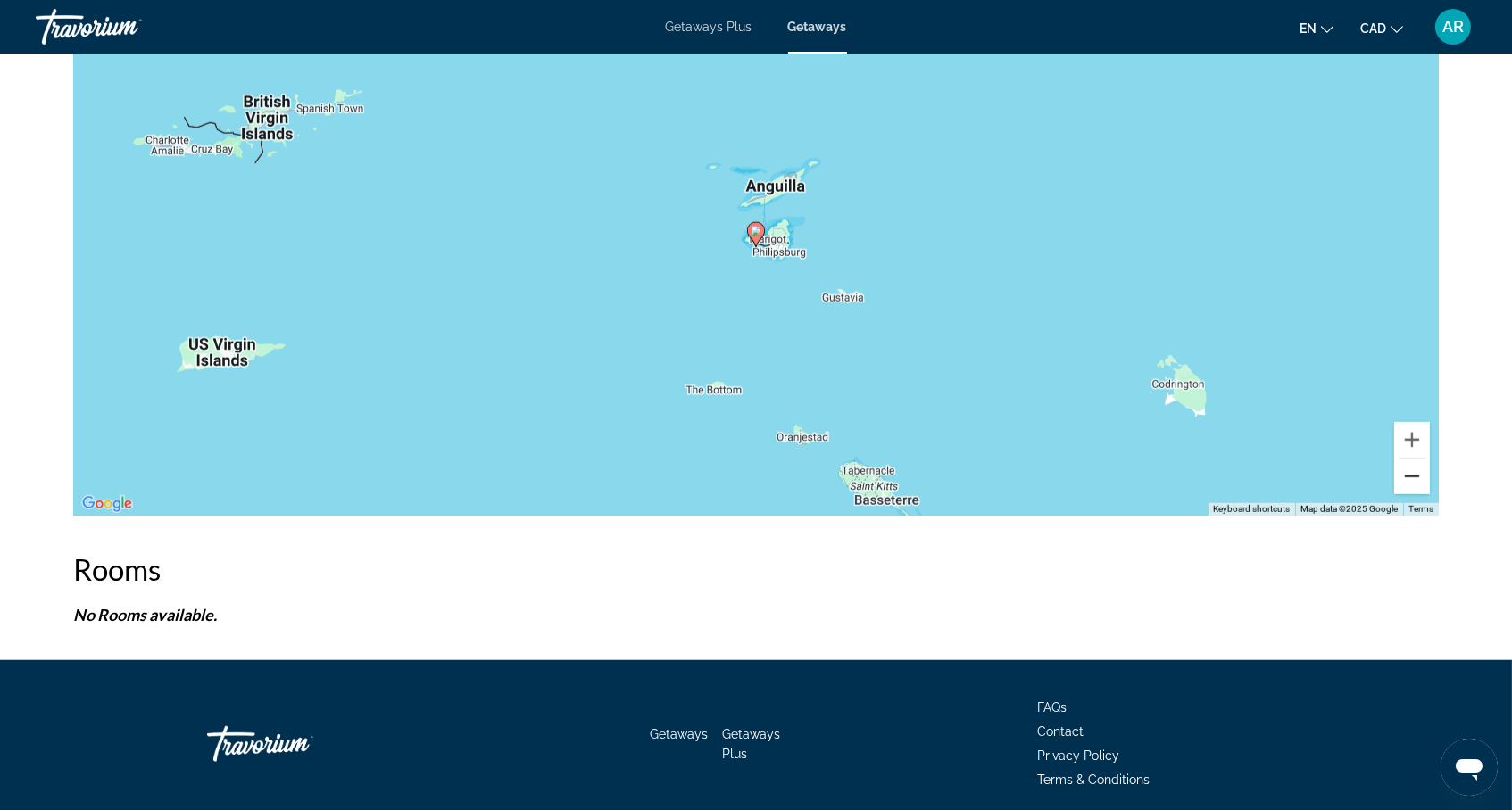
click at [1430, 494] on button "Zoom out" at bounding box center [1412, 476] width 36 height 36
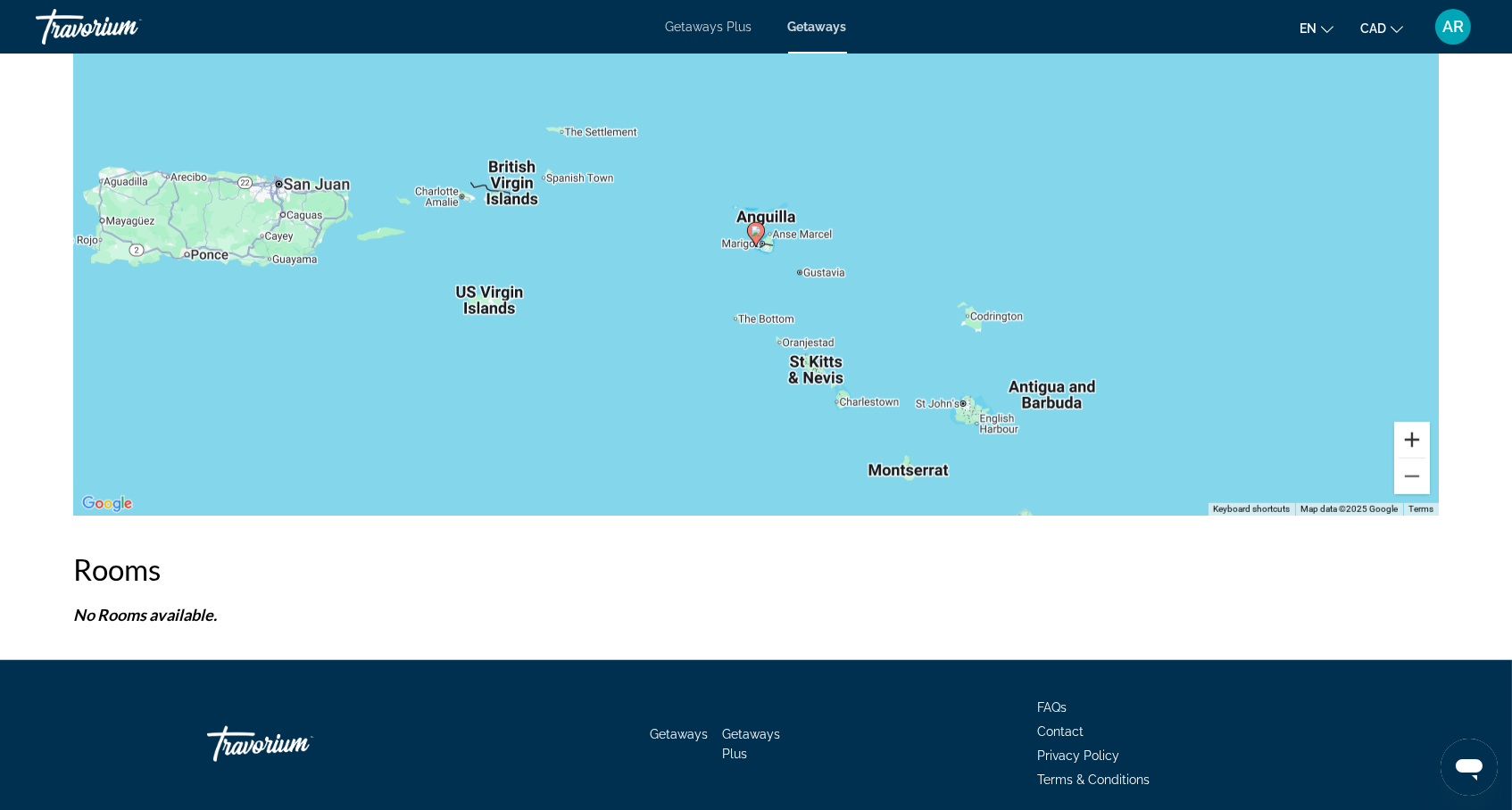
click at [1430, 458] on button "Zoom in" at bounding box center [1412, 440] width 36 height 36
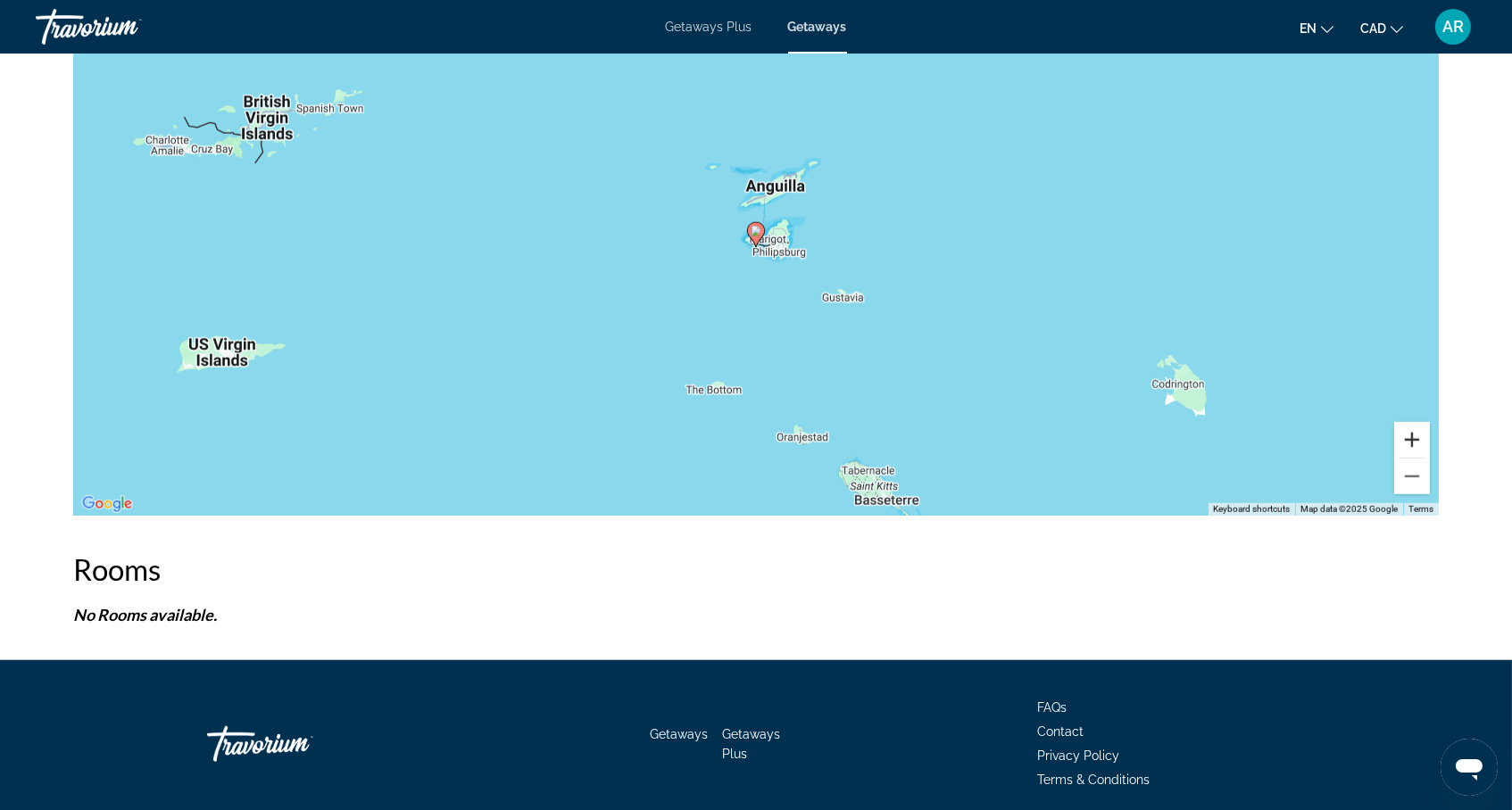
click at [1430, 458] on button "Zoom in" at bounding box center [1412, 440] width 36 height 36
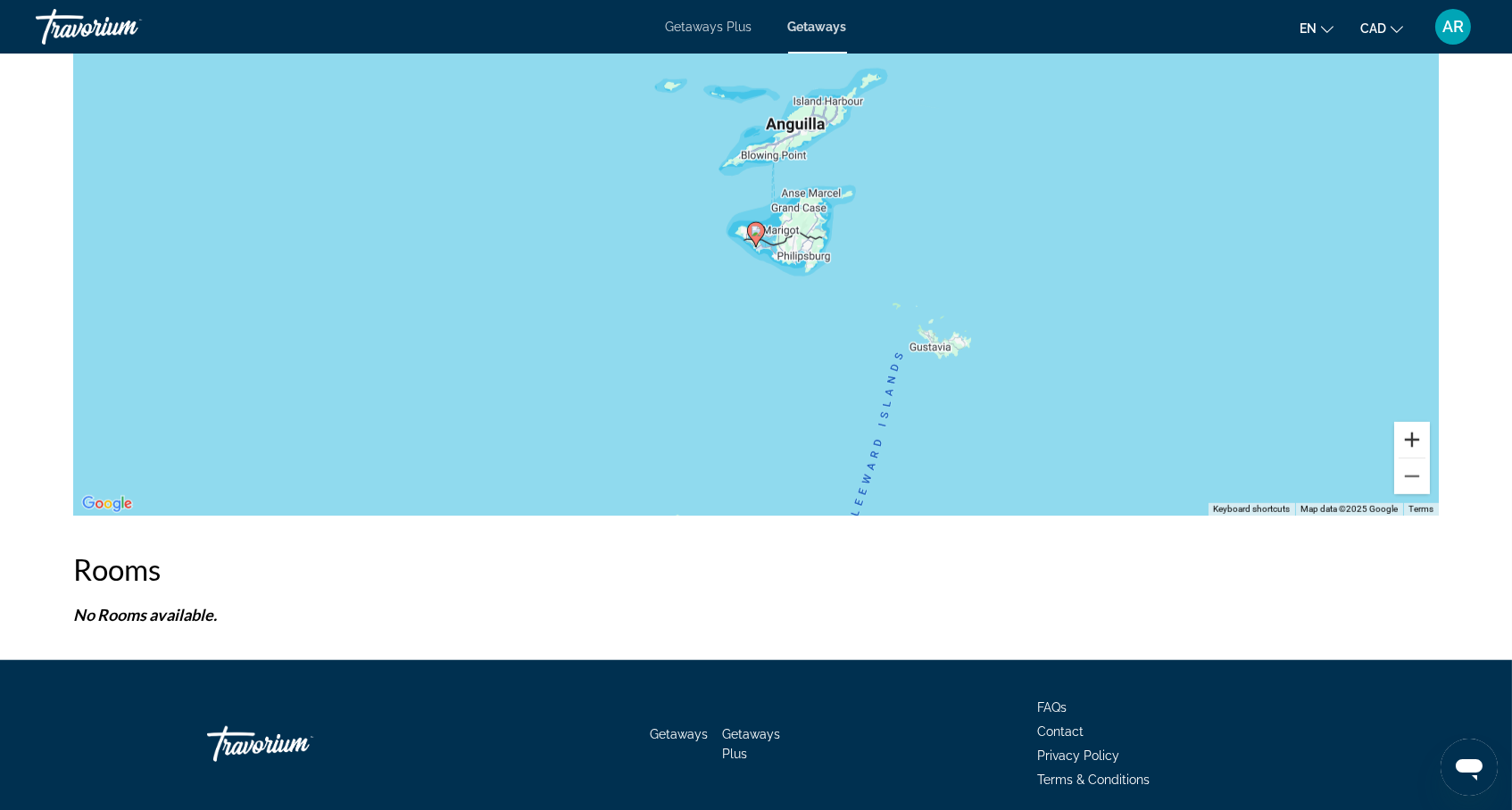
click at [1430, 458] on button "Zoom in" at bounding box center [1412, 440] width 36 height 36
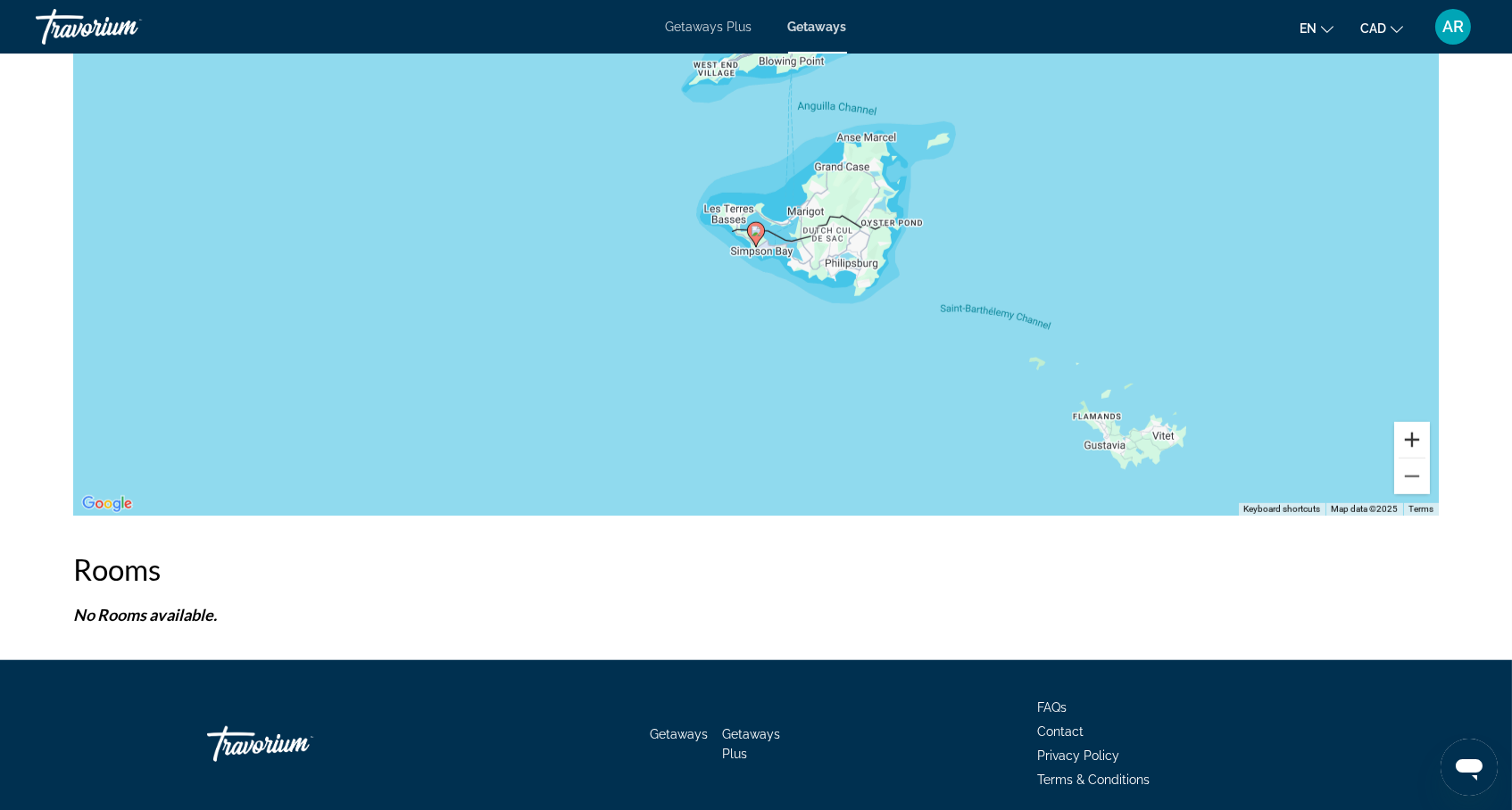
click at [1430, 458] on button "Zoom in" at bounding box center [1412, 440] width 36 height 36
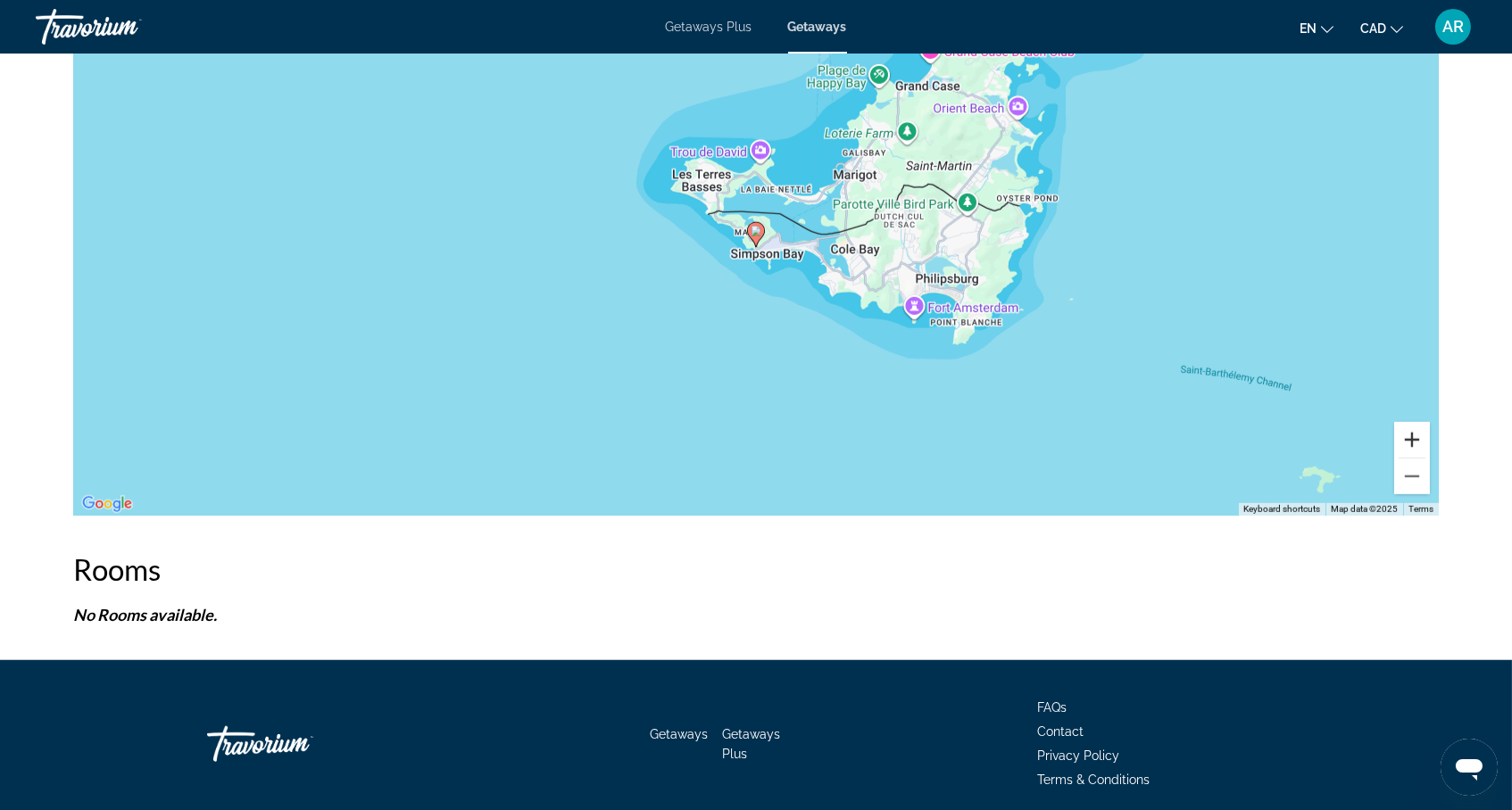
click at [1430, 458] on button "Zoom in" at bounding box center [1412, 440] width 36 height 36
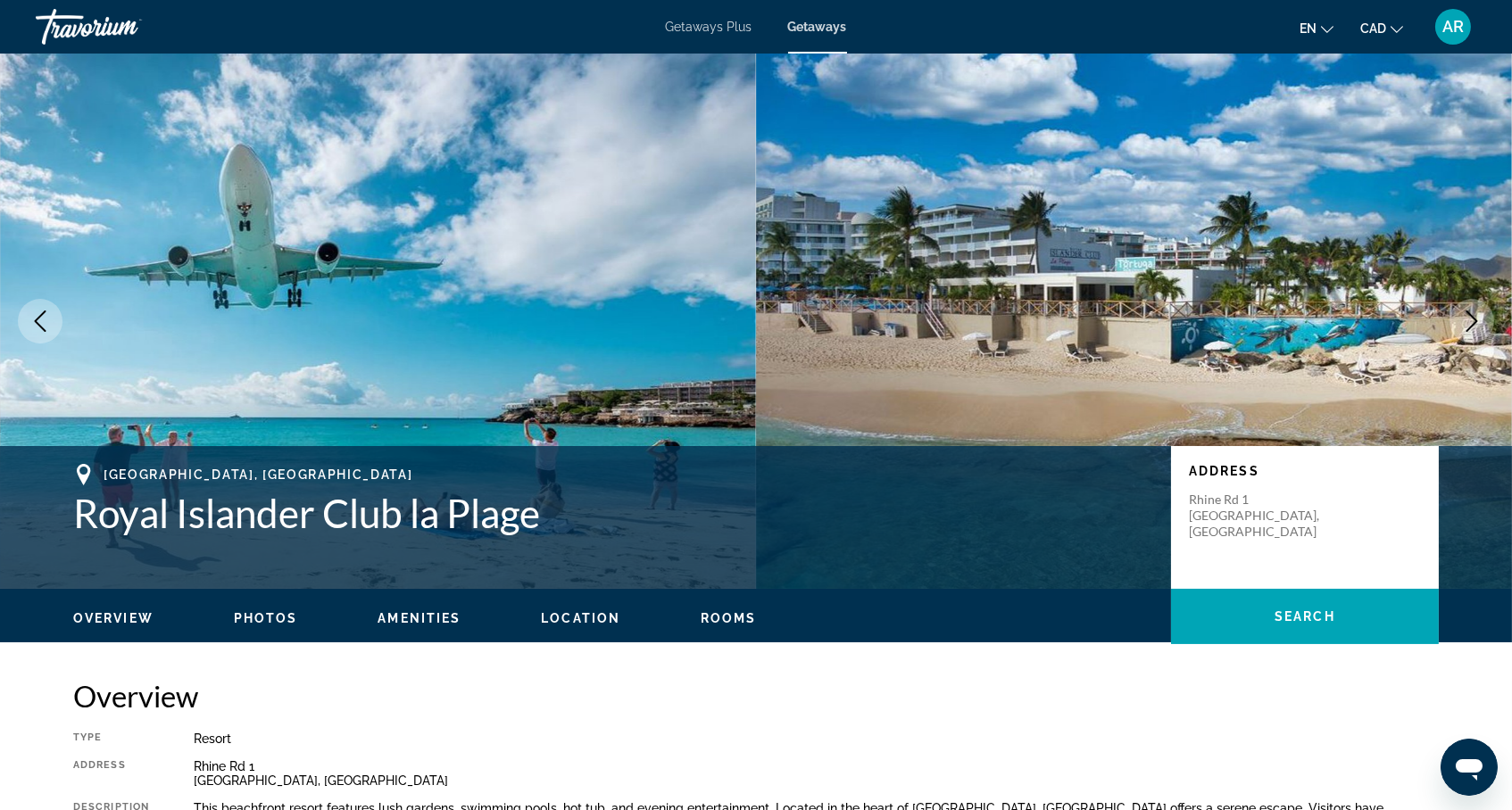
scroll to position [0, 0]
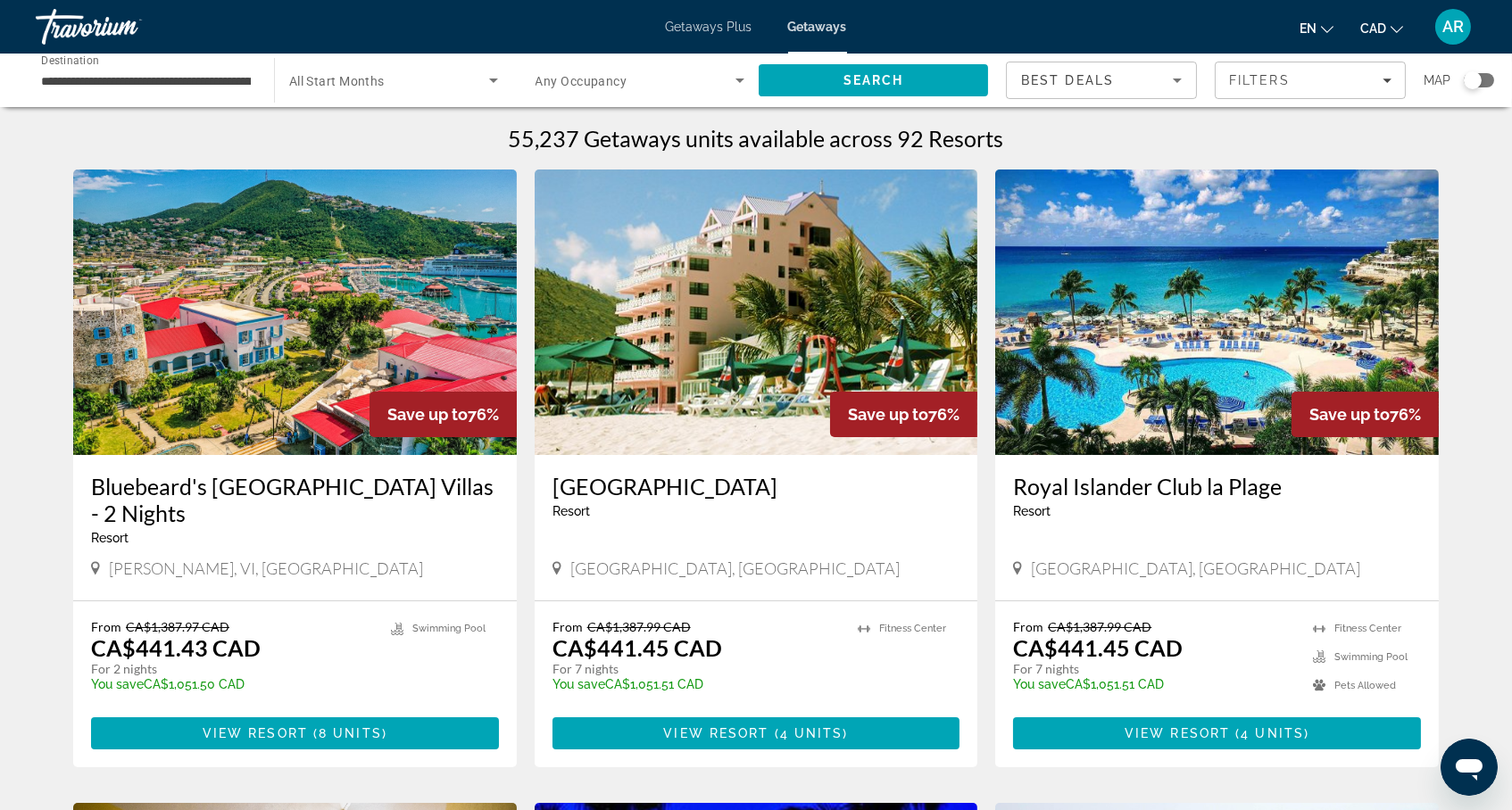
click at [738, 28] on span "Getaways Plus" at bounding box center [709, 26] width 87 height 14
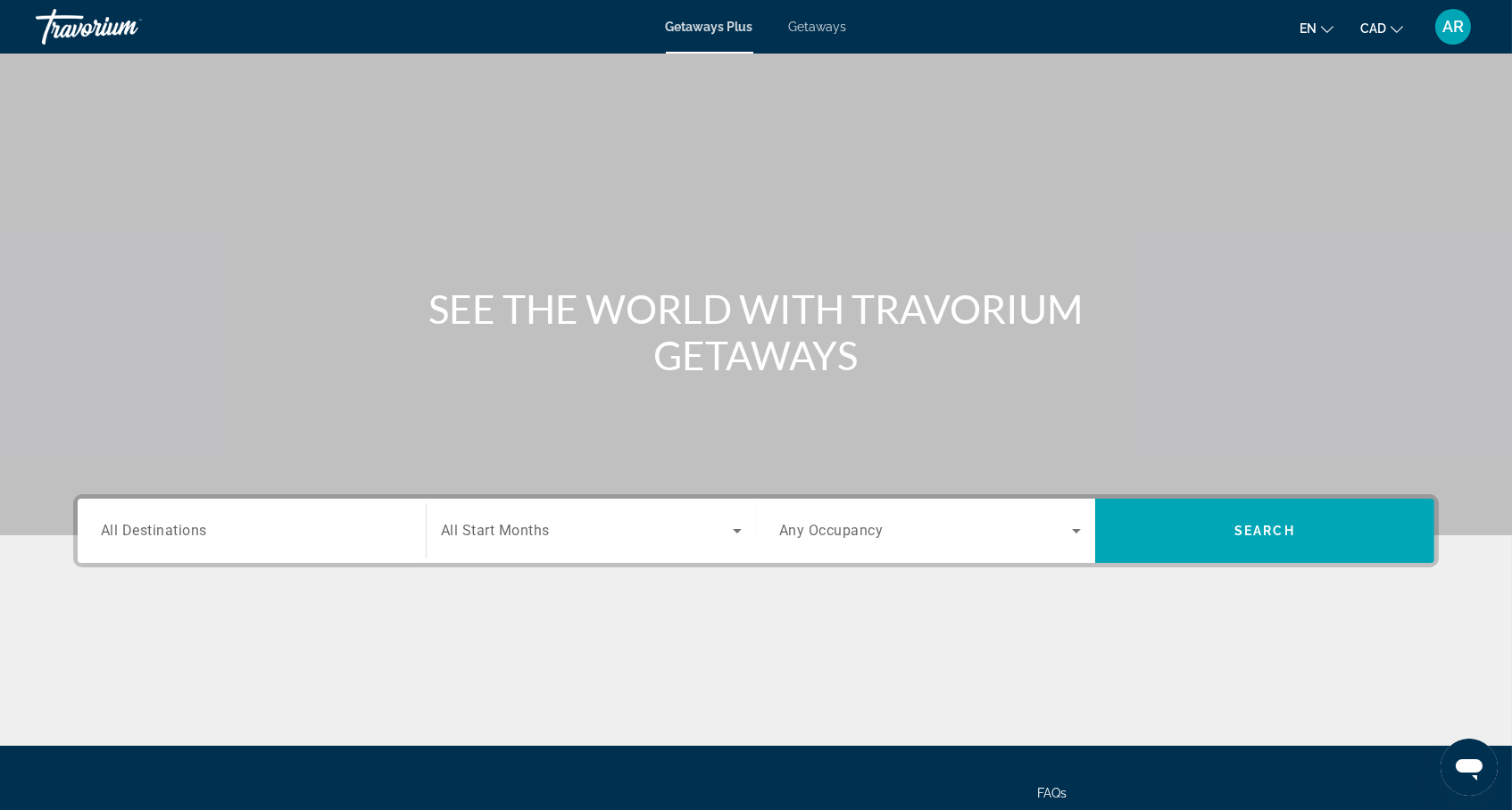
click at [278, 557] on div "Search widget" at bounding box center [251, 532] width 302 height 50
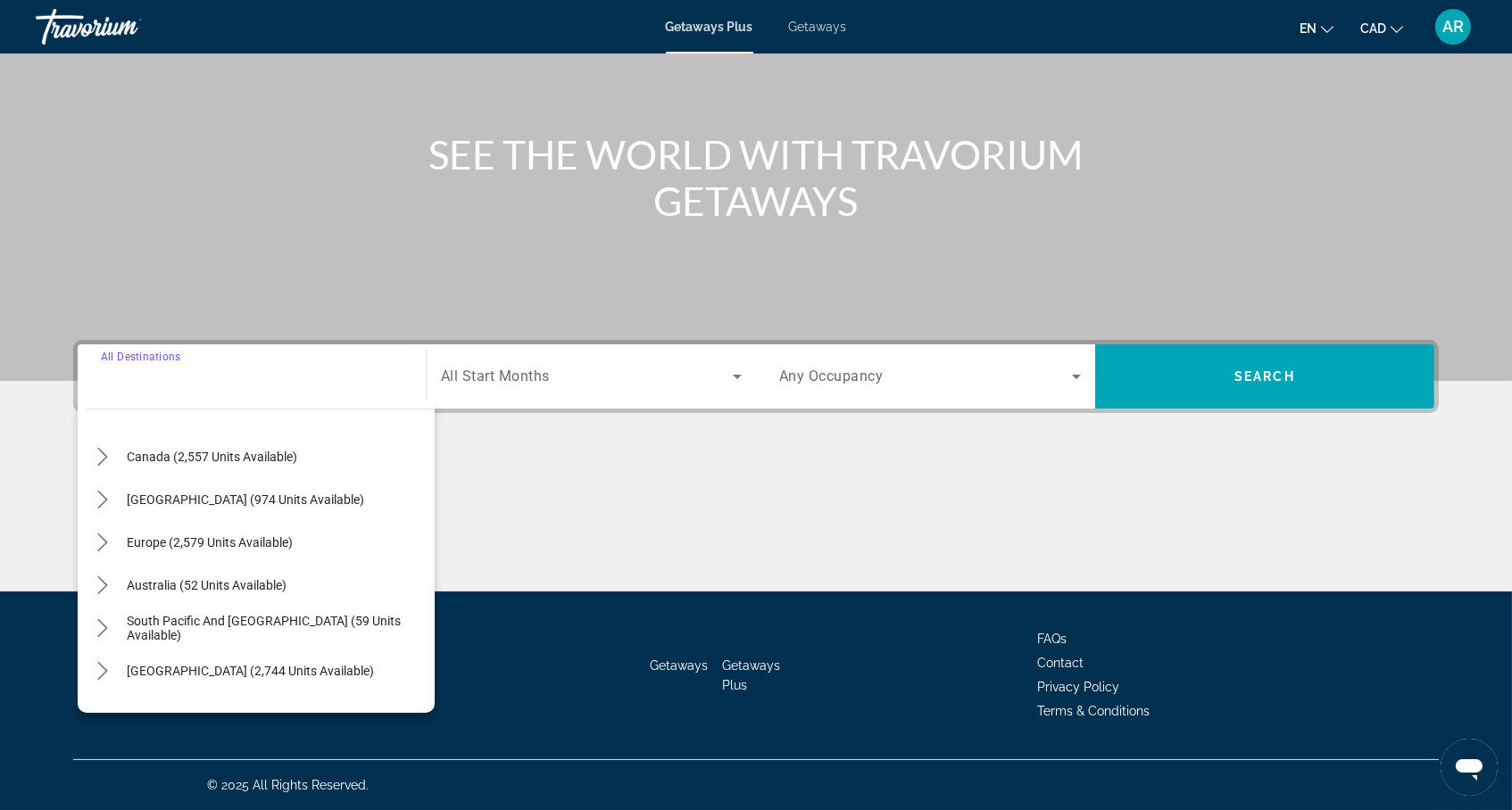
scroll to position [114, 0]
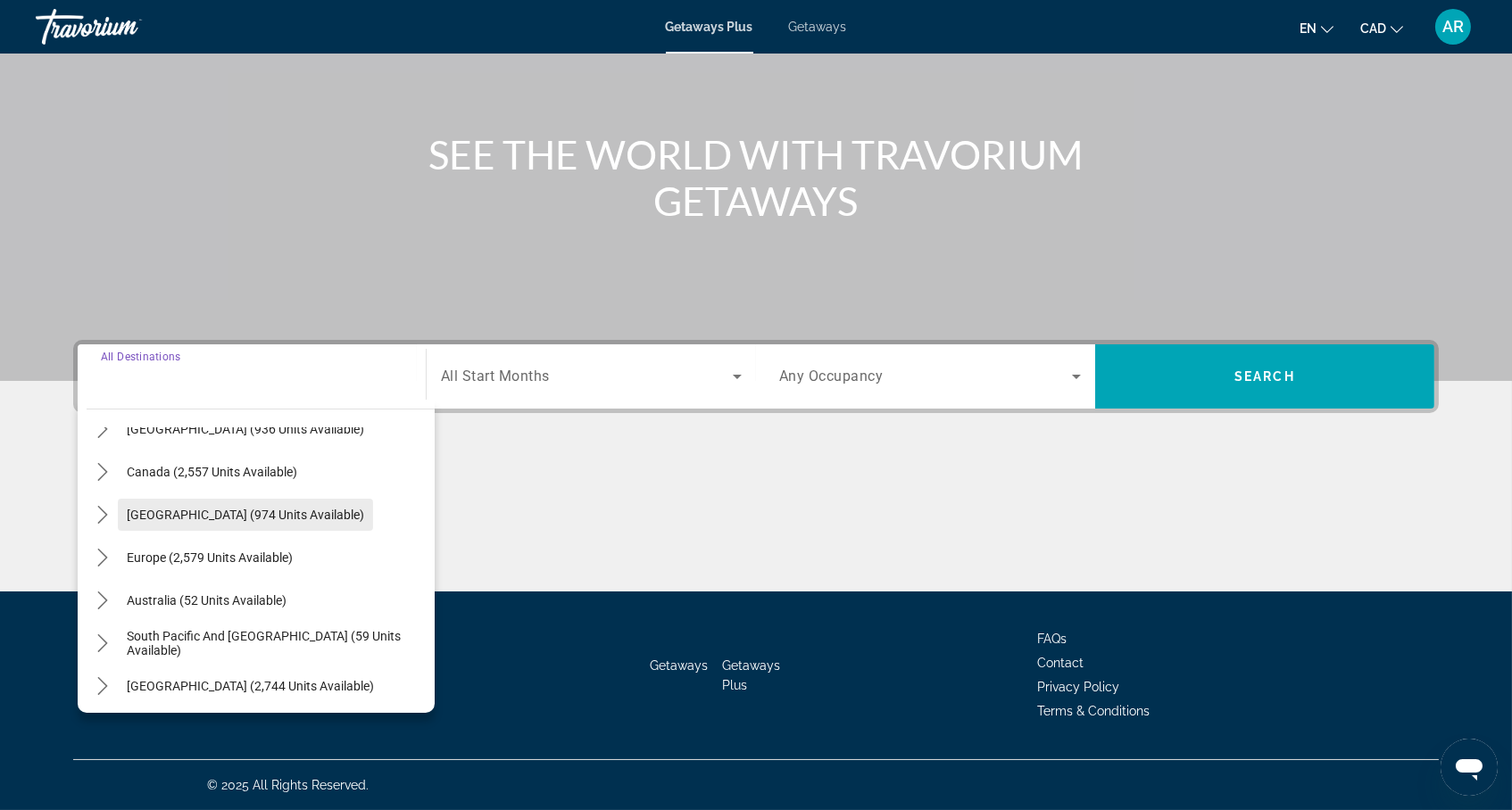
click at [239, 507] on span "Caribbean & Atlantic Islands (974 units available)" at bounding box center [246, 514] width 237 height 14
type input "**********"
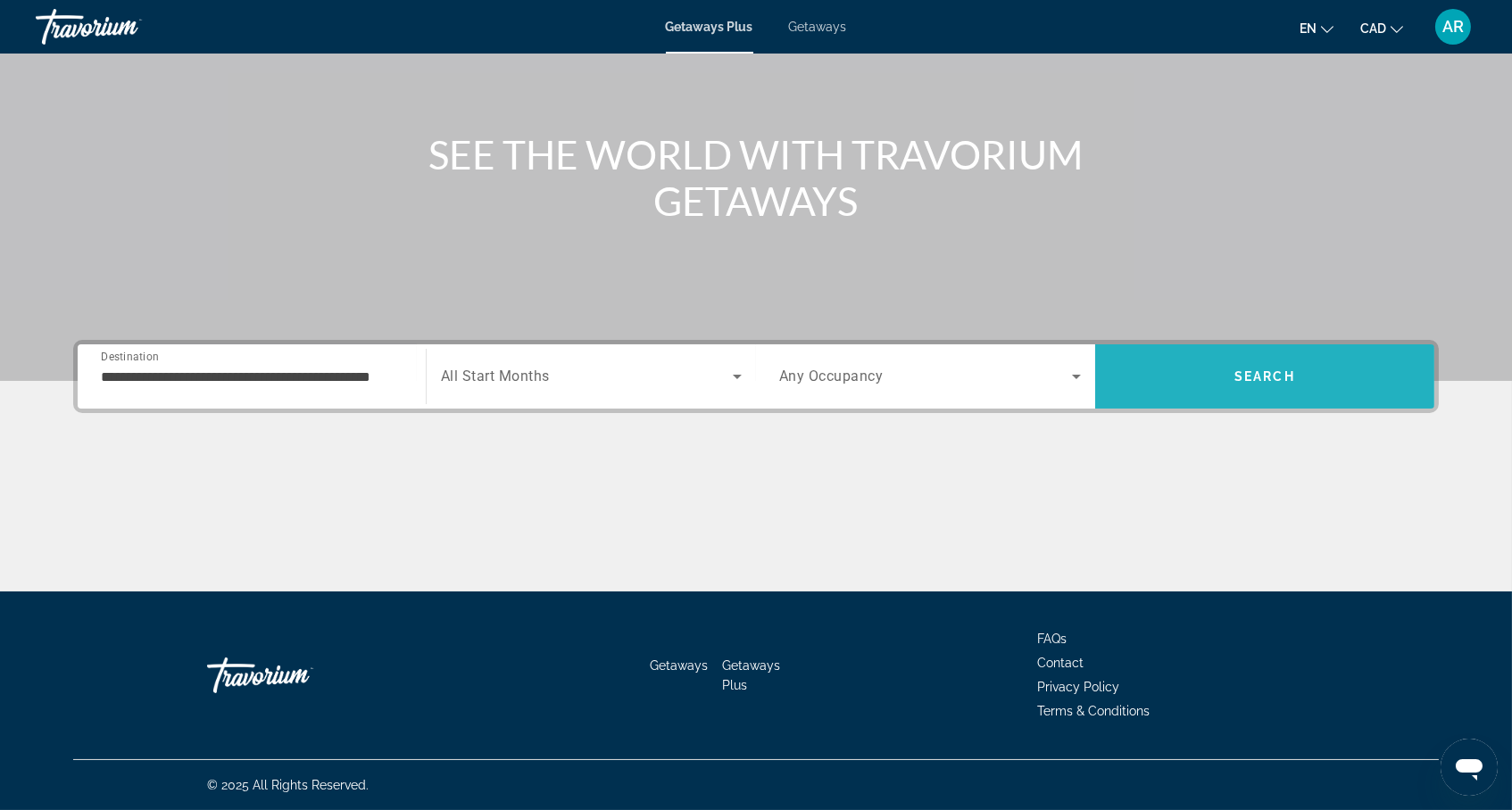
click at [1296, 355] on span "Search" at bounding box center [1264, 377] width 339 height 43
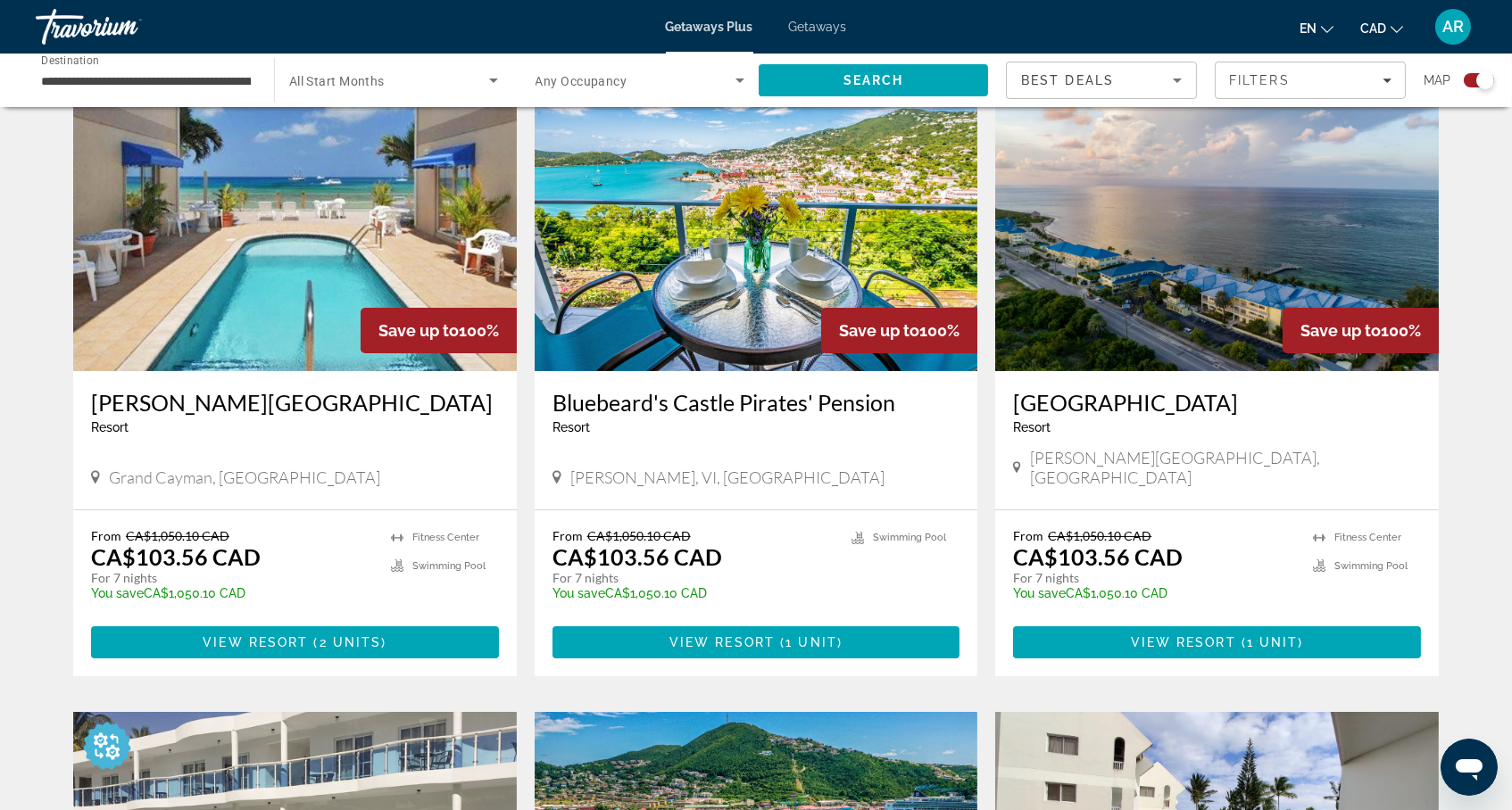
scroll to position [637, 0]
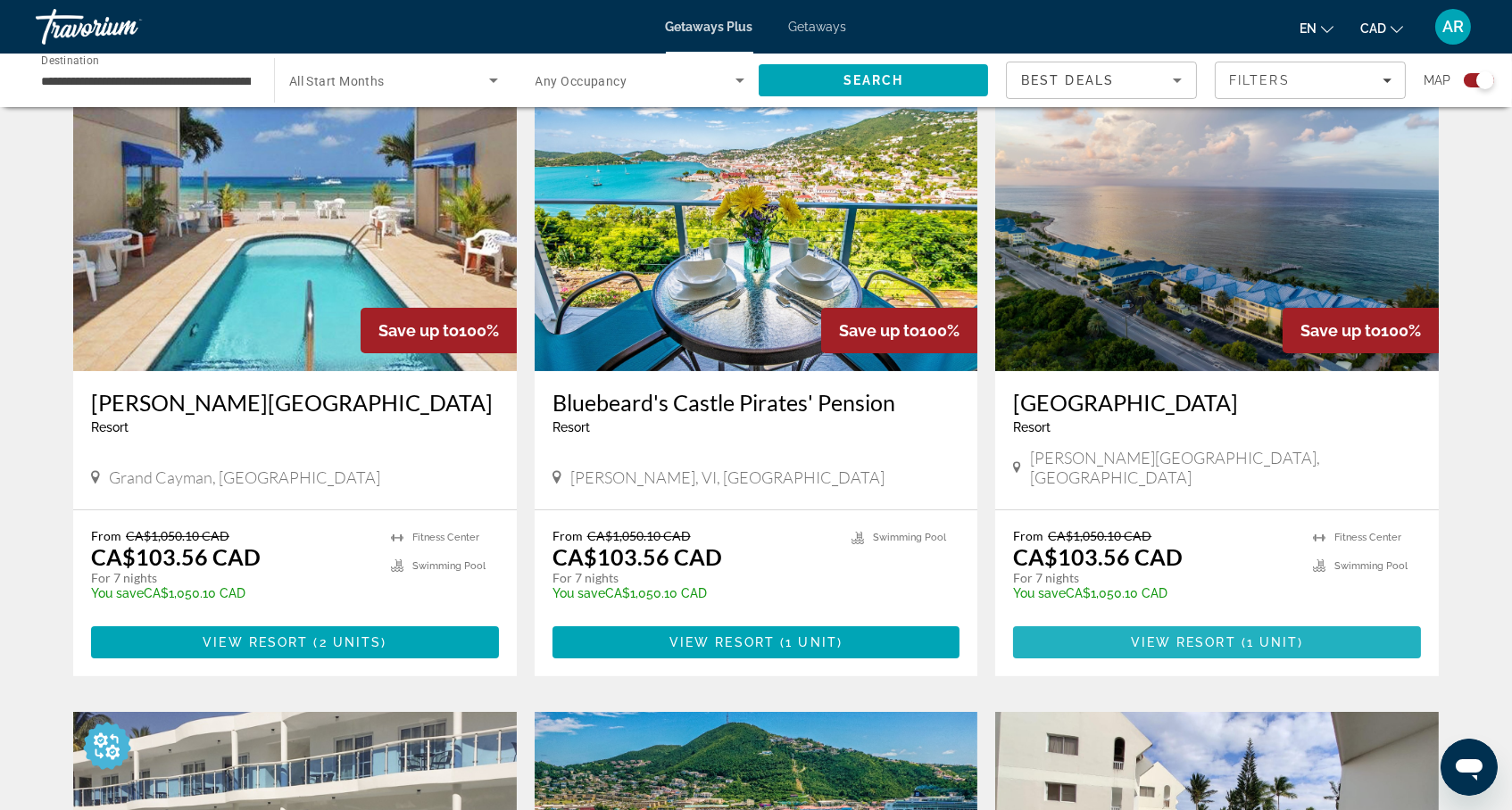
click at [1236, 649] on span "View Resort" at bounding box center [1183, 642] width 106 height 14
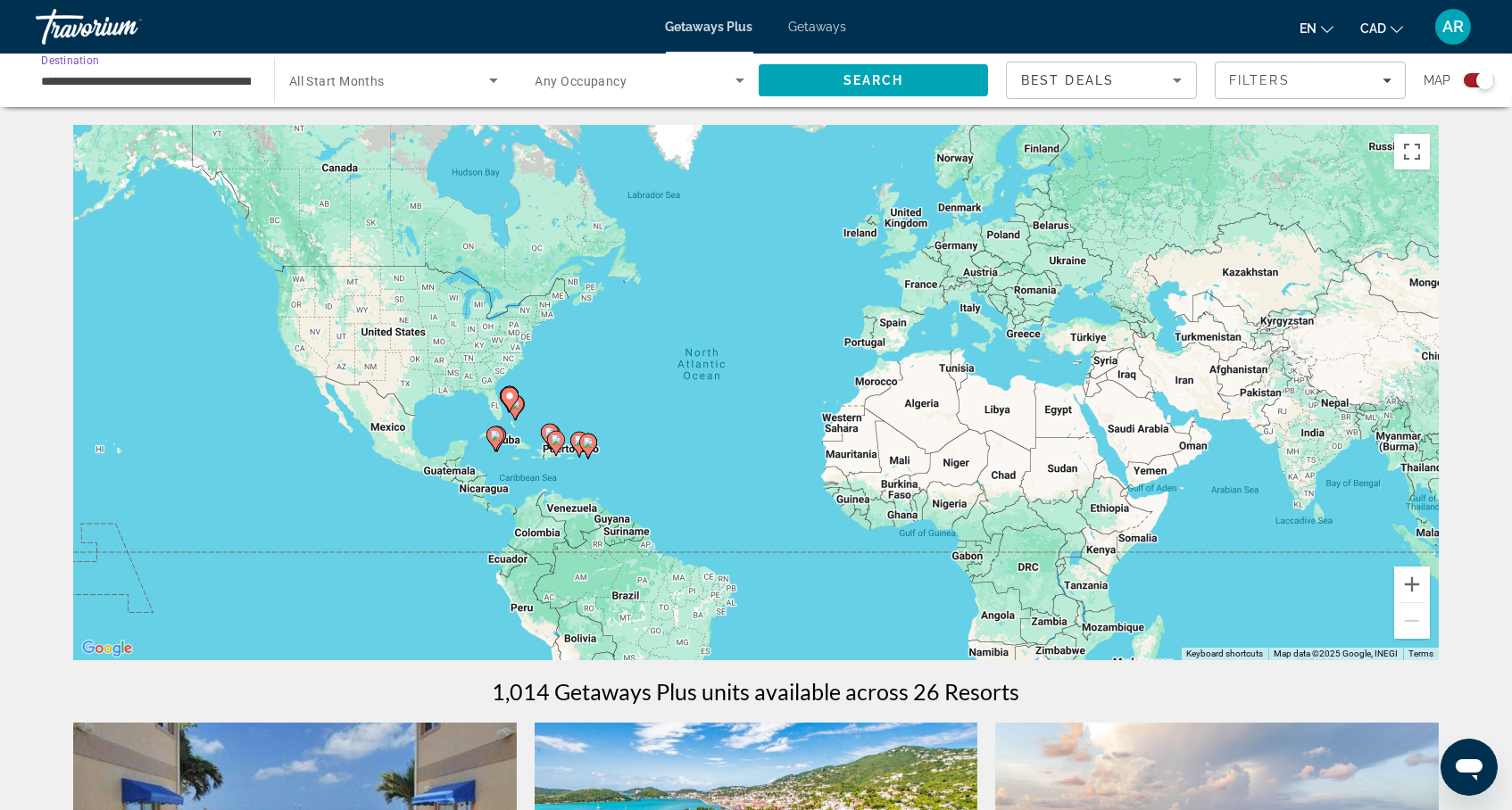
click at [205, 82] on input "**********" at bounding box center [146, 80] width 209 height 21
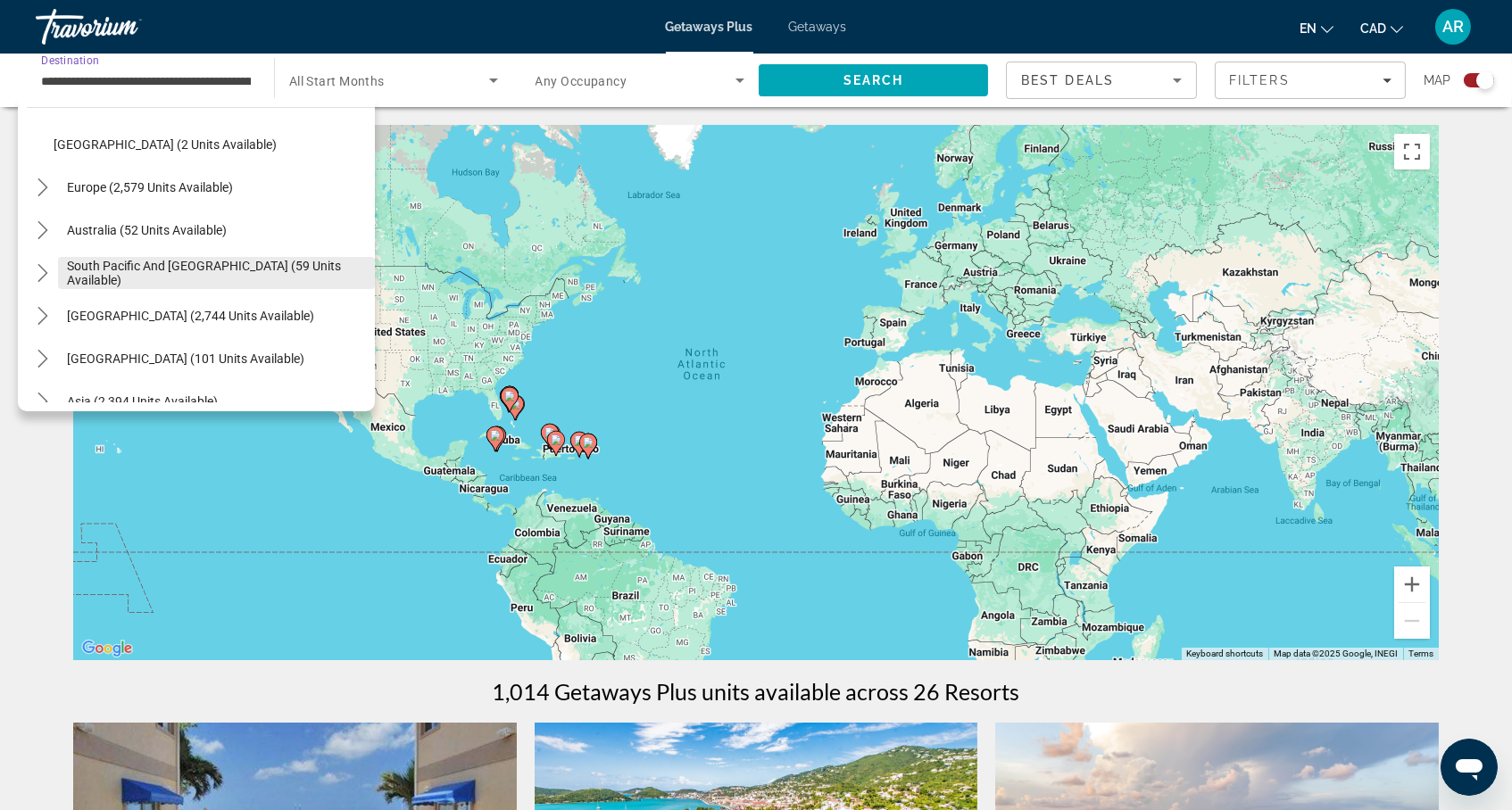
scroll to position [406, 0]
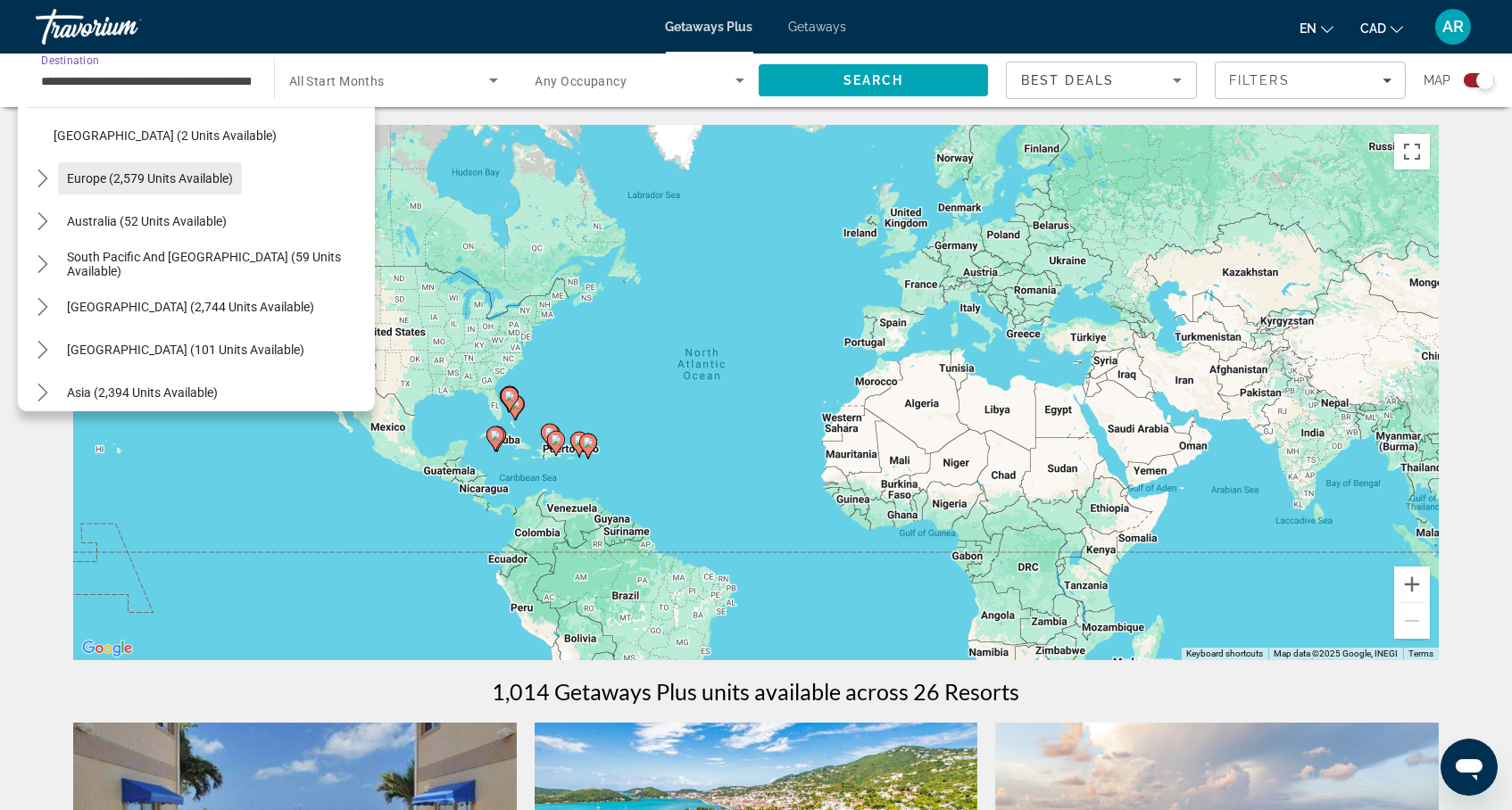
click at [193, 185] on span "Europe (2,579 units available)" at bounding box center [150, 178] width 166 height 14
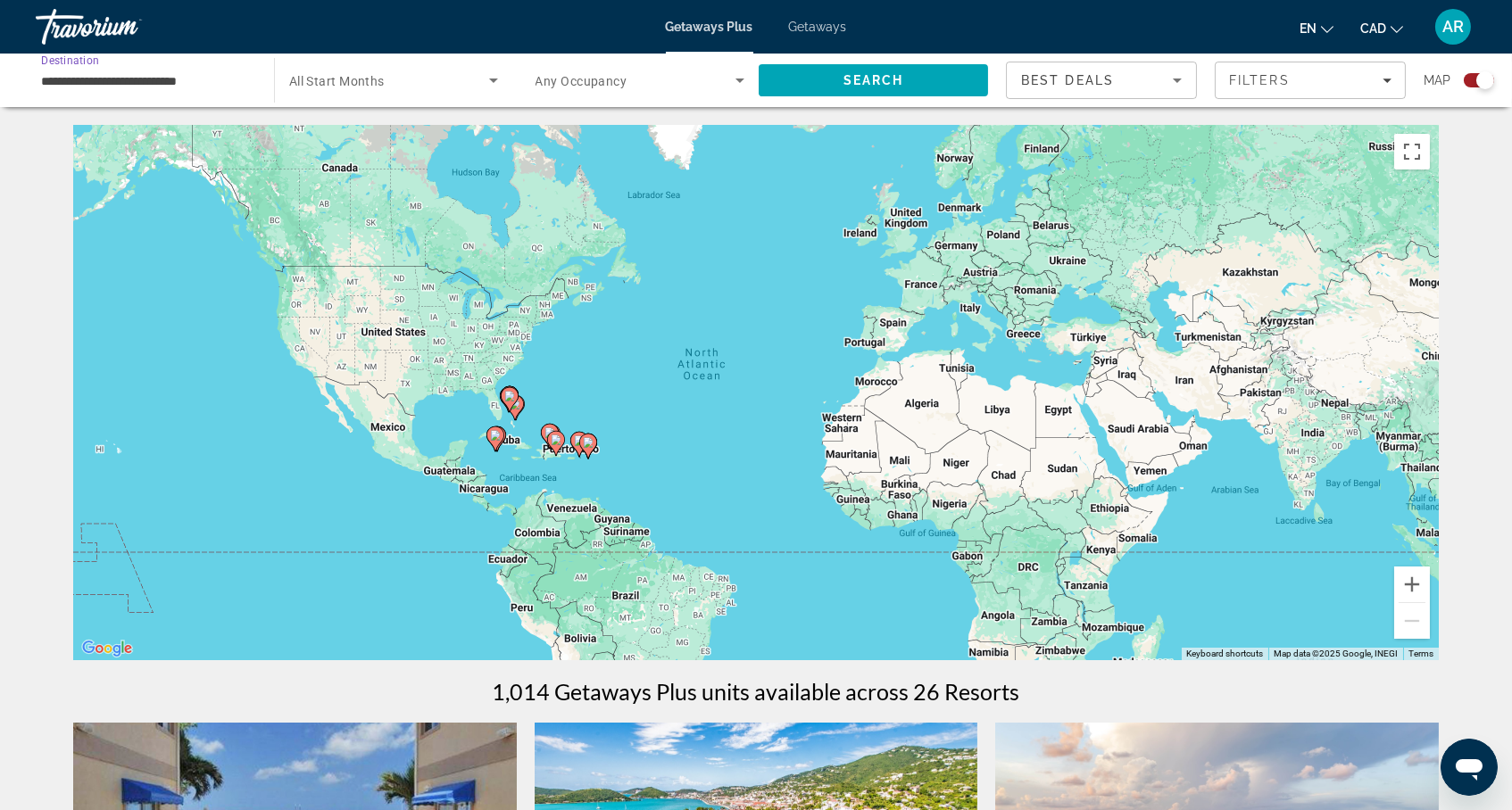
click at [479, 91] on span "Search widget" at bounding box center [389, 80] width 200 height 21
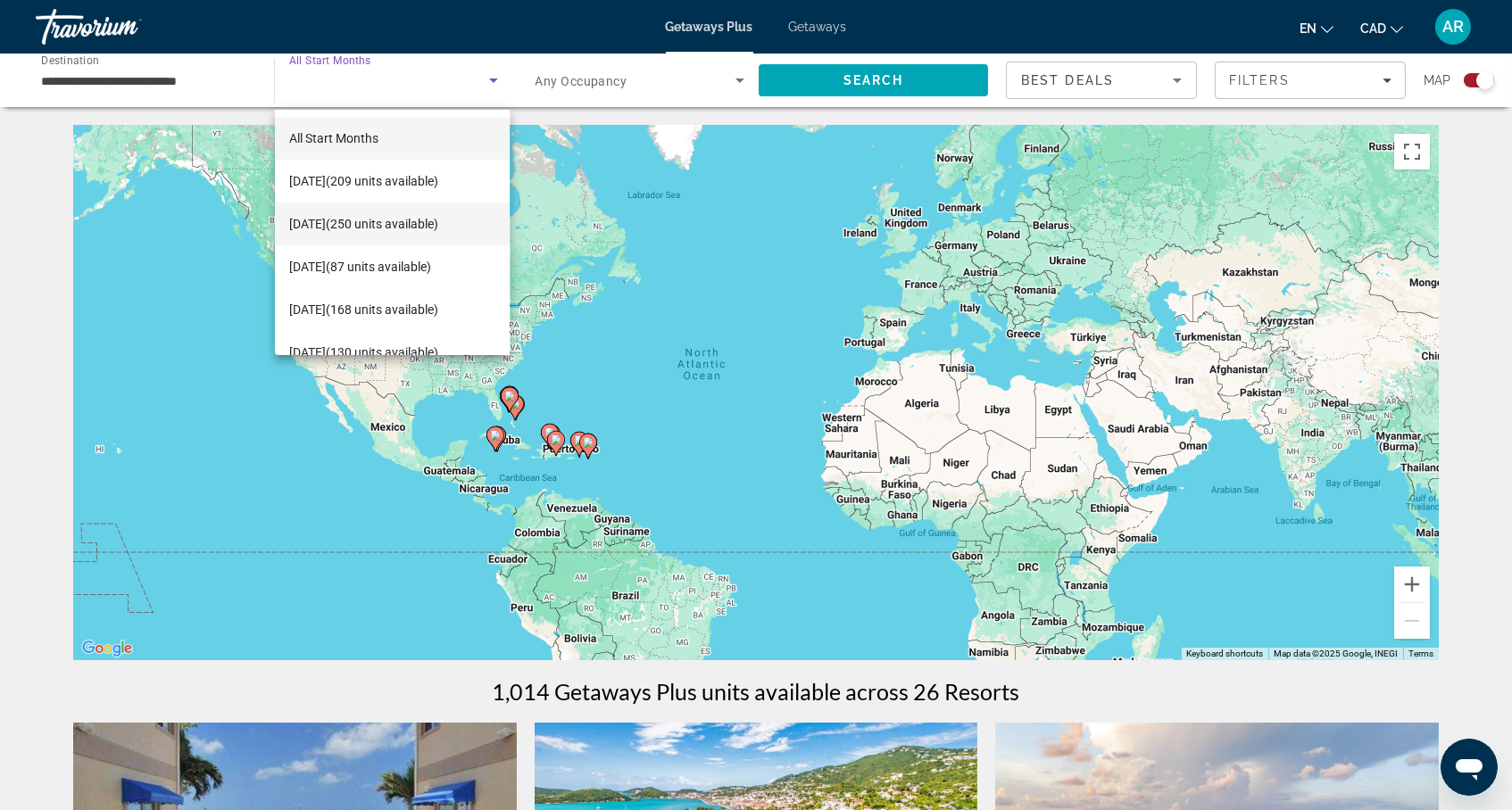
click at [438, 220] on span "November 2025 (250 units available)" at bounding box center [364, 223] width 150 height 21
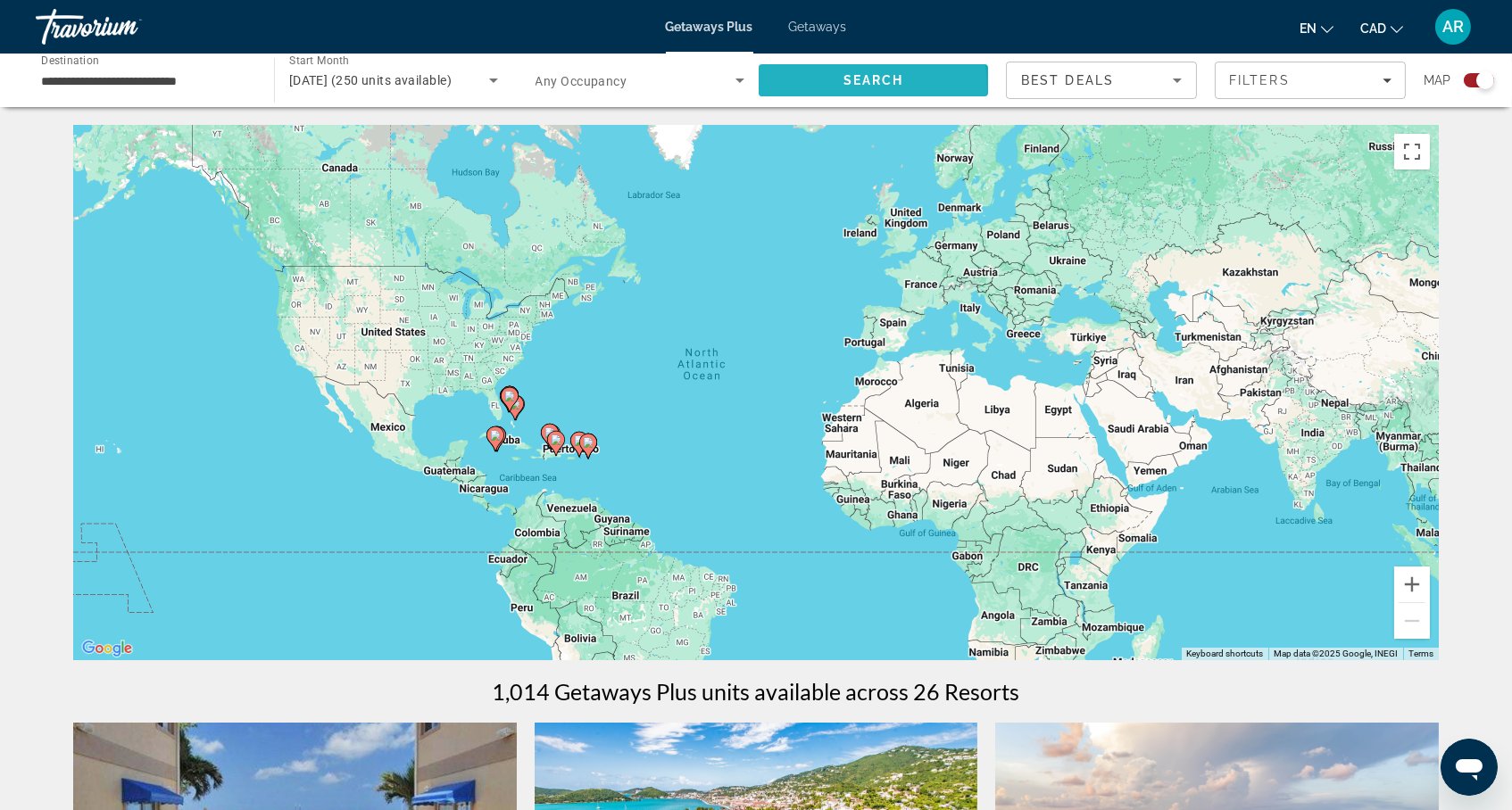
click at [844, 88] on span "Search" at bounding box center [874, 79] width 61 height 14
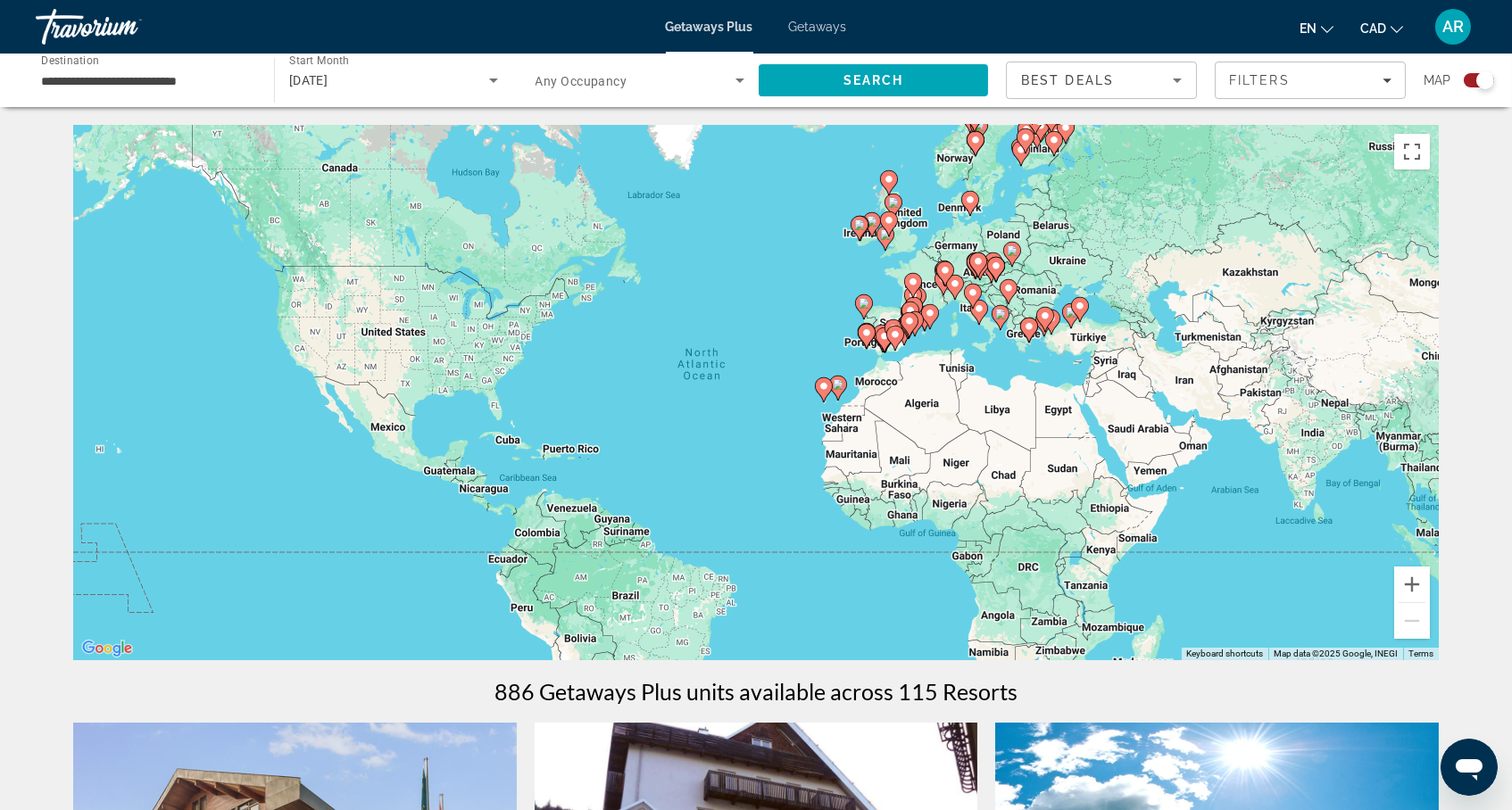
click at [221, 100] on div "**********" at bounding box center [146, 80] width 209 height 50
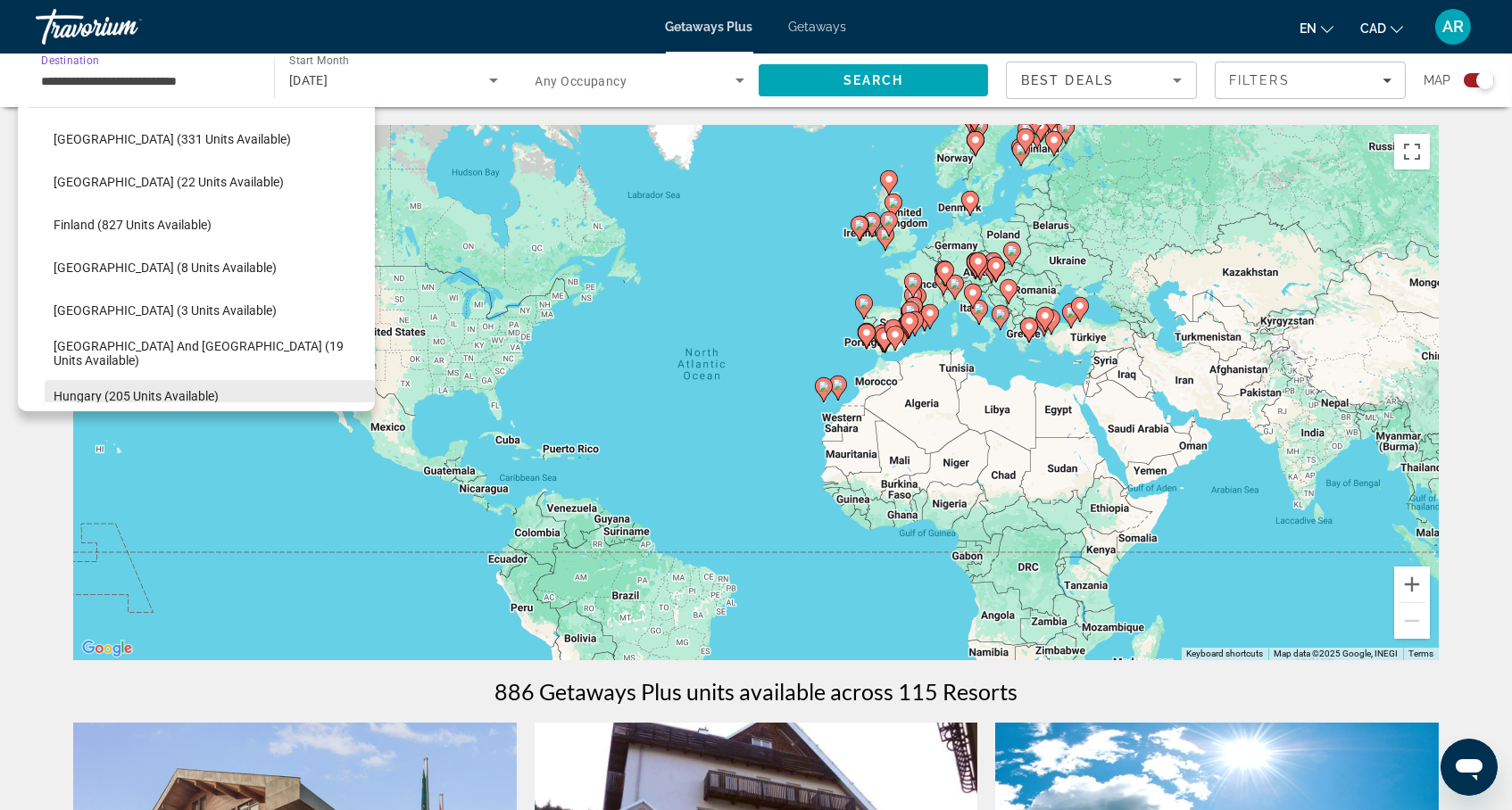
scroll to position [316, 0]
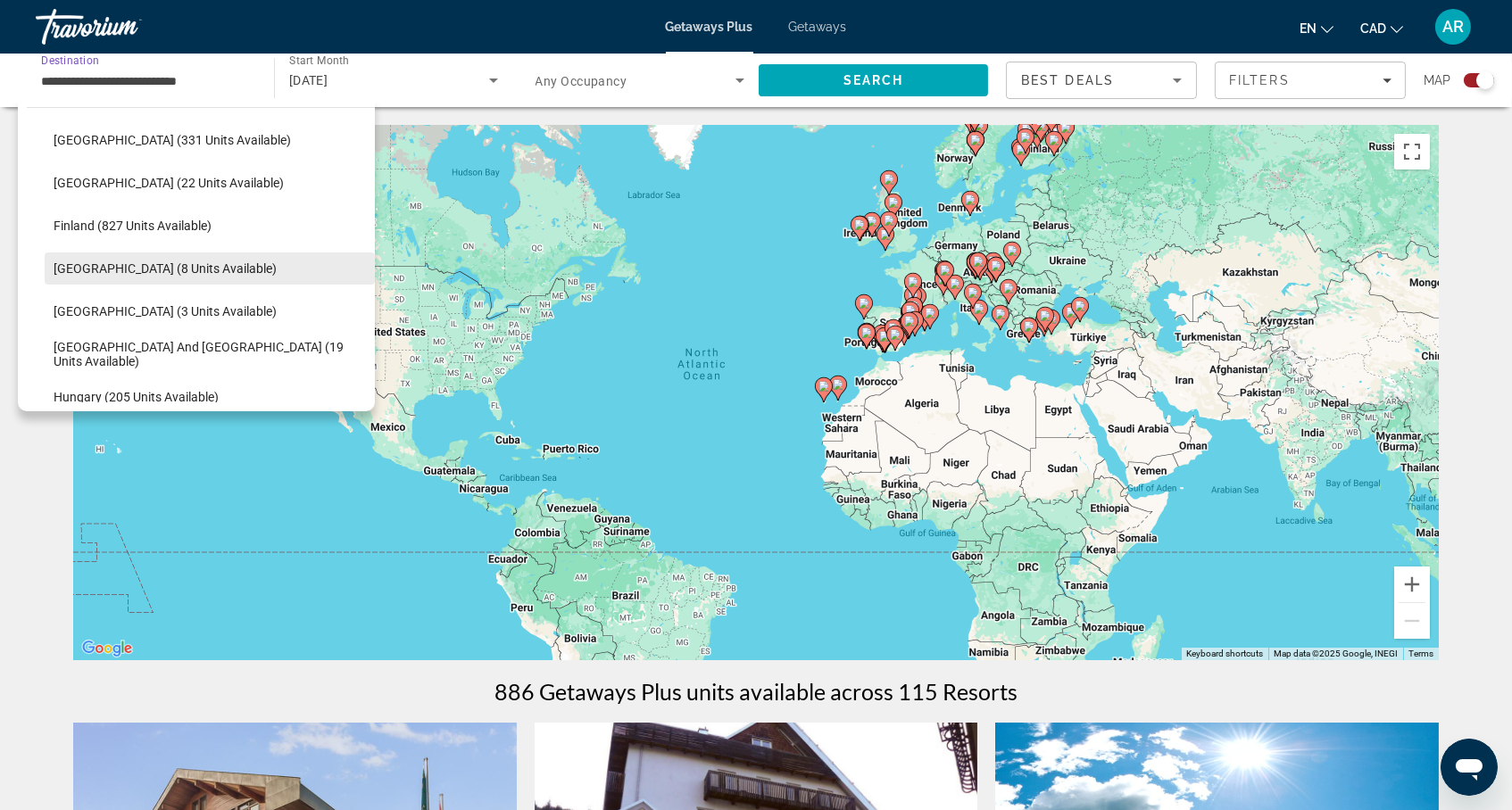
click at [152, 270] on span "France (8 units available)" at bounding box center [164, 268] width 223 height 14
type input "**********"
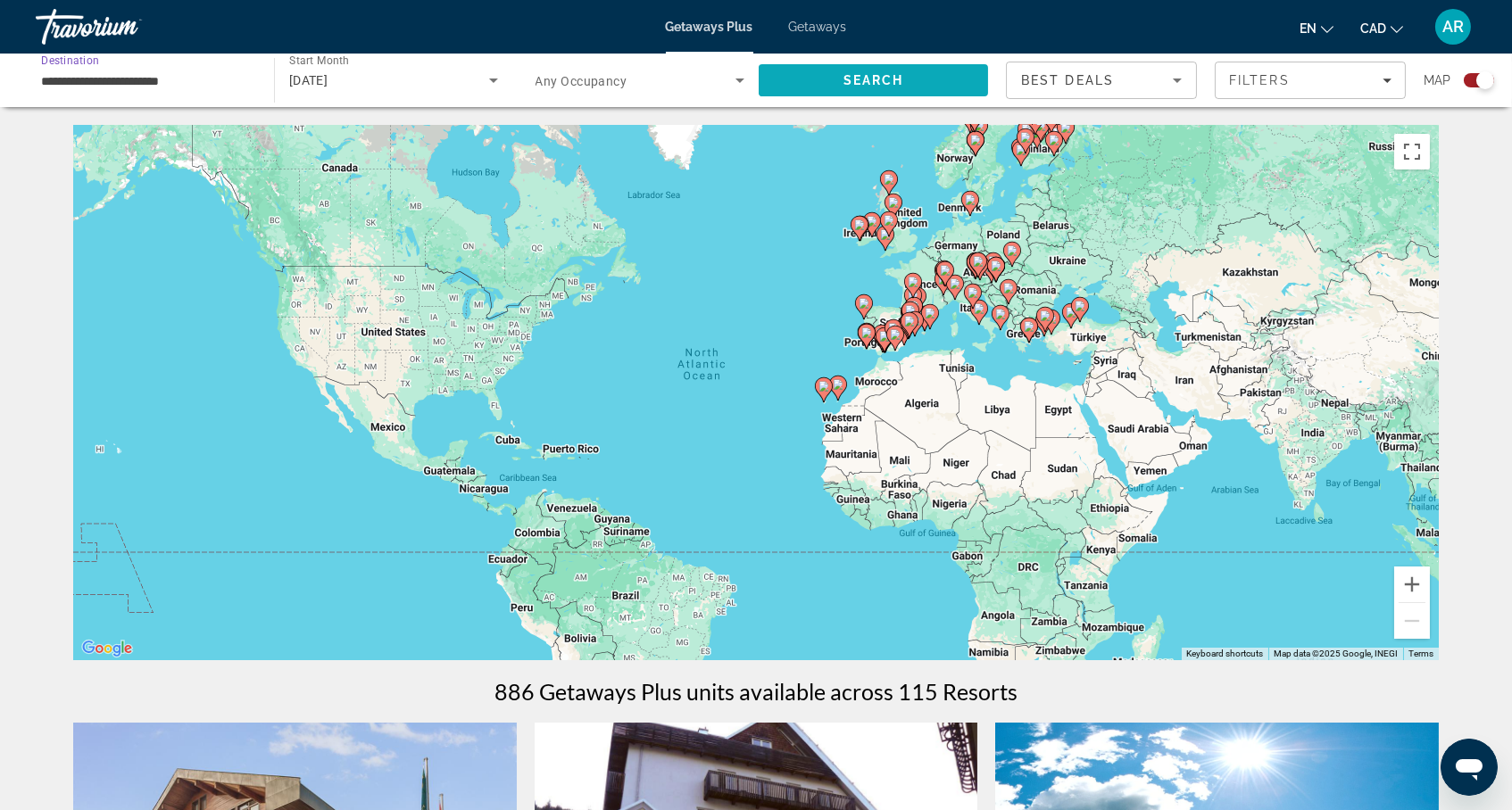
click at [877, 86] on span "Search" at bounding box center [874, 79] width 61 height 14
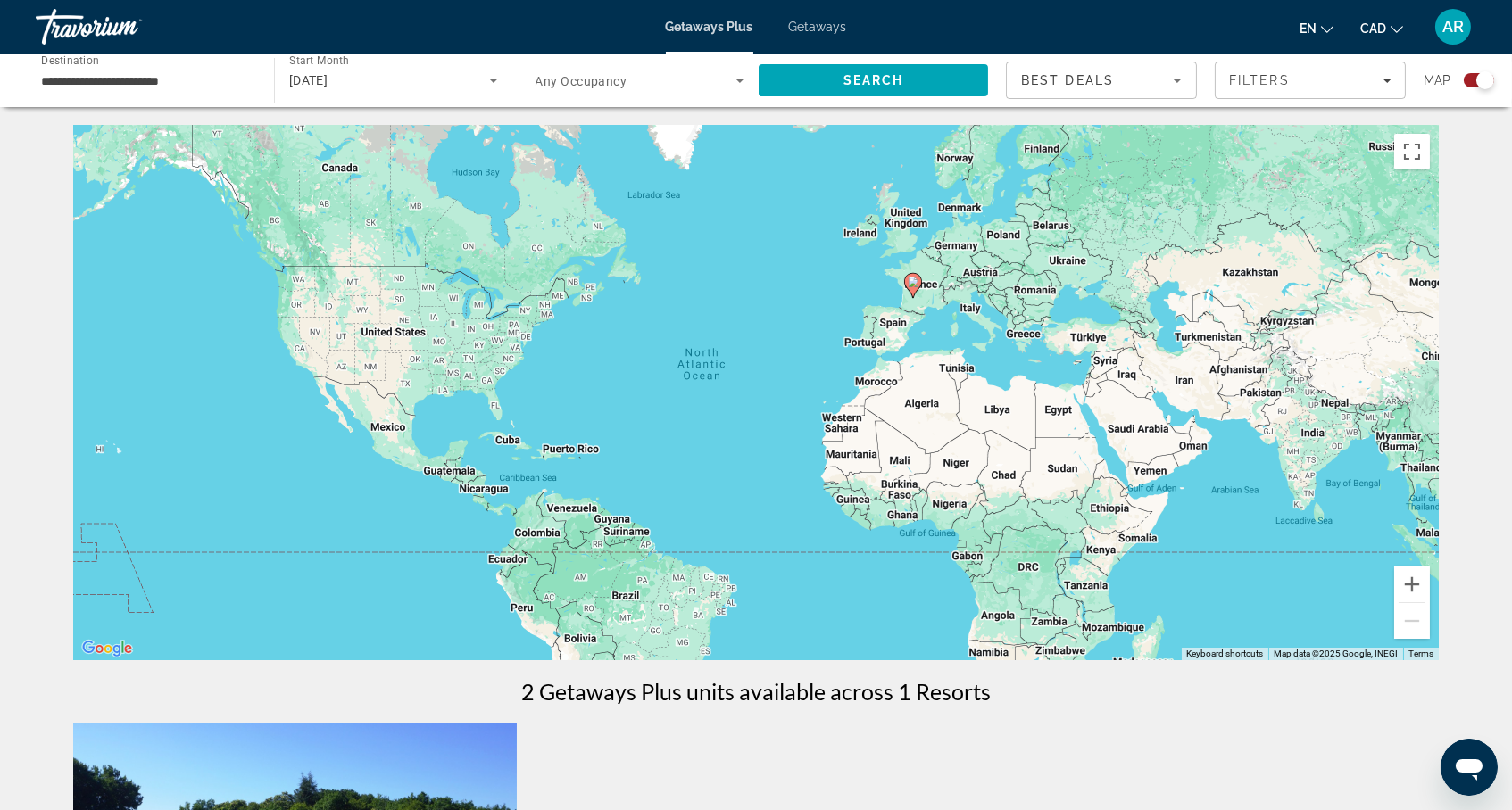
click at [124, 30] on div "Travorium" at bounding box center [124, 27] width 178 height 47
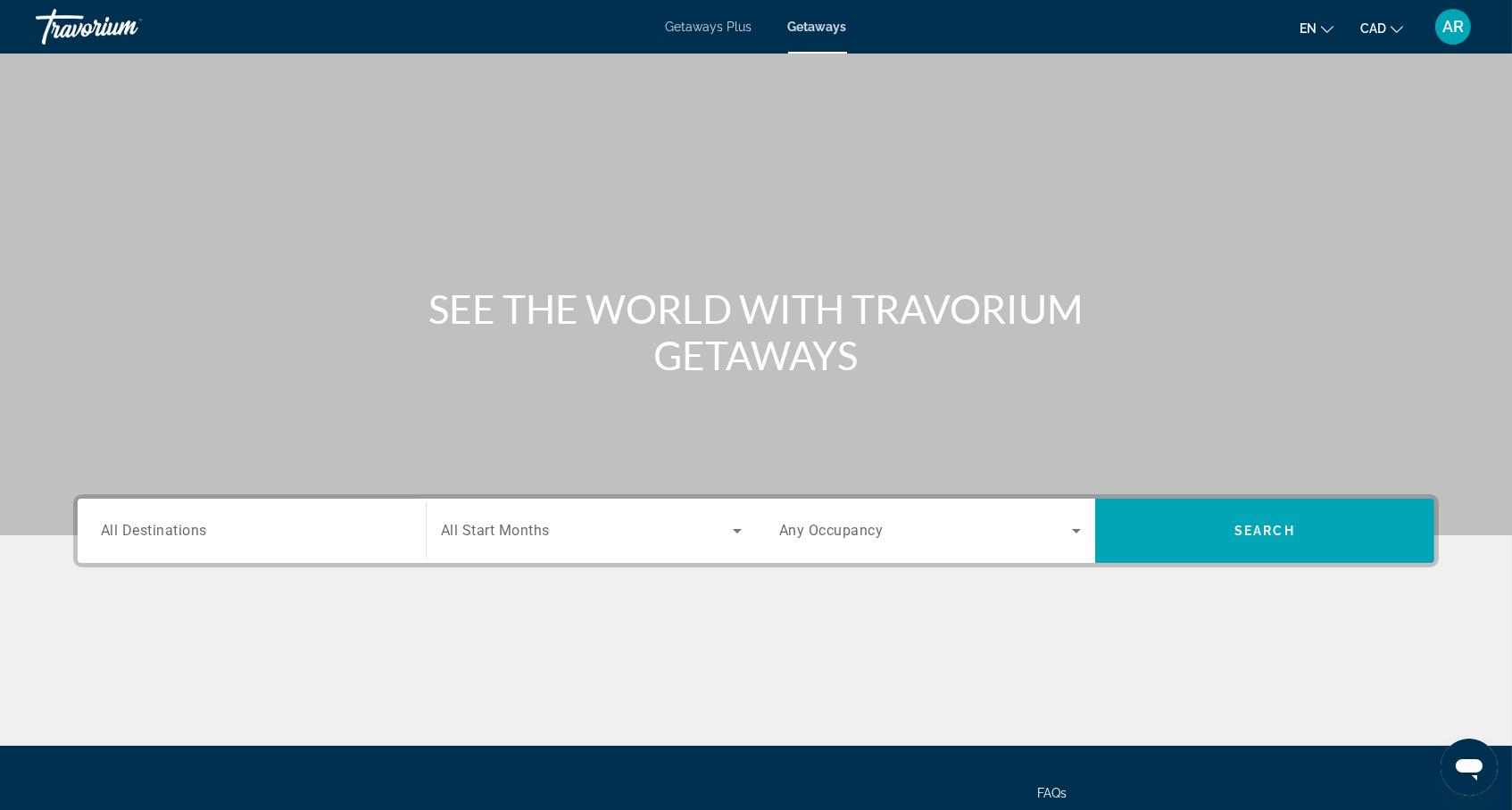
click at [597, 545] on div "Search widget" at bounding box center [592, 531] width 301 height 50
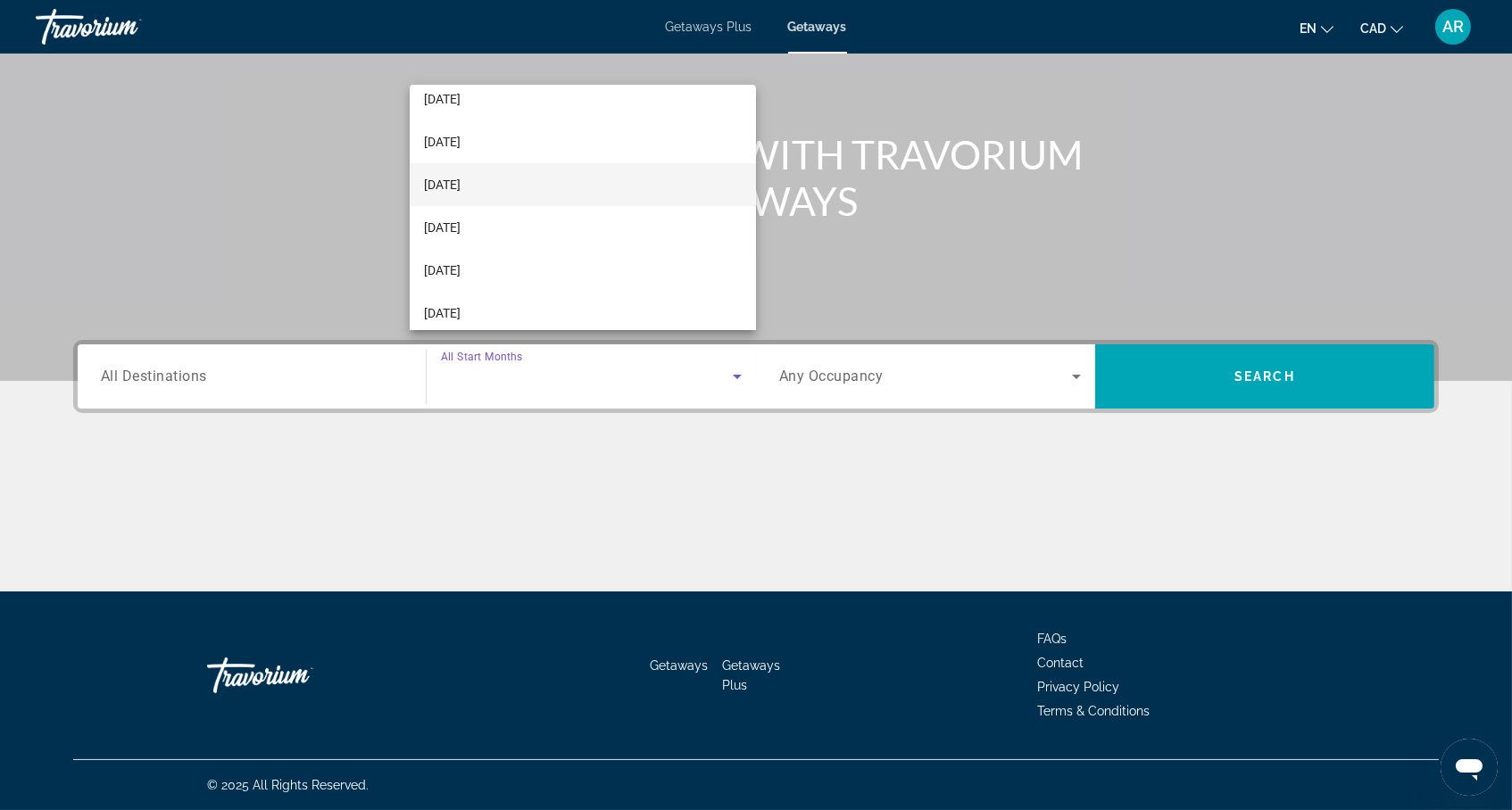
scroll to position [61, 0]
click at [533, 229] on mat-option "January 2026" at bounding box center [582, 224] width 347 height 43
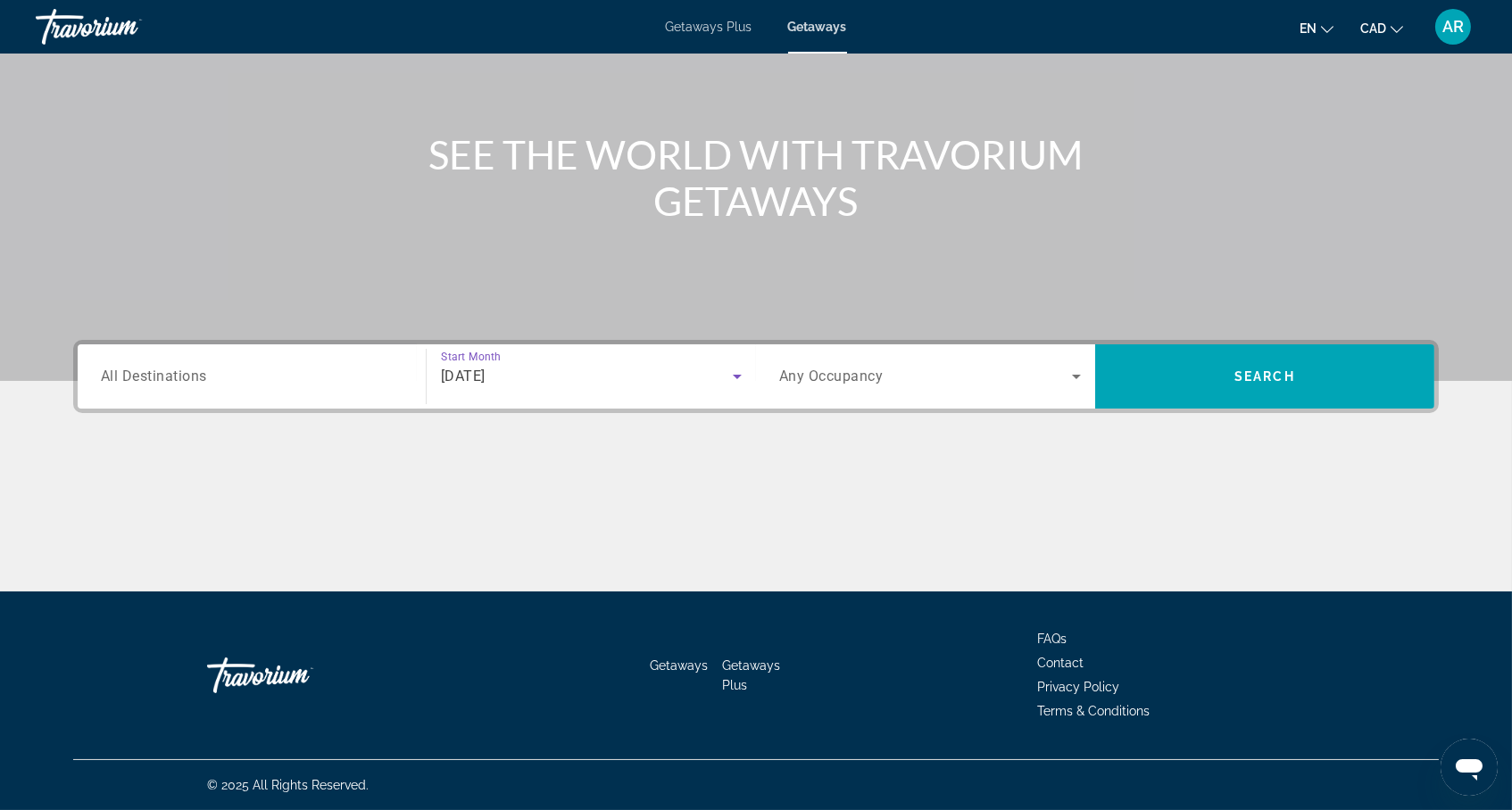
click at [261, 370] on div "Search widget" at bounding box center [251, 377] width 302 height 50
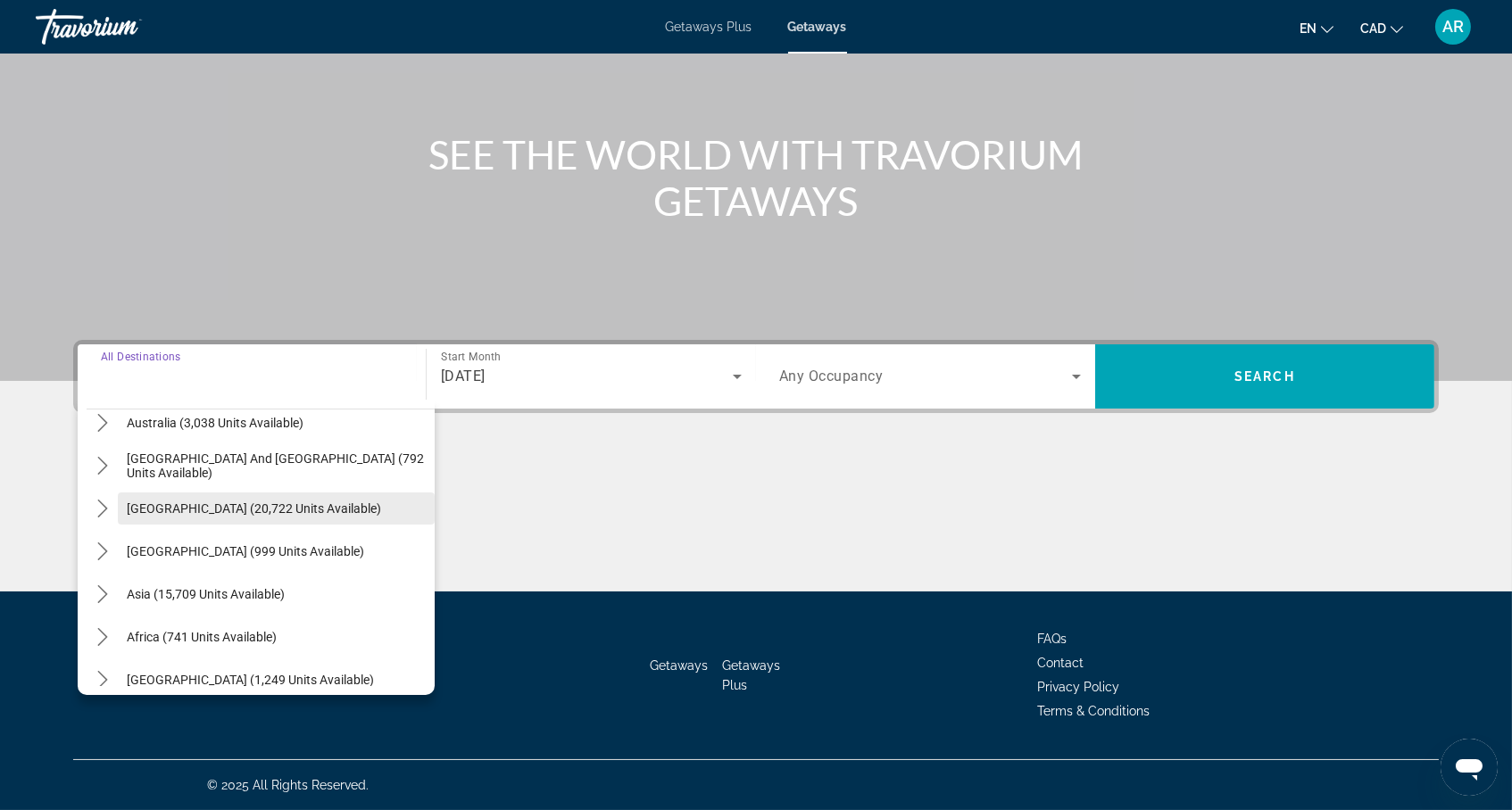
scroll to position [272, 0]
click at [254, 504] on span "South America (20,722 units available)" at bounding box center [254, 510] width 254 height 14
type input "**********"
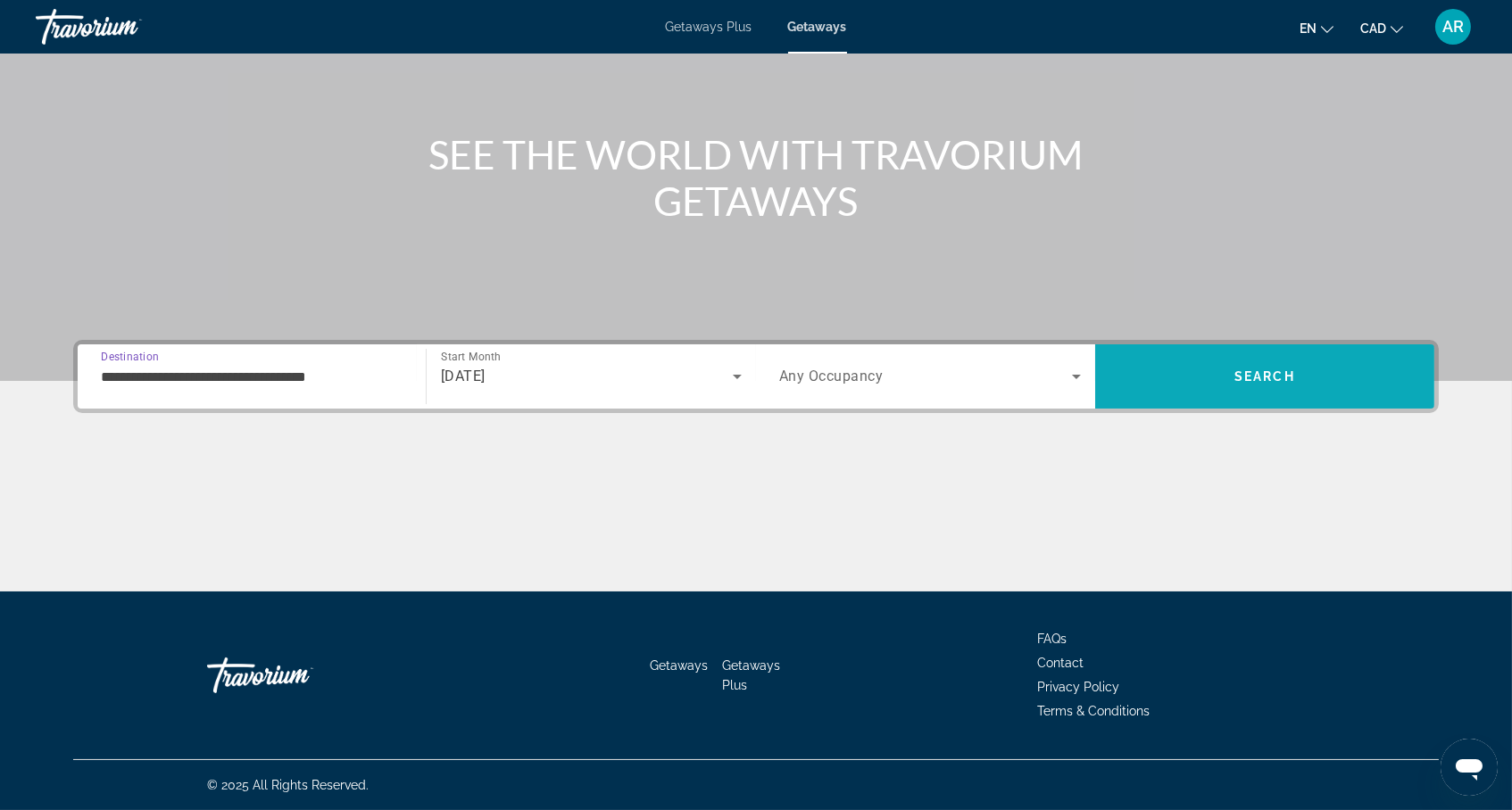
click at [1337, 355] on span "Search" at bounding box center [1264, 377] width 339 height 43
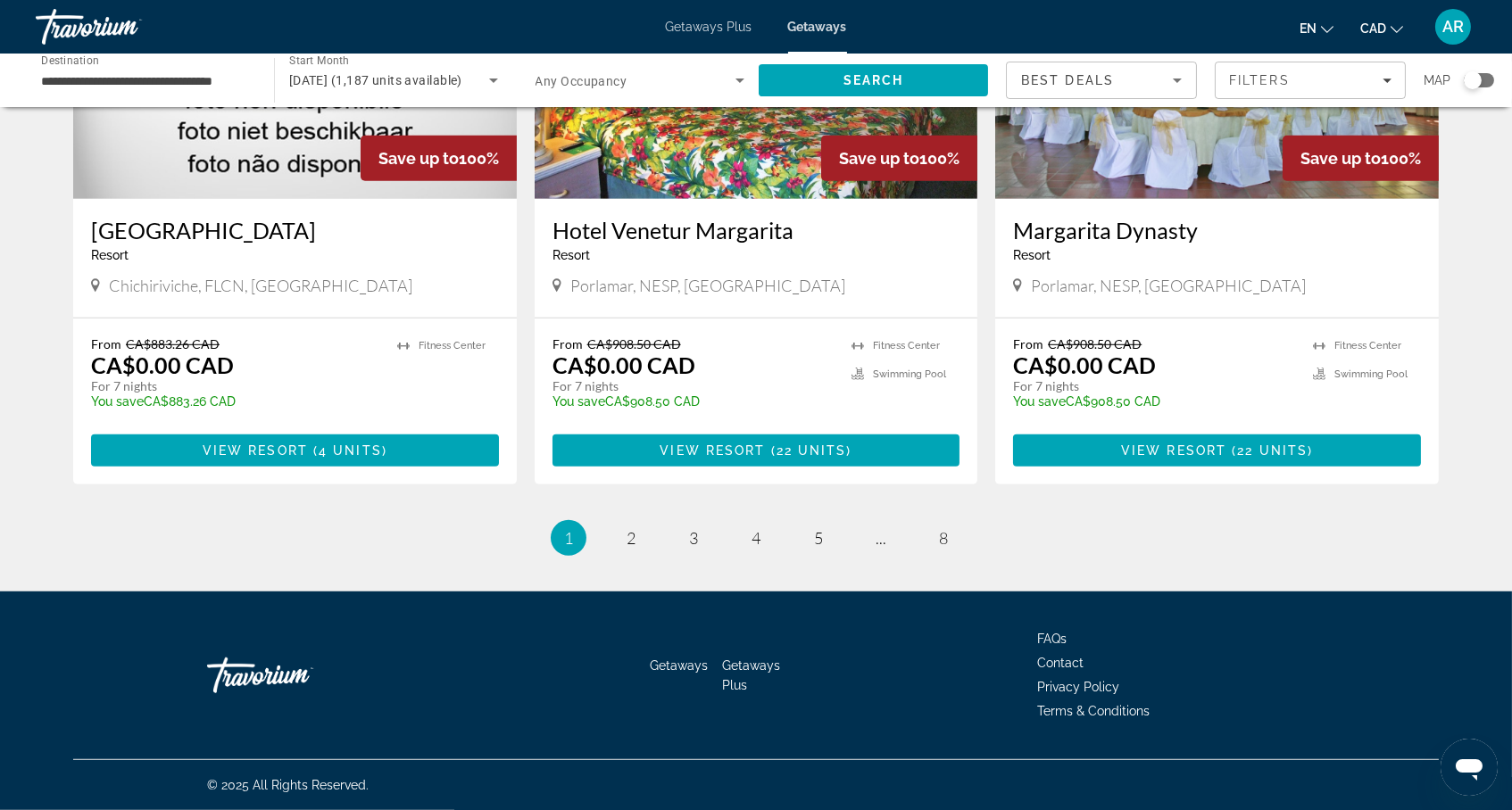
scroll to position [2224, 0]
click at [817, 528] on span "5" at bounding box center [819, 537] width 9 height 20
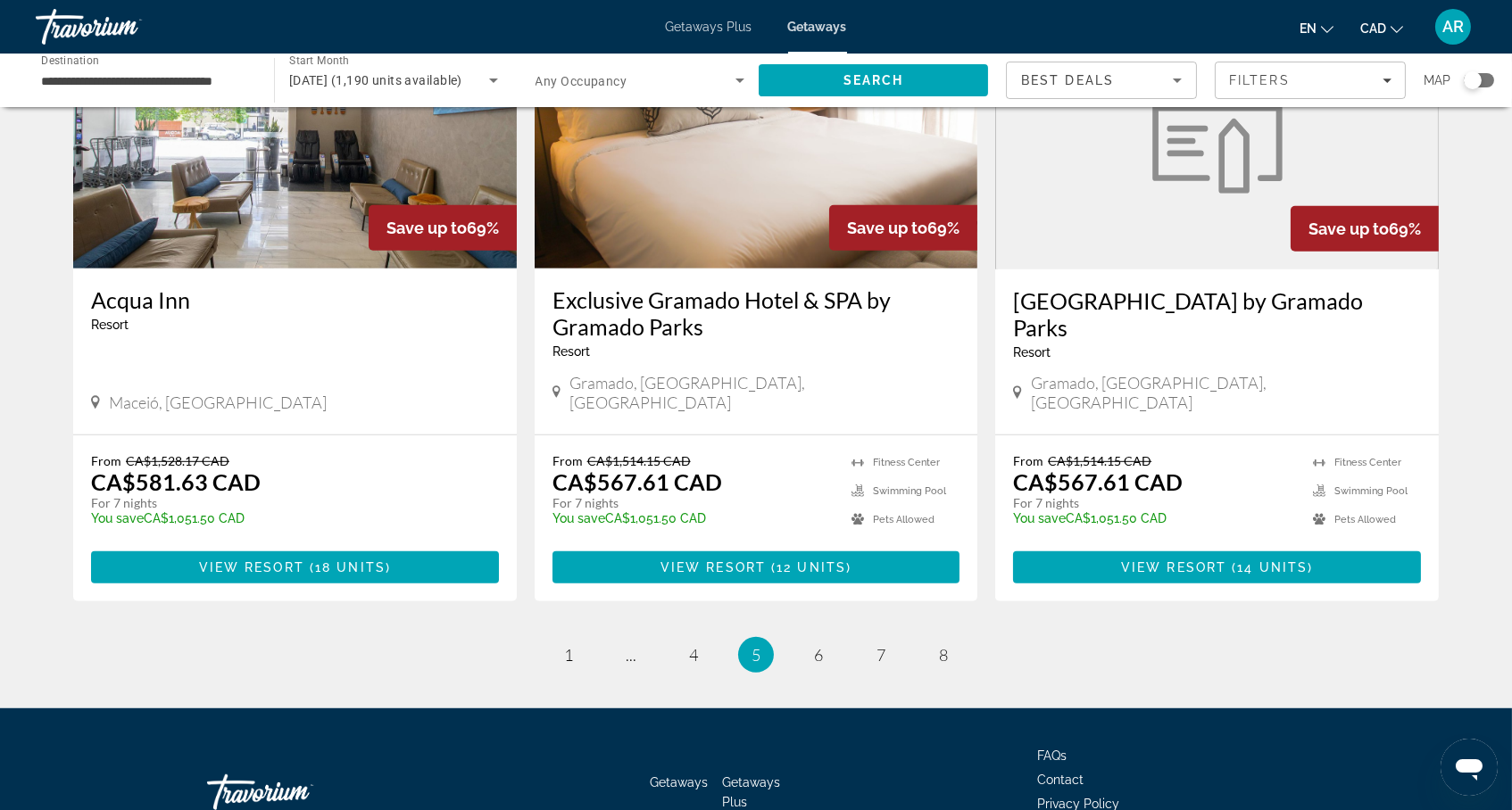
scroll to position [2112, 0]
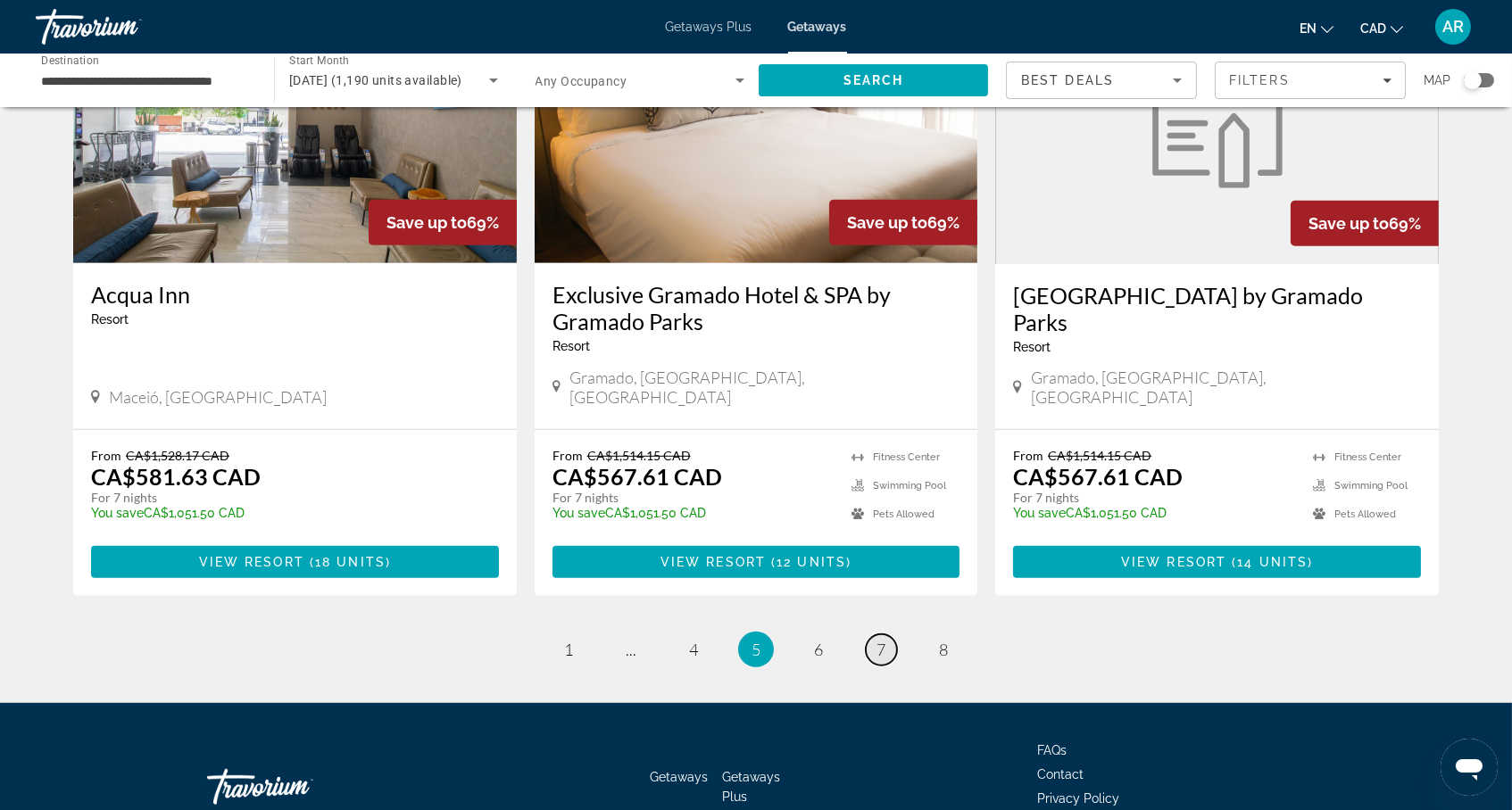
click at [885, 660] on span "7" at bounding box center [881, 649] width 9 height 20
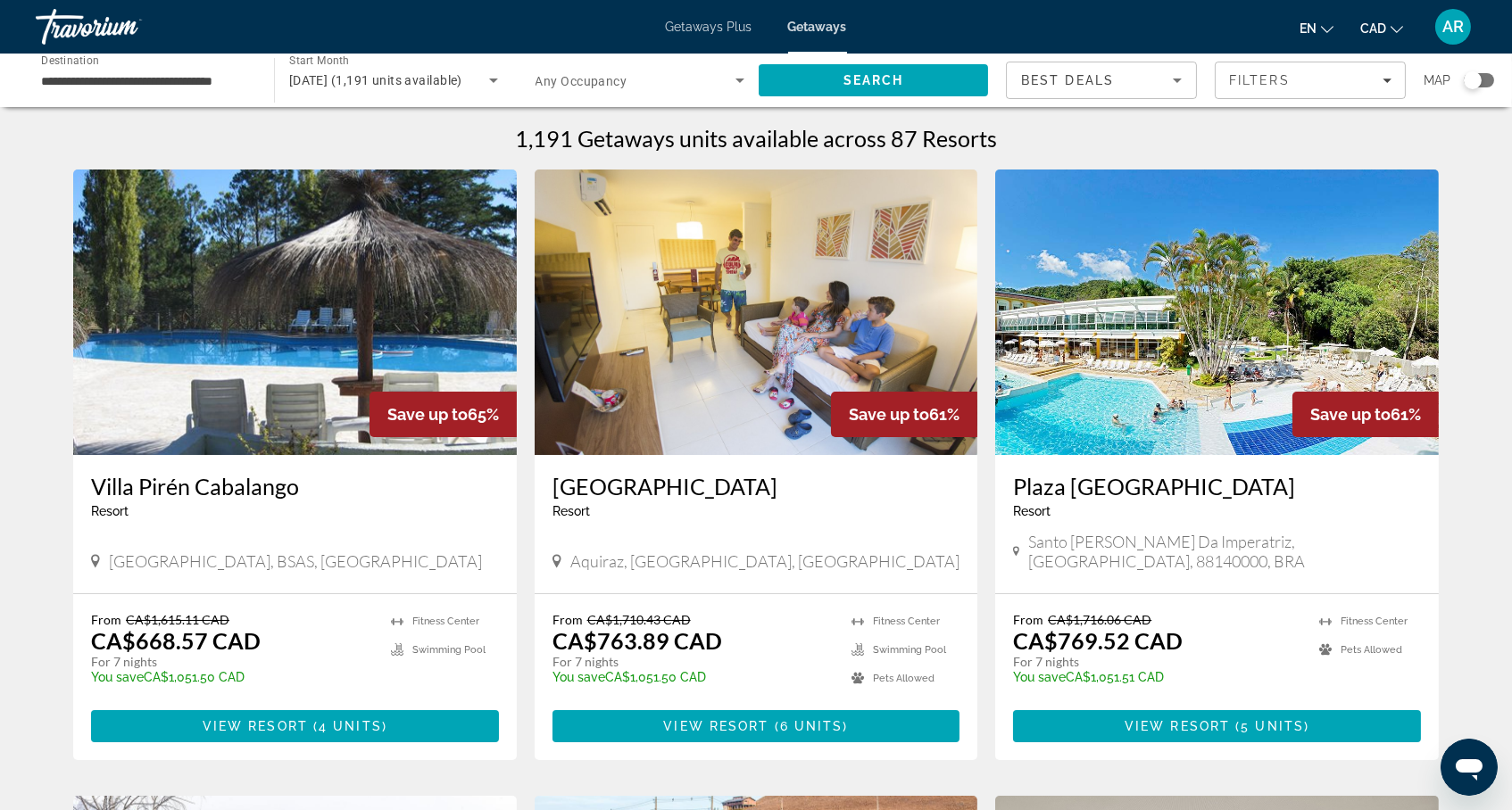
scroll to position [-1, 0]
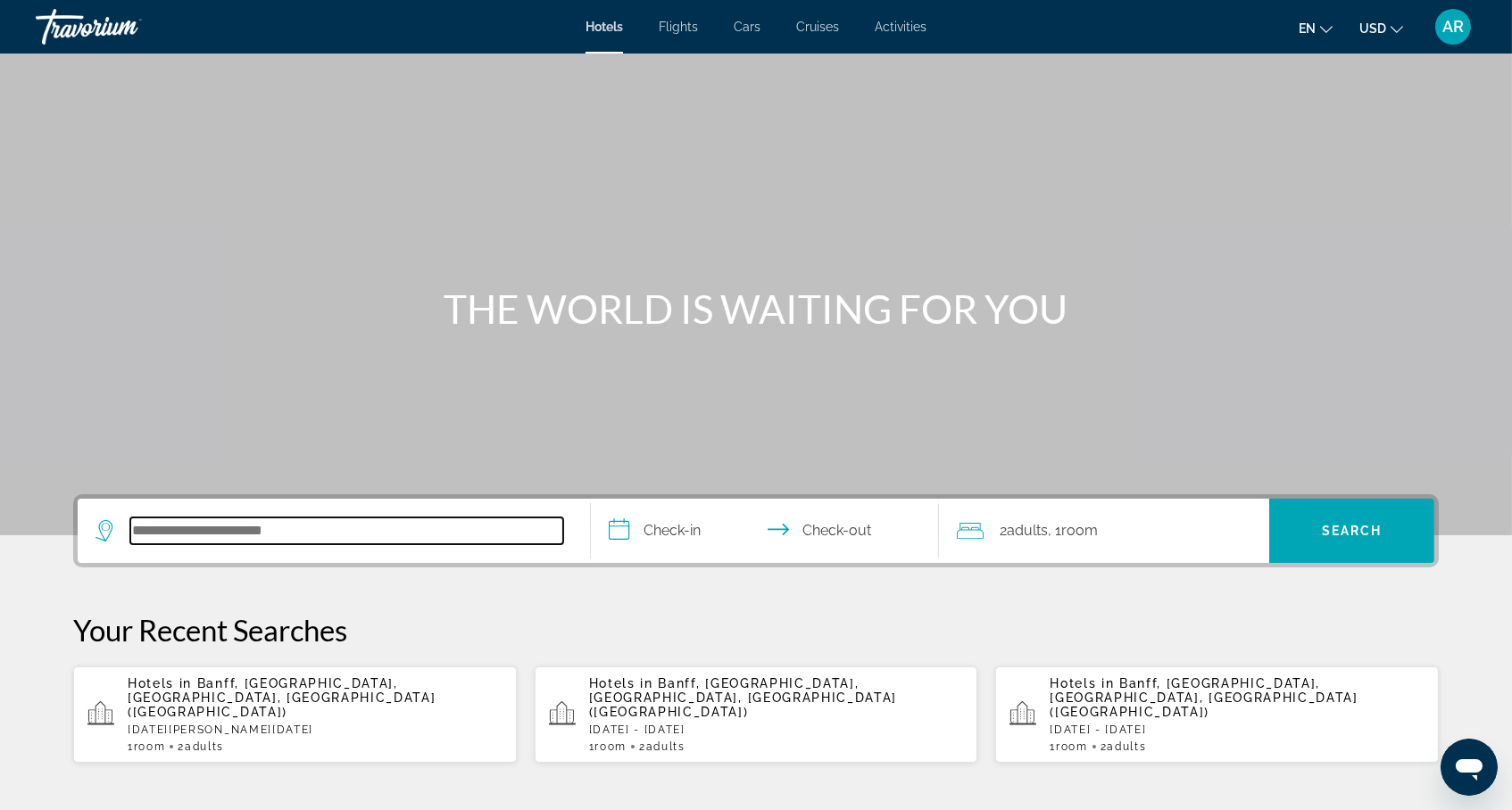
click at [342, 545] on input "Search hotel destination" at bounding box center [346, 531] width 433 height 27
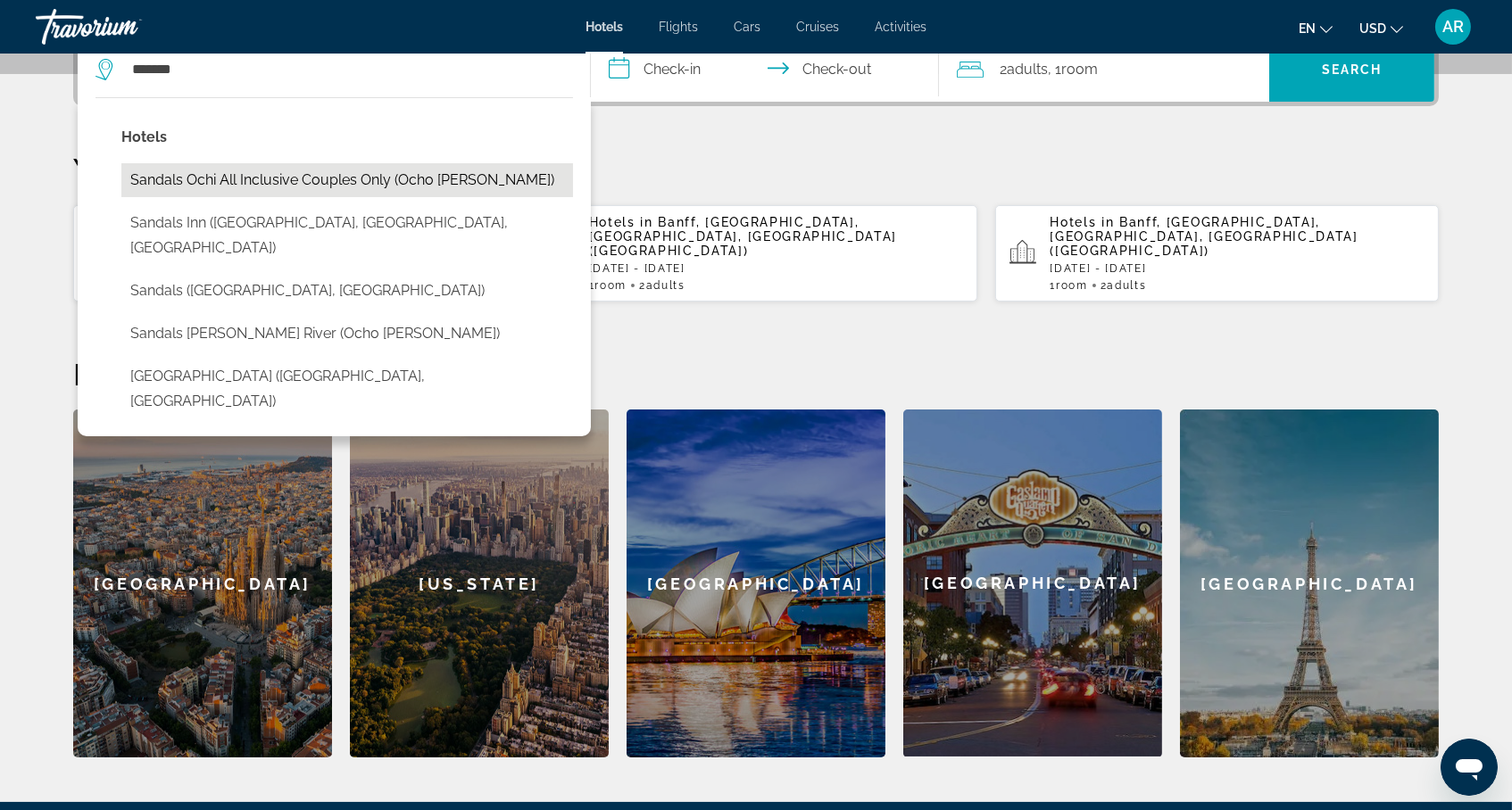
click at [292, 197] on button "Sandals Ochi All Inclusive Couples Only (Ocho Rios, JM)" at bounding box center [347, 180] width 451 height 34
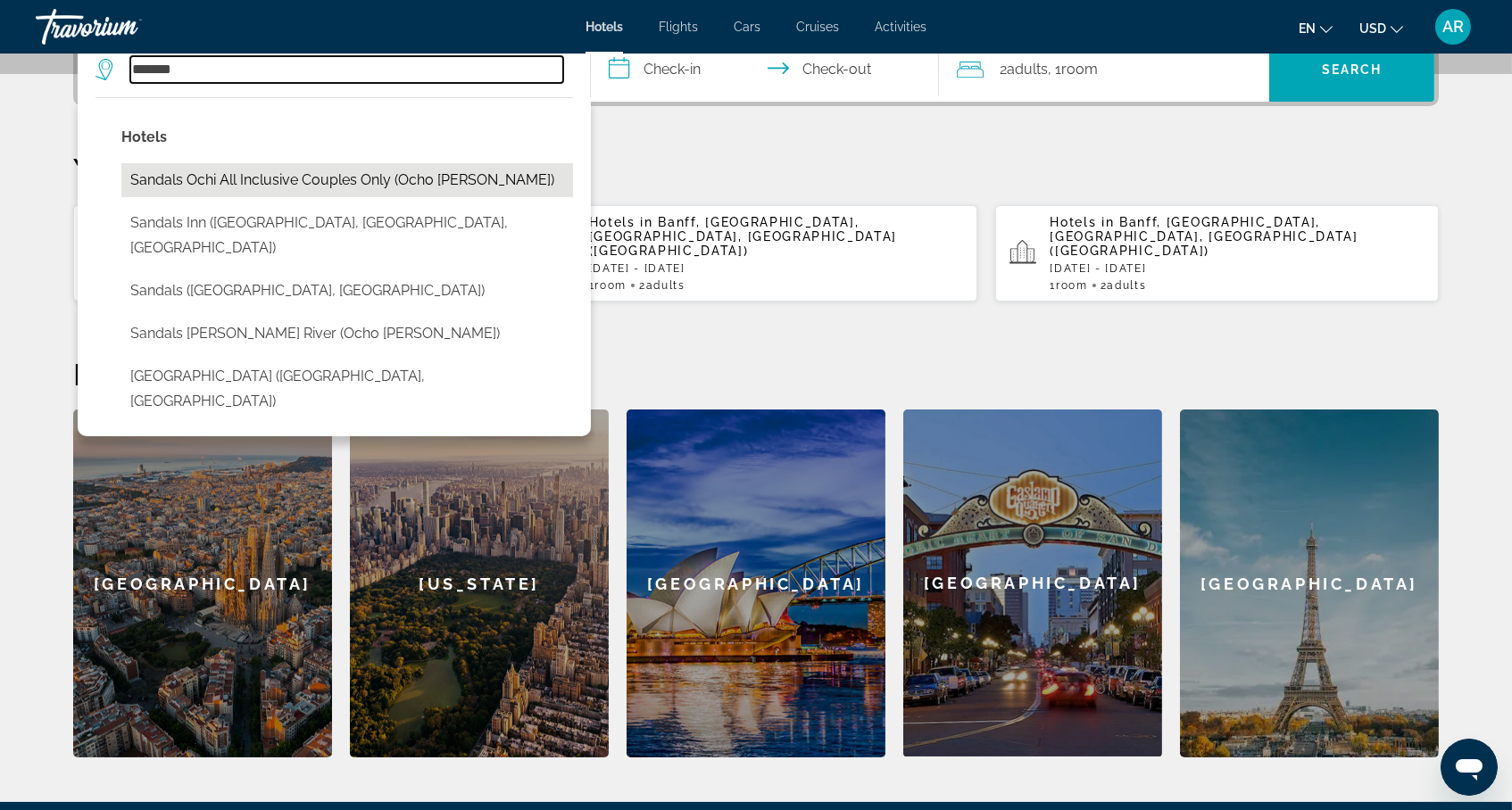
type input "**********"
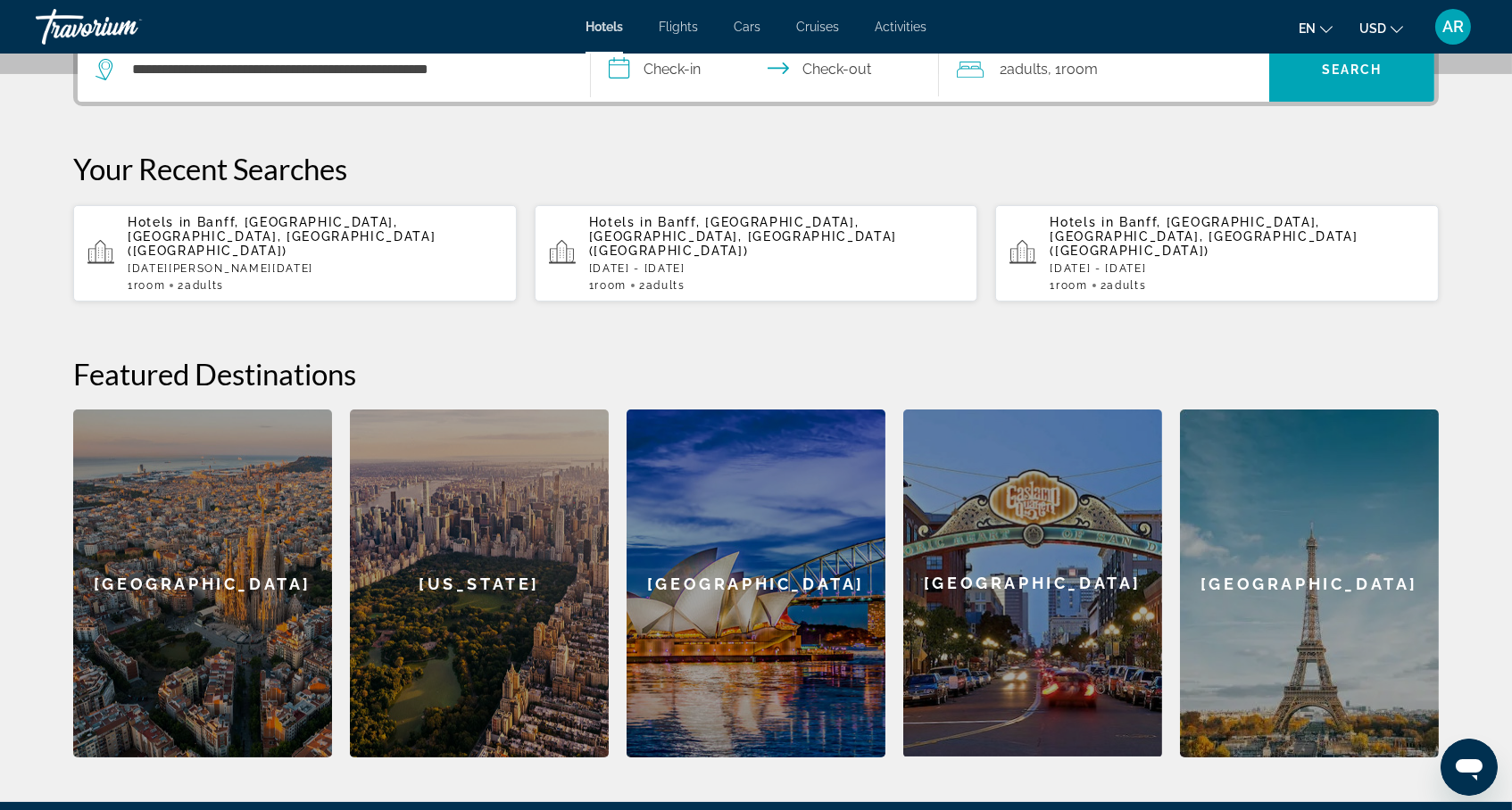
click at [677, 103] on input "**********" at bounding box center [768, 72] width 355 height 70
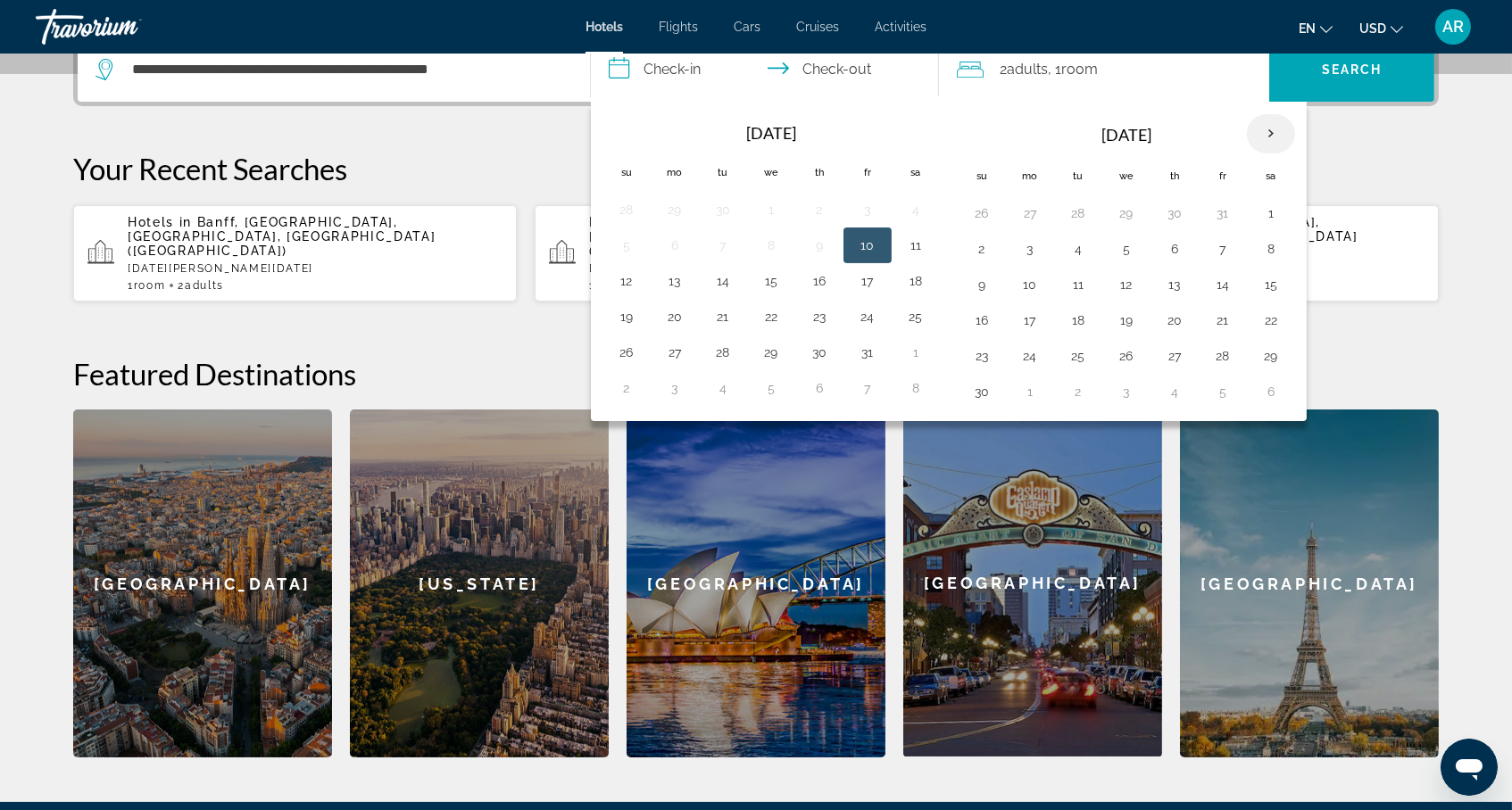
click at [1281, 153] on th "Next month" at bounding box center [1271, 134] width 49 height 39
click at [1177, 333] on button "22" at bounding box center [1175, 320] width 29 height 25
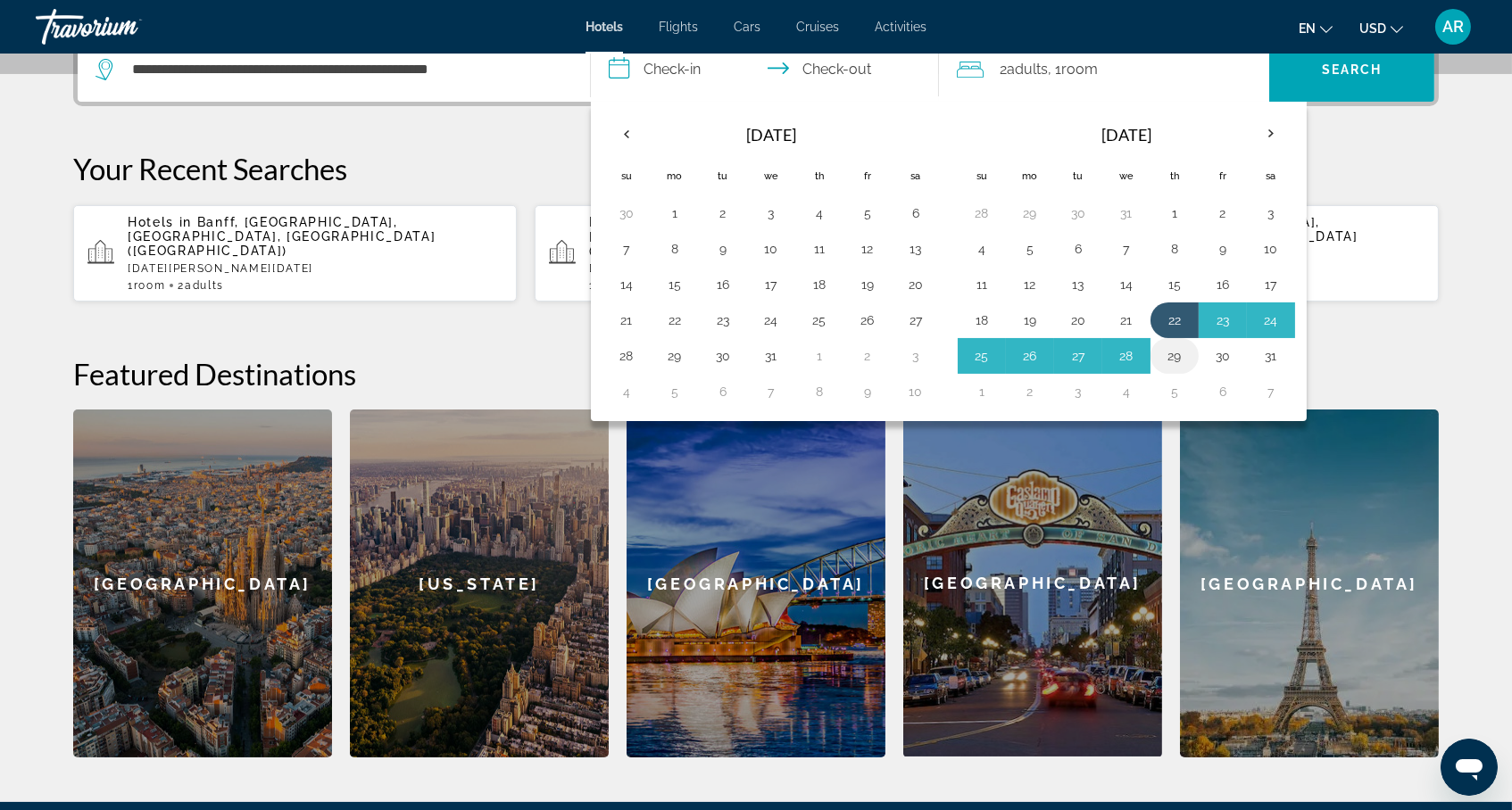
click at [1186, 368] on button "29" at bounding box center [1175, 356] width 29 height 25
type input "**********"
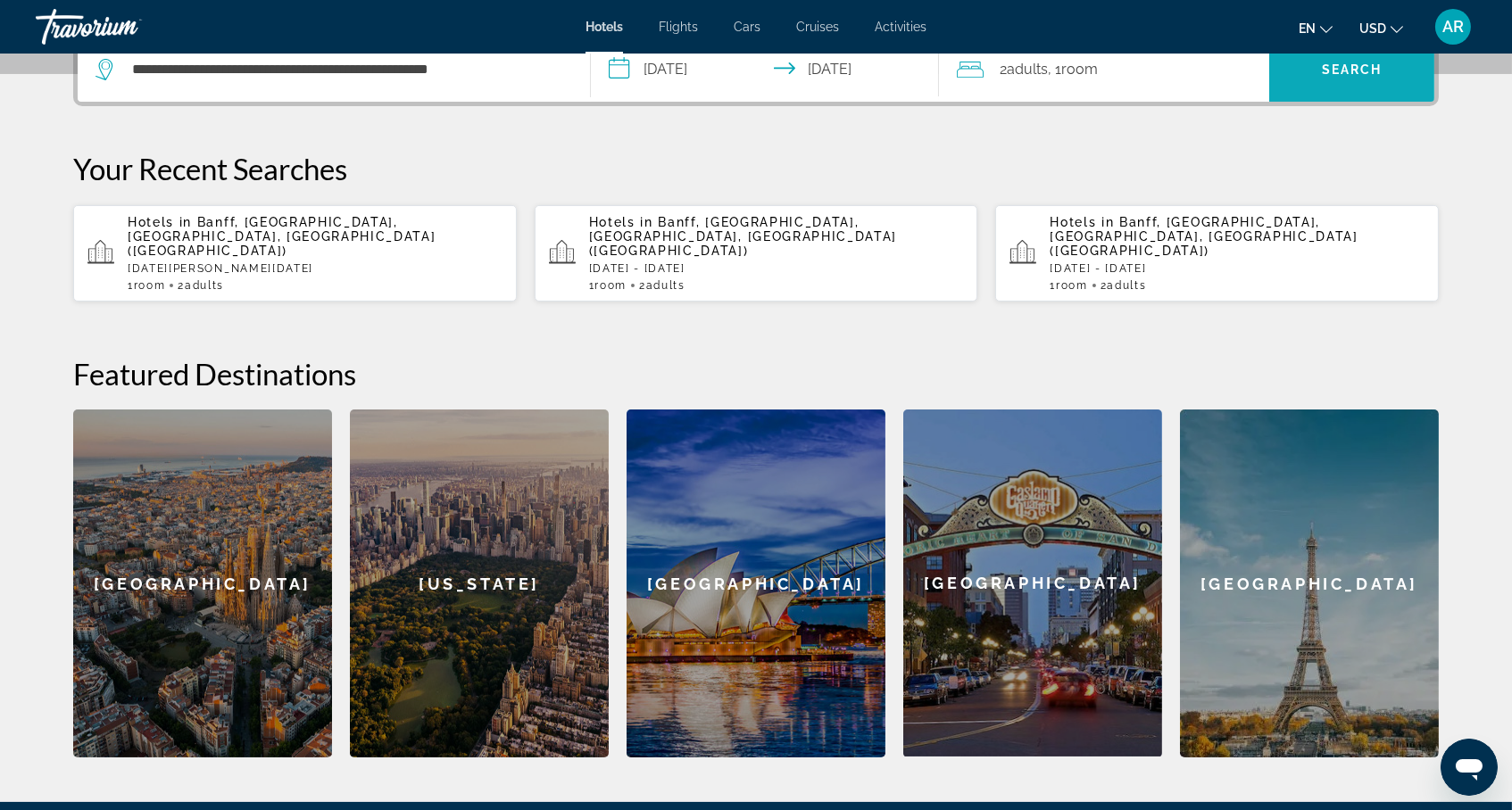
click at [1365, 77] on span "Search" at bounding box center [1352, 69] width 61 height 14
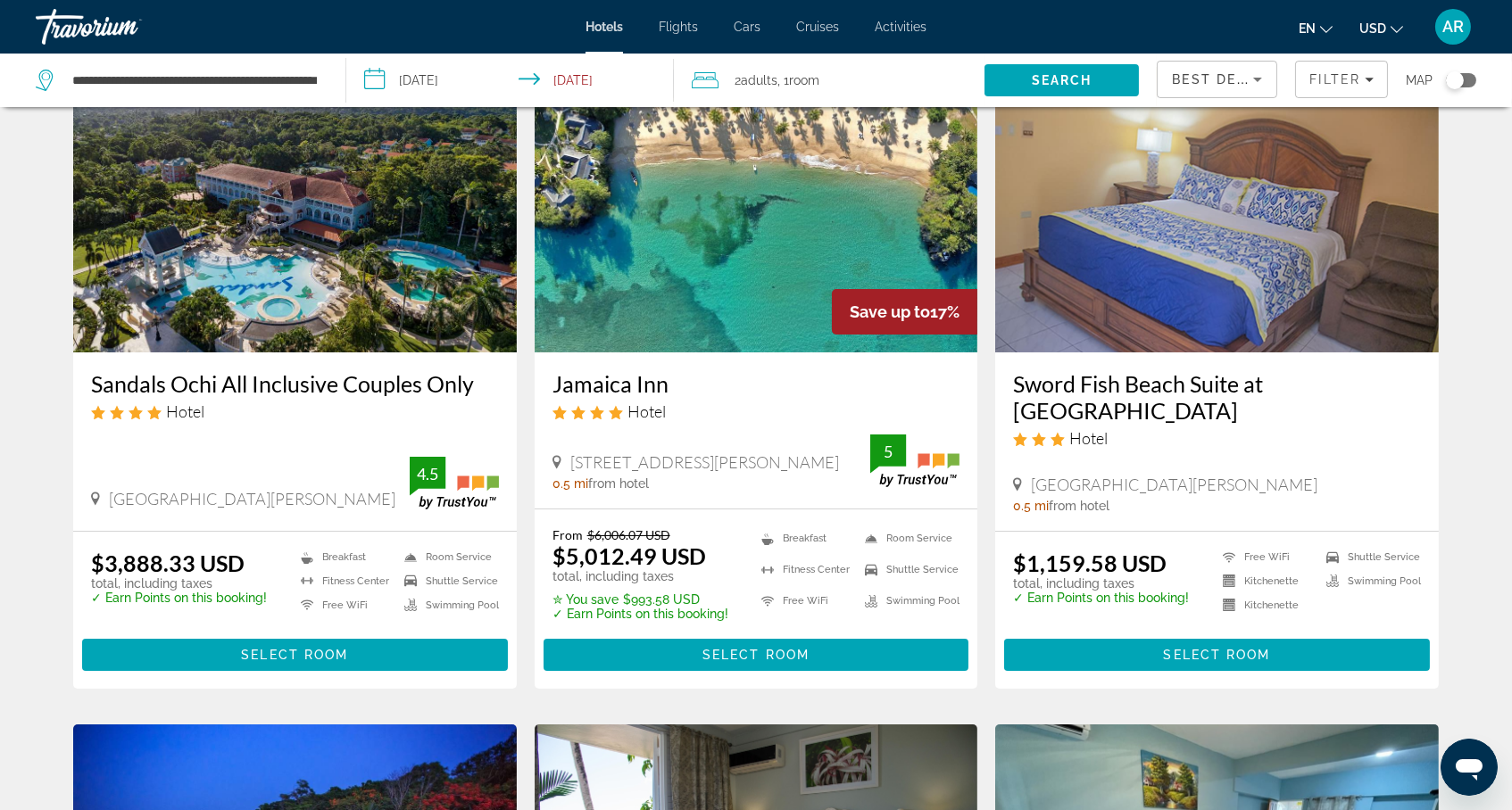
scroll to position [104, 0]
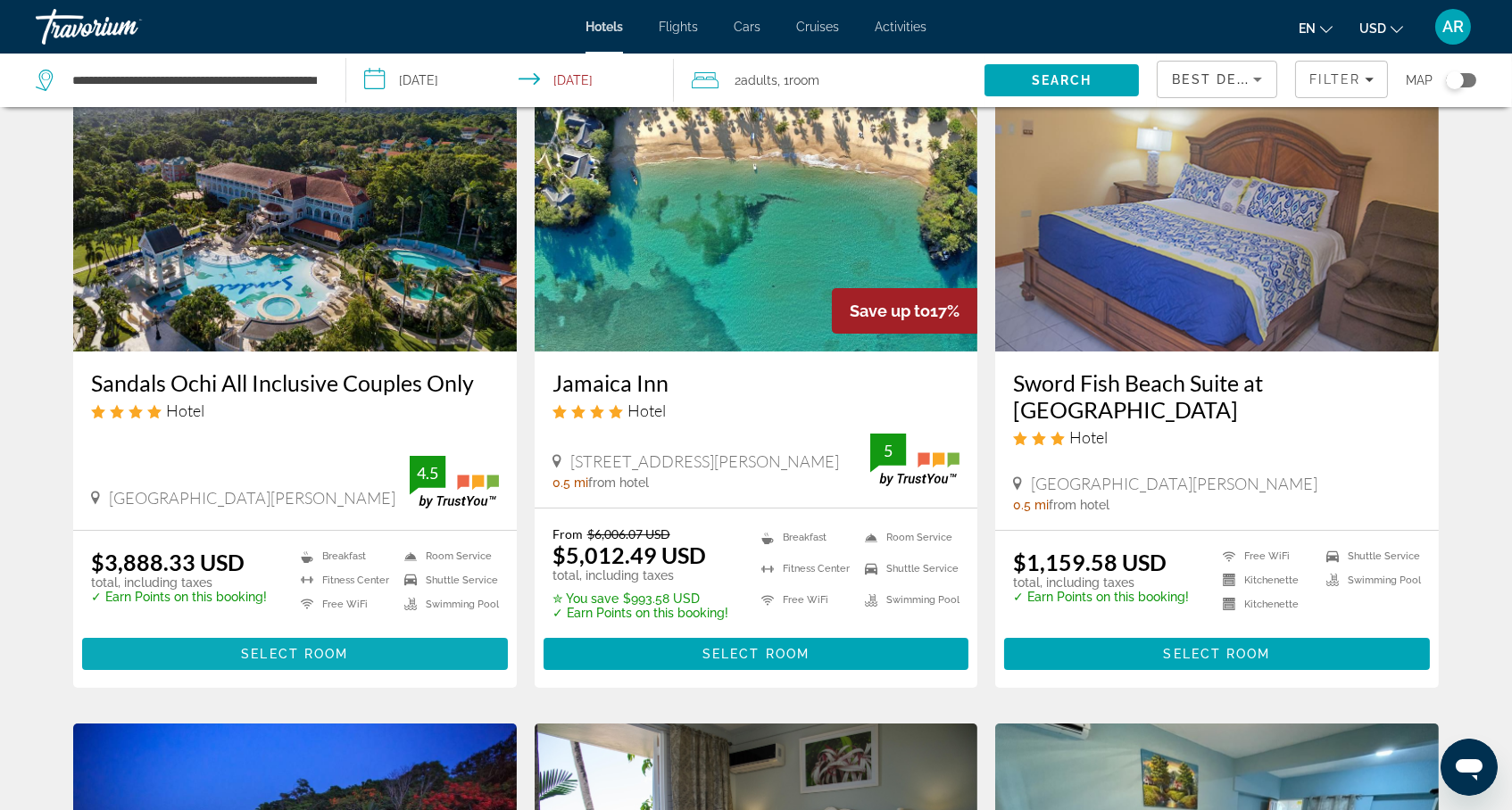
click at [241, 661] on span "Select Room" at bounding box center [294, 653] width 107 height 14
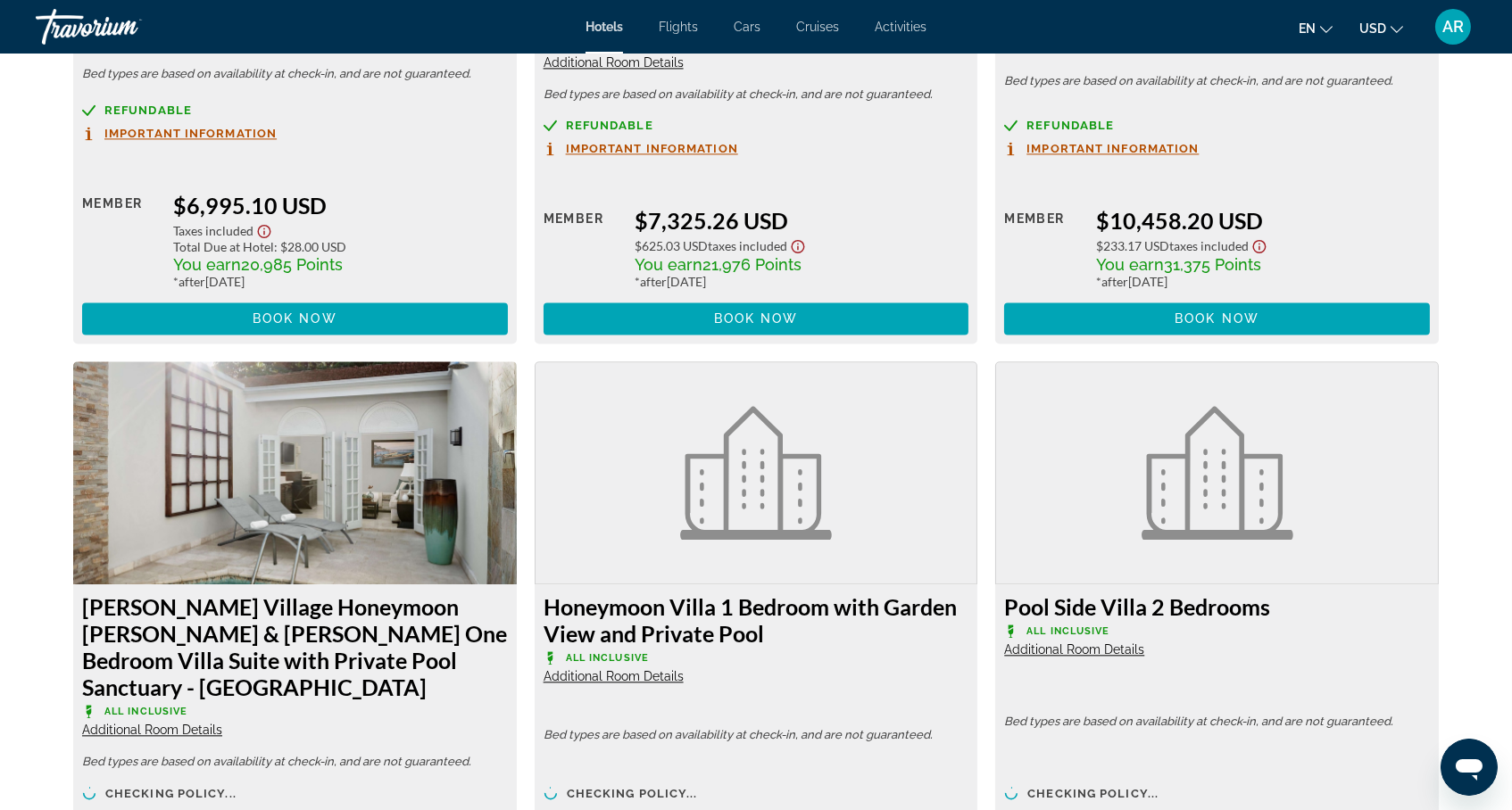
scroll to position [7689, 0]
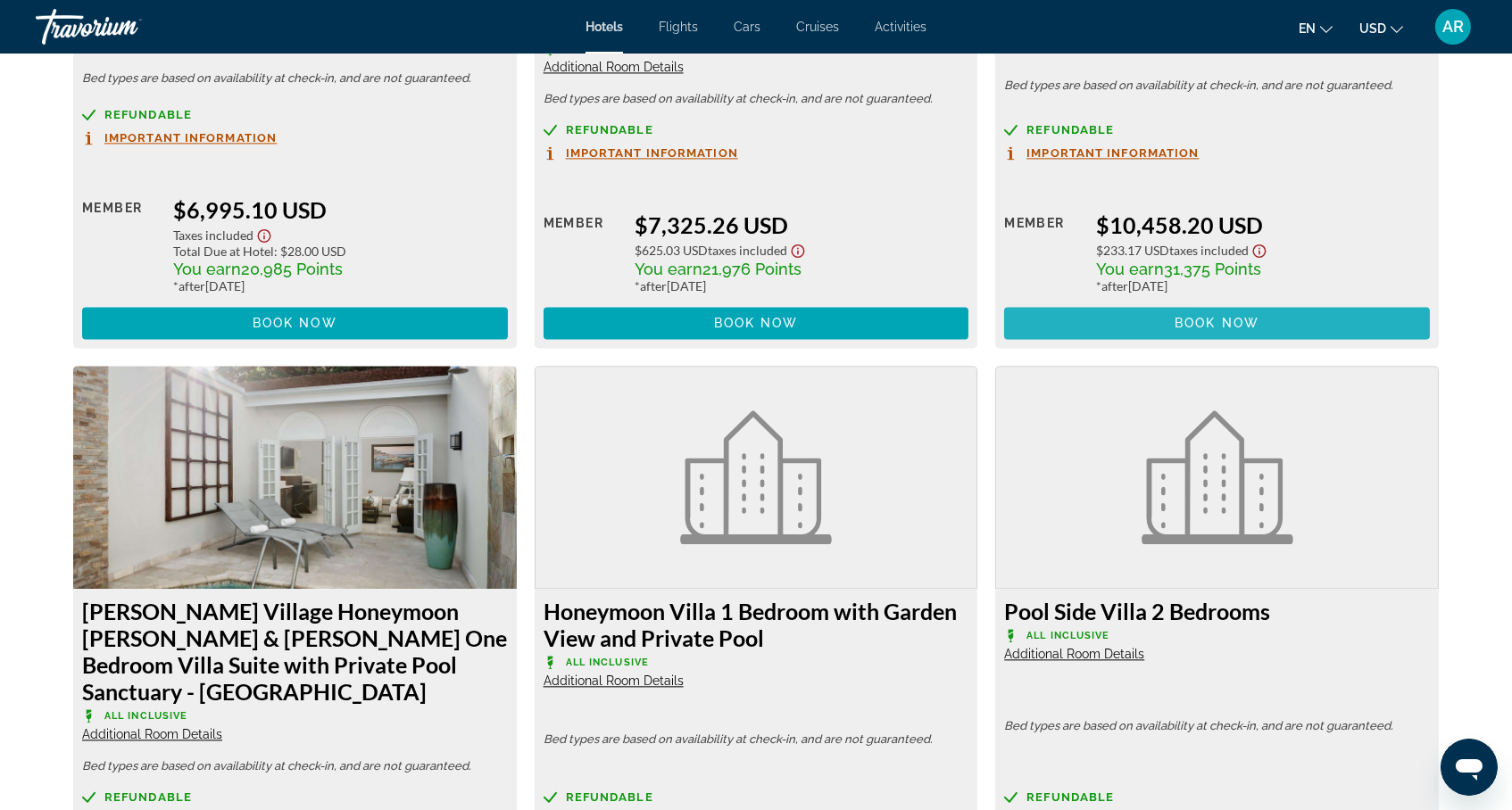
click at [1223, 330] on span "Book now" at bounding box center [1217, 322] width 85 height 14
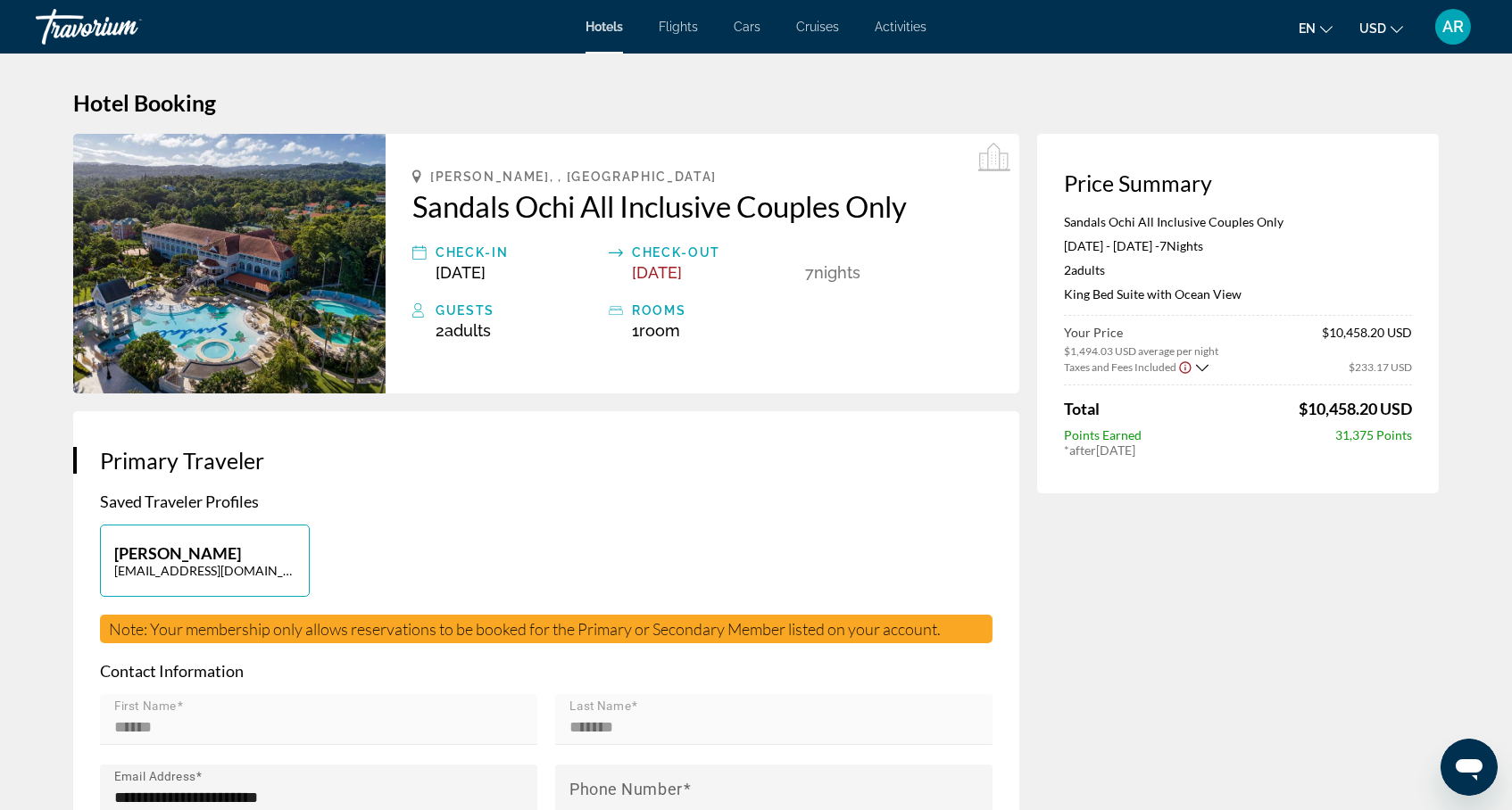
click at [606, 30] on span "Hotels" at bounding box center [605, 26] width 37 height 14
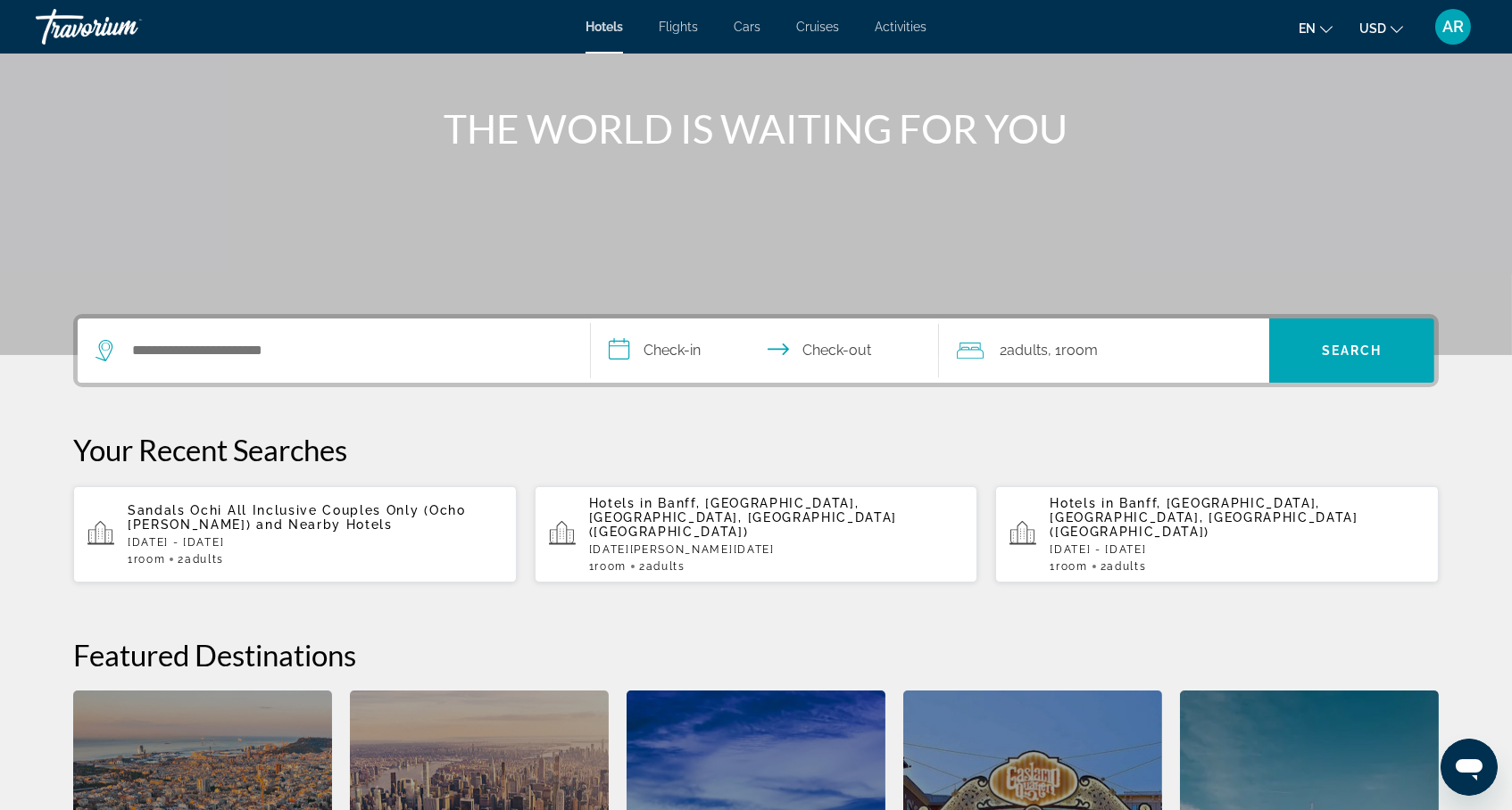
scroll to position [168, 0]
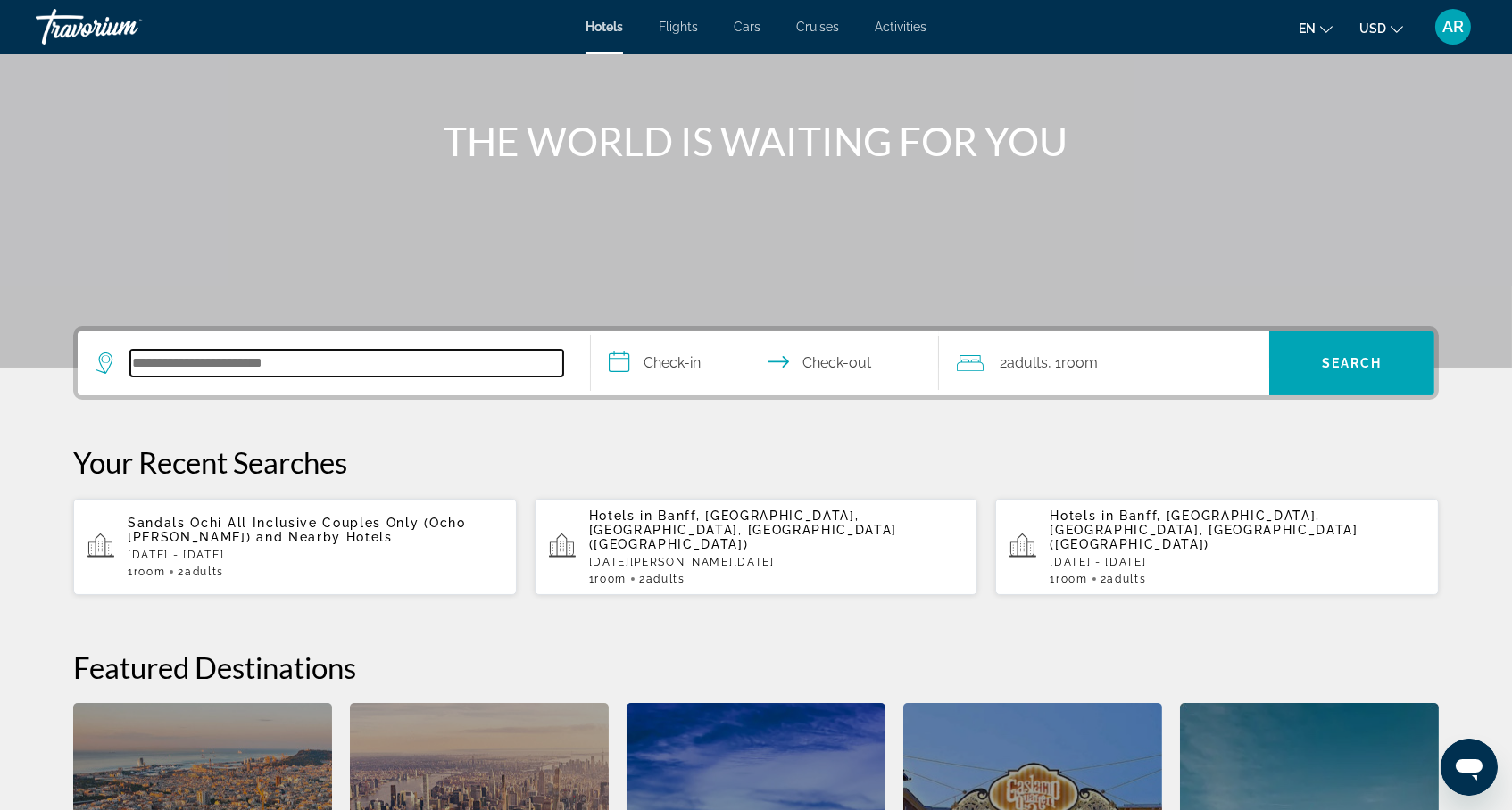
click at [444, 377] on input "Search hotel destination" at bounding box center [346, 362] width 433 height 27
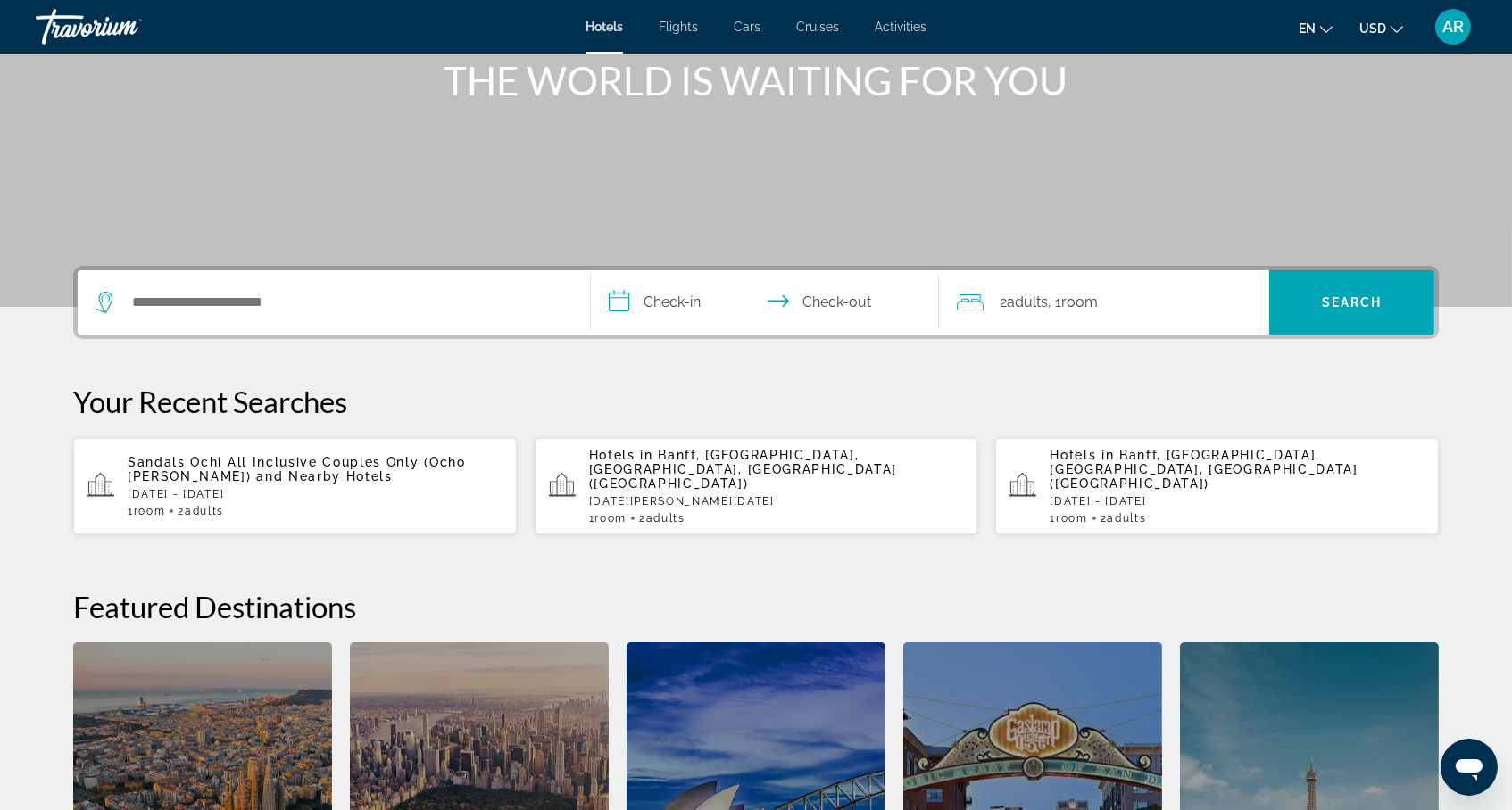
click at [659, 340] on input "**********" at bounding box center [768, 305] width 355 height 70
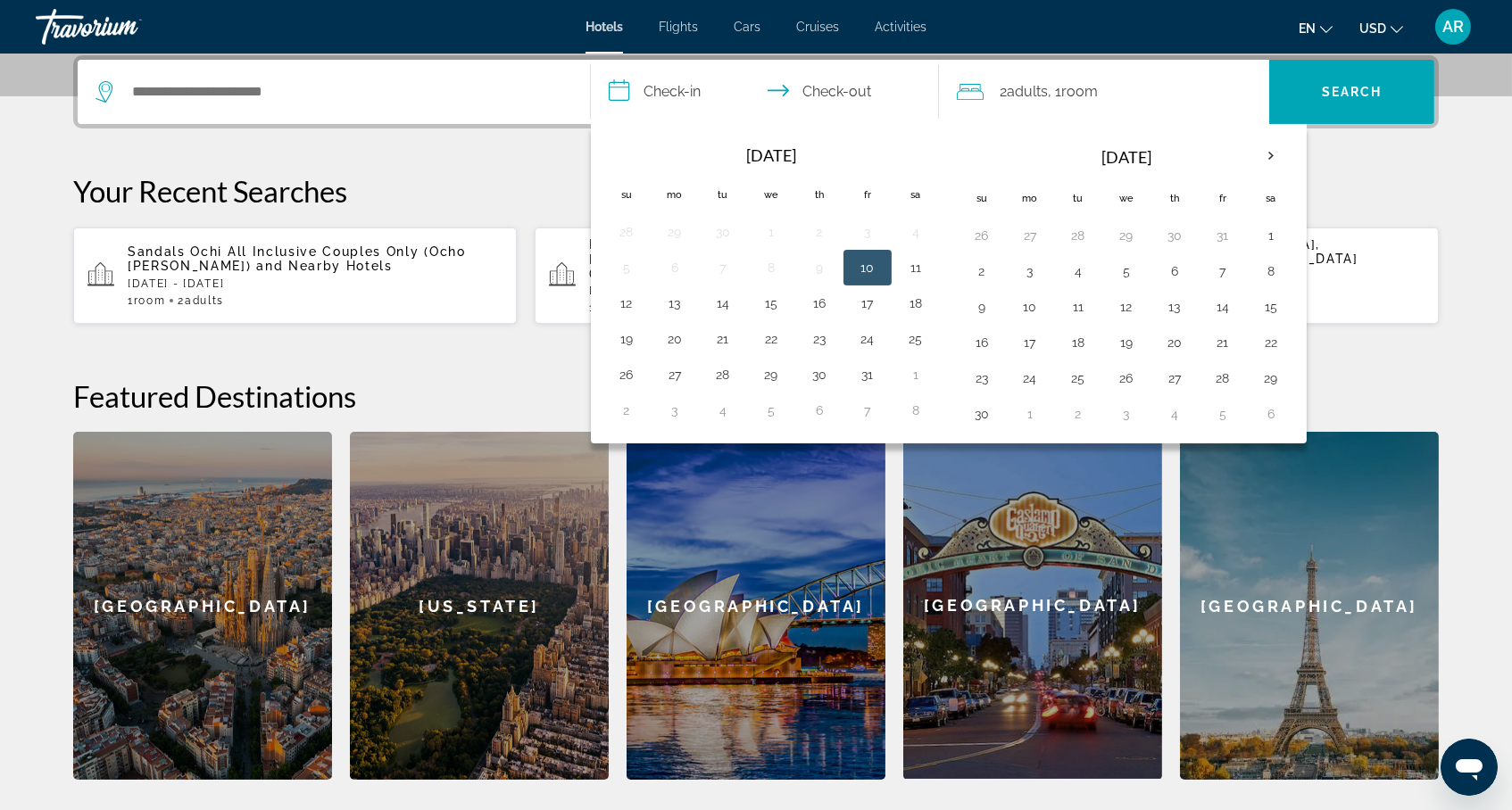
scroll to position [462, 0]
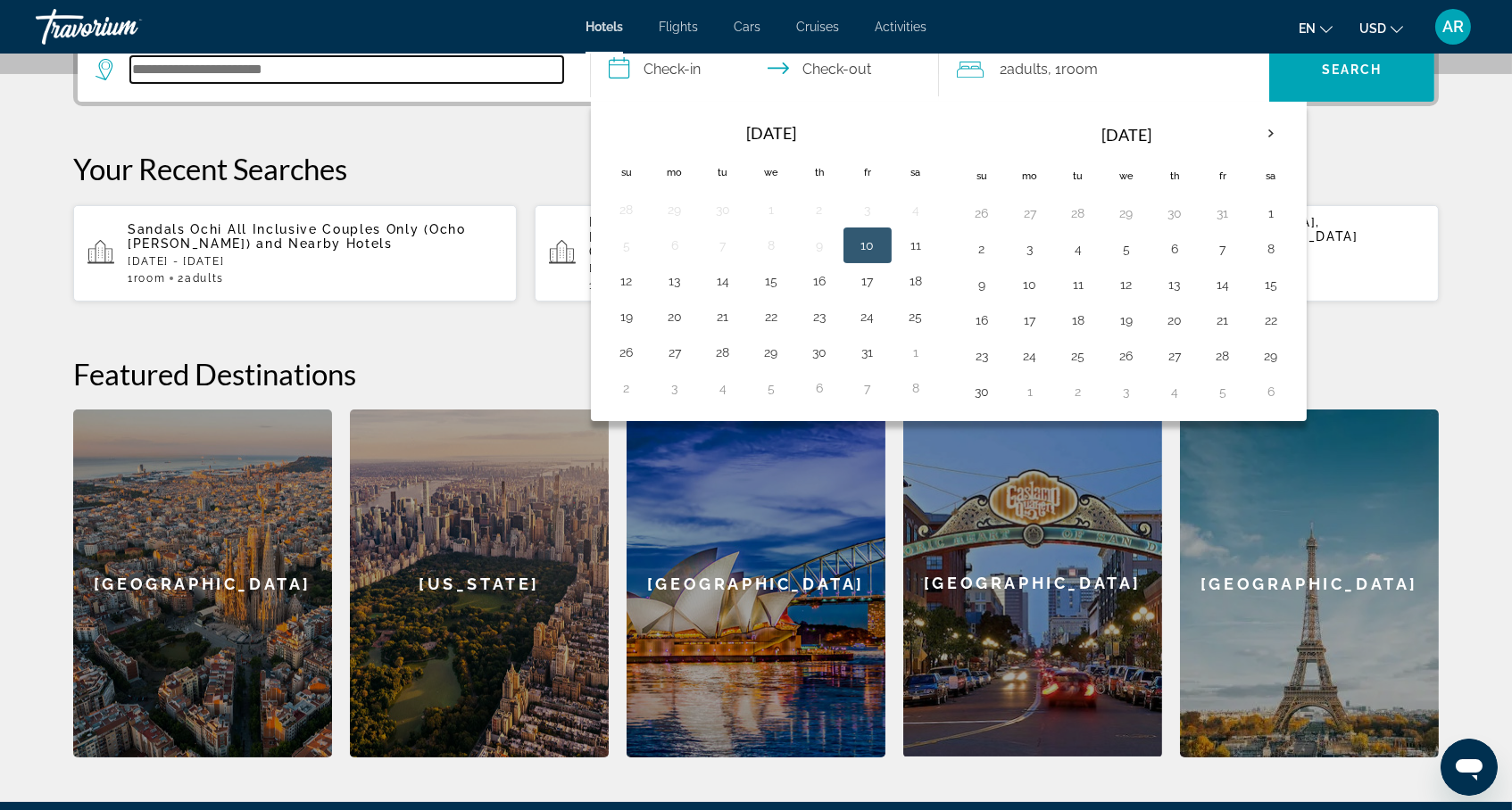
click at [448, 83] on input "Search hotel destination" at bounding box center [346, 69] width 433 height 27
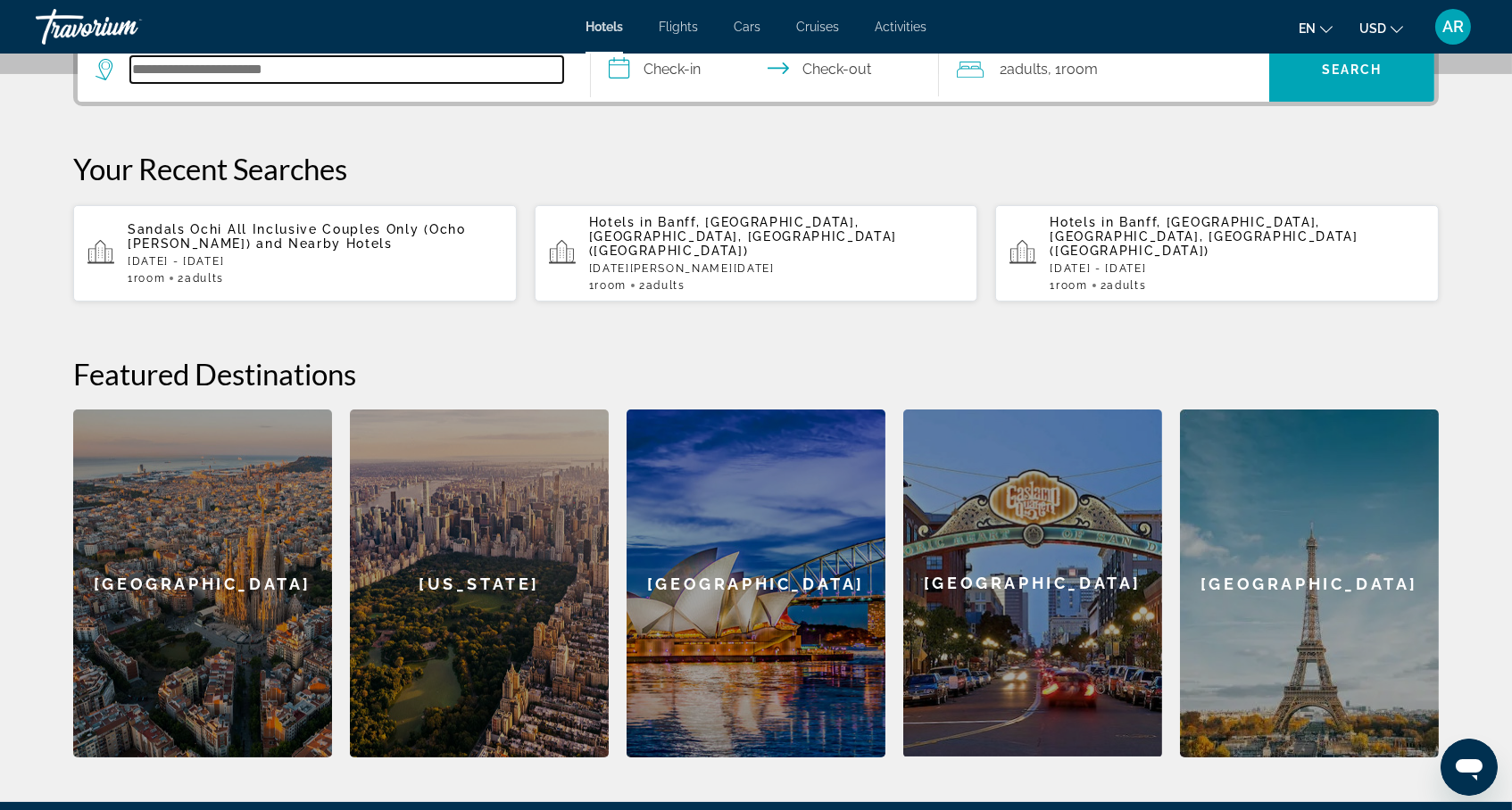
click at [427, 83] on input "Search hotel destination" at bounding box center [346, 69] width 433 height 27
type input "********"
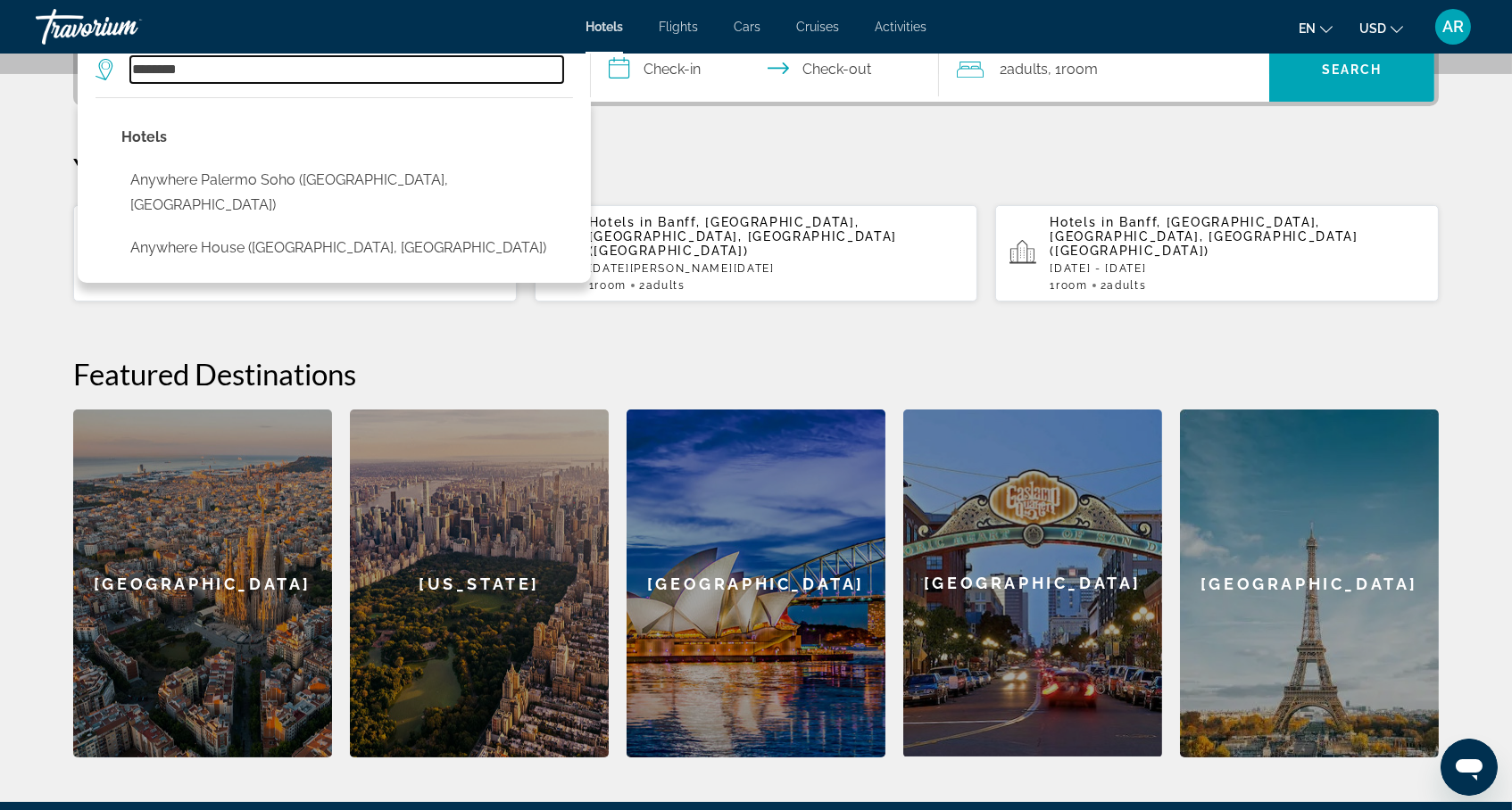
drag, startPoint x: 169, startPoint y: 99, endPoint x: 88, endPoint y: 100, distance: 81.0
click at [95, 83] on div "********" at bounding box center [329, 69] width 467 height 27
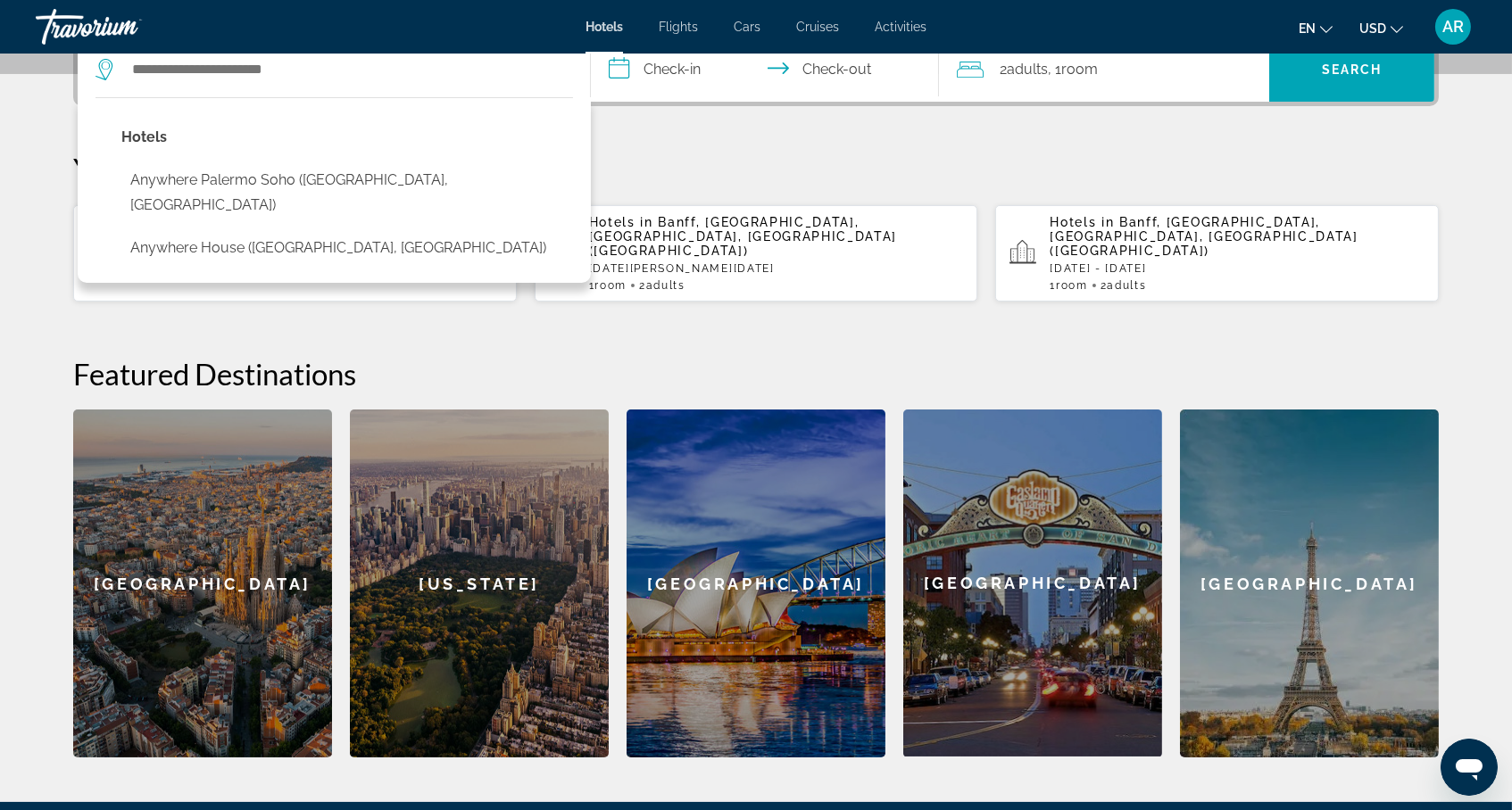
click at [682, 107] on input "**********" at bounding box center [768, 72] width 355 height 70
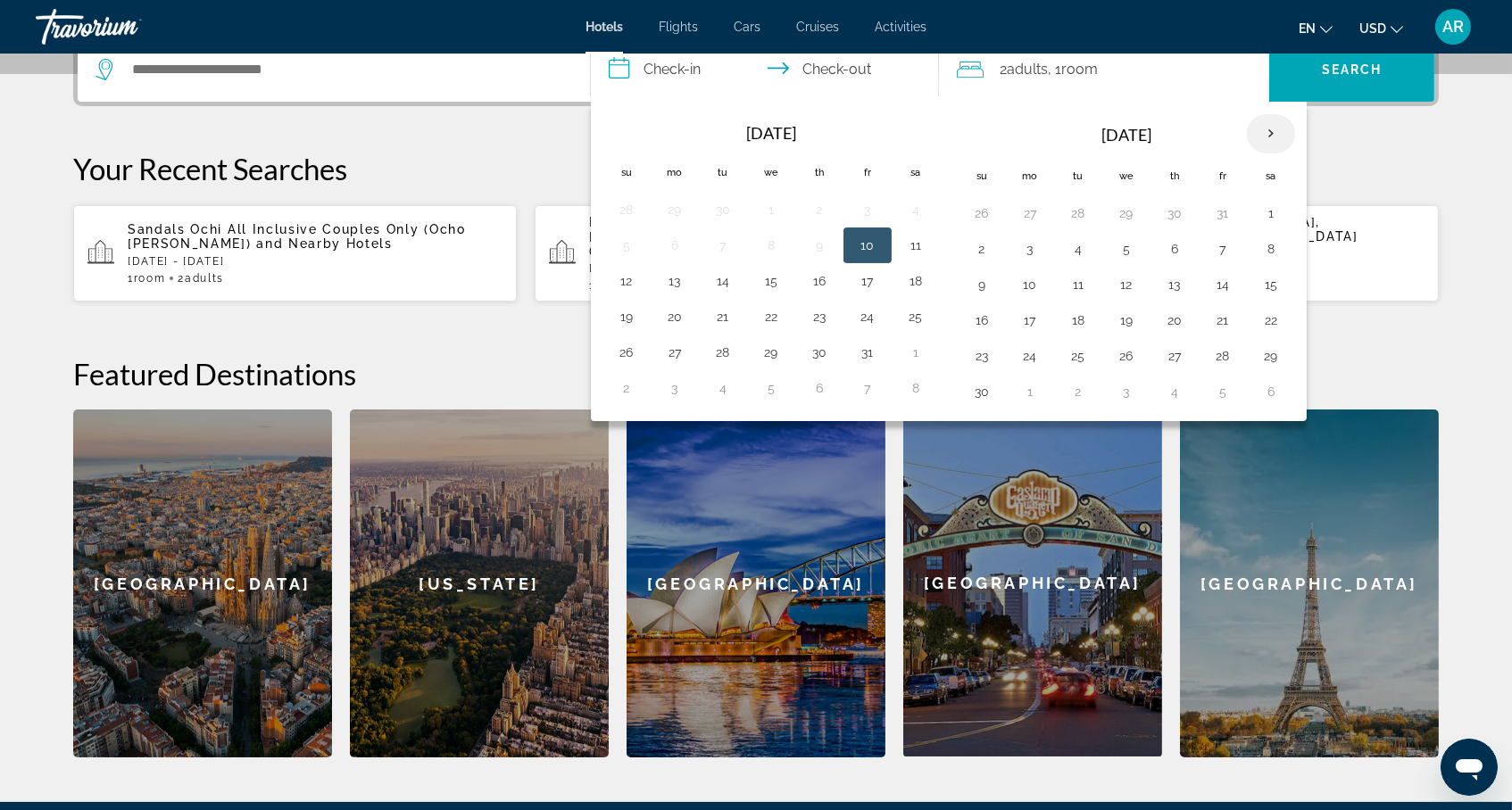
click at [1283, 153] on th "Next month" at bounding box center [1271, 134] width 49 height 39
click at [1141, 333] on button "21" at bounding box center [1126, 320] width 29 height 25
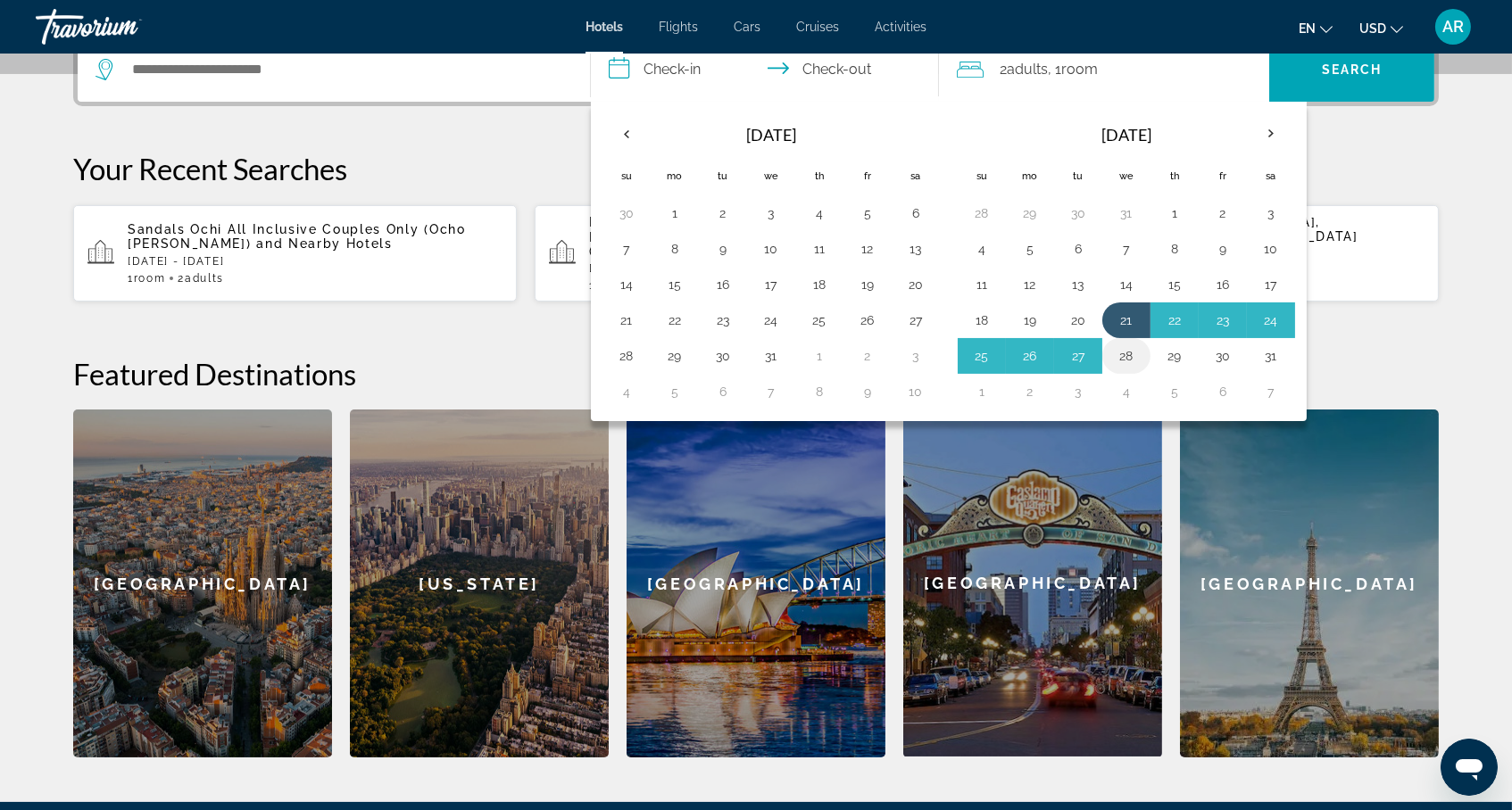
click at [1141, 368] on button "28" at bounding box center [1126, 356] width 29 height 25
type input "**********"
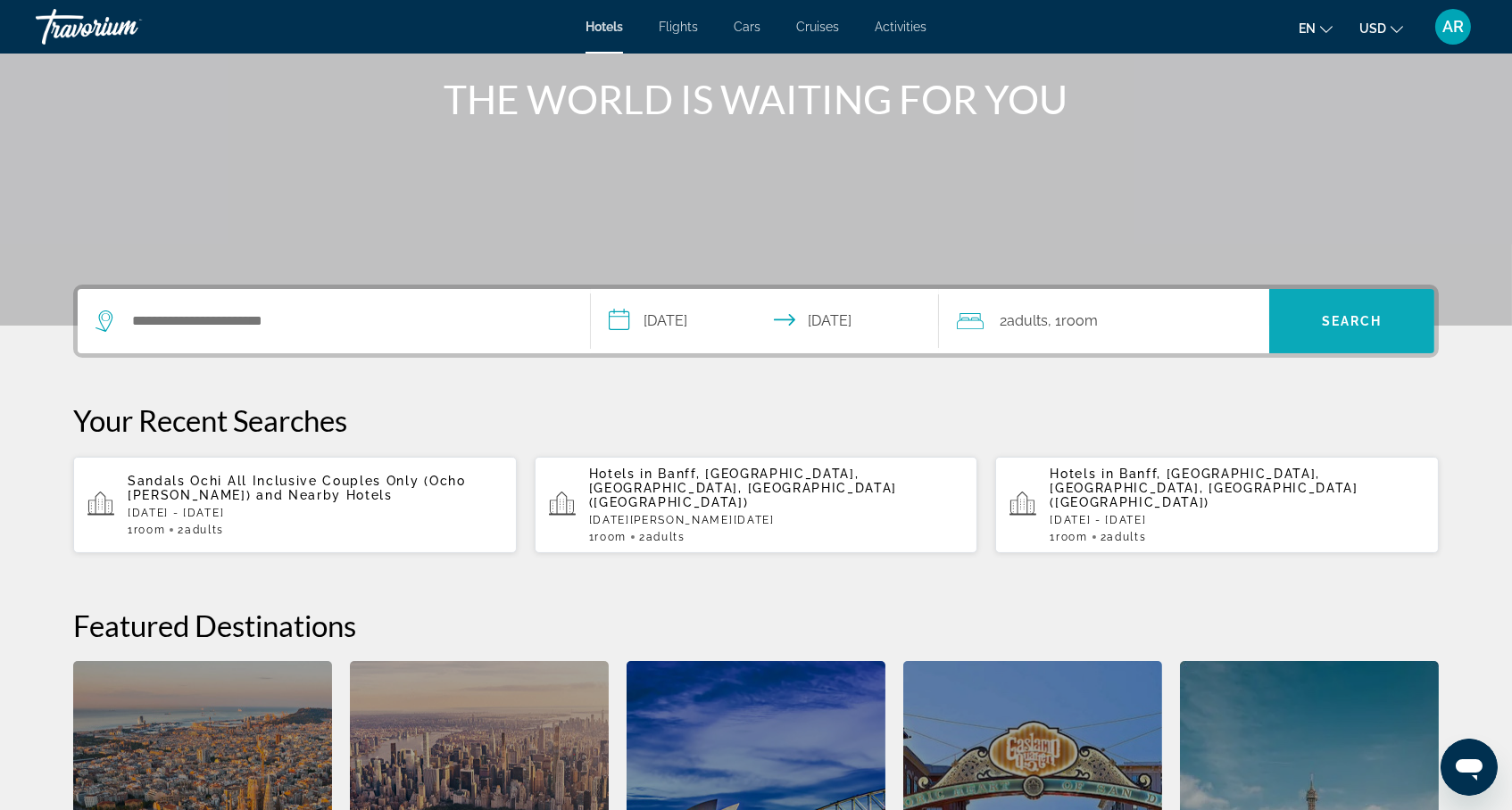
scroll to position [209, 0]
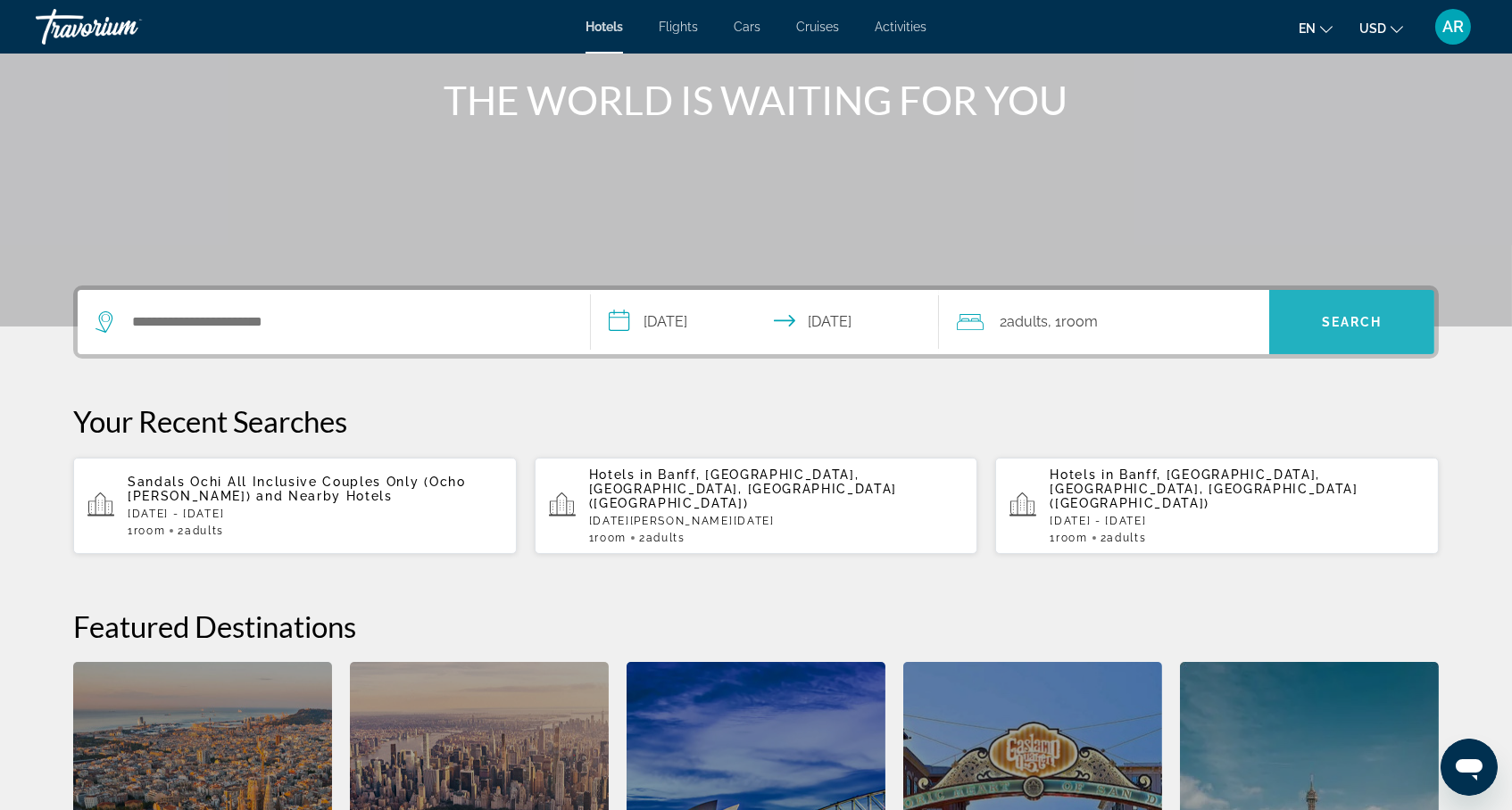
click at [1366, 329] on span "Search" at bounding box center [1352, 321] width 61 height 14
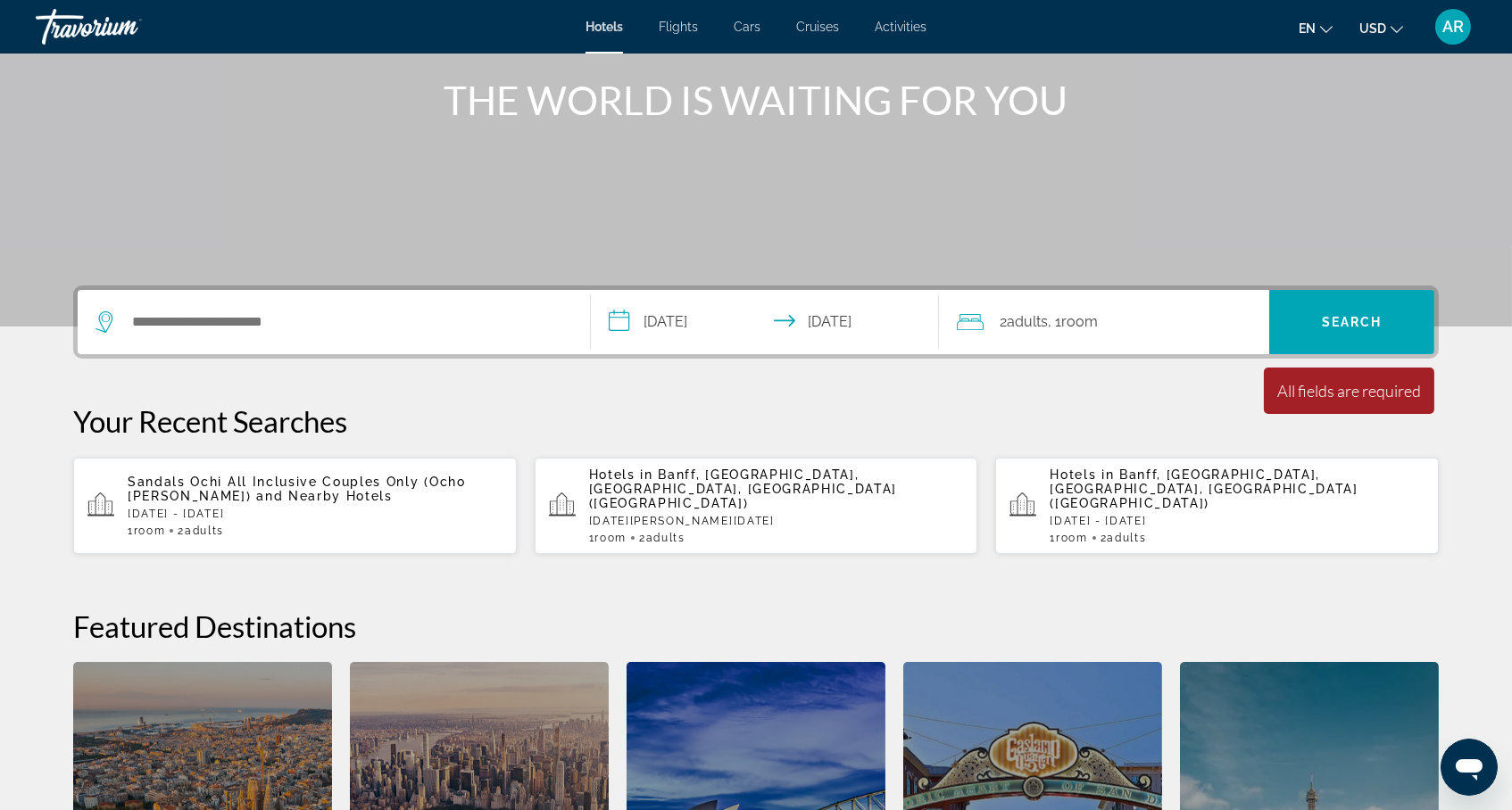
click at [314, 336] on div "Search widget" at bounding box center [334, 321] width 477 height 64
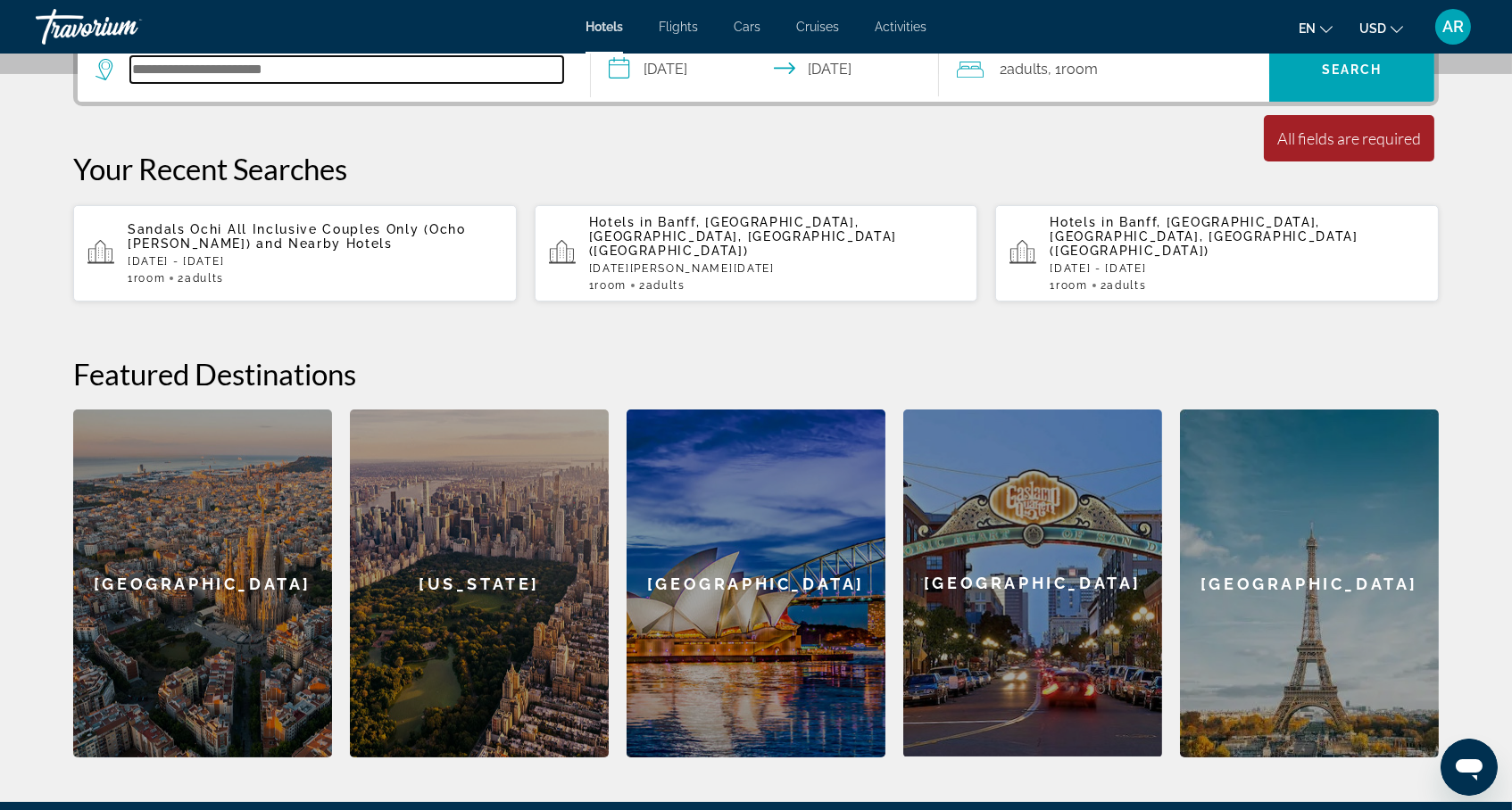
click at [349, 83] on input "Search hotel destination" at bounding box center [346, 69] width 433 height 27
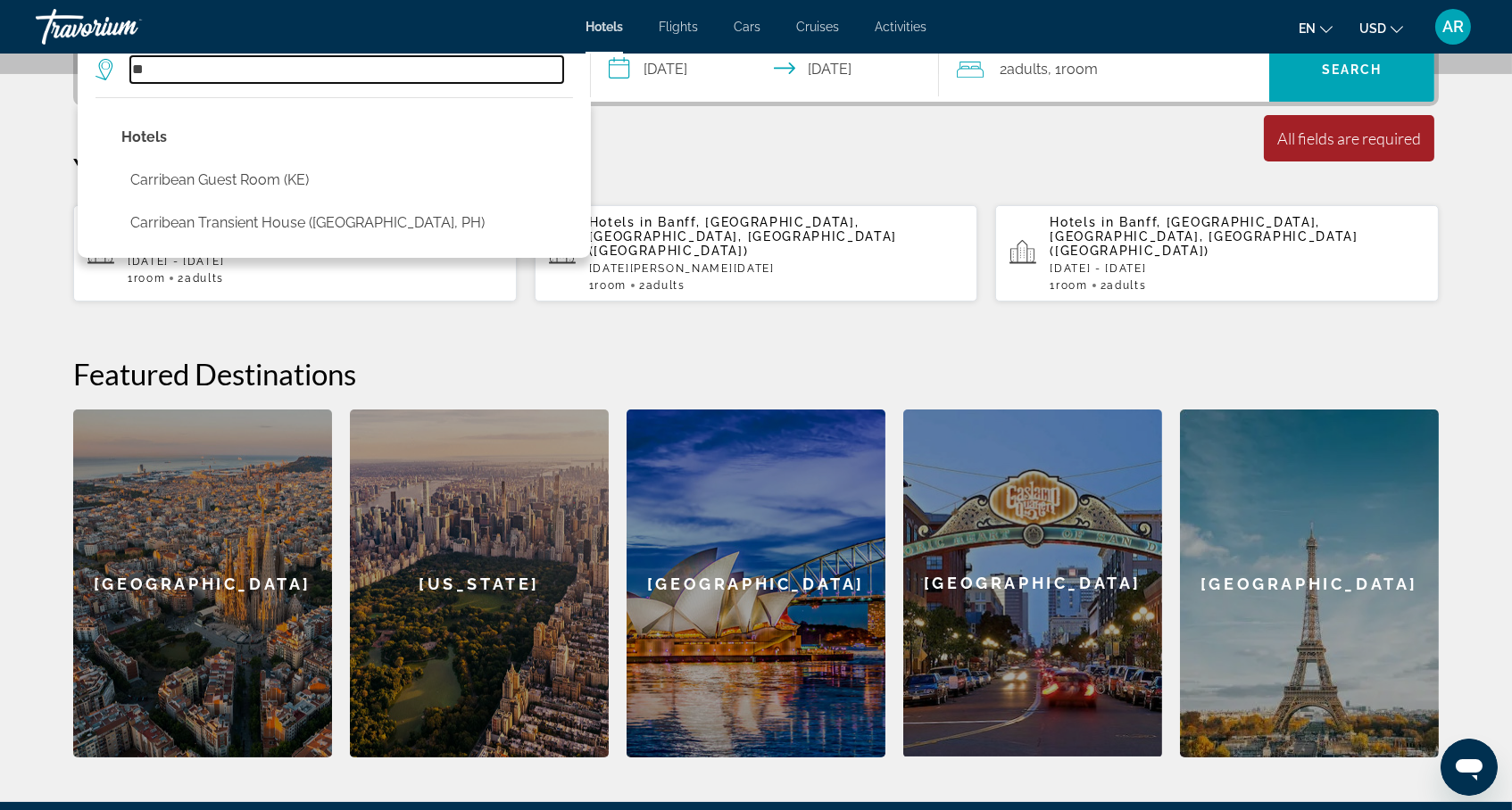
type input "*"
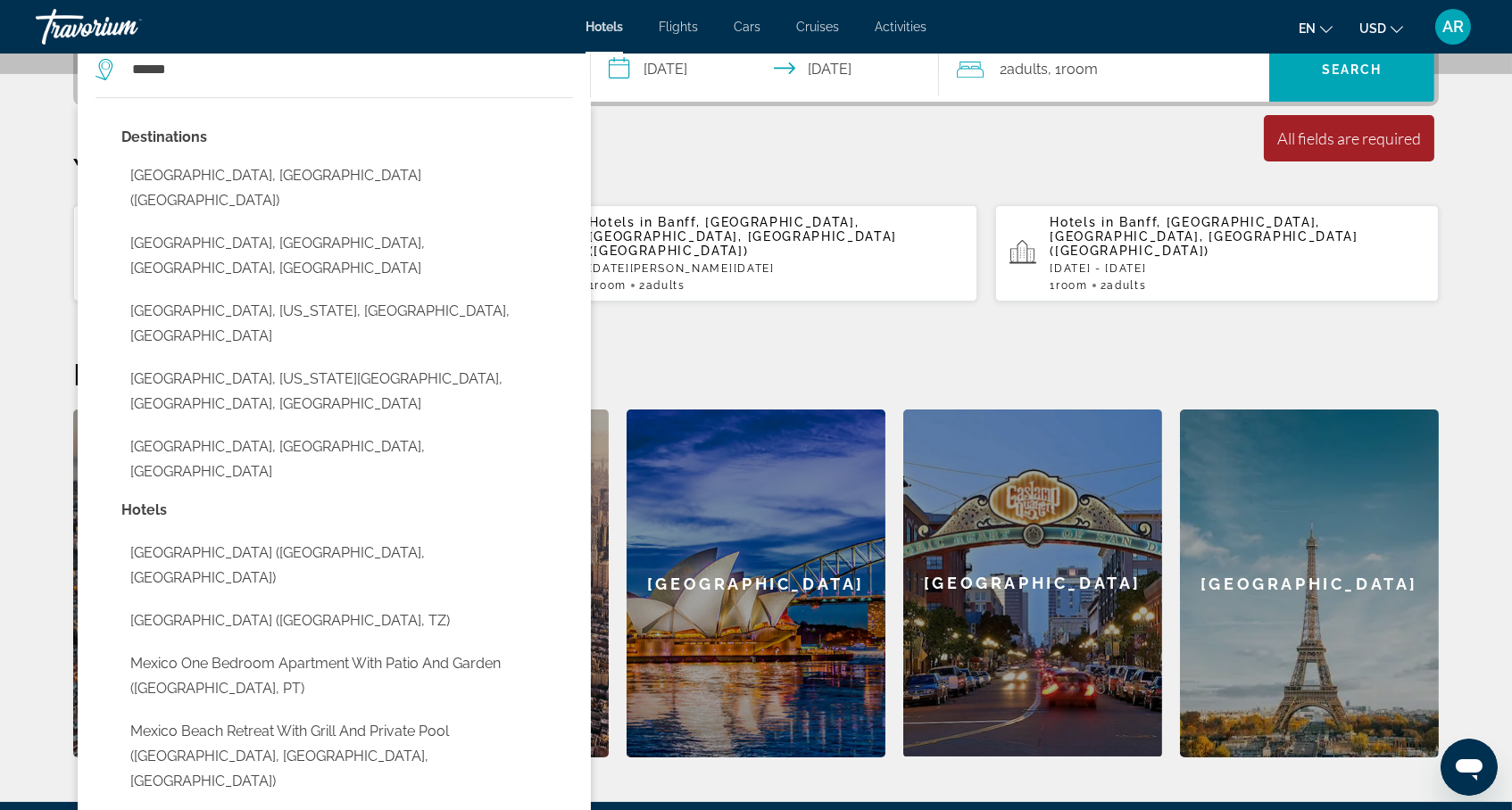
drag, startPoint x: 349, startPoint y: 95, endPoint x: 376, endPoint y: 142, distance: 54.2
click at [376, 142] on div "Destinations Mexico City, Mexico (MEX) Mexico, Columbia, MO, United States Mexi…" at bounding box center [334, 490] width 513 height 787
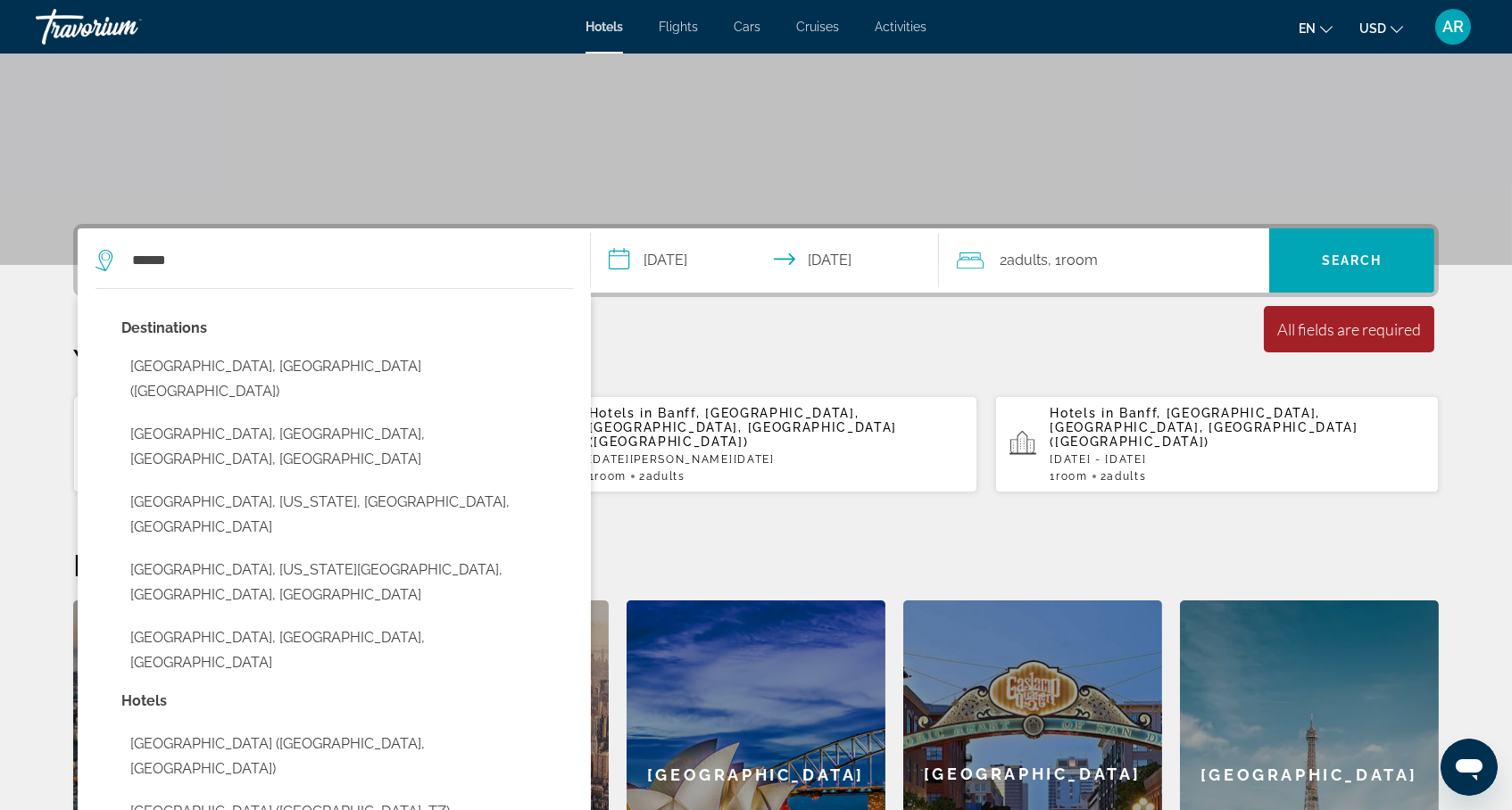
scroll to position [301, 0]
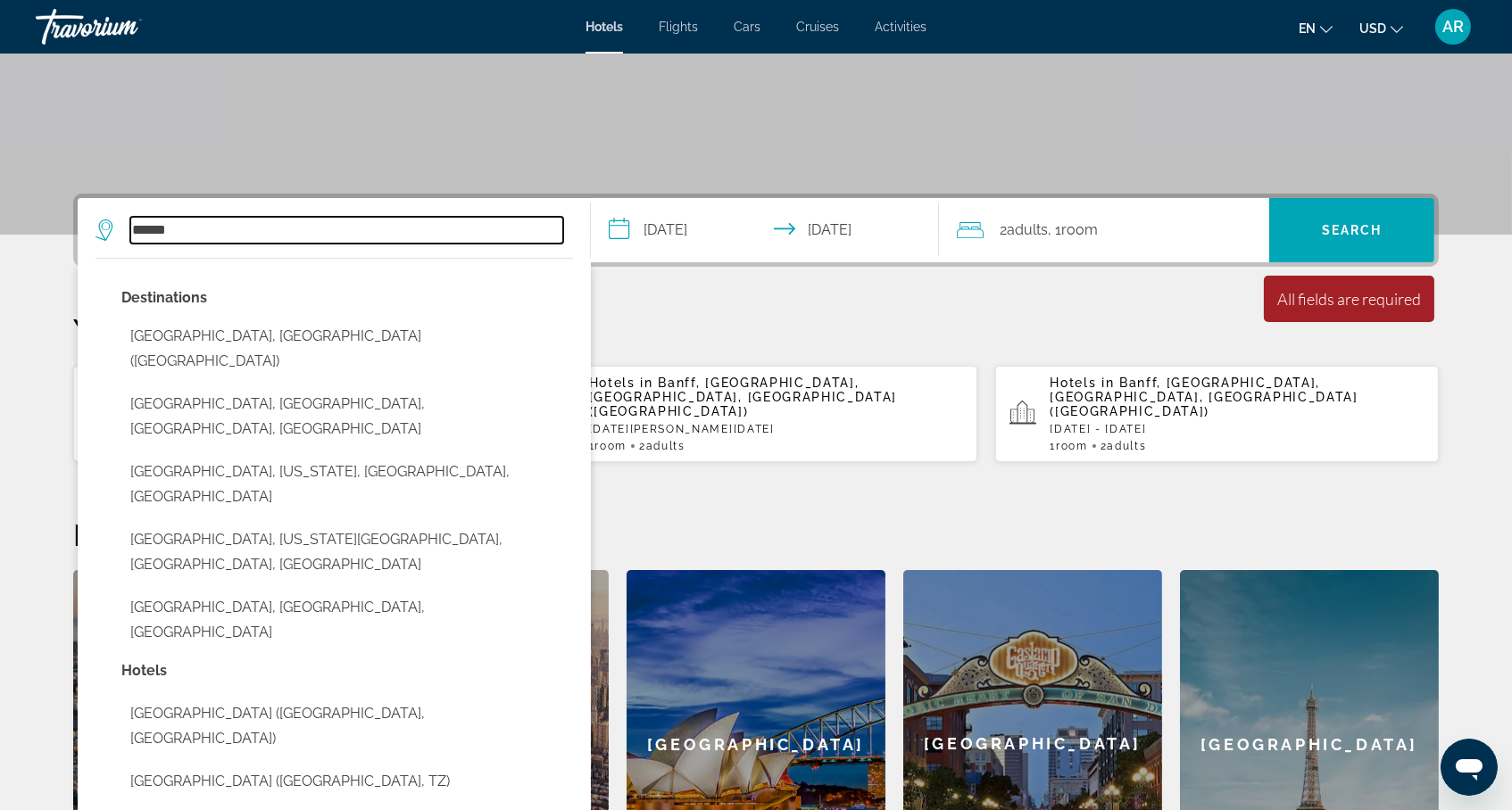
click at [193, 244] on input "******" at bounding box center [346, 230] width 433 height 27
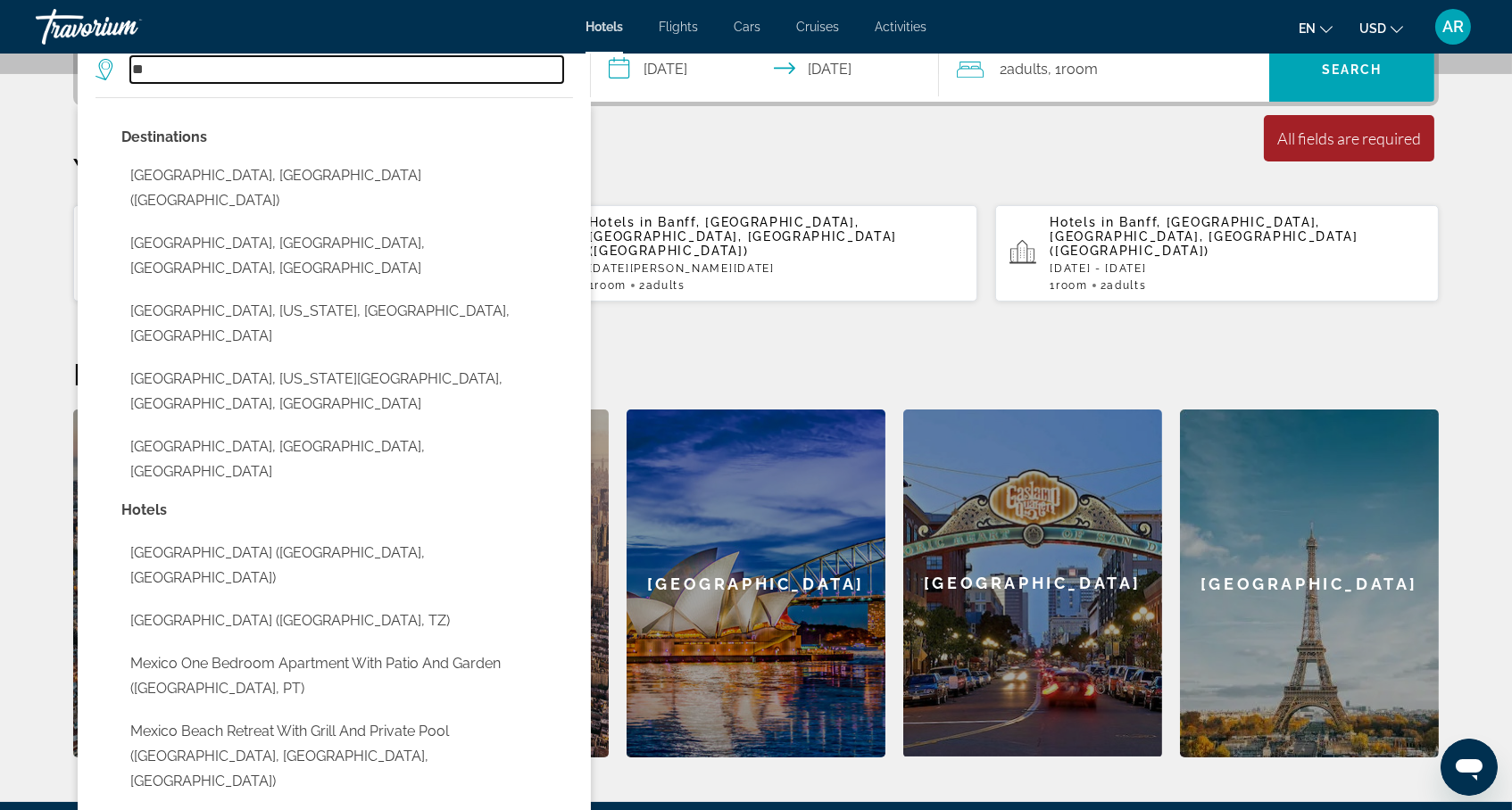
type input "*"
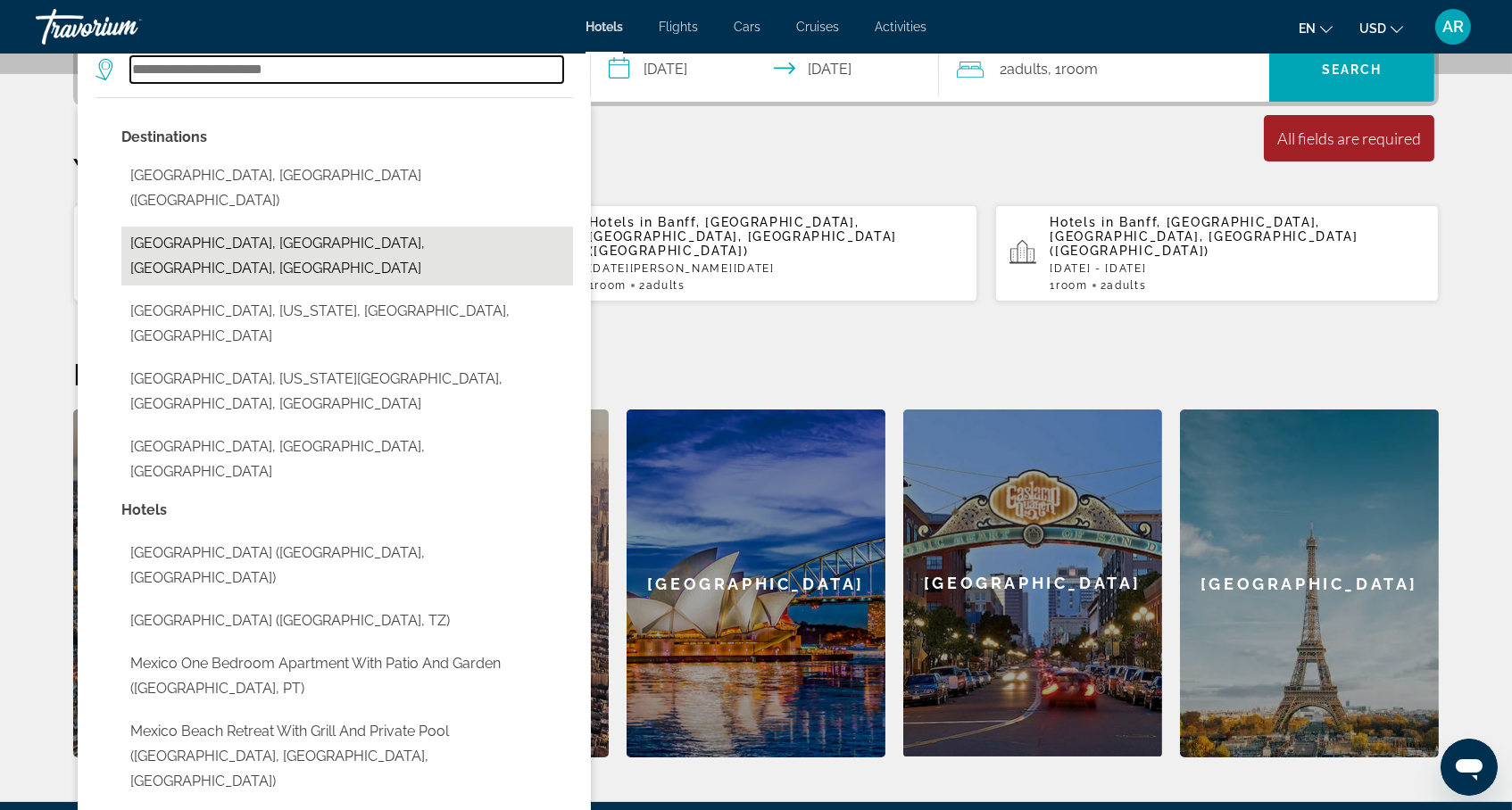
type input "*"
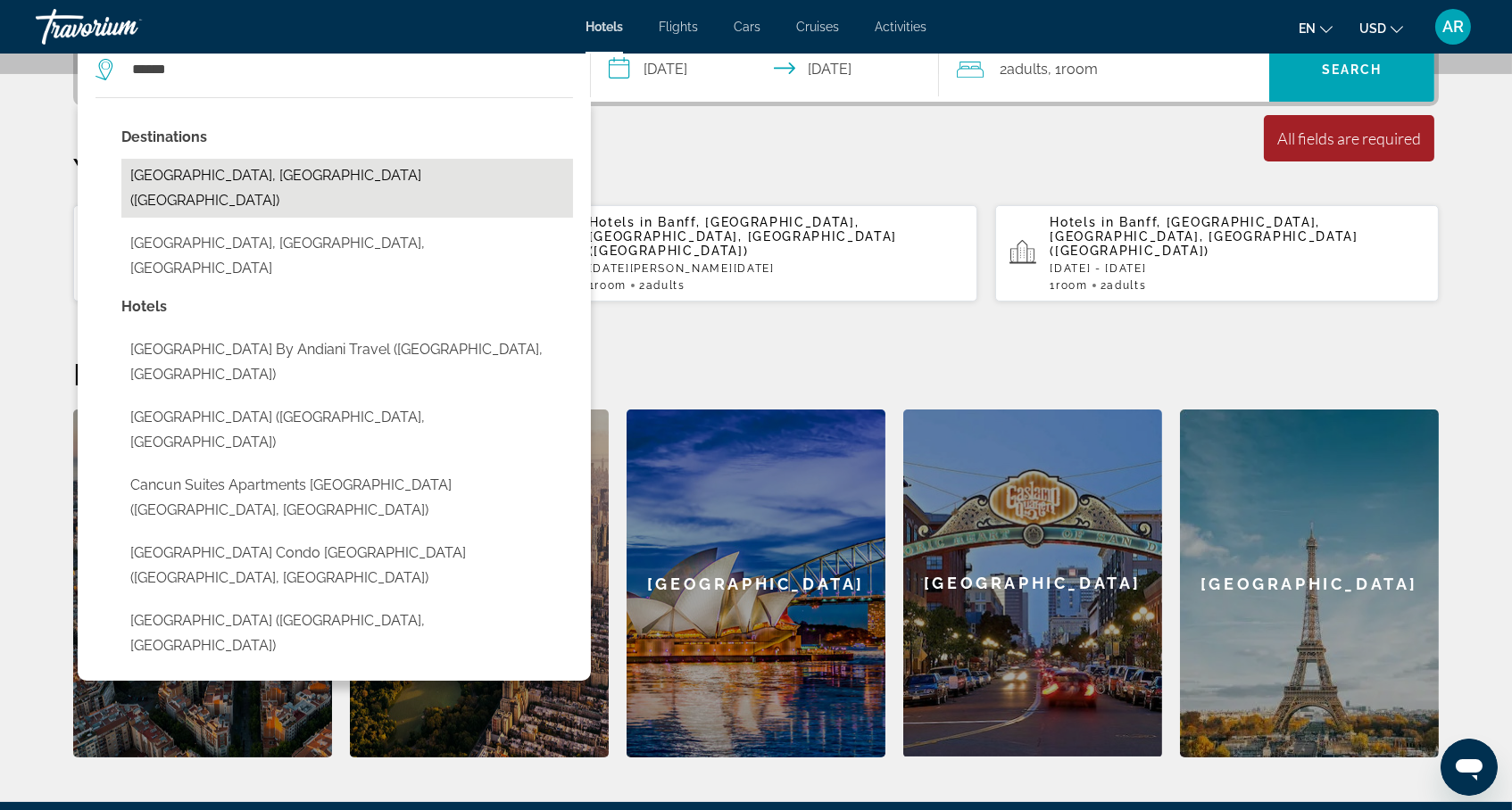
click at [248, 218] on button "[GEOGRAPHIC_DATA], [GEOGRAPHIC_DATA] ([GEOGRAPHIC_DATA])" at bounding box center [347, 188] width 451 height 59
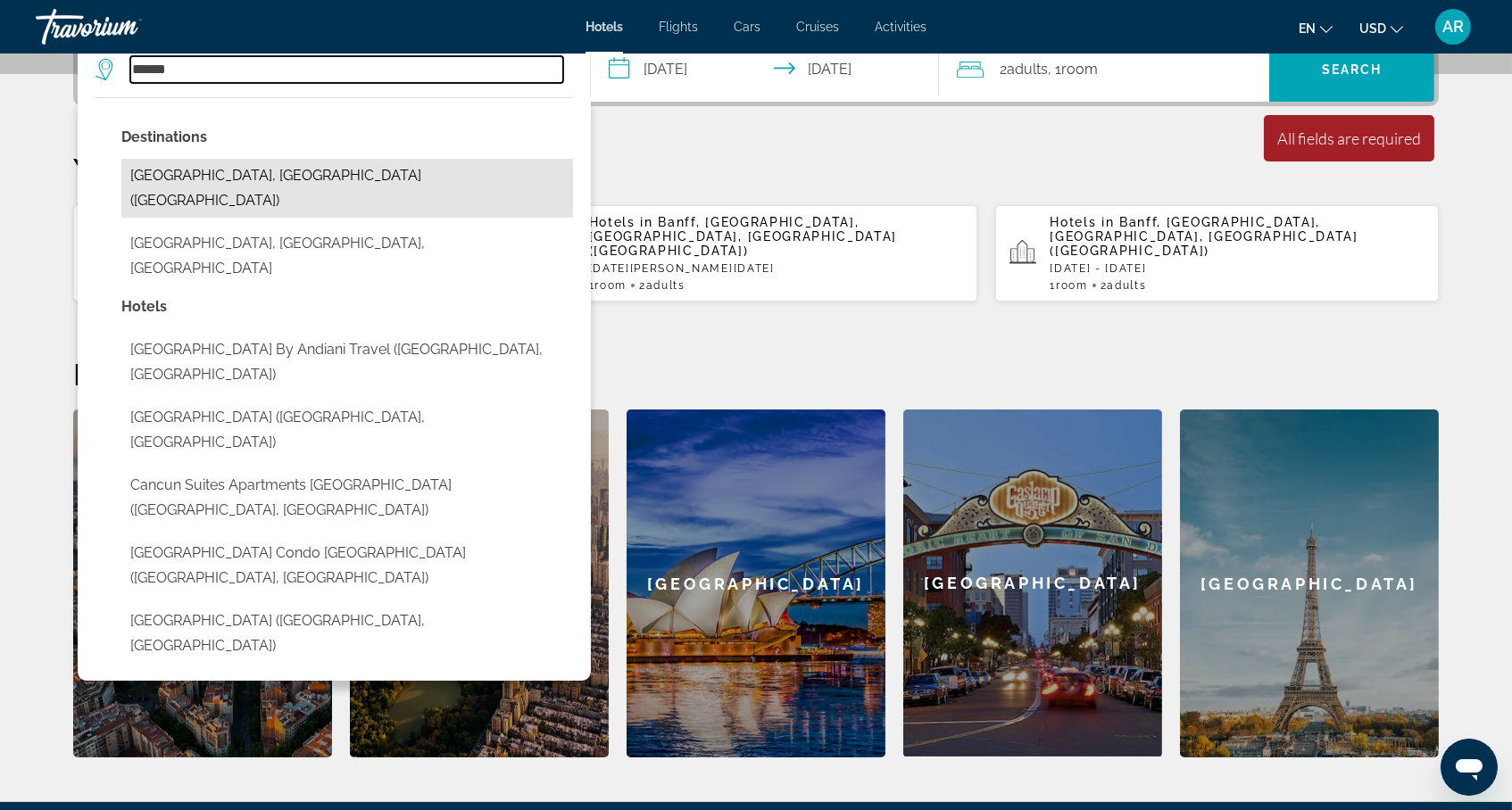
type input "**********"
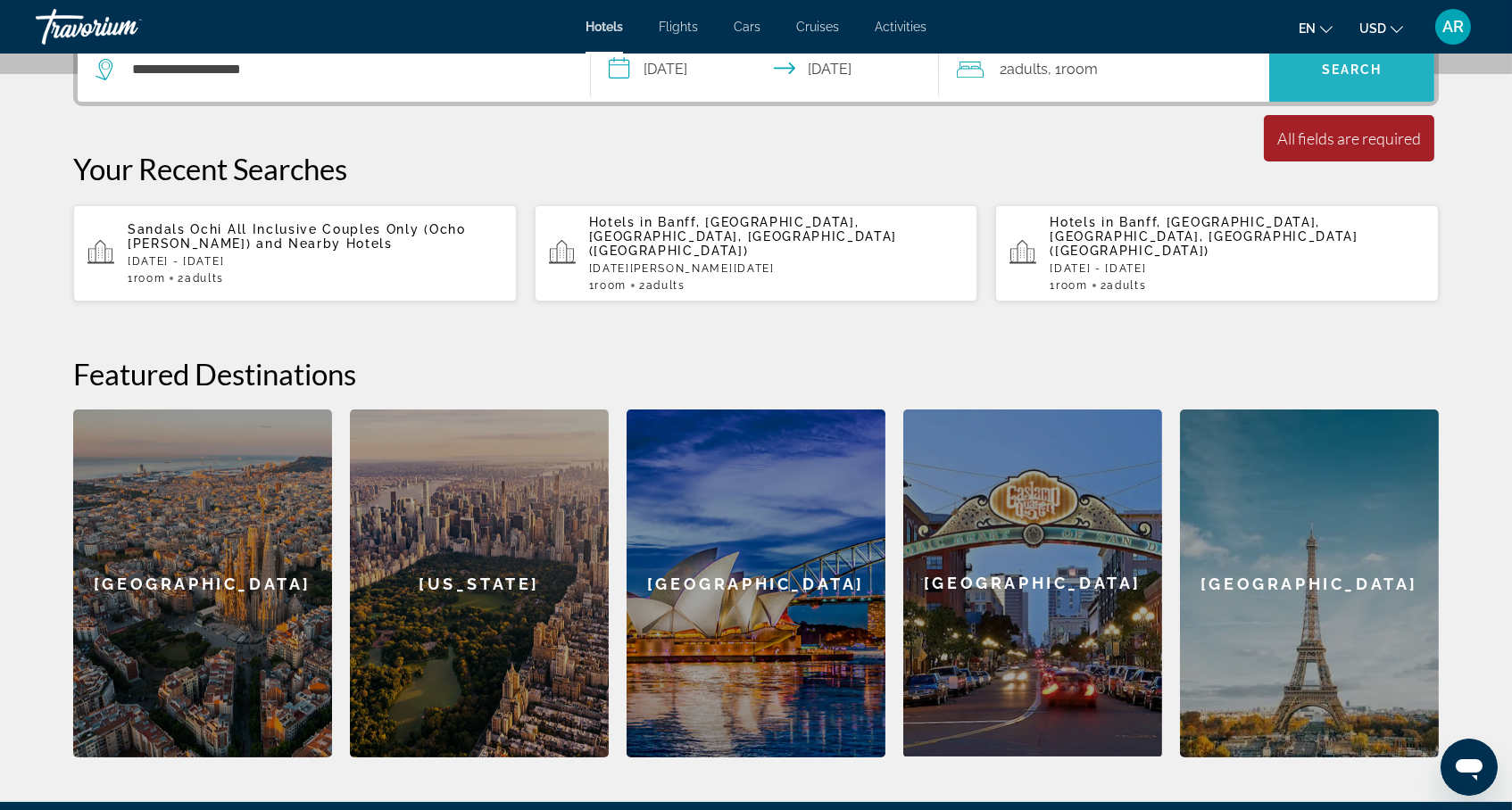
click at [1366, 91] on span "Search" at bounding box center [1351, 70] width 165 height 43
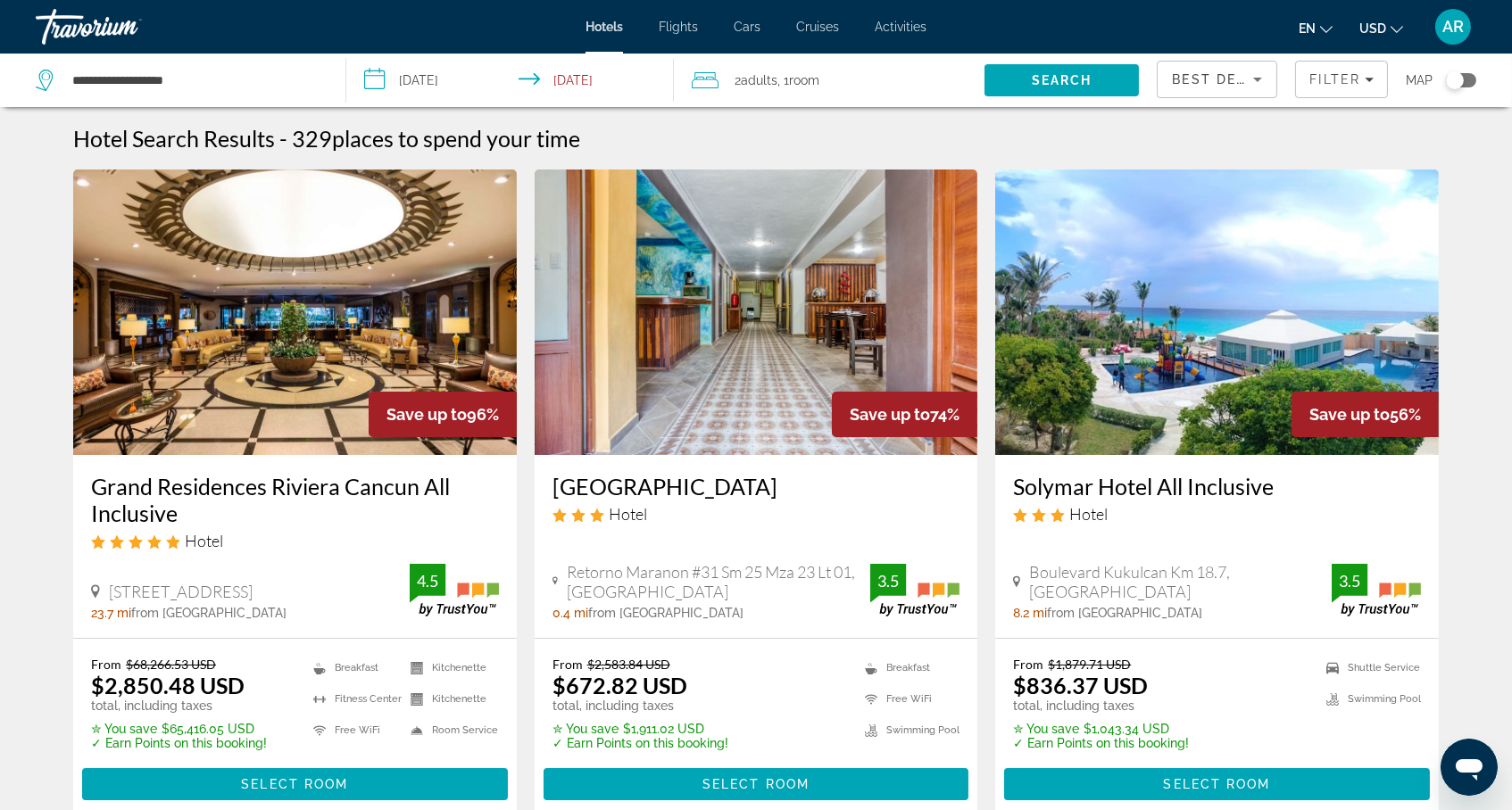
click at [1390, 39] on button "USD USD ($) MXN (Mex$) CAD (Can$) GBP (£) EUR (€) AUD (A$) NZD (NZ$) CNY (CN¥)" at bounding box center [1381, 28] width 44 height 26
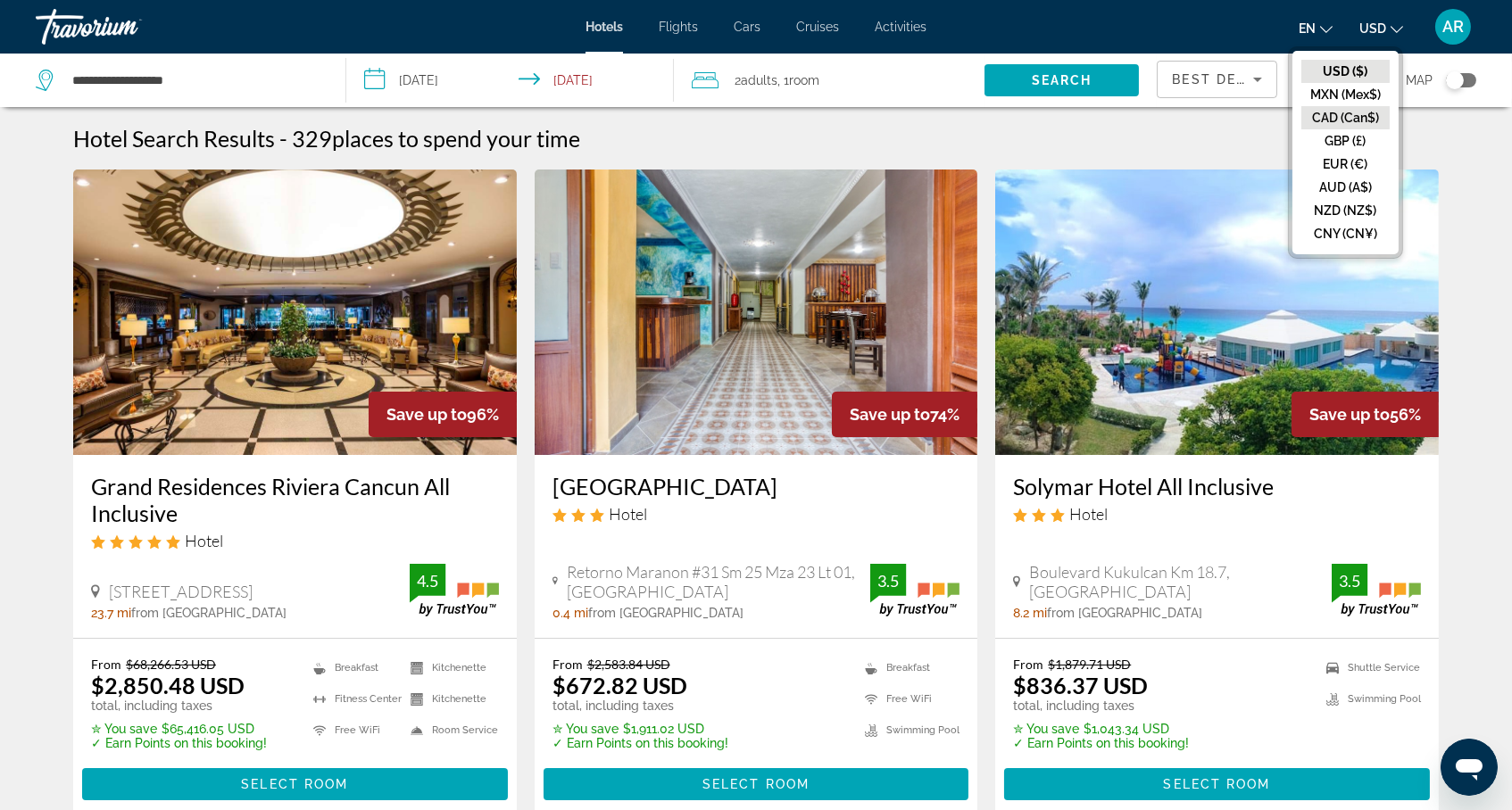
click at [1351, 118] on button "CAD (Can$)" at bounding box center [1346, 118] width 89 height 23
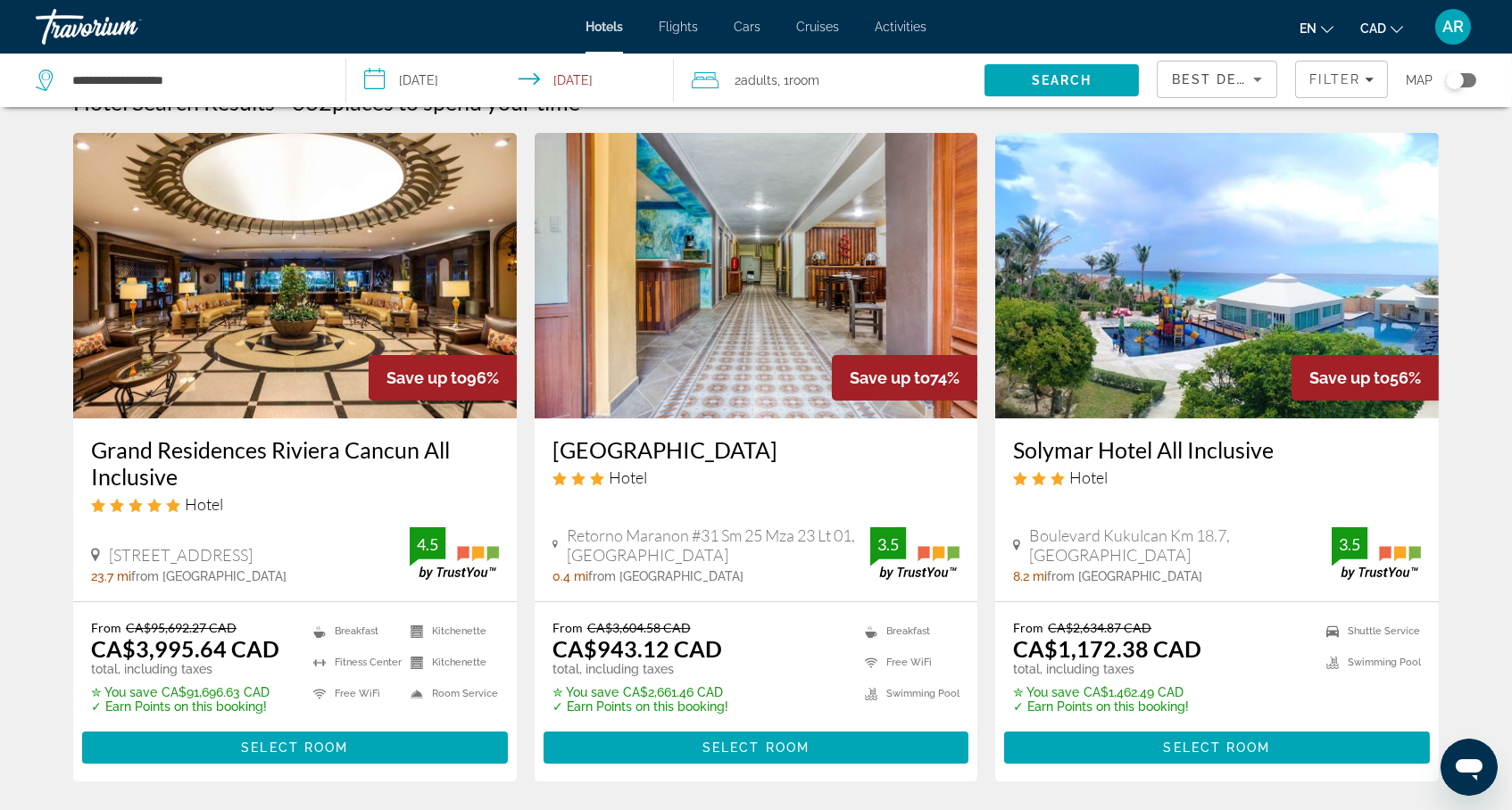
scroll to position [-19, 0]
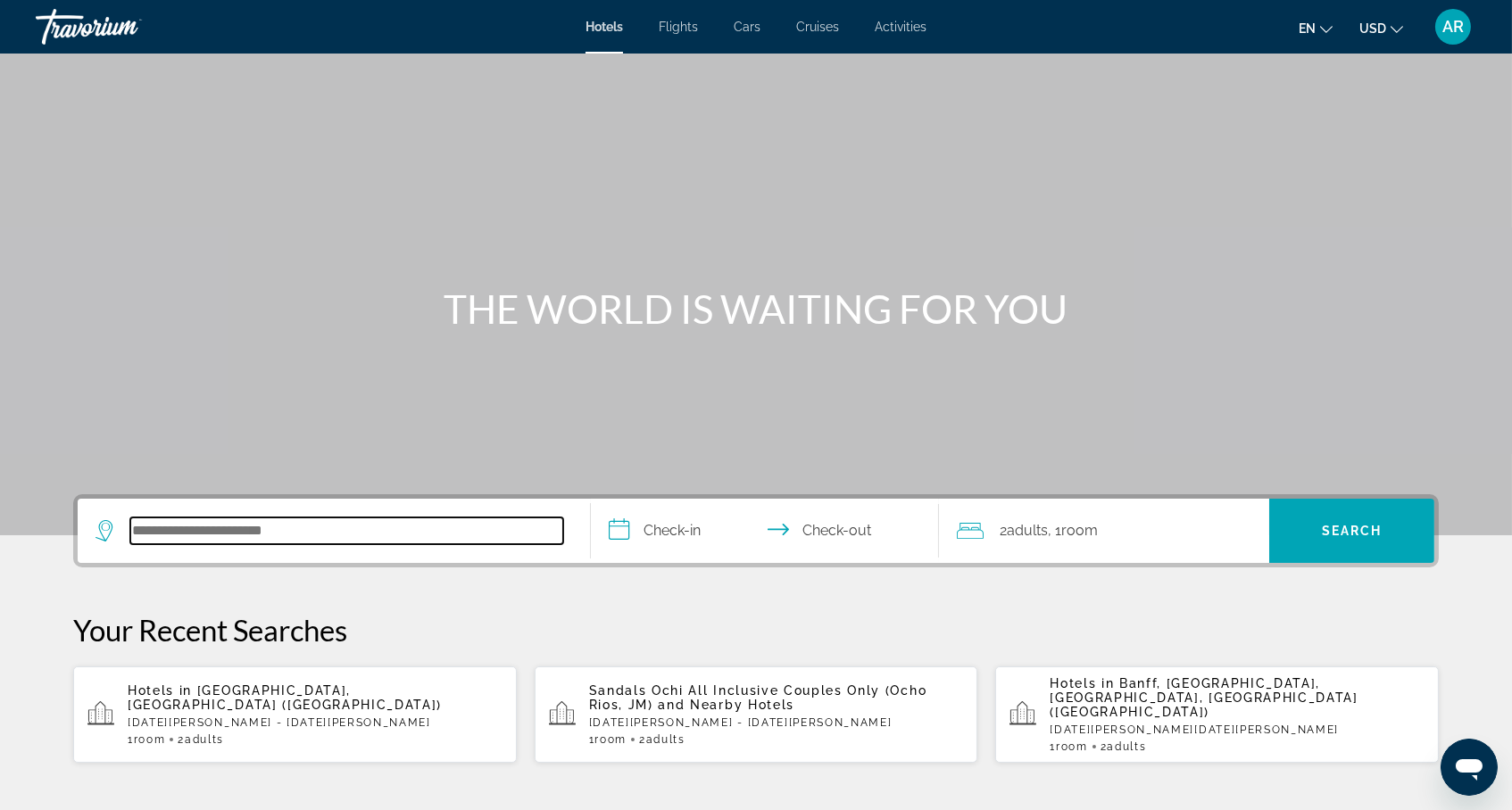
click at [289, 545] on input "Search hotel destination" at bounding box center [346, 531] width 433 height 27
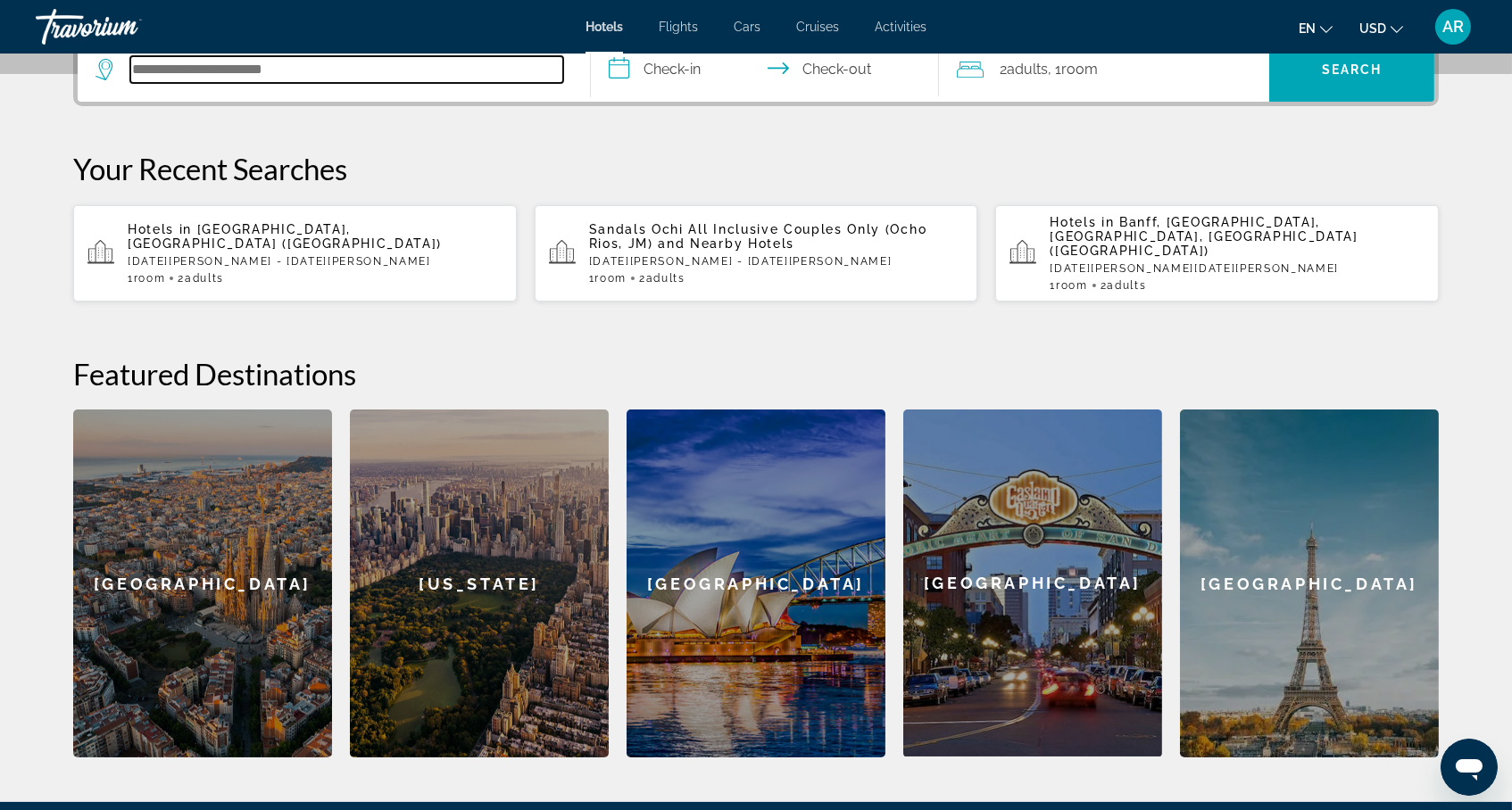
type input "*"
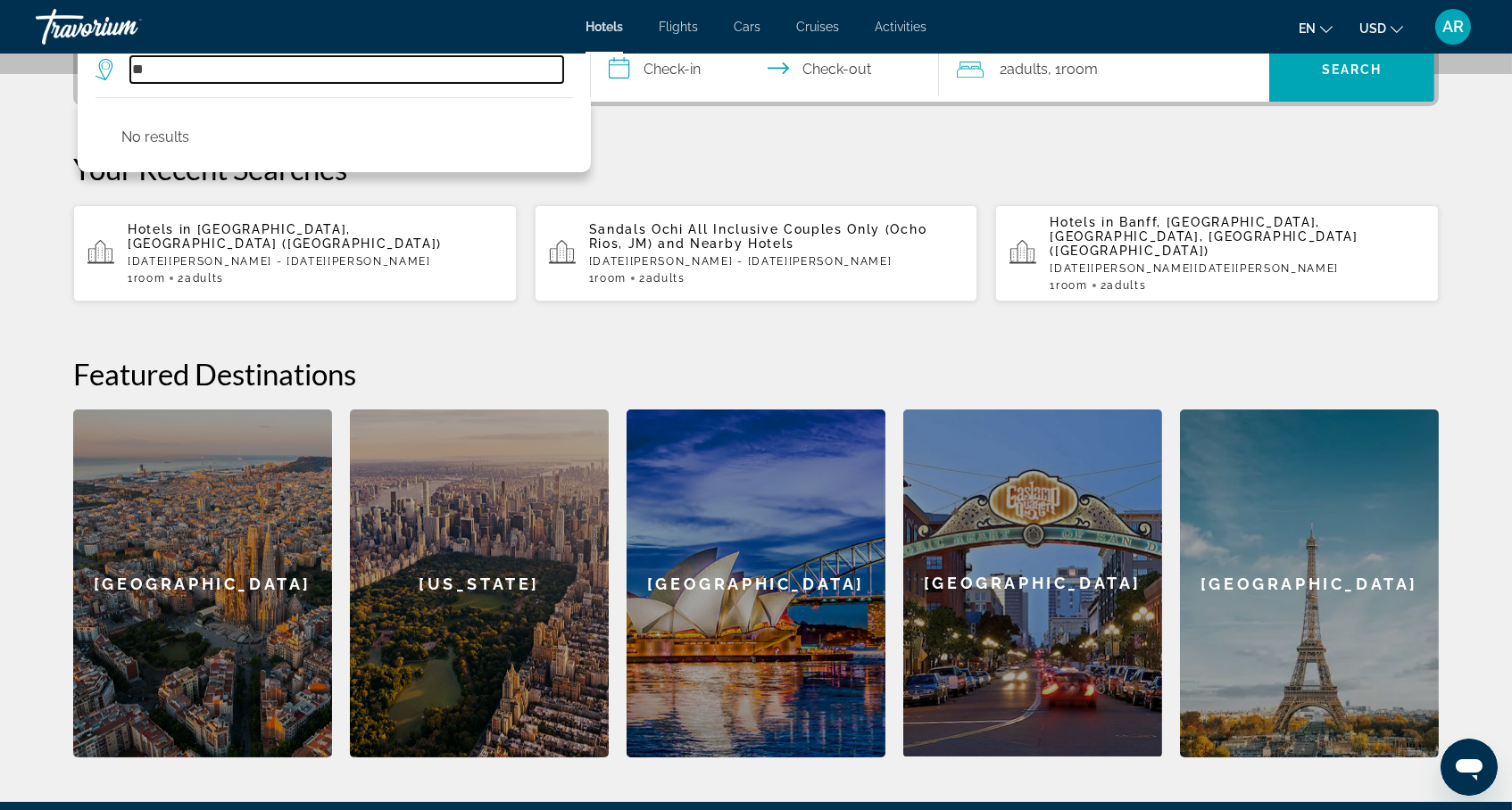
type input "*"
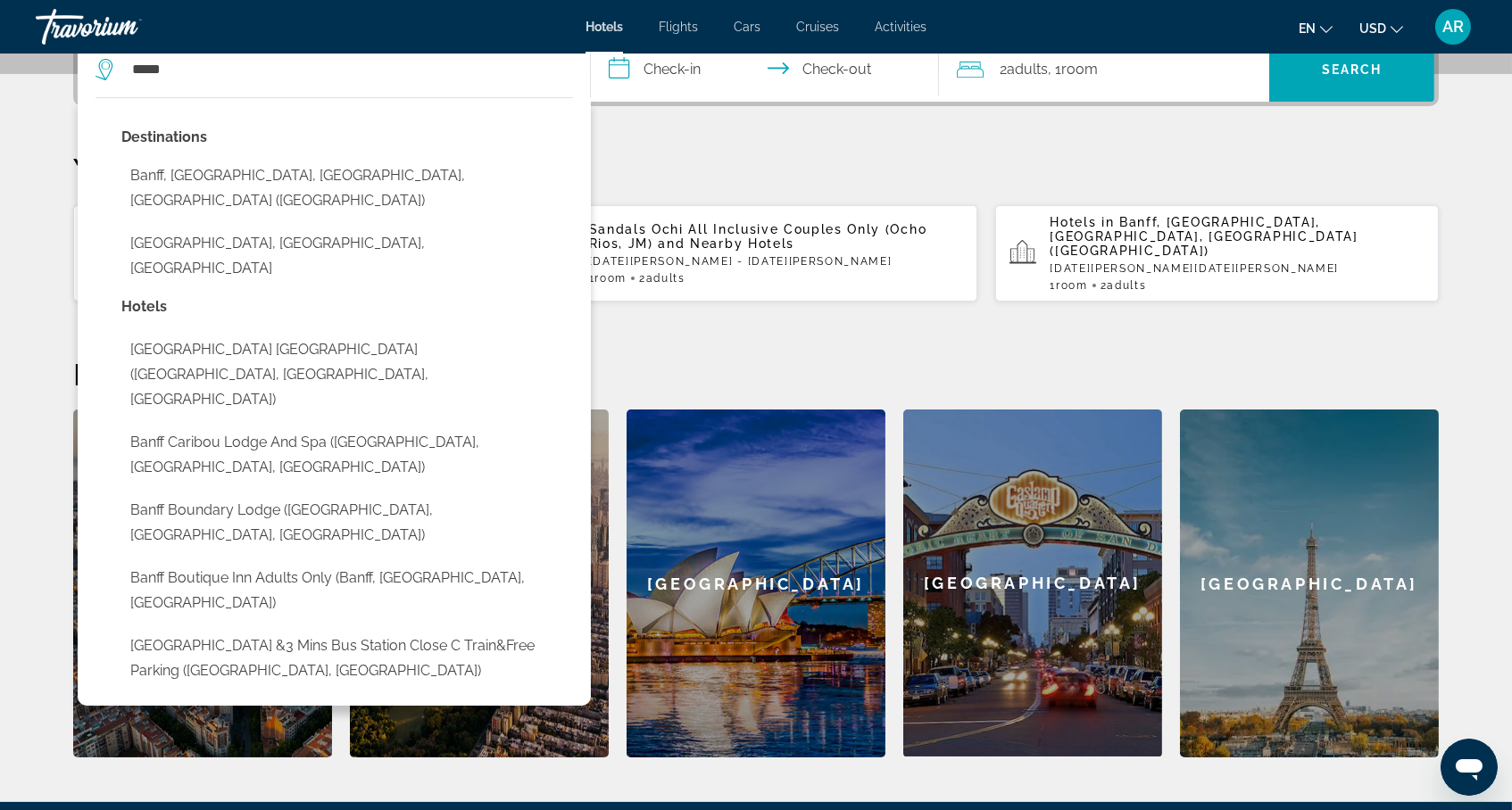
drag, startPoint x: 346, startPoint y: 81, endPoint x: 415, endPoint y: 124, distance: 81.3
click at [415, 102] on div "***** Destinations [GEOGRAPHIC_DATA], [GEOGRAPHIC_DATA], [GEOGRAPHIC_DATA], [GE…" at bounding box center [334, 69] width 477 height 64
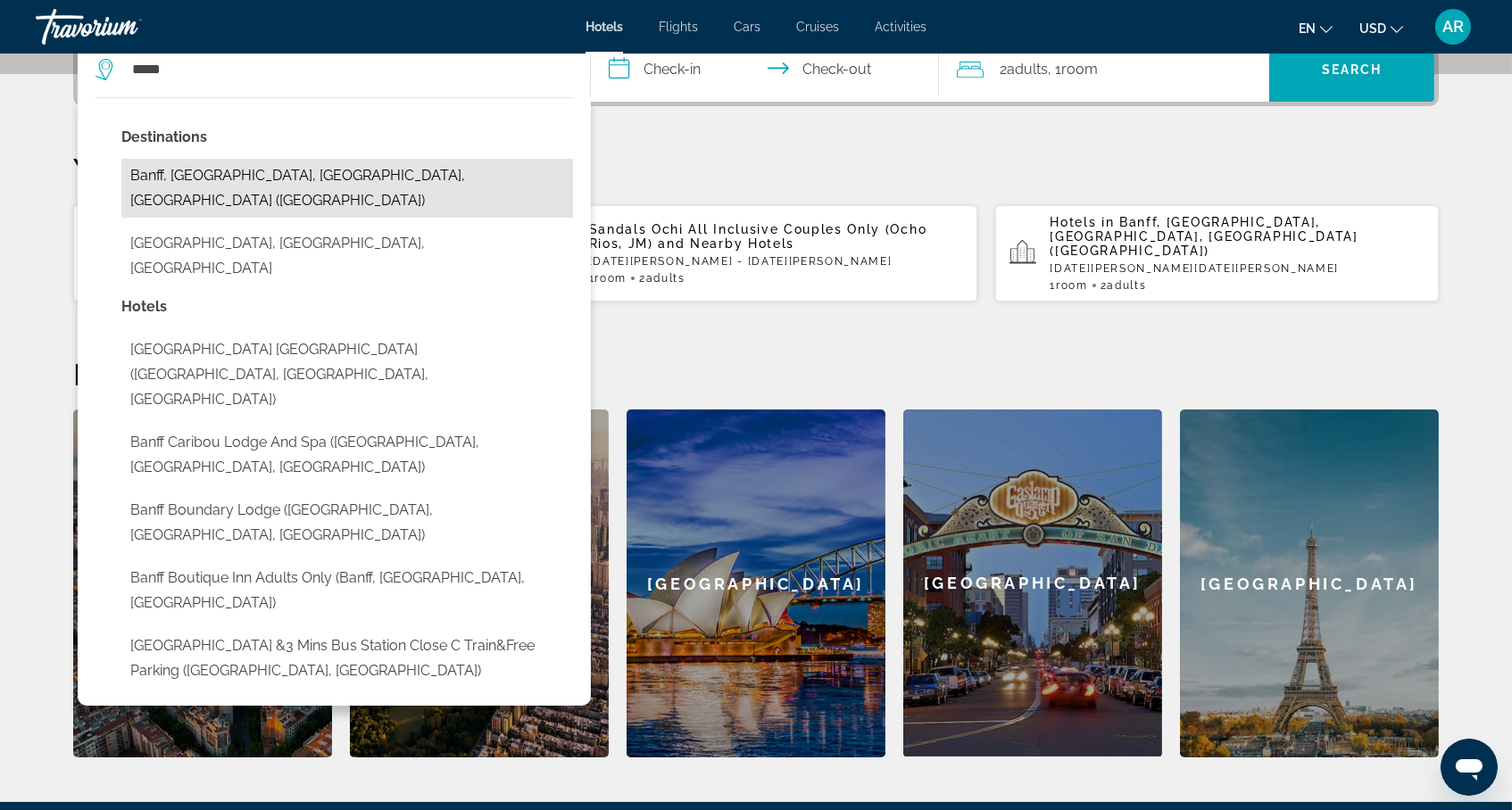
click at [307, 210] on button "Banff, [GEOGRAPHIC_DATA], [GEOGRAPHIC_DATA], [GEOGRAPHIC_DATA] ([GEOGRAPHIC_DAT…" at bounding box center [347, 188] width 451 height 59
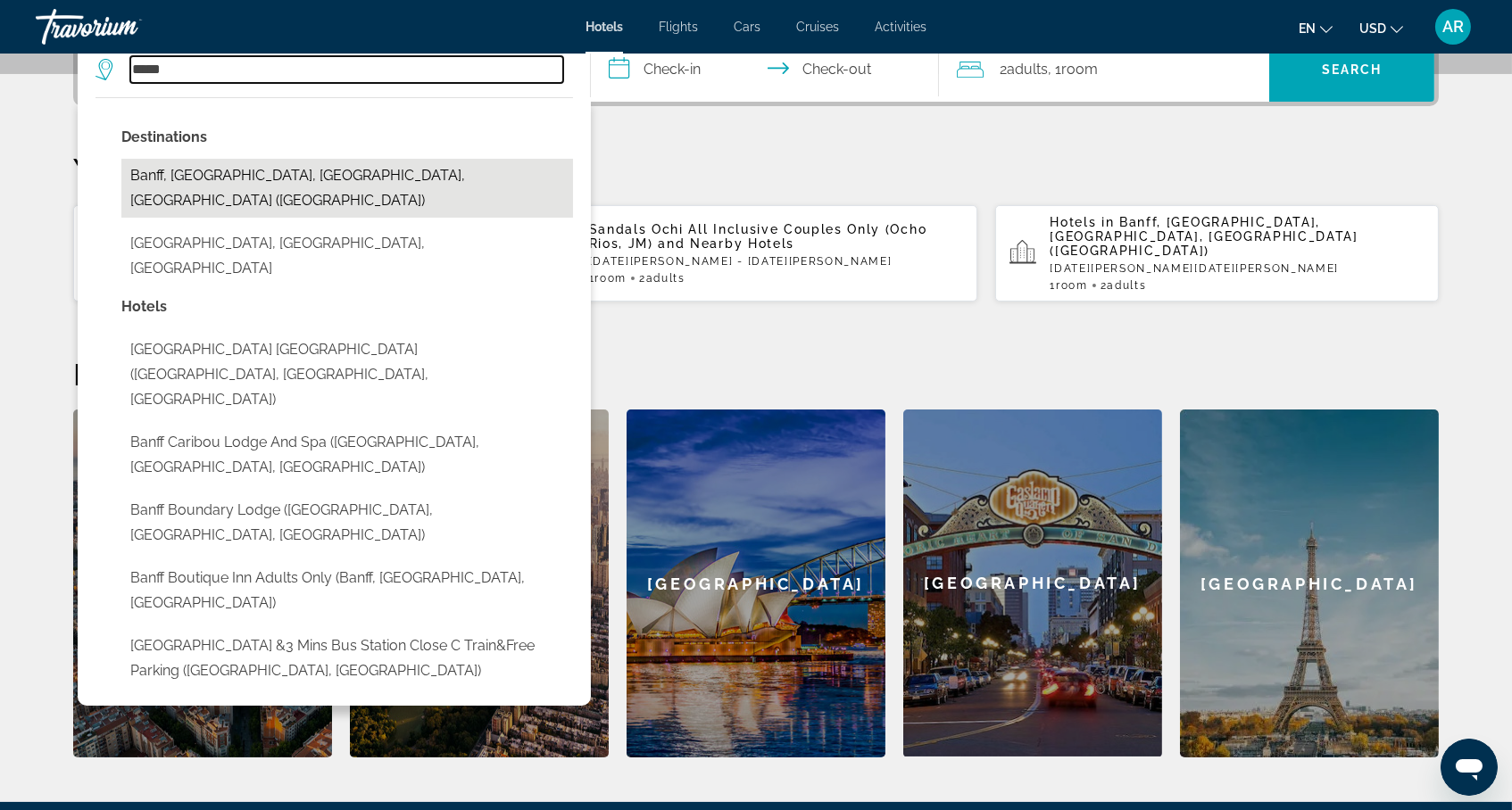
type input "**********"
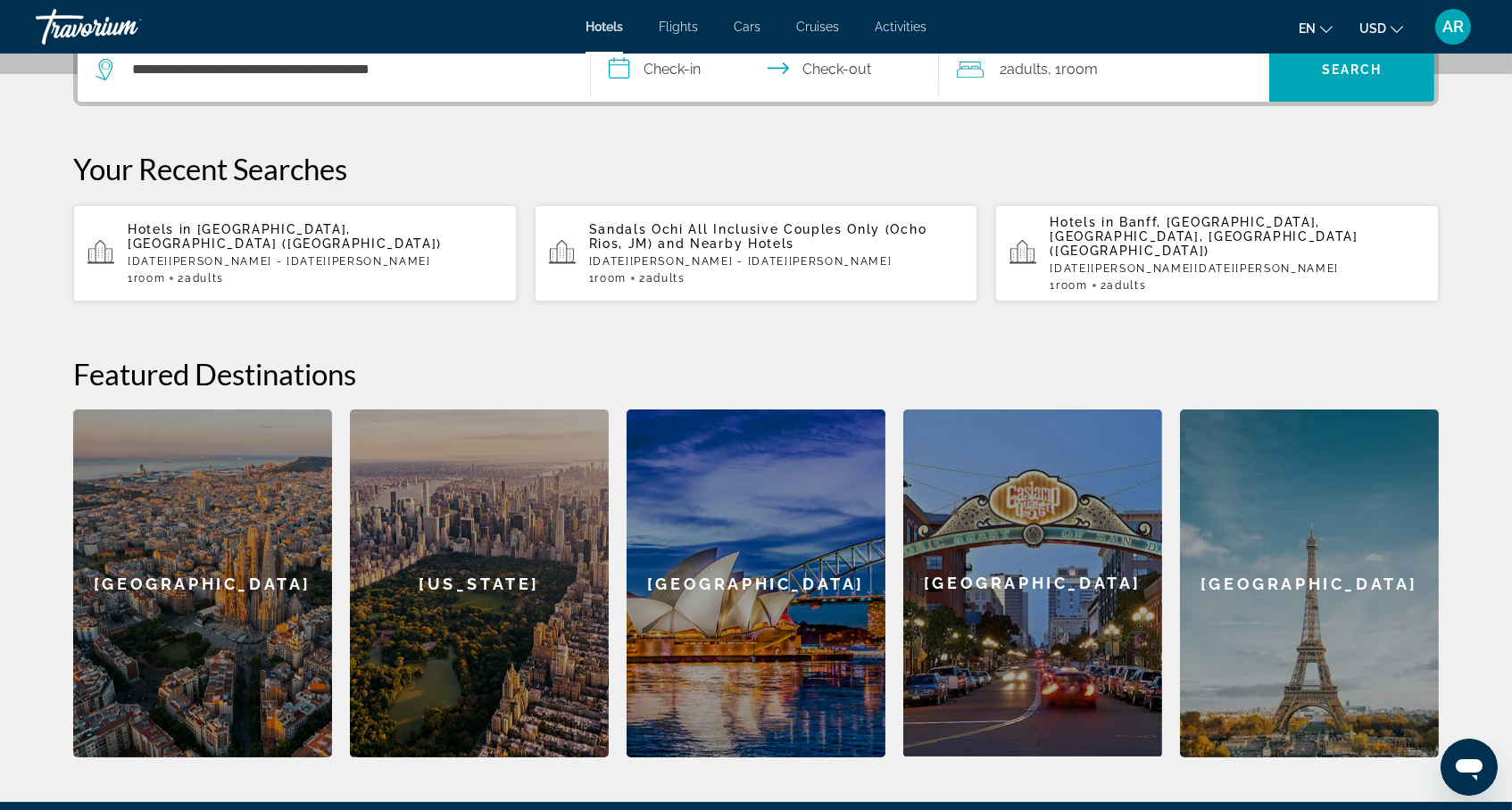
click at [686, 107] on input "**********" at bounding box center [768, 72] width 355 height 70
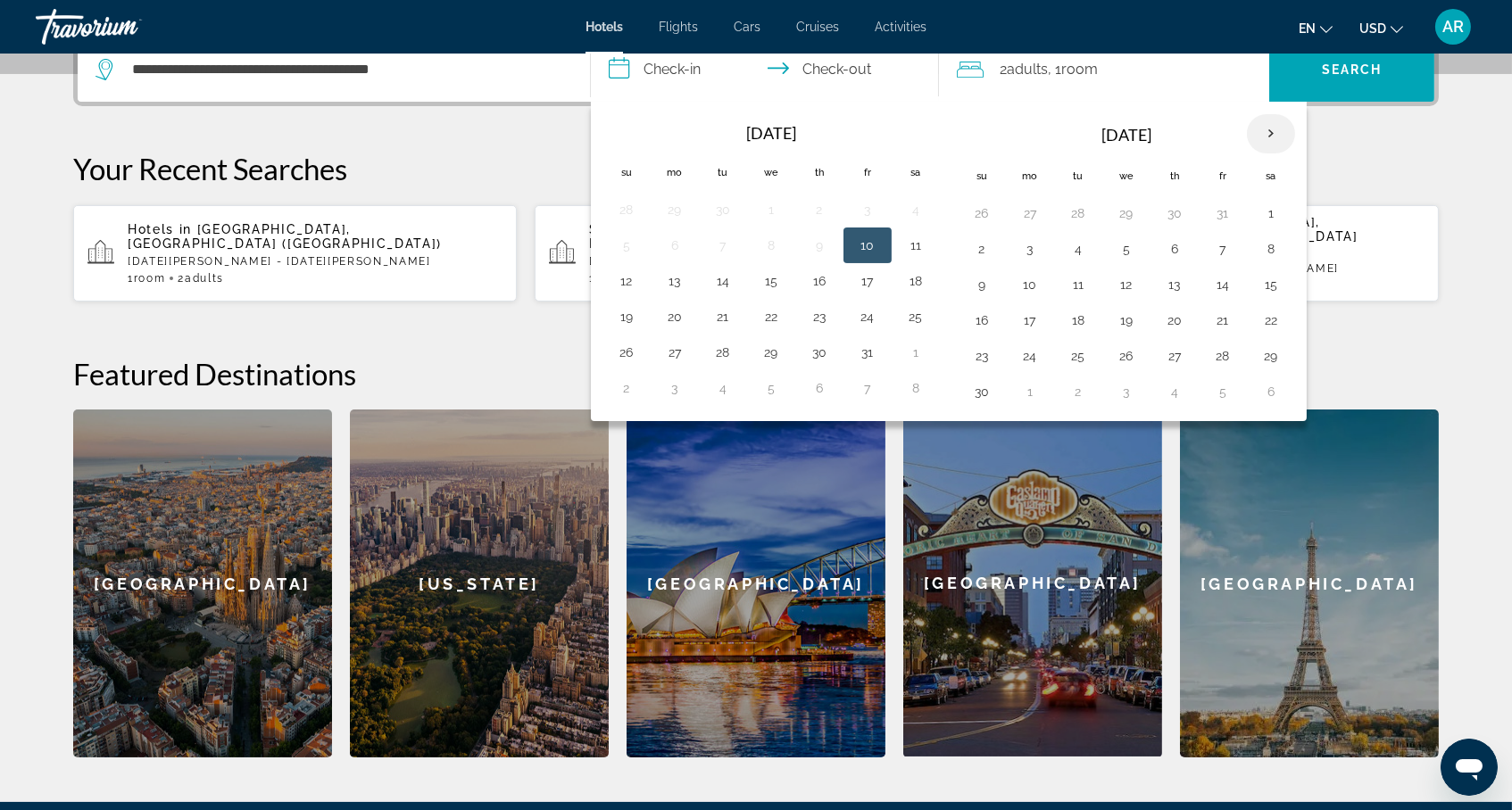
click at [1286, 153] on th "Next month" at bounding box center [1271, 134] width 49 height 39
click at [1126, 226] on button "3" at bounding box center [1126, 213] width 29 height 25
click at [1132, 231] on td "3" at bounding box center [1127, 213] width 49 height 36
click at [1188, 226] on button "4" at bounding box center [1175, 213] width 29 height 25
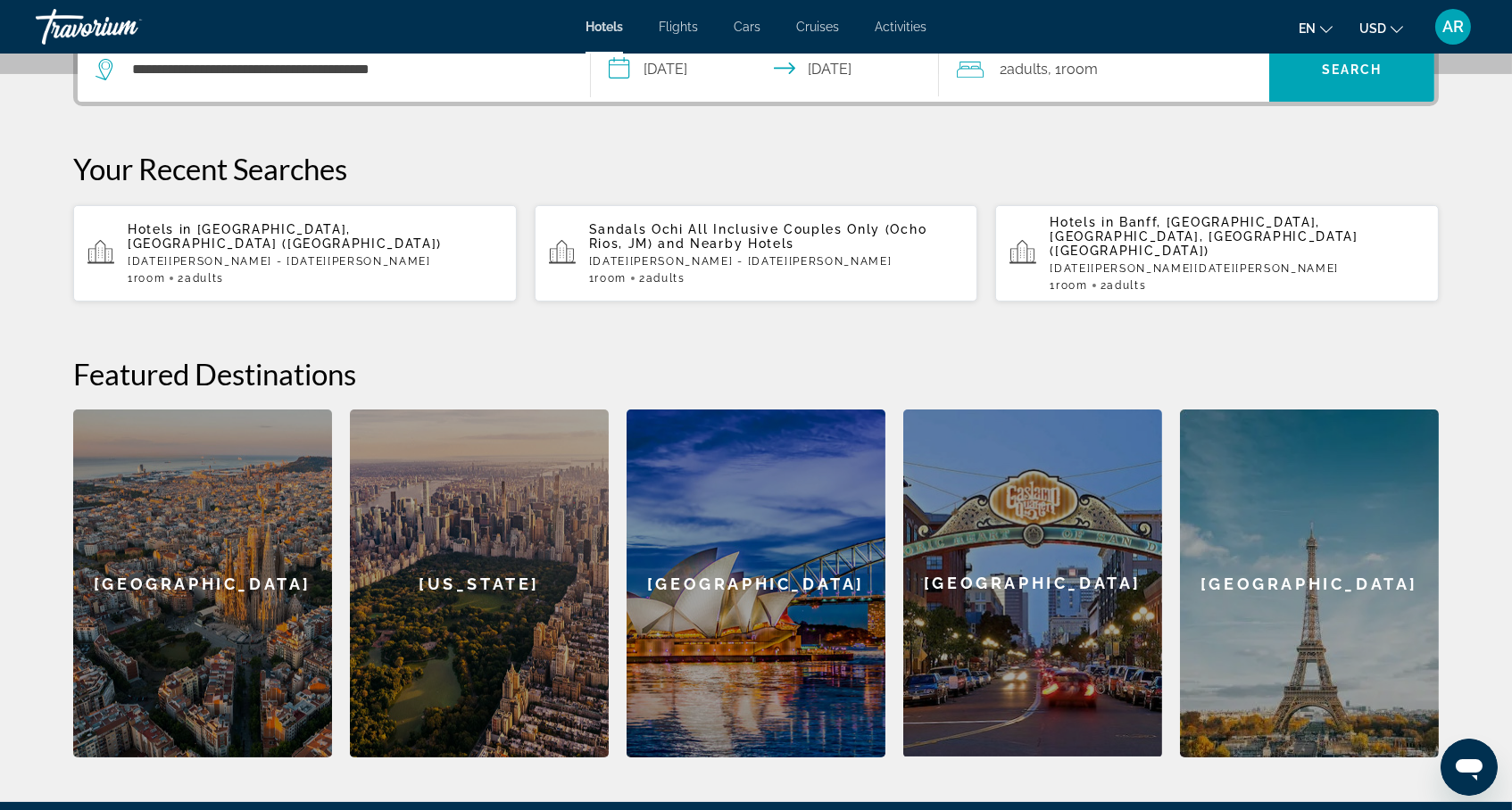
click at [837, 104] on input "**********" at bounding box center [768, 72] width 355 height 70
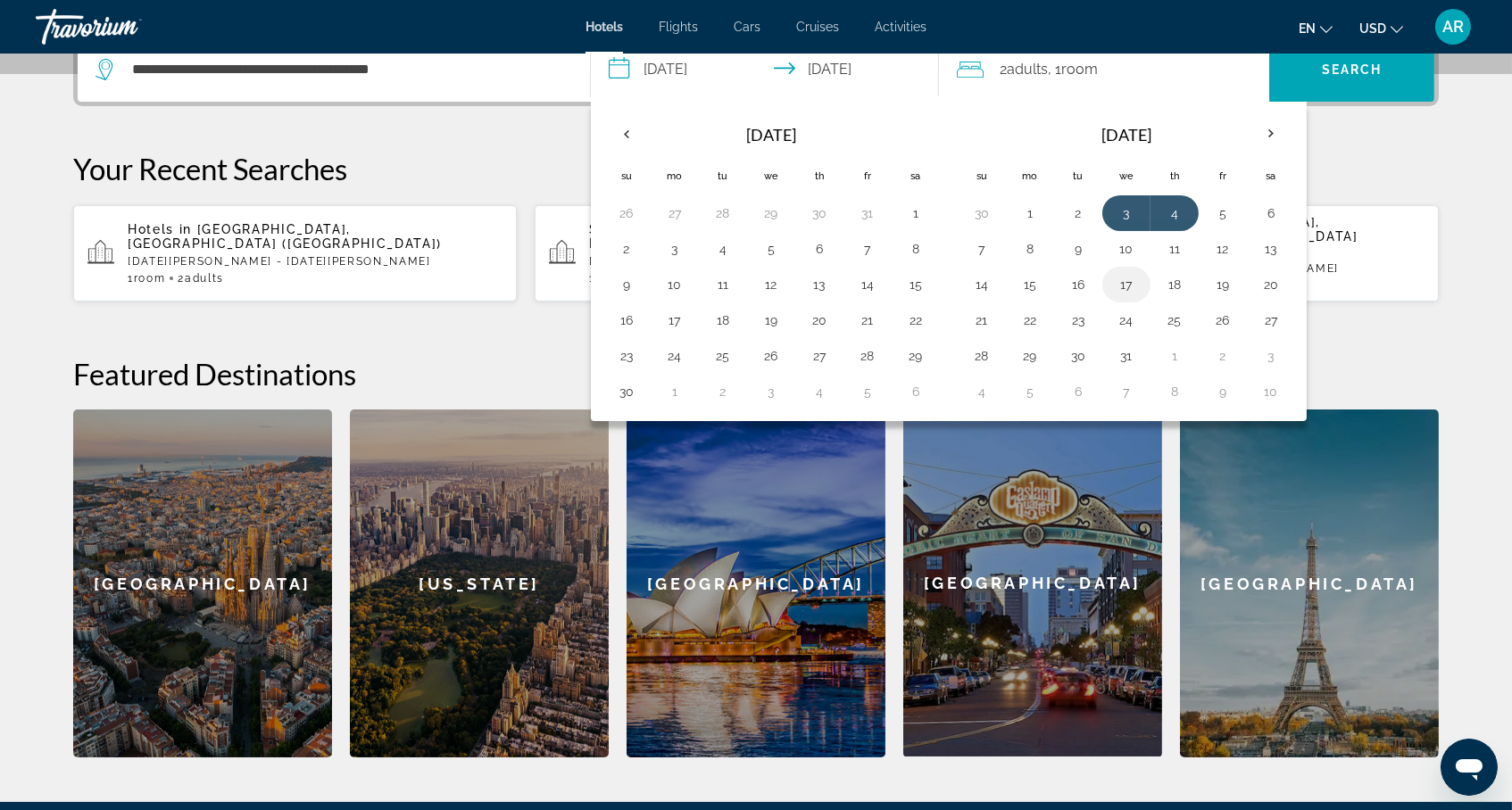
click at [1113, 303] on td "17" at bounding box center [1127, 285] width 49 height 36
click at [1141, 297] on button "17" at bounding box center [1126, 284] width 29 height 25
click at [1247, 303] on td "19" at bounding box center [1223, 285] width 49 height 36
click at [1237, 297] on button "19" at bounding box center [1222, 284] width 29 height 25
type input "**********"
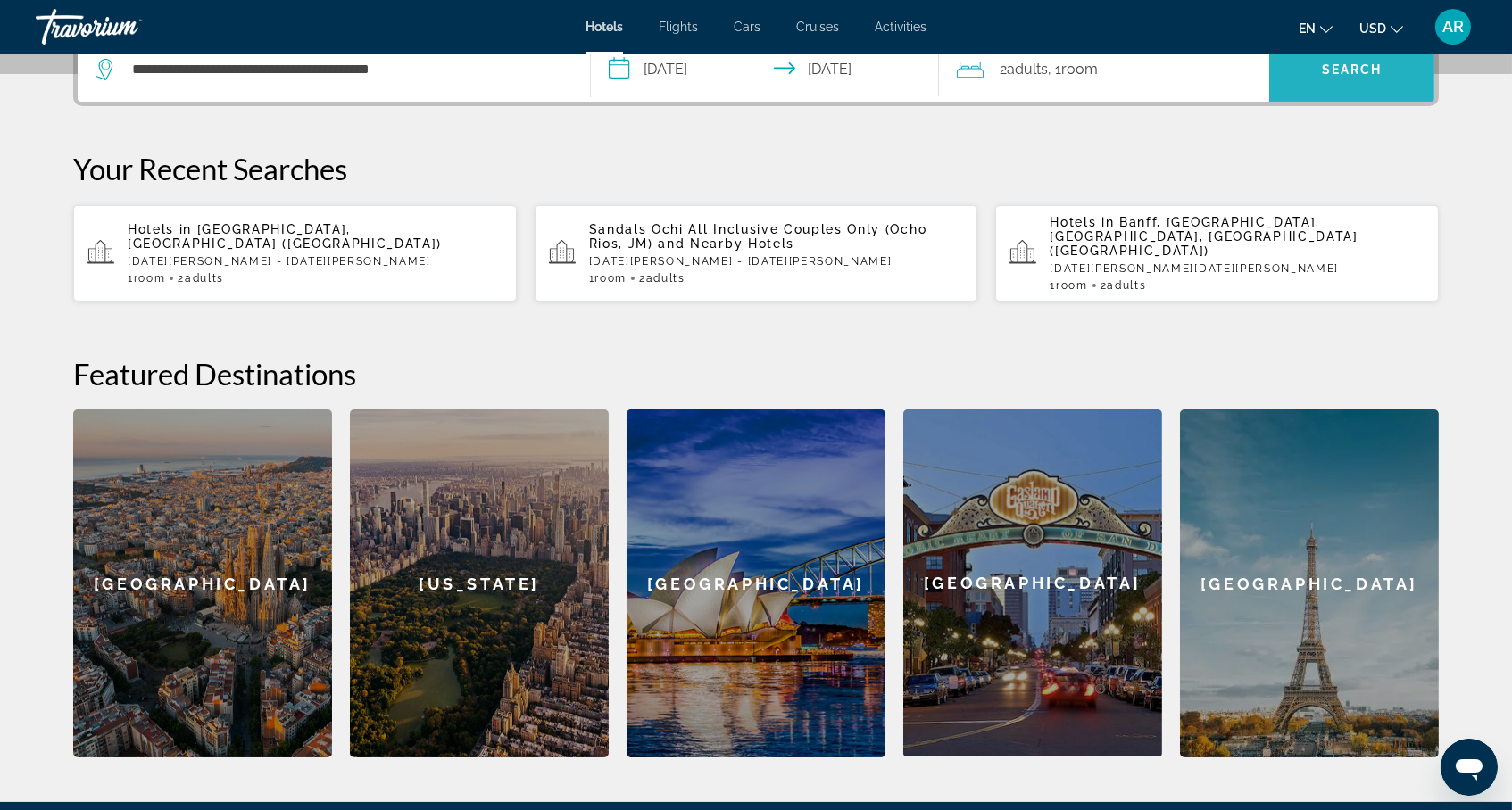
click at [1367, 77] on span "Search" at bounding box center [1352, 69] width 61 height 14
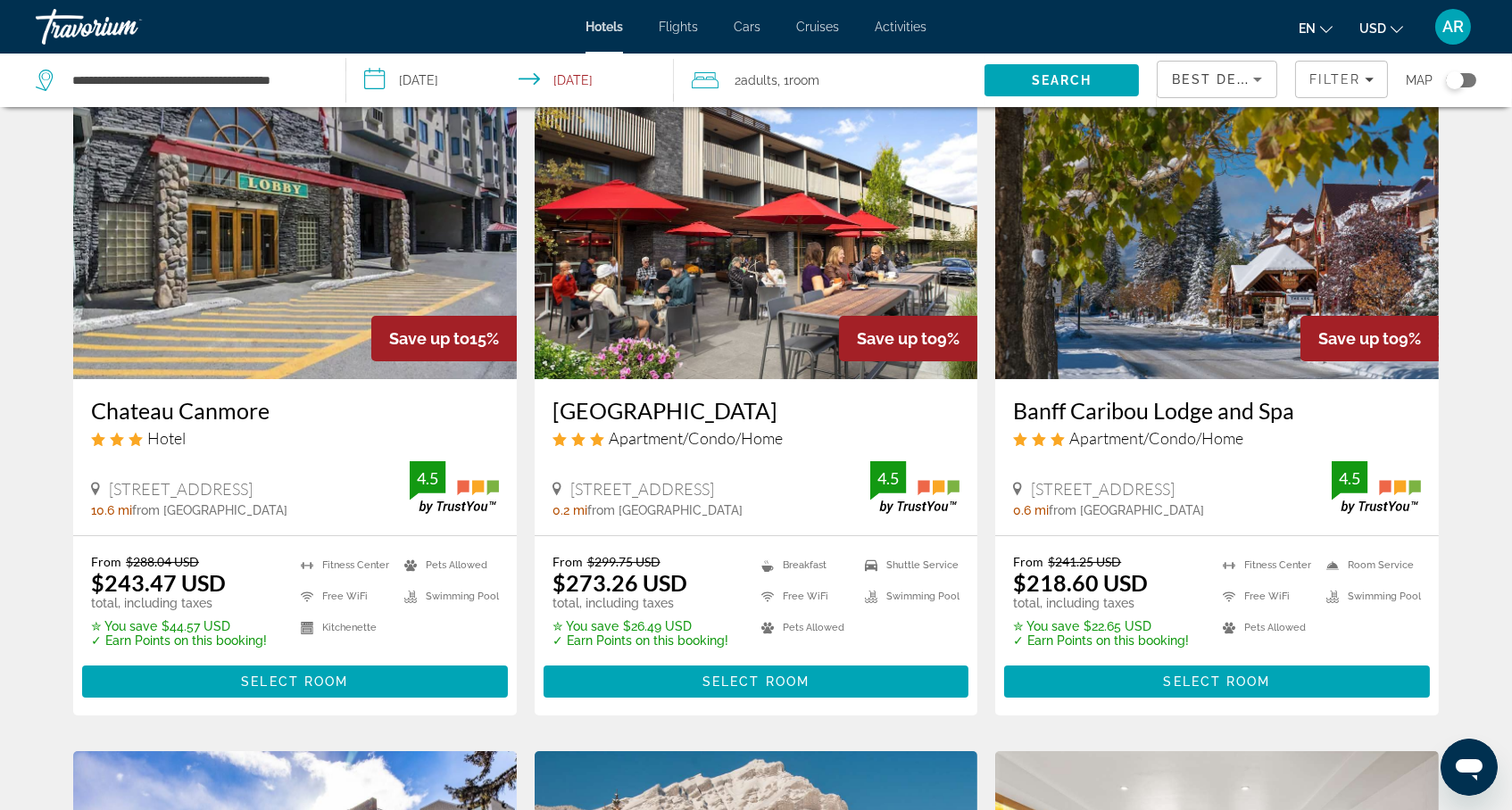
scroll to position [92, 0]
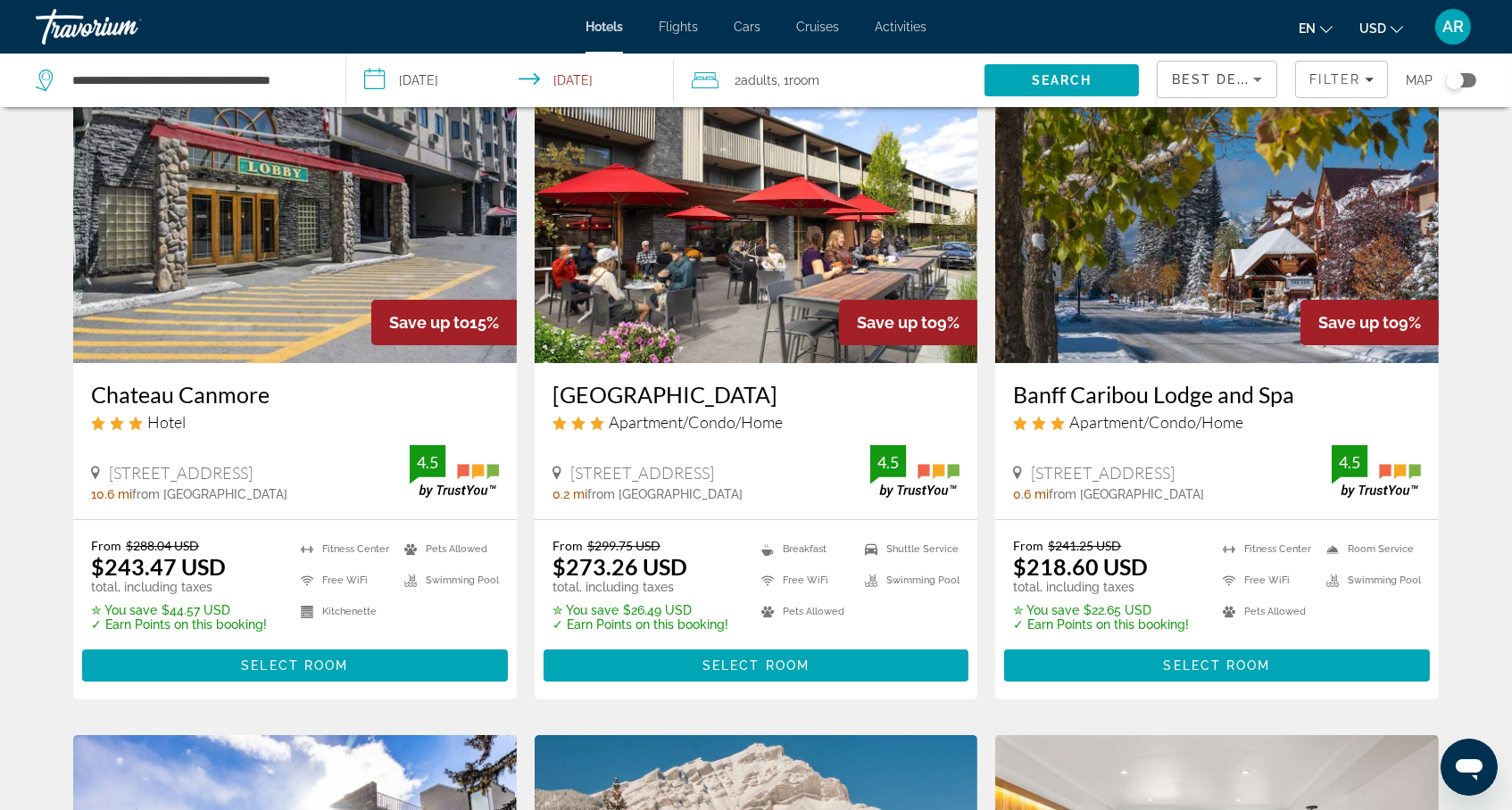
click at [1387, 15] on button "USD USD ($) MXN (Mex$) CAD (Can$) GBP (£) EUR (€) AUD (A$) NZD (NZ$) CNY (CN¥)" at bounding box center [1381, 28] width 44 height 26
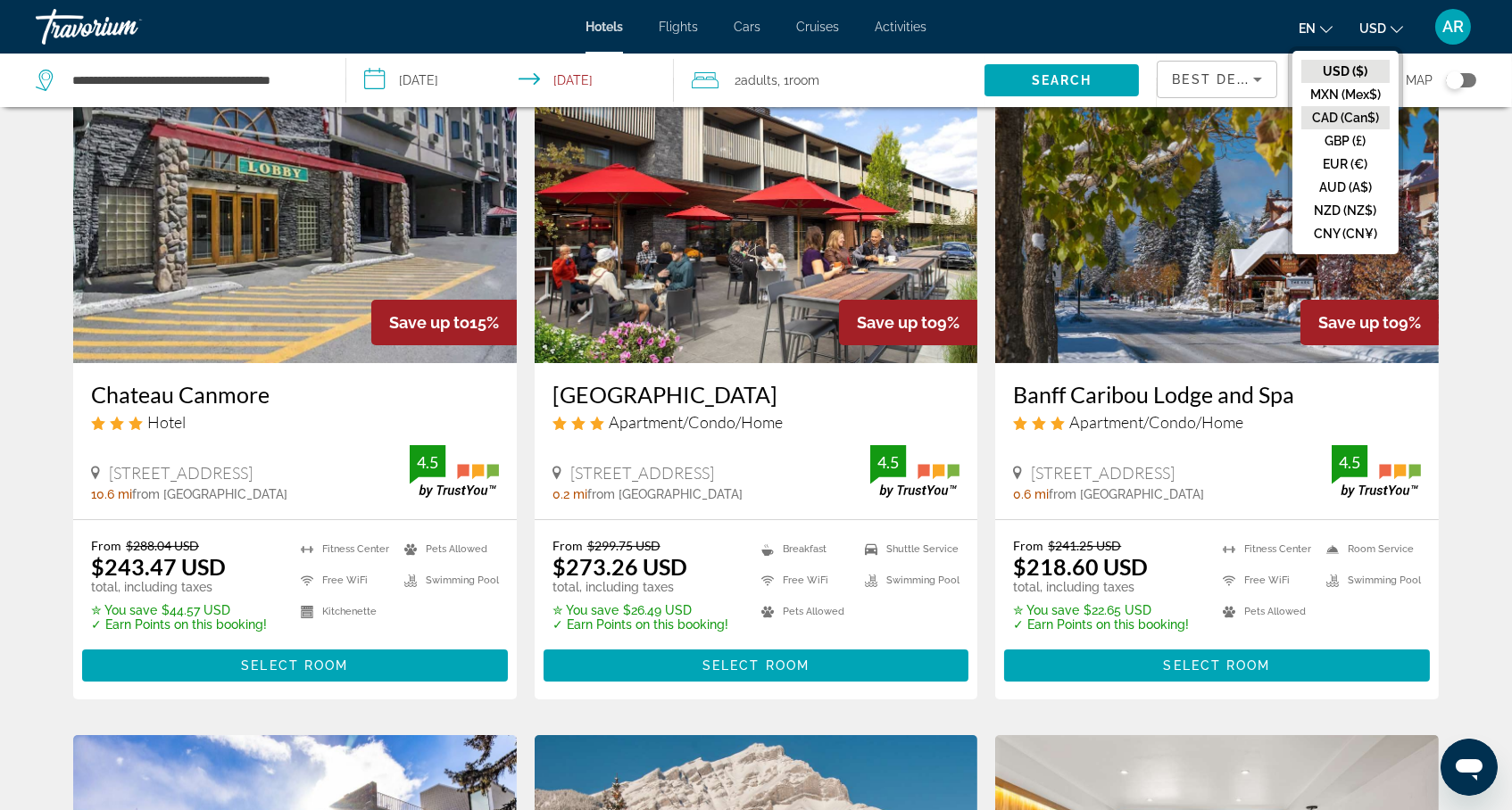
click at [1332, 120] on button "CAD (Can$)" at bounding box center [1346, 118] width 89 height 23
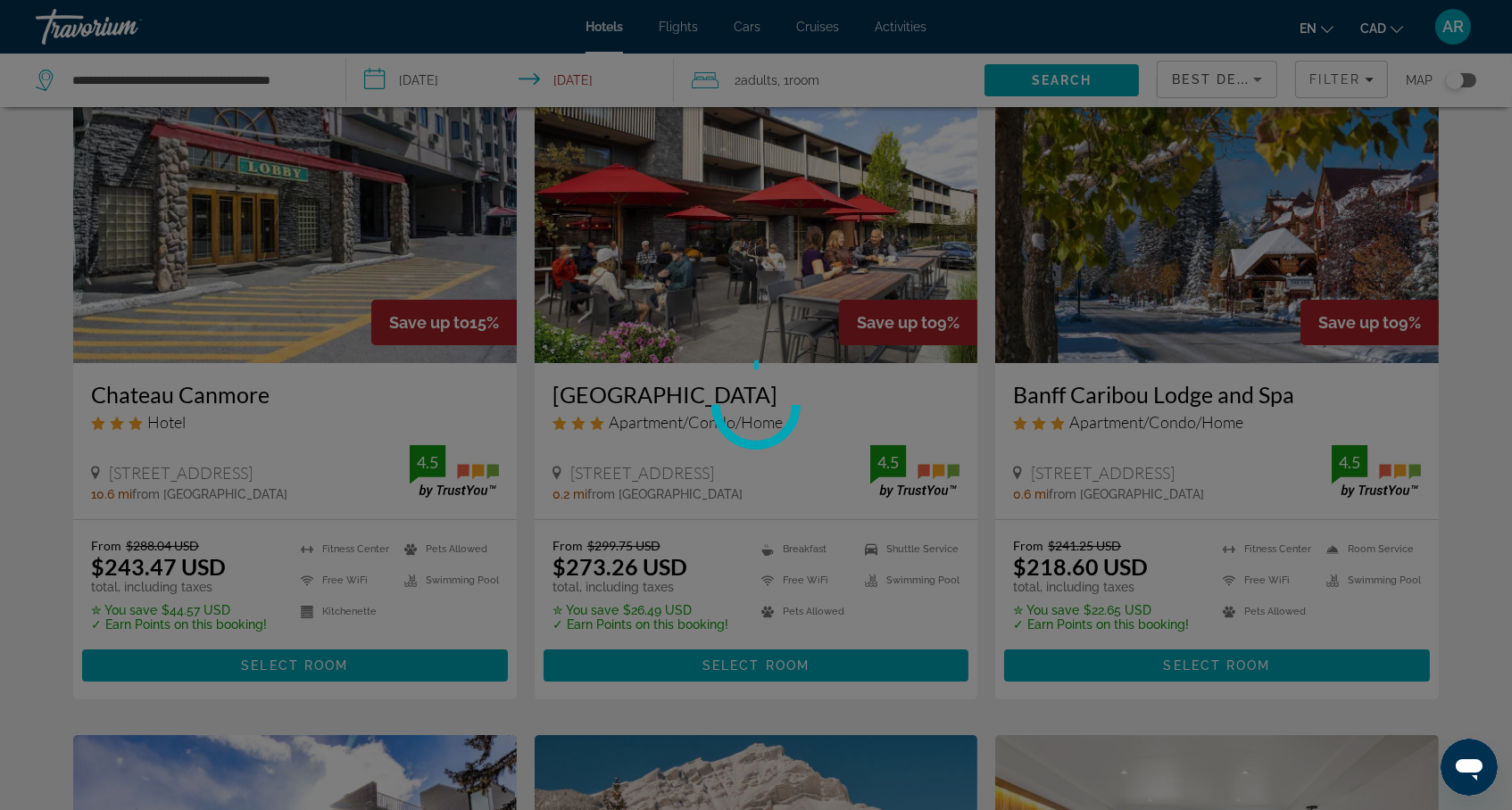
scroll to position [0, 0]
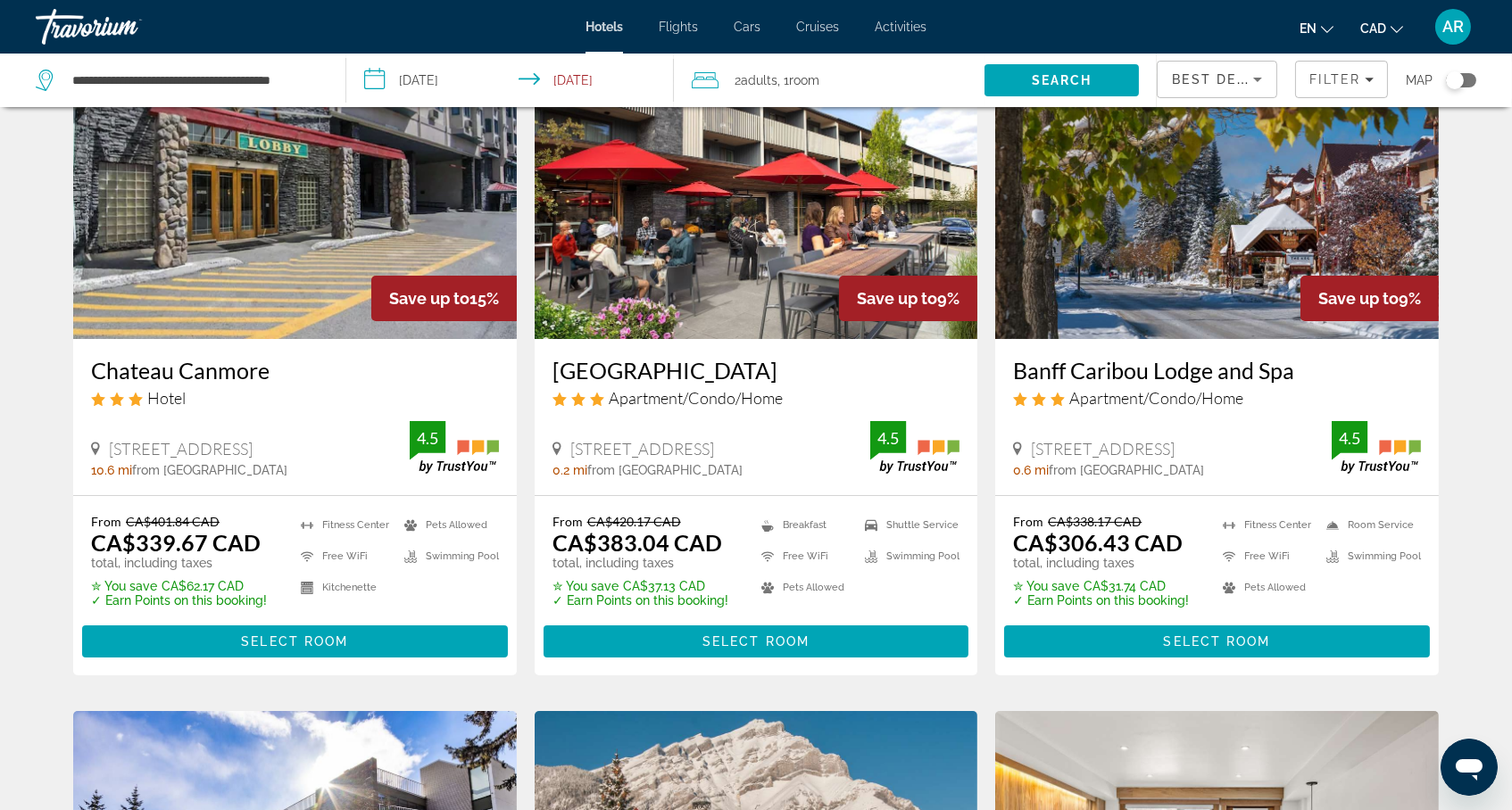
scroll to position [126, 0]
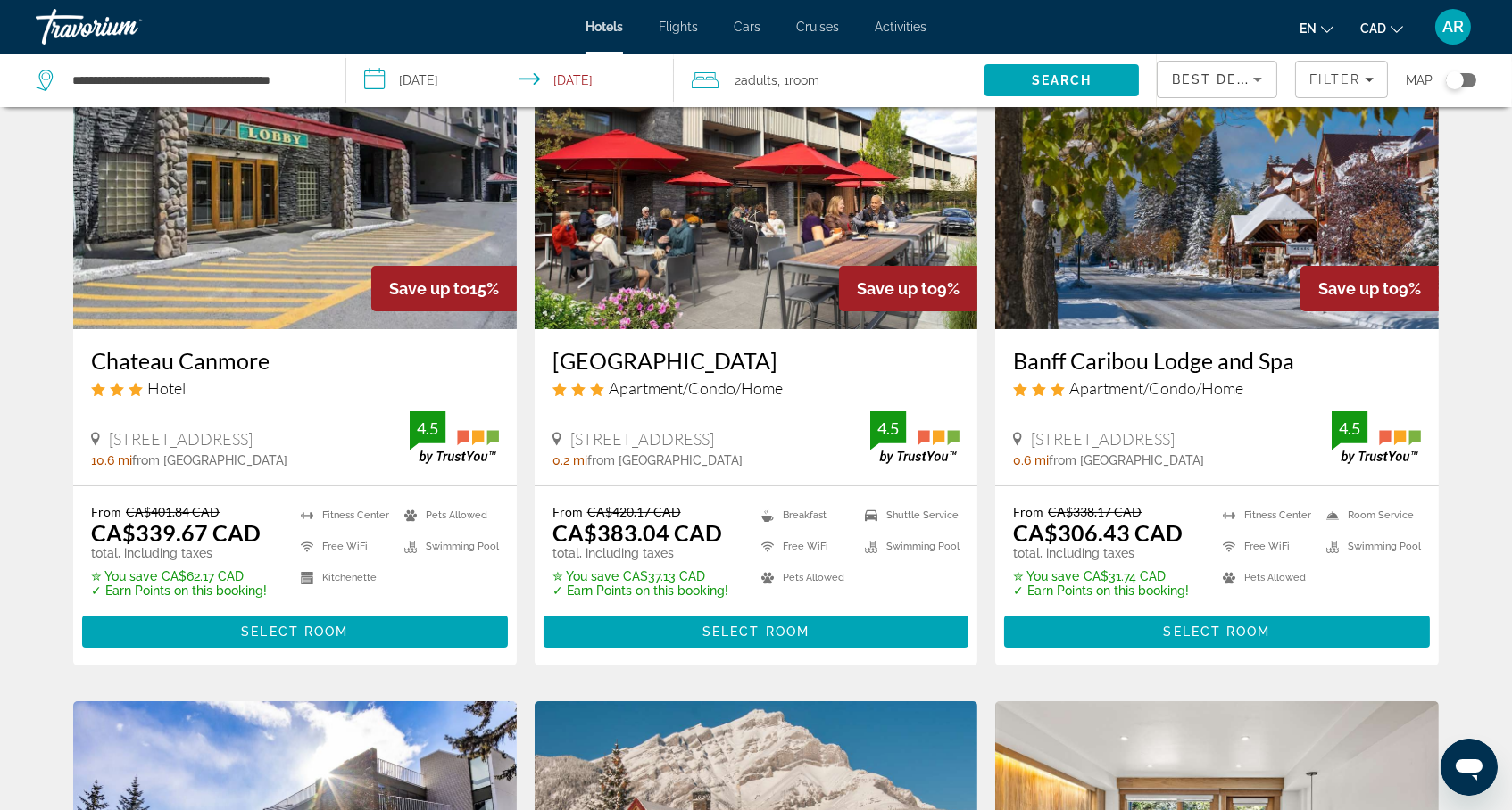
click at [1198, 329] on img "Main content" at bounding box center [1217, 187] width 444 height 286
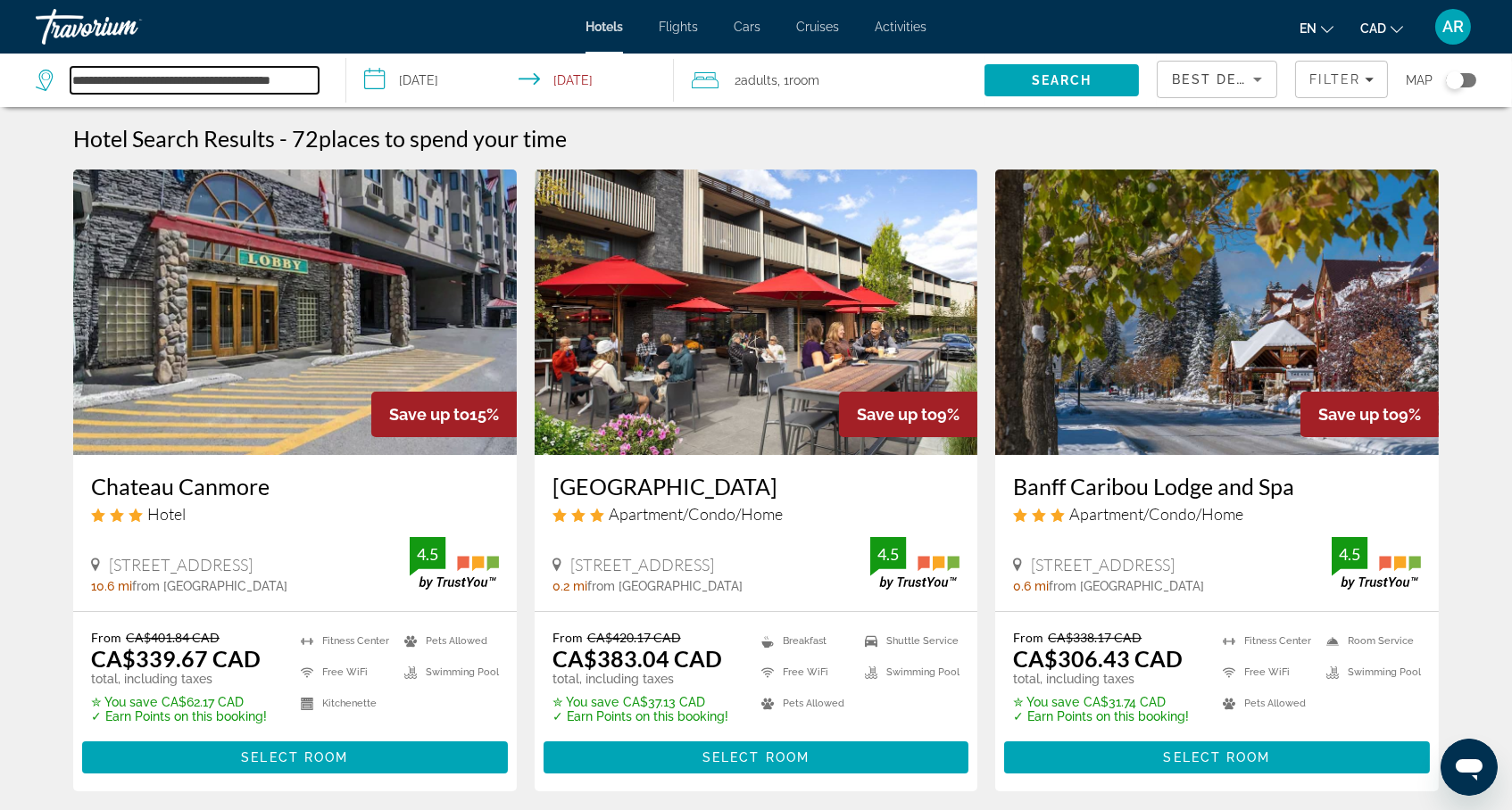
click at [234, 78] on input "**********" at bounding box center [194, 80] width 249 height 27
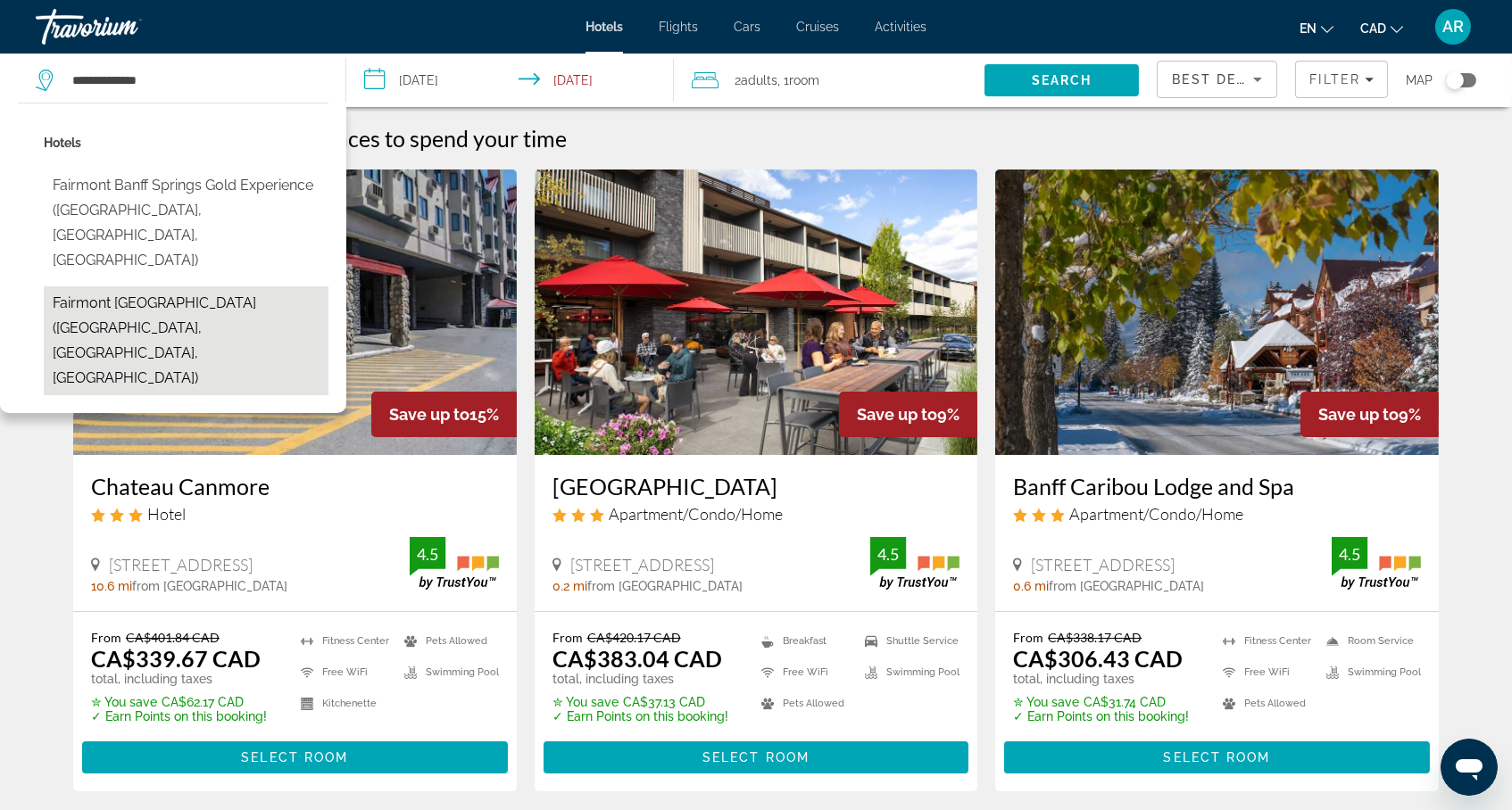
drag, startPoint x: 234, startPoint y: 78, endPoint x: 164, endPoint y: 265, distance: 199.7
click at [164, 287] on button "Fairmont [GEOGRAPHIC_DATA] ([GEOGRAPHIC_DATA], [GEOGRAPHIC_DATA], [GEOGRAPHIC_D…" at bounding box center [186, 341] width 285 height 109
type input "**********"
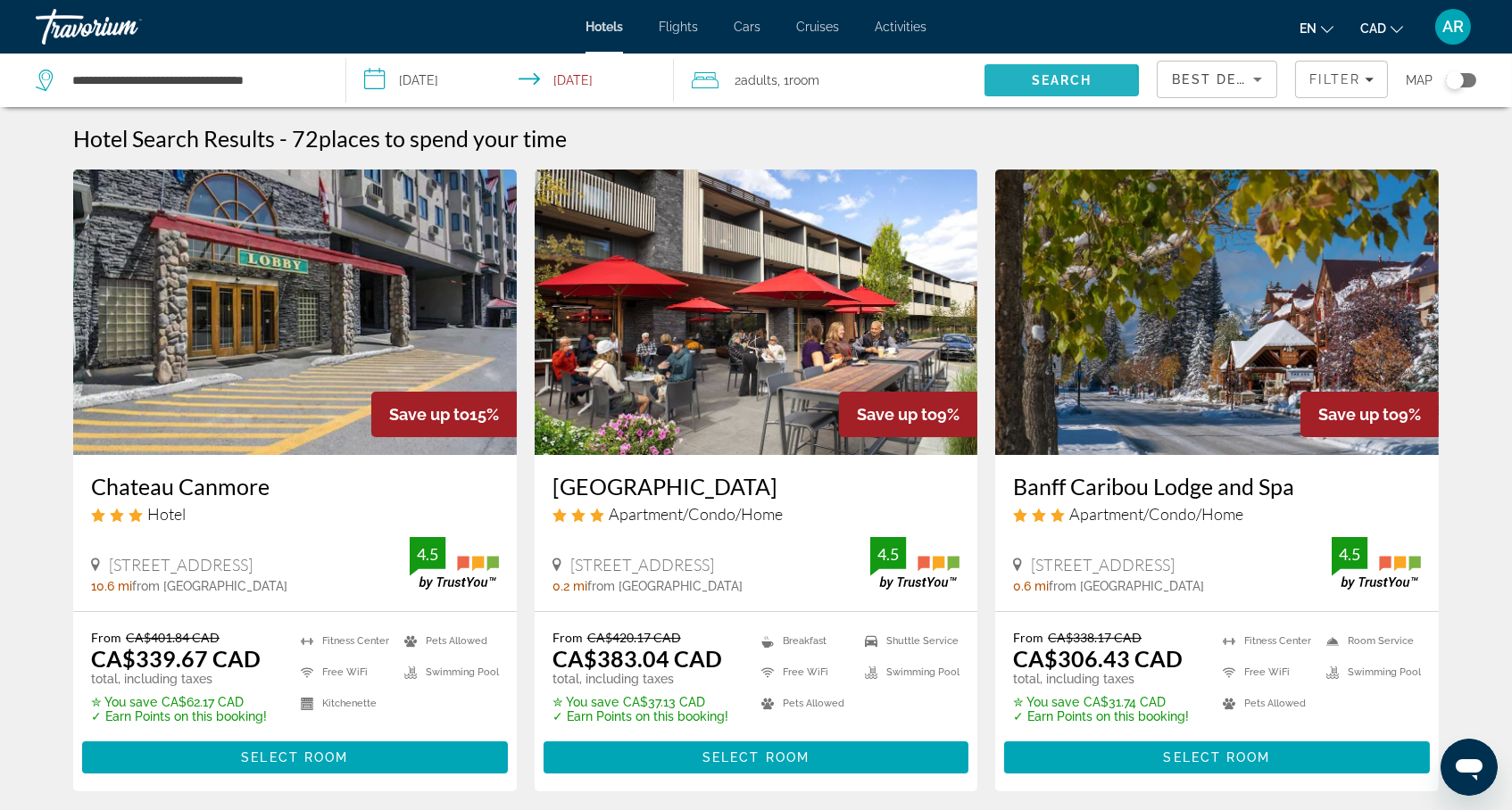
click at [1032, 88] on span "Search" at bounding box center [1062, 79] width 61 height 14
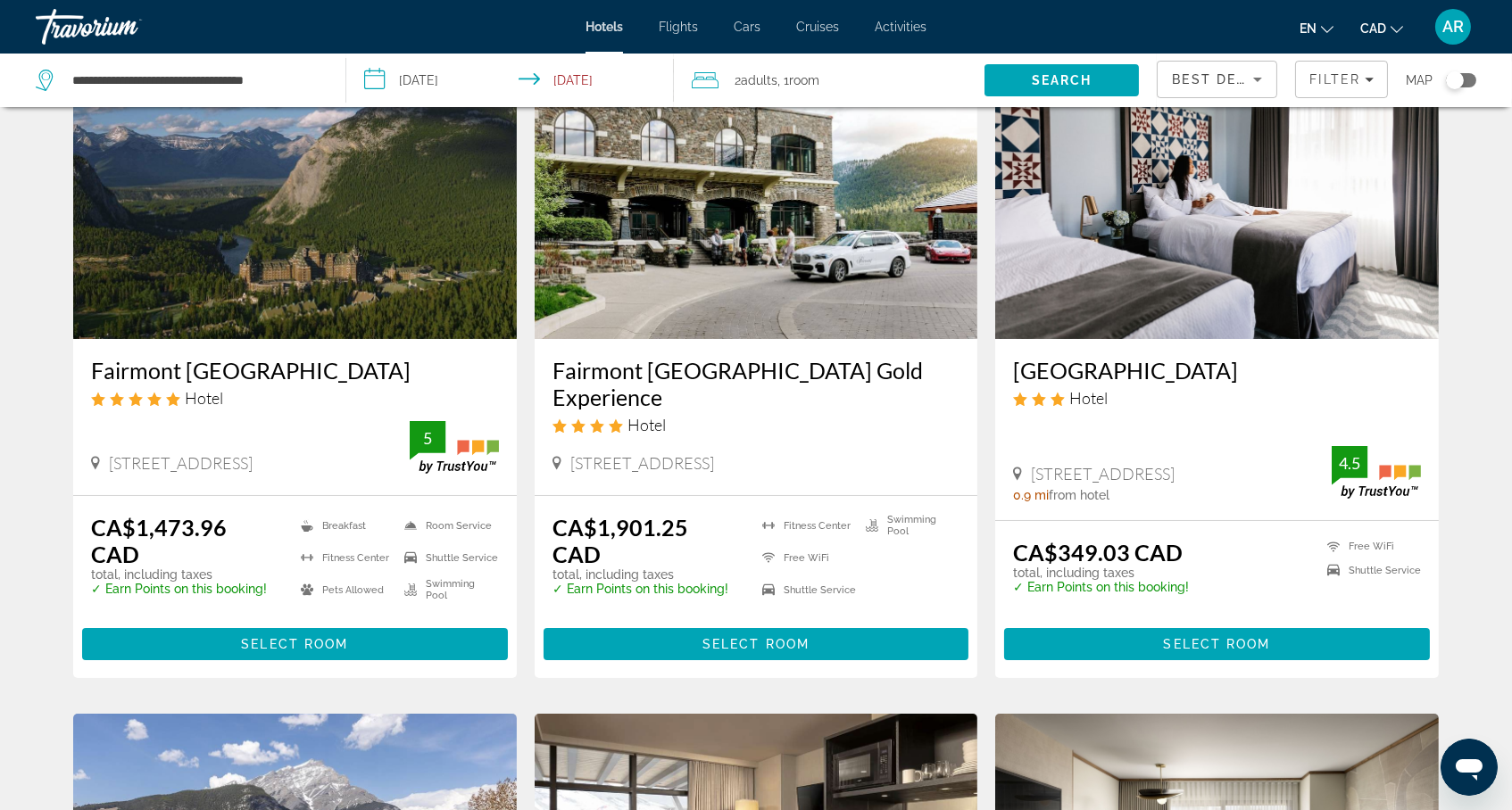
scroll to position [113, 0]
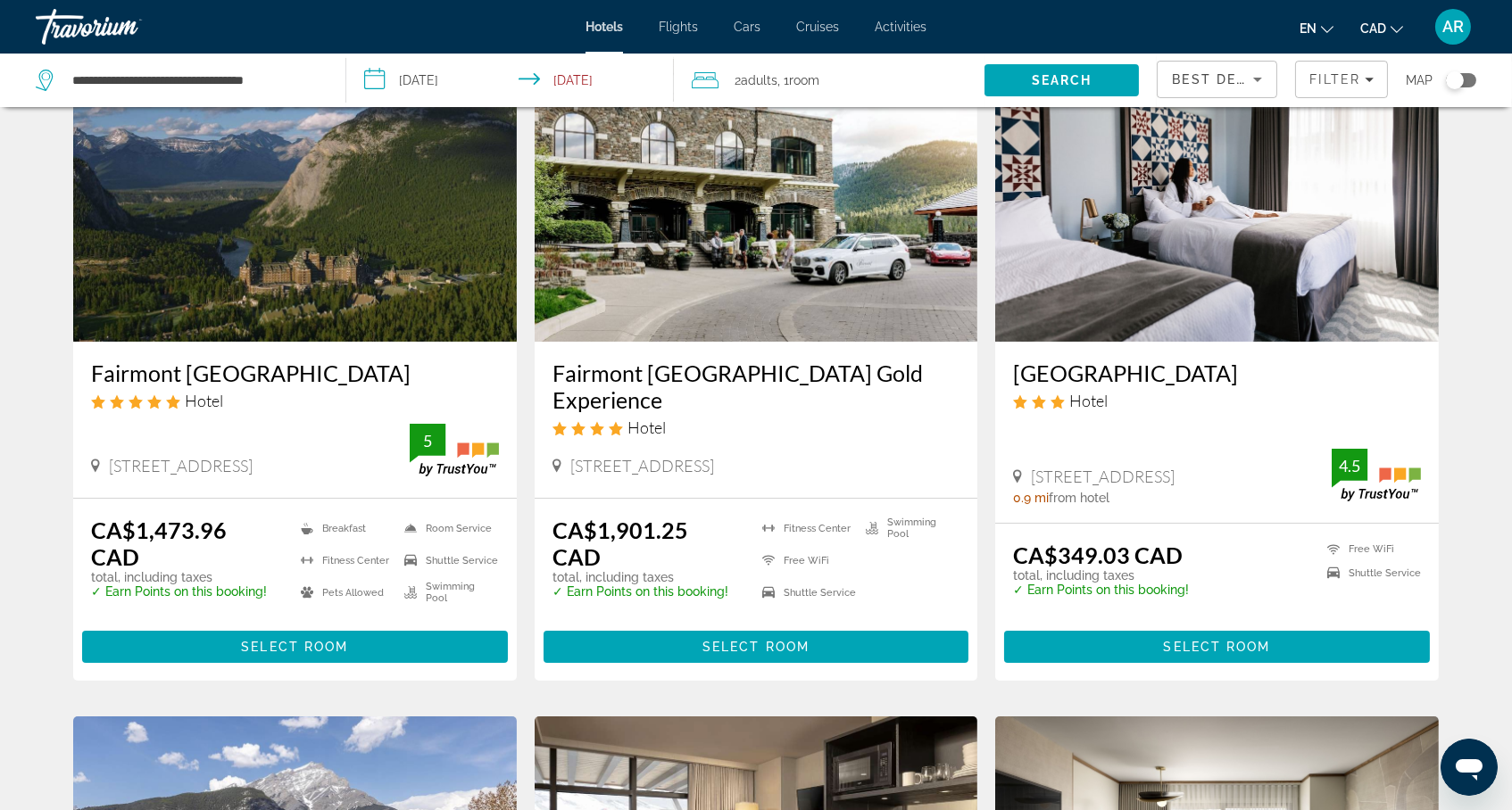
click at [215, 387] on h3 "Fairmont Banff Springs" at bounding box center [294, 373] width 407 height 27
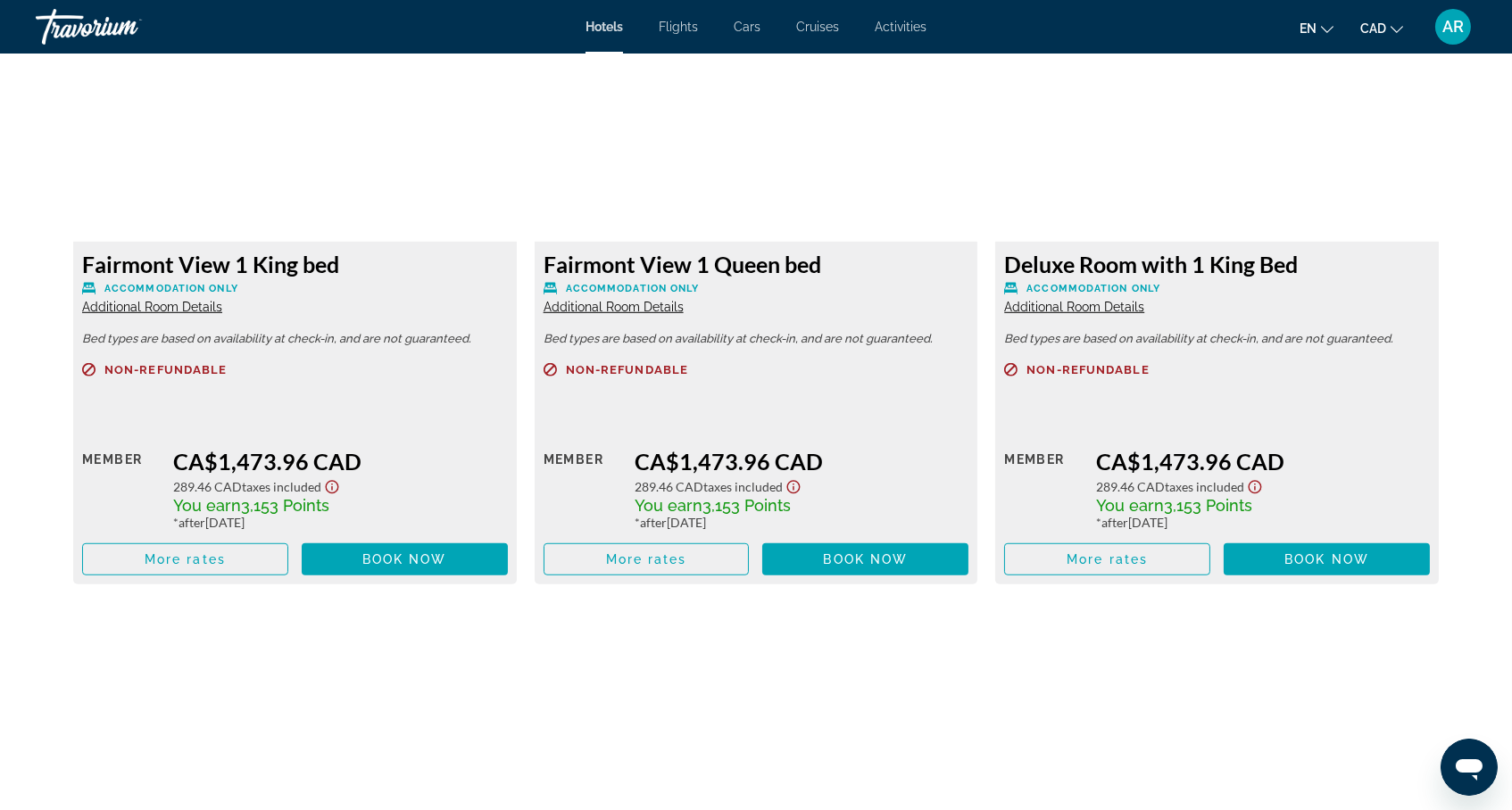
scroll to position [2451, 0]
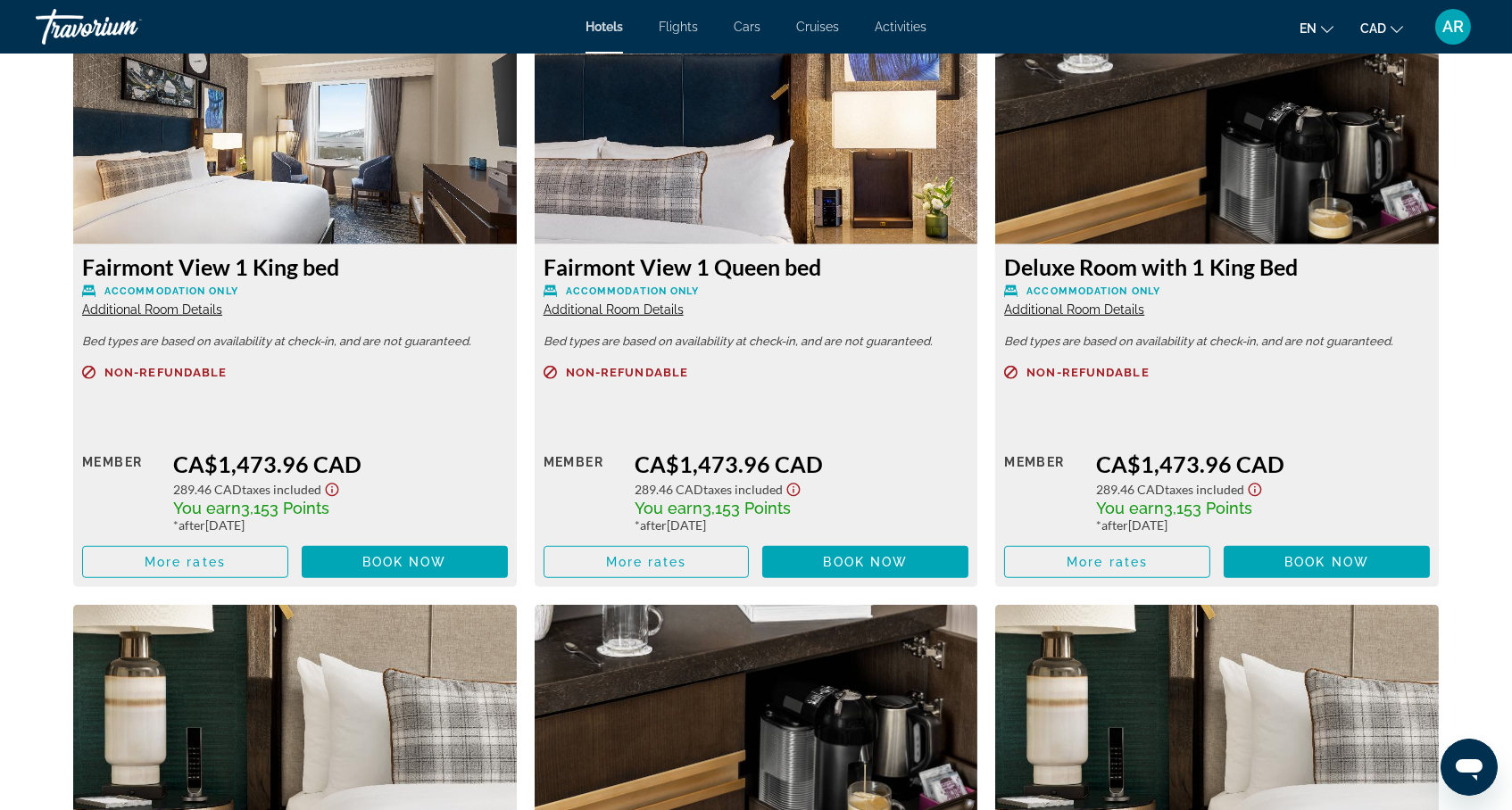
drag, startPoint x: 51, startPoint y: 408, endPoint x: 303, endPoint y: 404, distance: 252.0
click at [303, 280] on h3 "Fairmont View 1 King bed" at bounding box center [295, 266] width 426 height 27
copy h3 "Fairmont View 1 King bed"
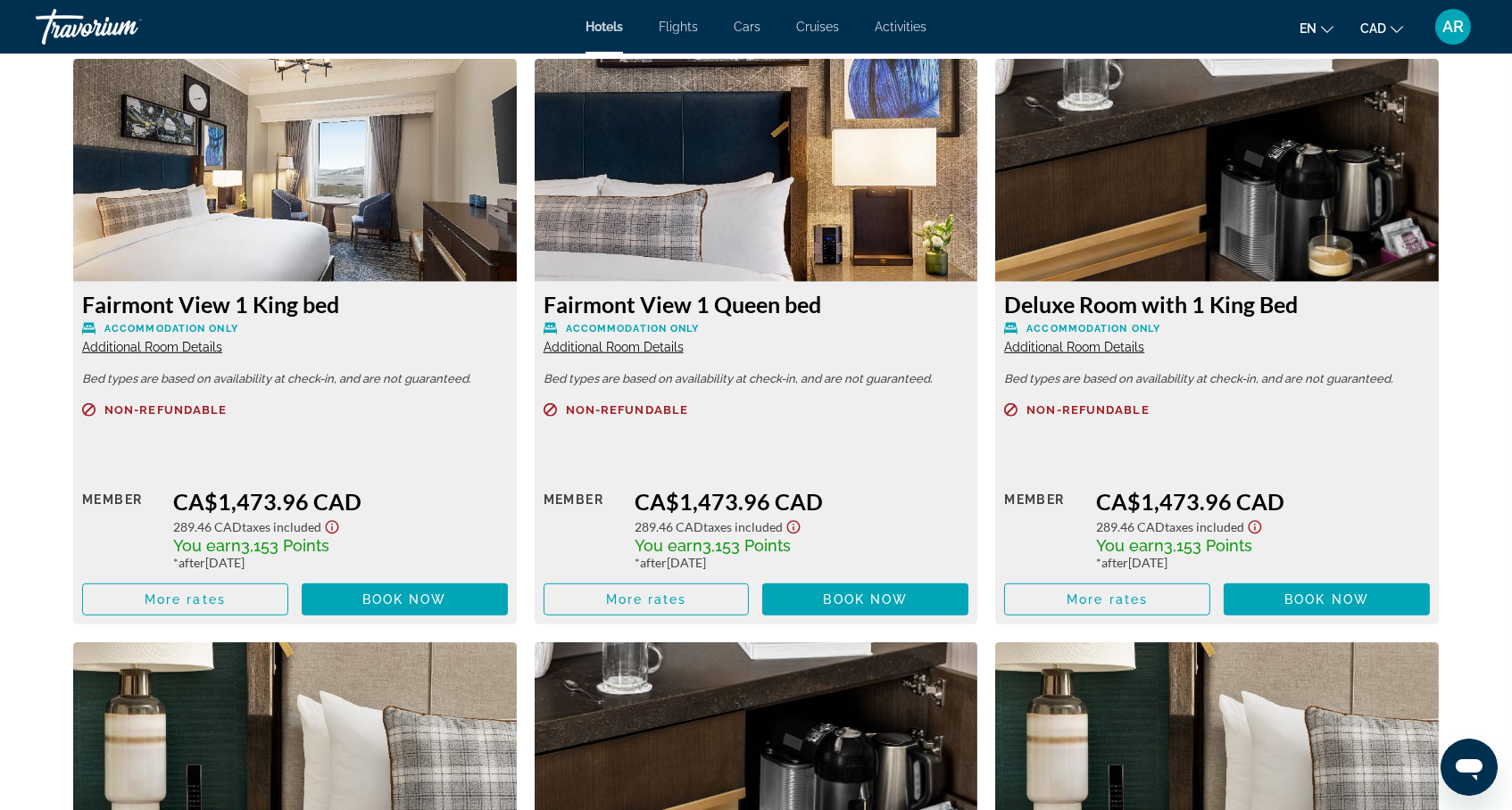
scroll to position [2414, 0]
click at [769, 515] on div "CA$1,473.96 CAD" at bounding box center [801, 501] width 334 height 27
click at [806, 621] on span "Main content" at bounding box center [865, 600] width 207 height 43
